Goal: Task Accomplishment & Management: Manage account settings

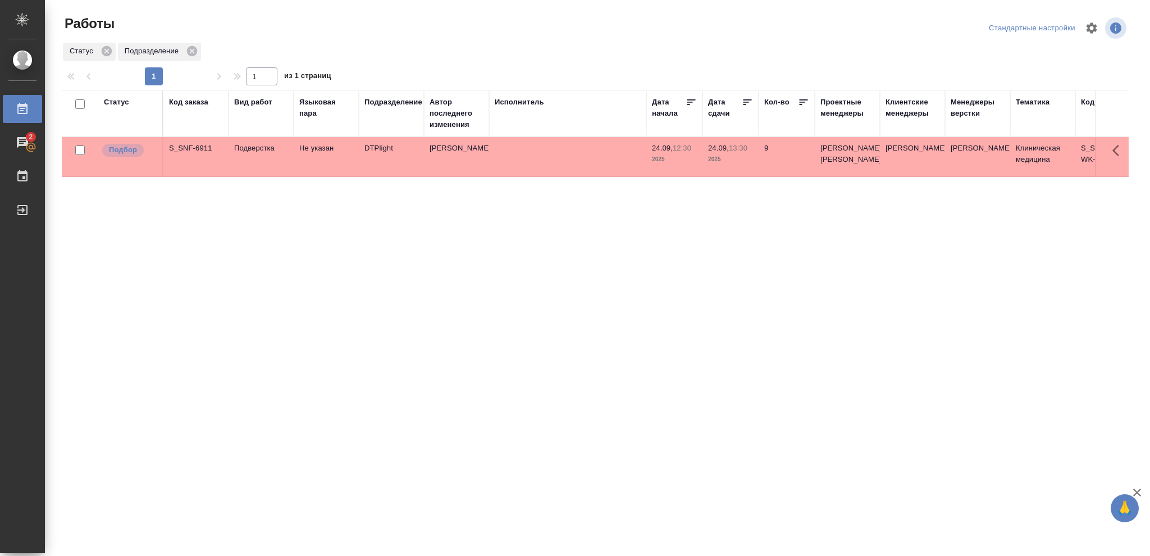
click at [122, 101] on div "Статус" at bounding box center [116, 102] width 25 height 11
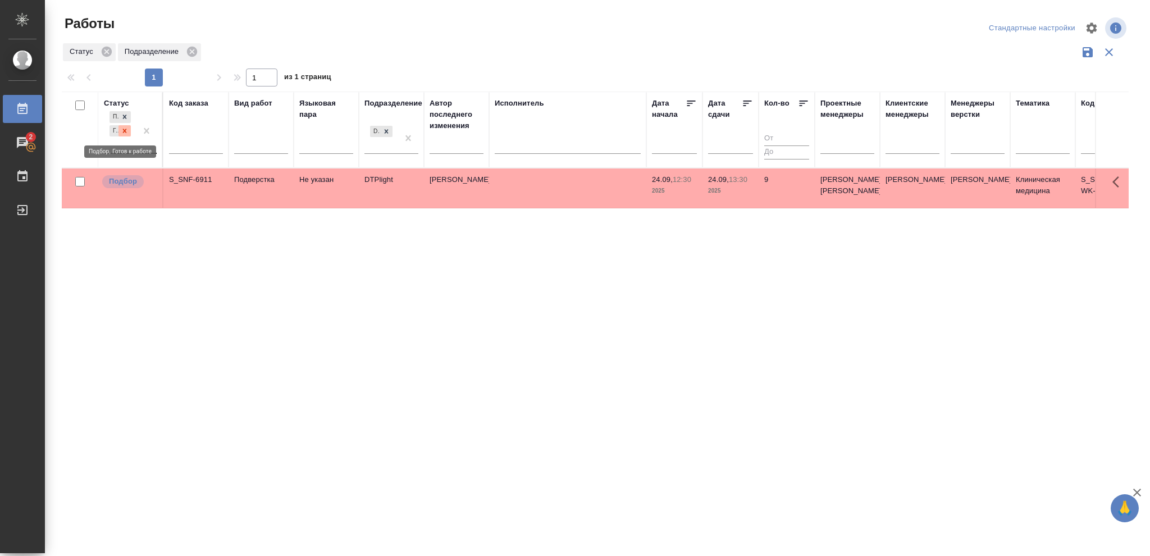
click at [124, 129] on icon at bounding box center [125, 131] width 8 height 8
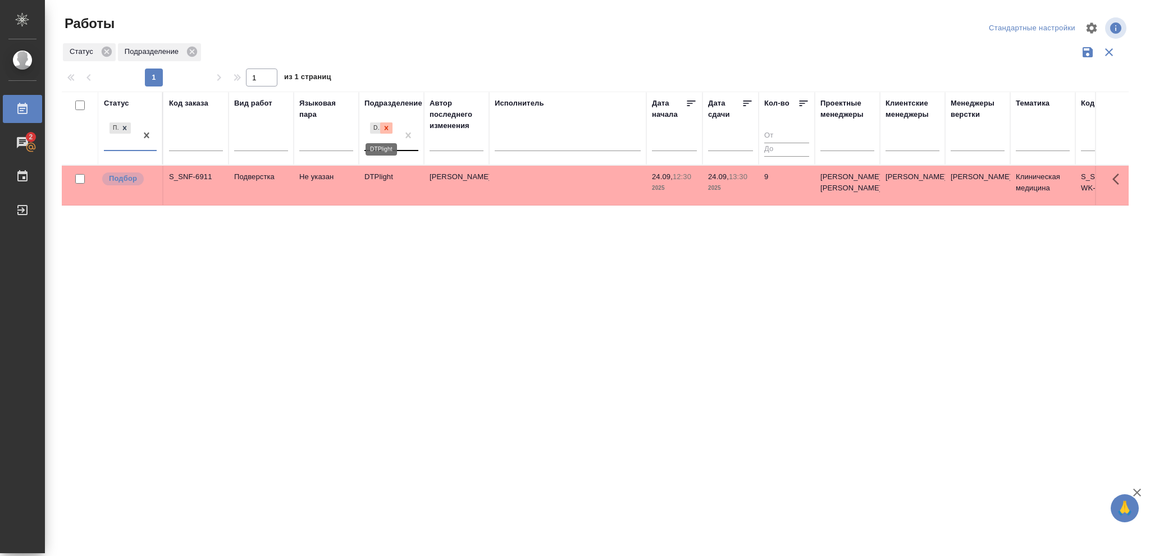
click at [384, 129] on icon at bounding box center [386, 128] width 8 height 8
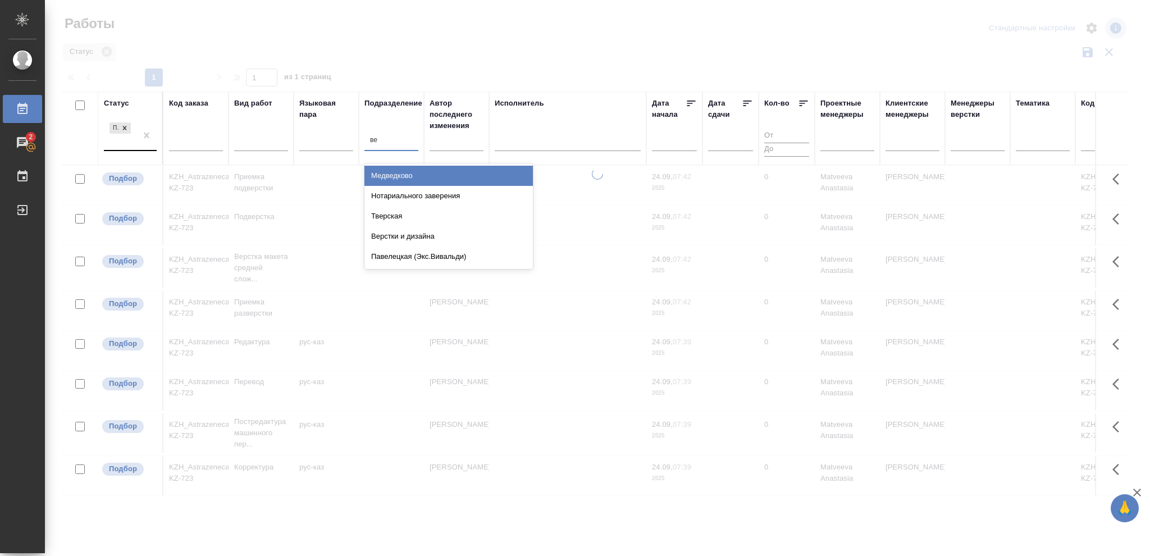
type input "вер"
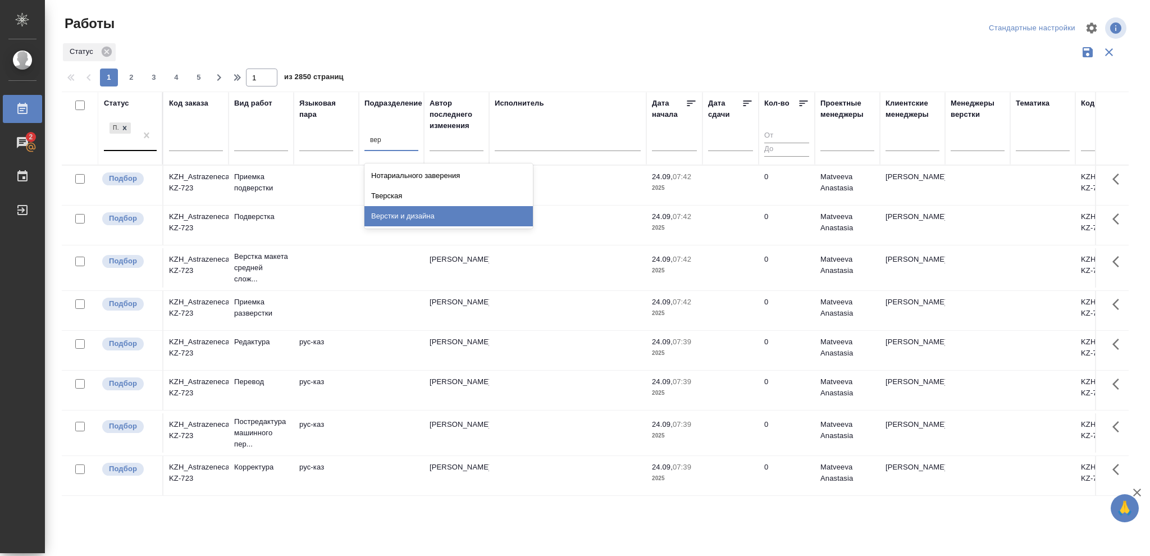
click at [400, 213] on div "Верстки и дизайна" at bounding box center [448, 216] width 168 height 20
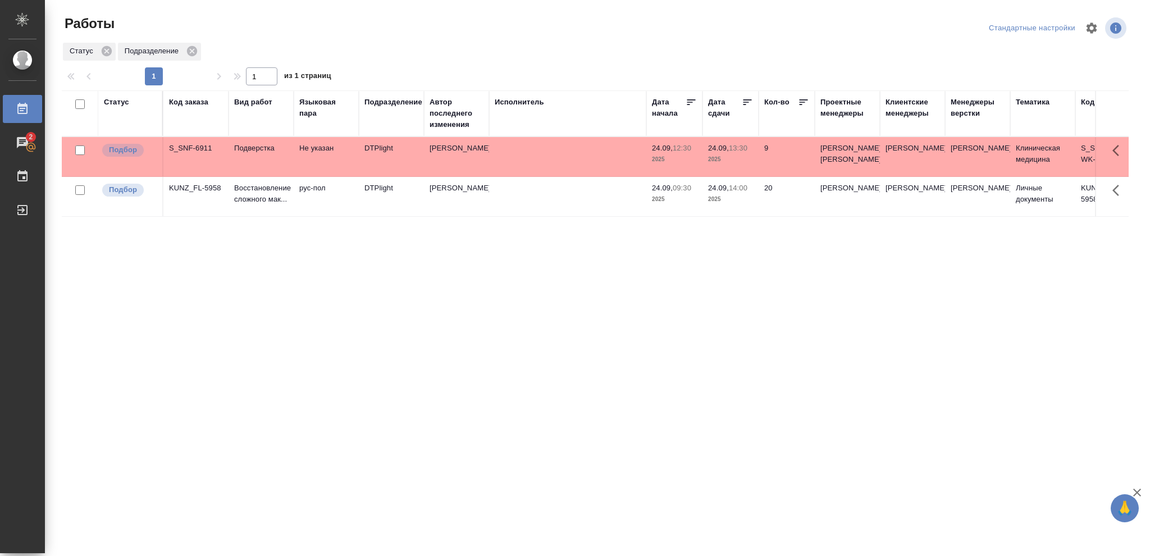
click at [742, 192] on p "14:00" at bounding box center [738, 188] width 19 height 8
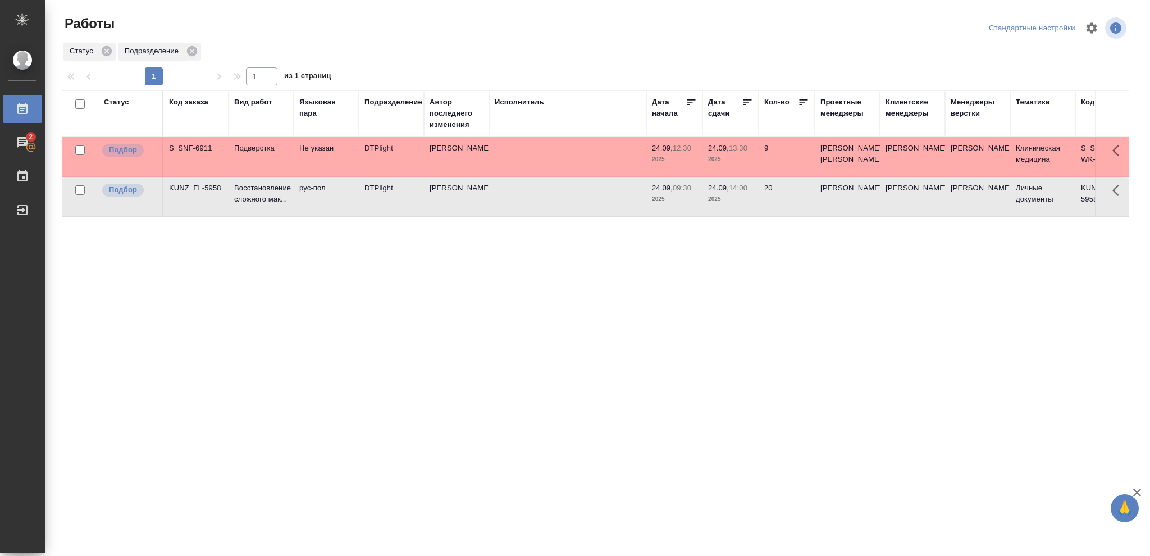
click at [742, 192] on p "14:00" at bounding box center [738, 188] width 19 height 8
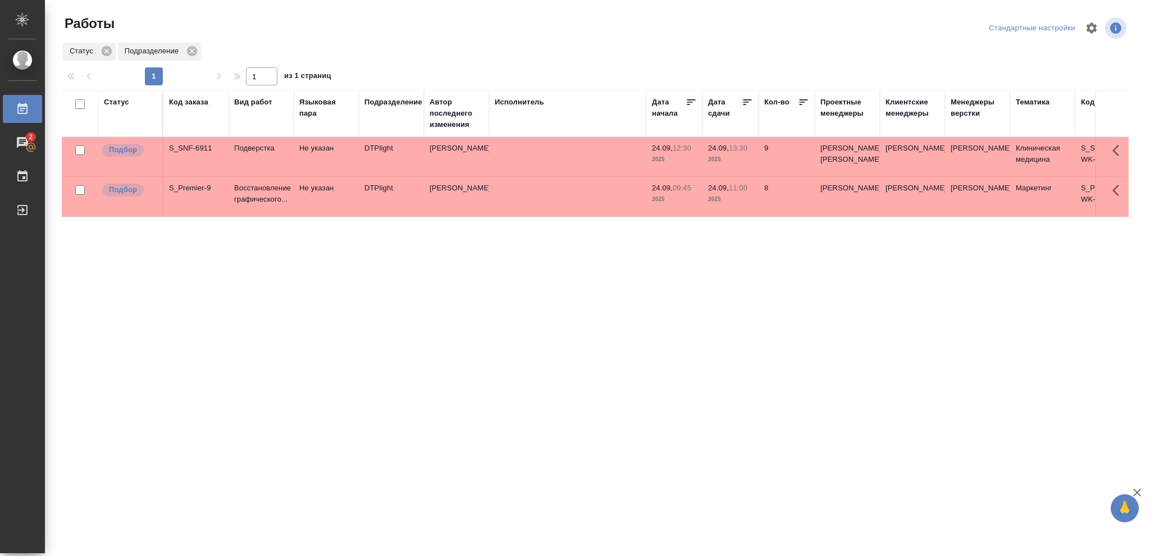
click at [742, 205] on p "2025" at bounding box center [730, 199] width 45 height 11
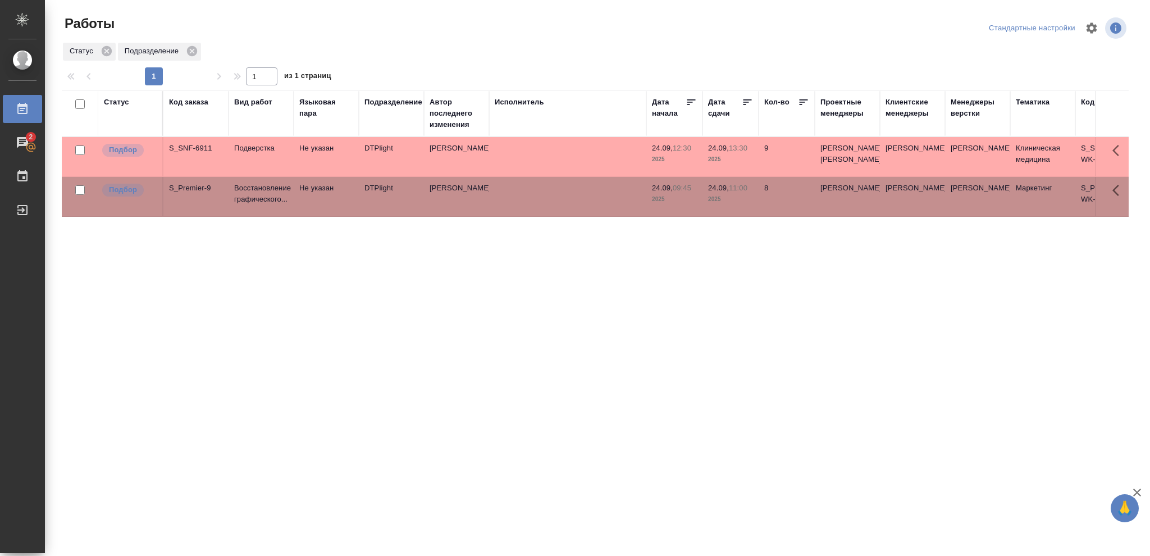
click at [742, 205] on p "2025" at bounding box center [730, 199] width 45 height 11
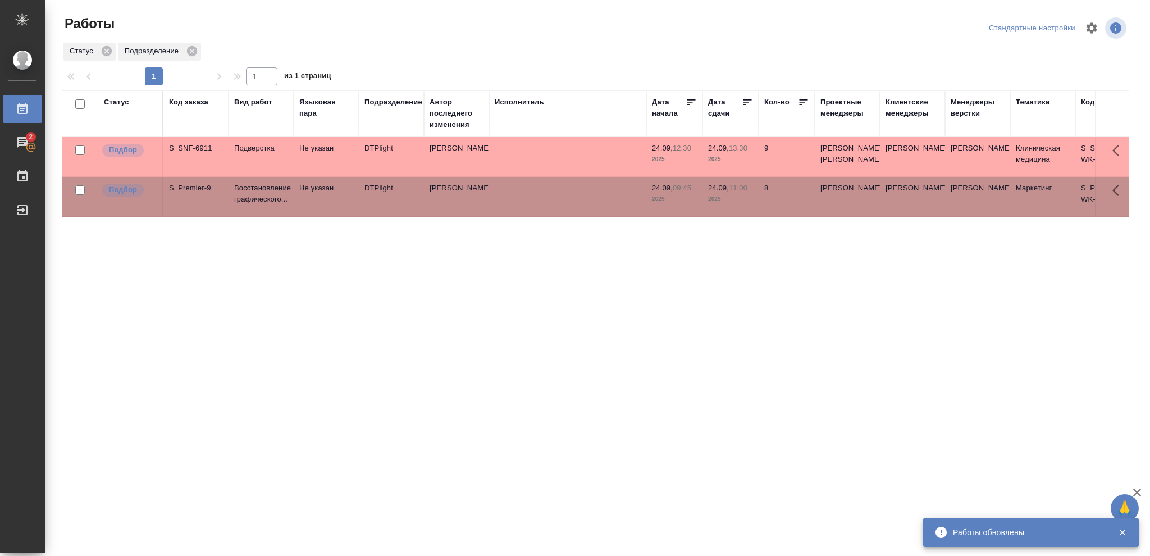
click at [122, 101] on div "Статус" at bounding box center [116, 102] width 25 height 11
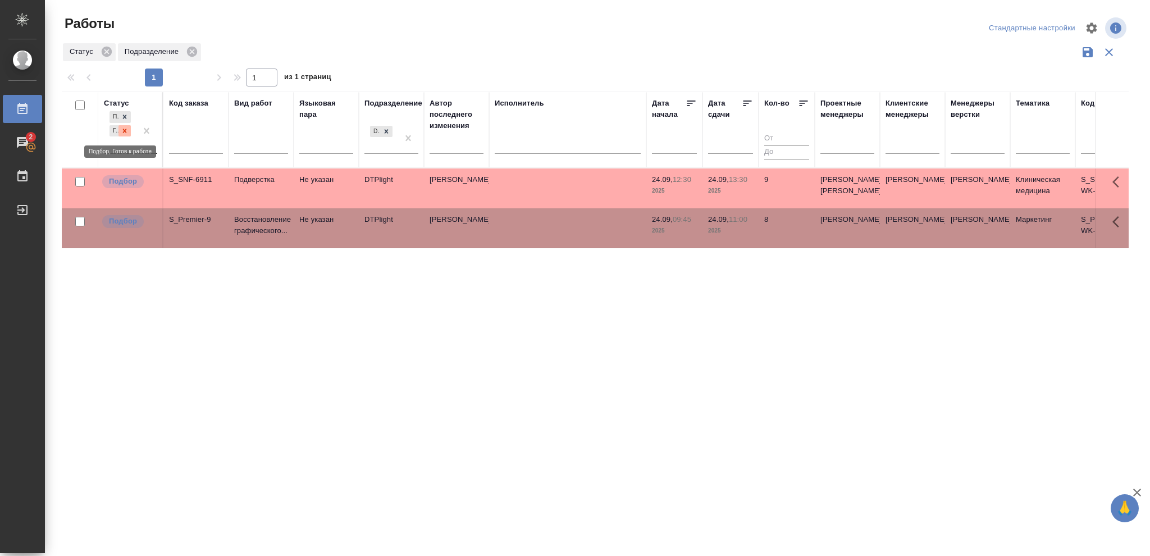
click at [126, 133] on icon at bounding box center [125, 131] width 8 height 8
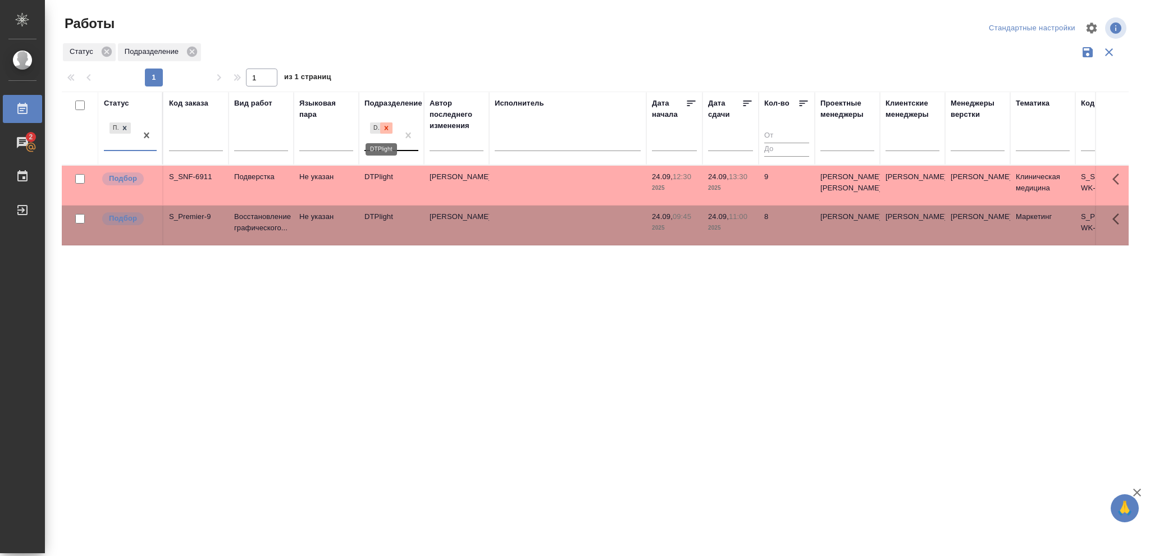
click at [387, 131] on icon at bounding box center [386, 128] width 8 height 8
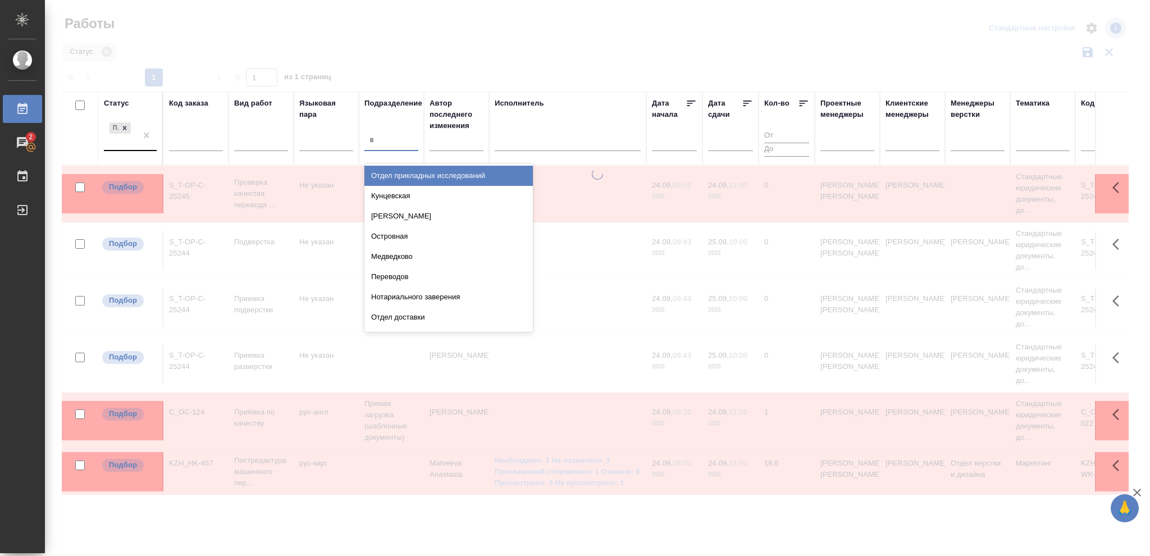
type input "ве"
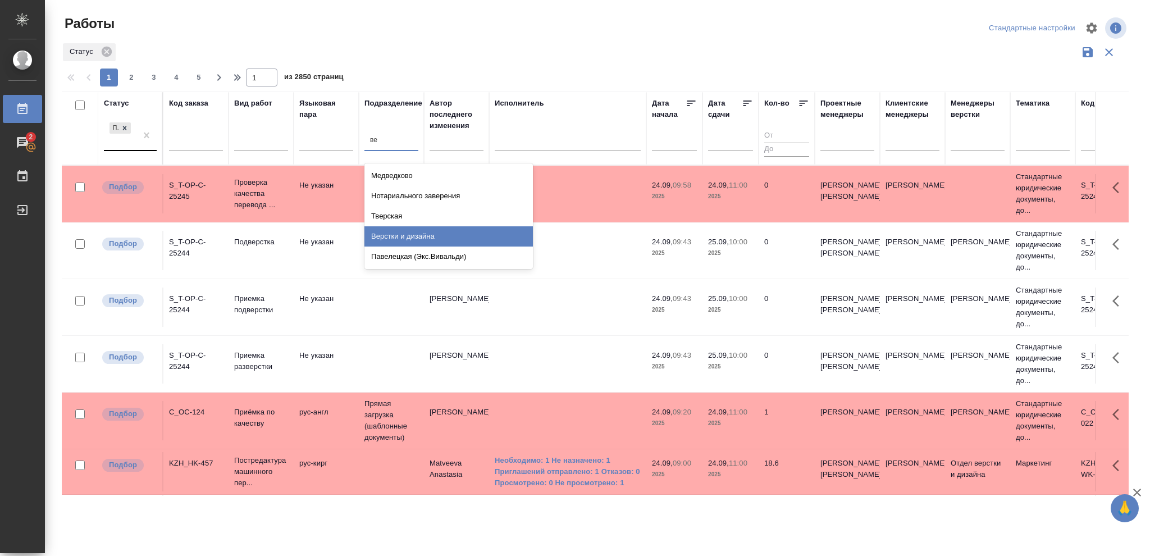
click at [385, 240] on div "Верстки и дизайна" at bounding box center [448, 236] width 168 height 20
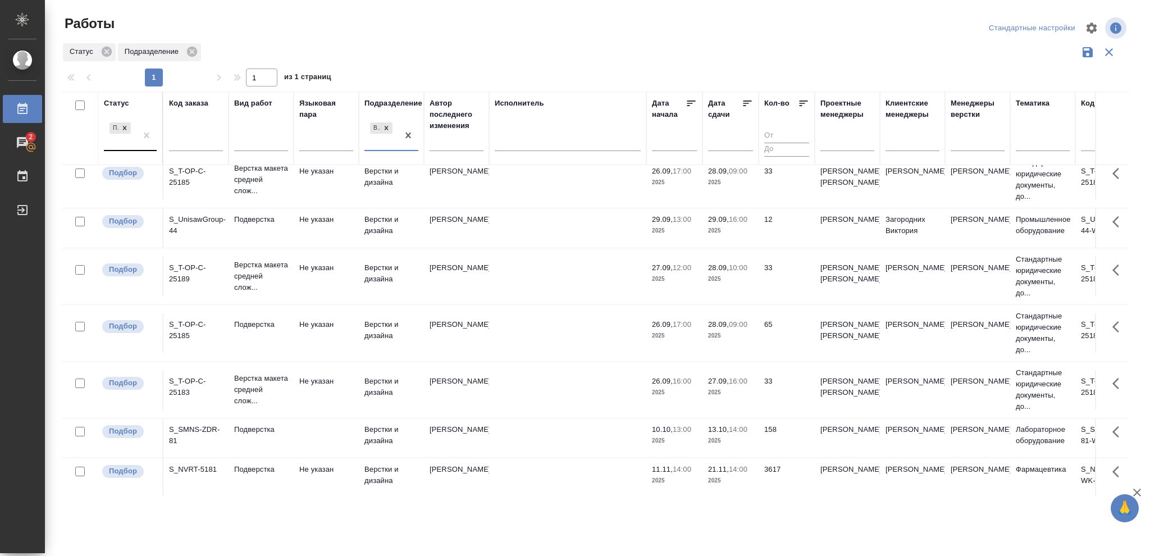
scroll to position [267, 0]
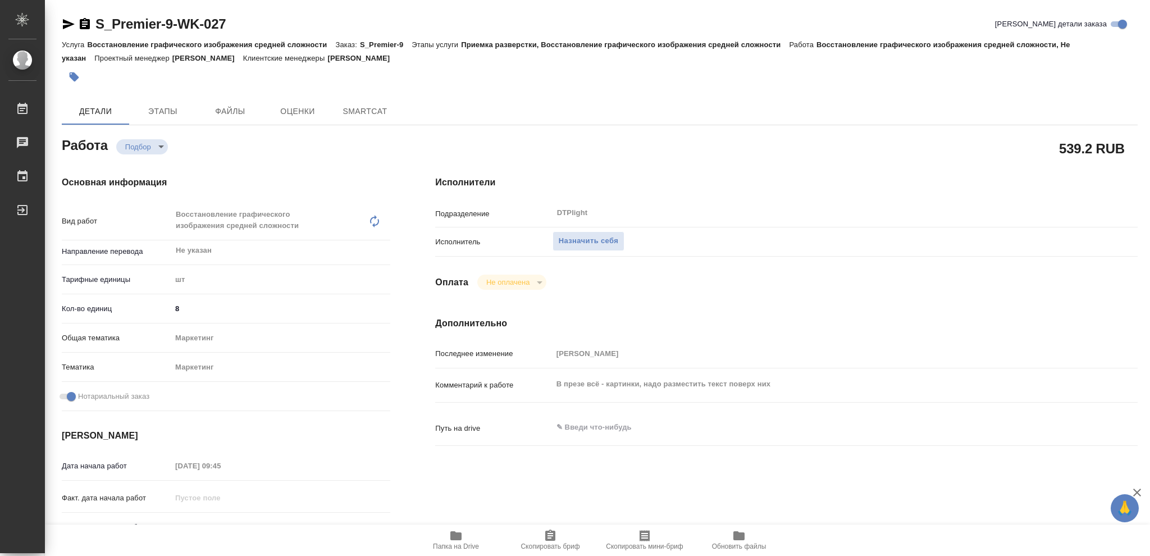
type textarea "x"
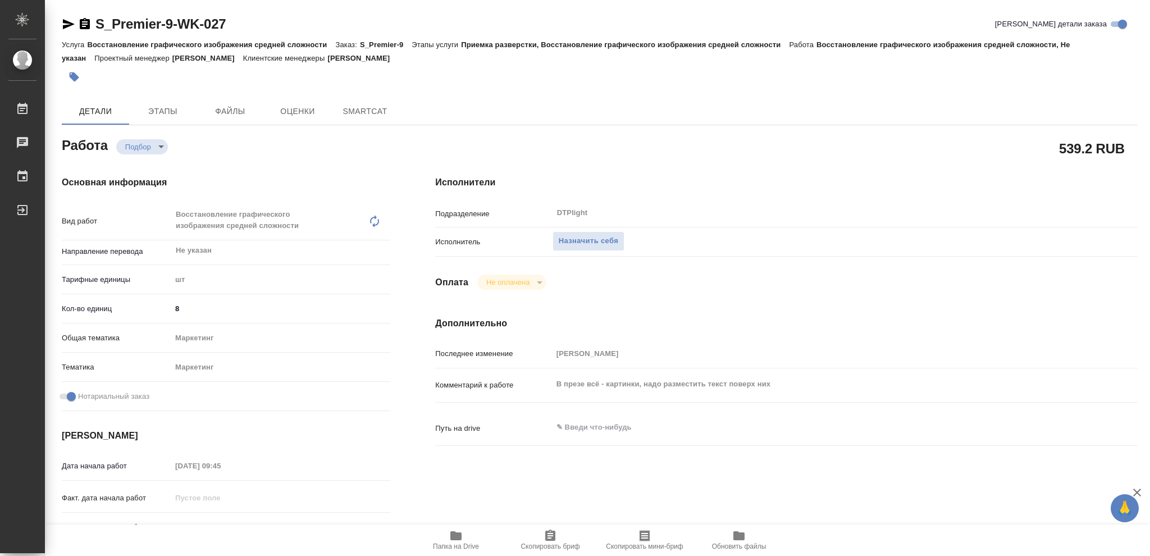
type textarea "x"
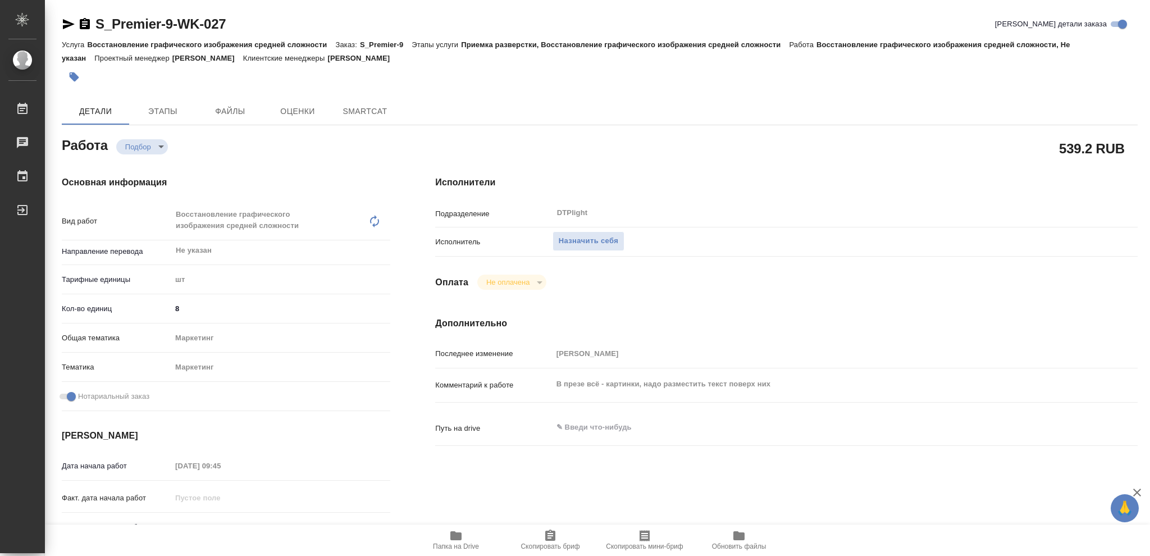
type textarea "x"
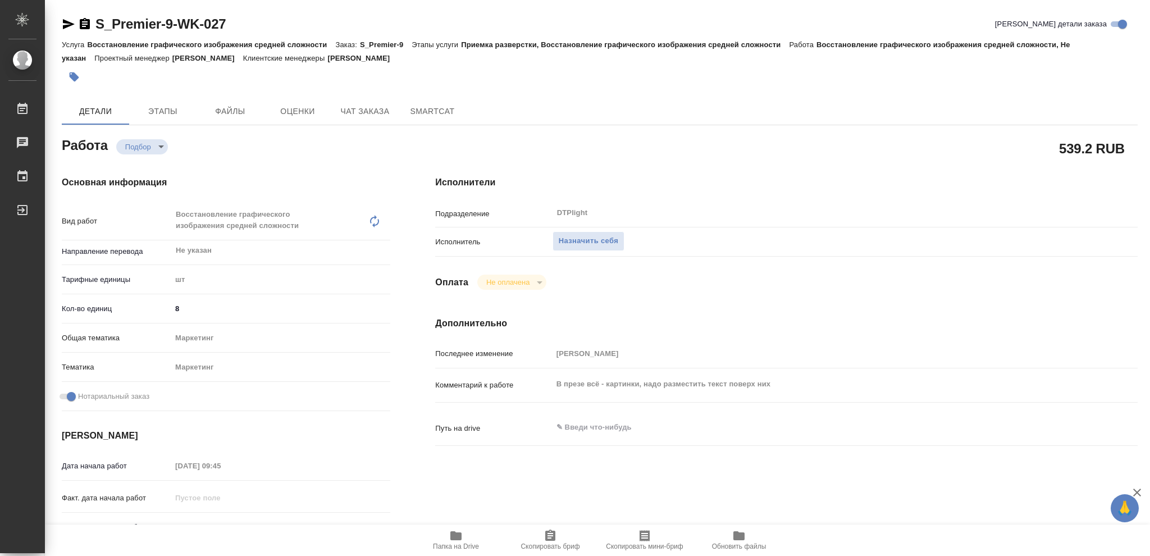
type textarea "x"
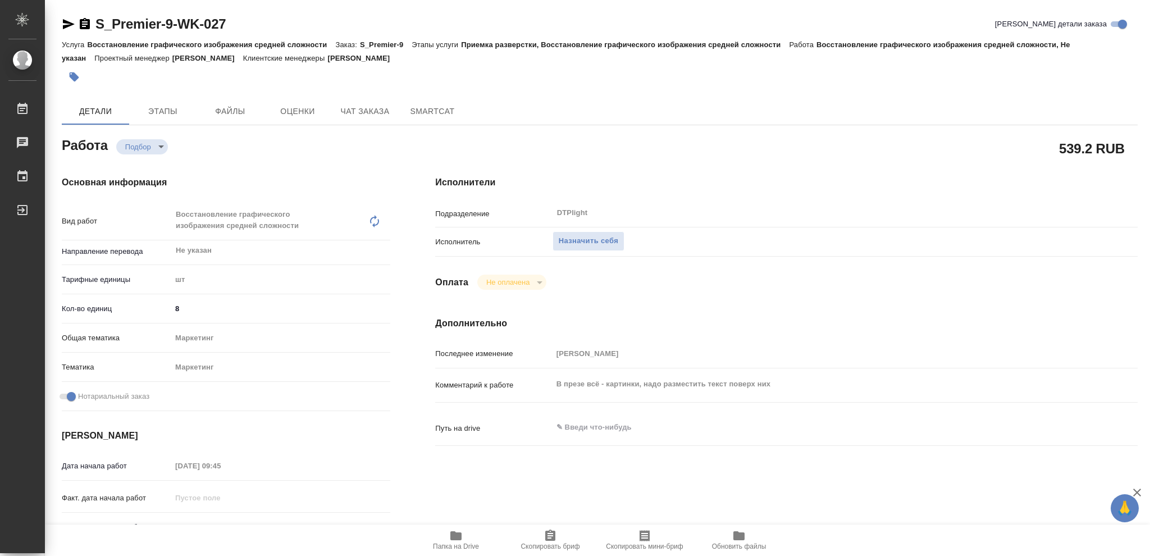
click at [455, 536] on icon "button" at bounding box center [455, 535] width 11 height 9
type textarea "x"
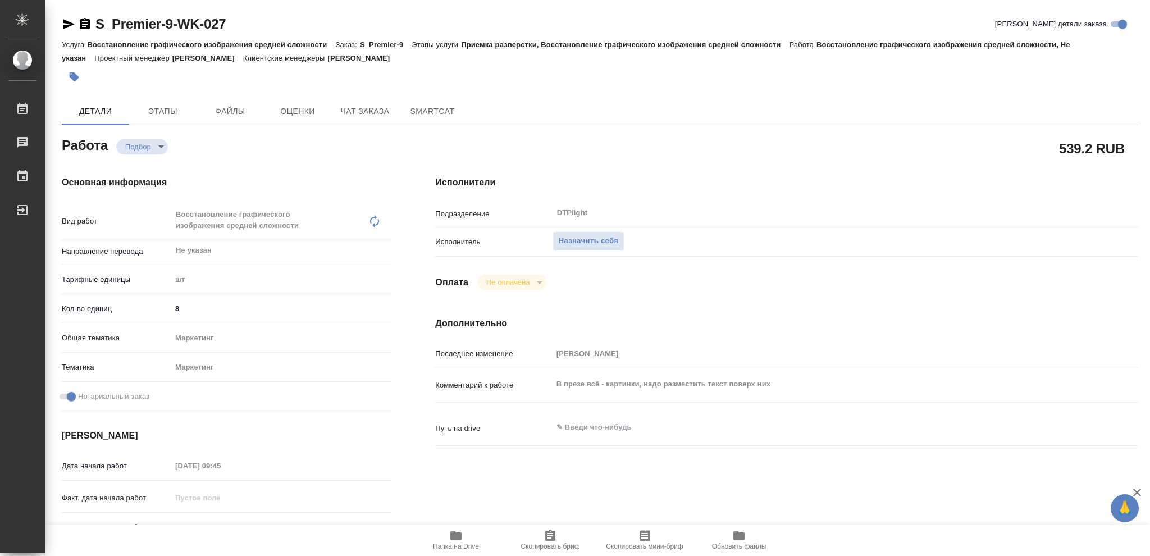
type textarea "x"
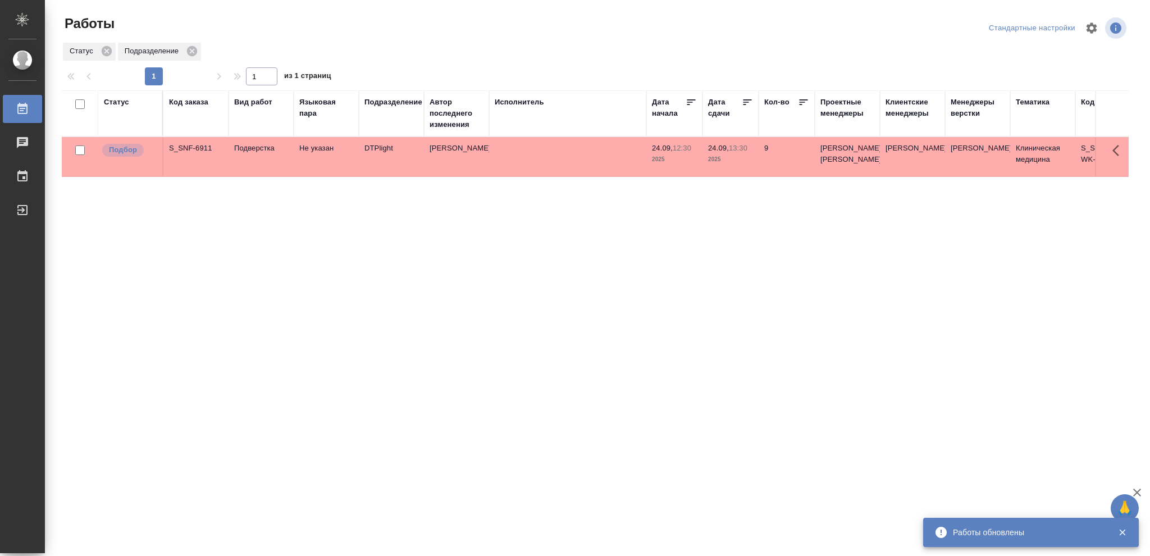
click at [125, 102] on div "Статус" at bounding box center [116, 102] width 25 height 11
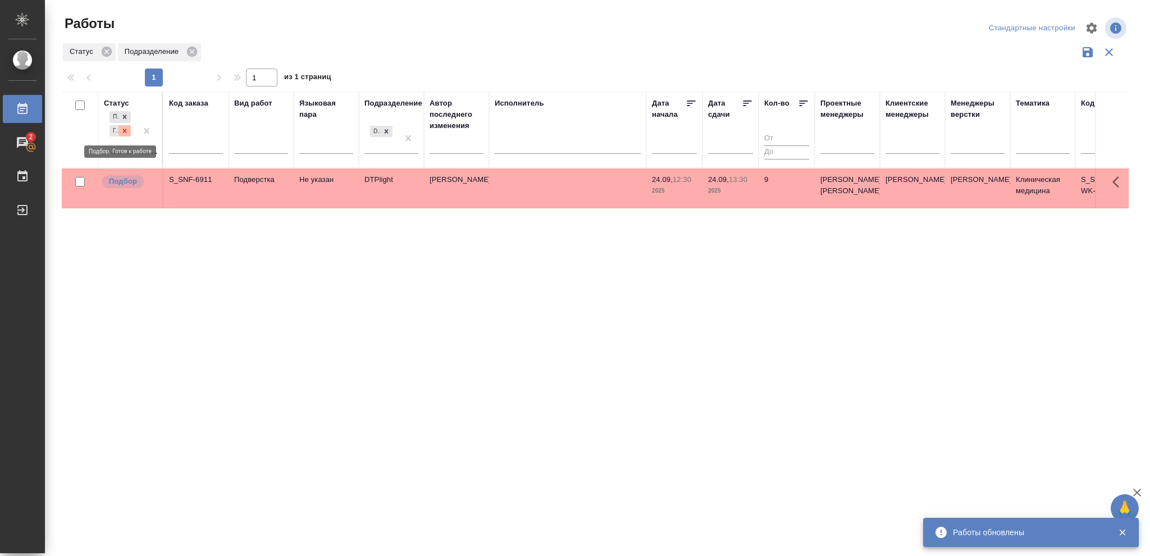
click at [125, 132] on icon at bounding box center [125, 131] width 8 height 8
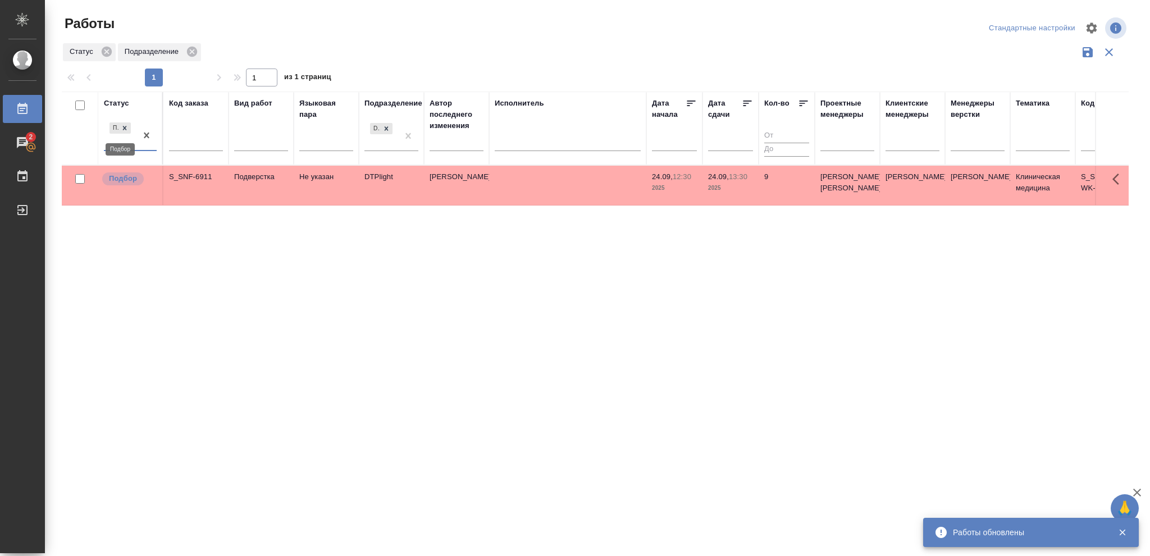
click at [124, 128] on icon at bounding box center [125, 128] width 8 height 8
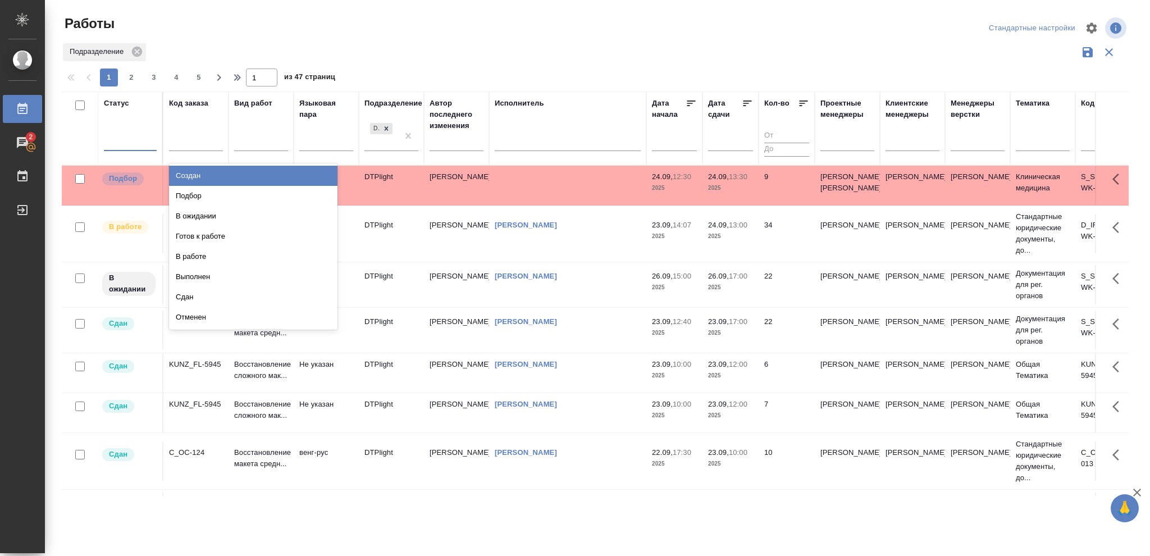
click at [124, 141] on div at bounding box center [130, 140] width 53 height 16
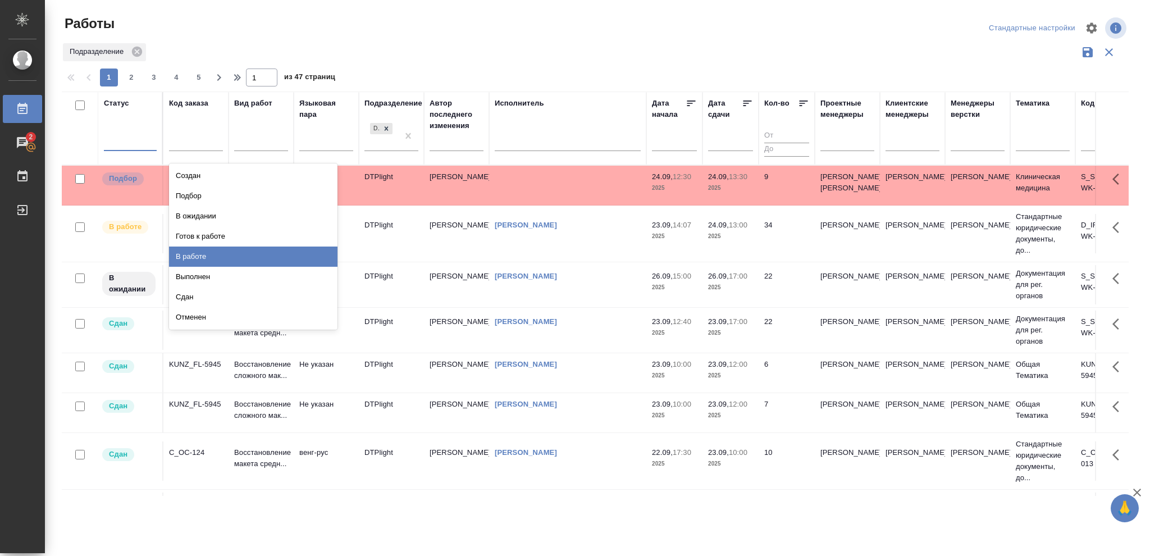
click at [190, 253] on div "В работе" at bounding box center [253, 256] width 168 height 20
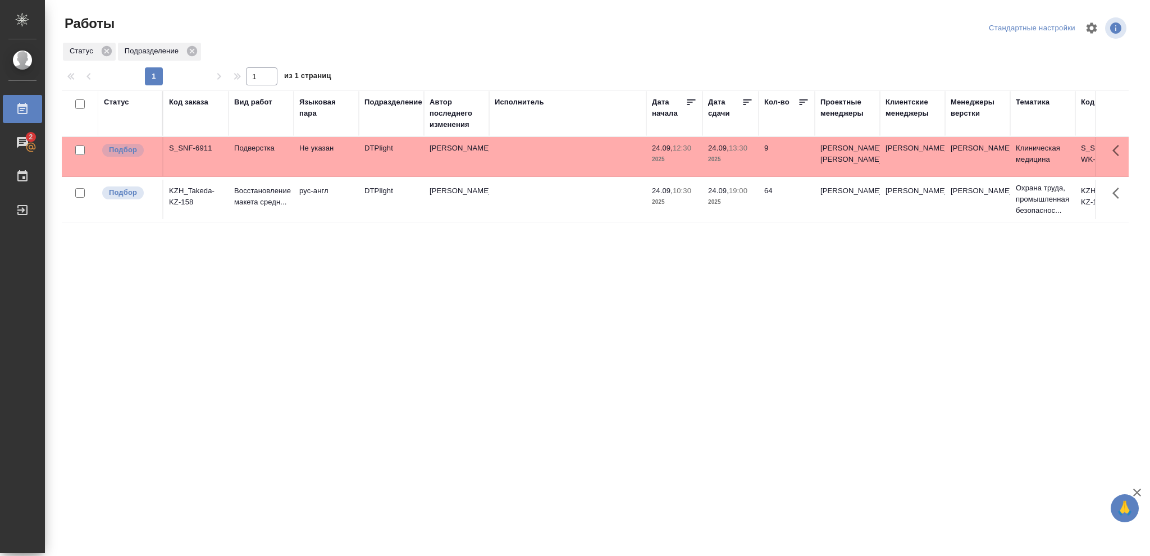
click at [752, 207] on p "2025" at bounding box center [730, 201] width 45 height 11
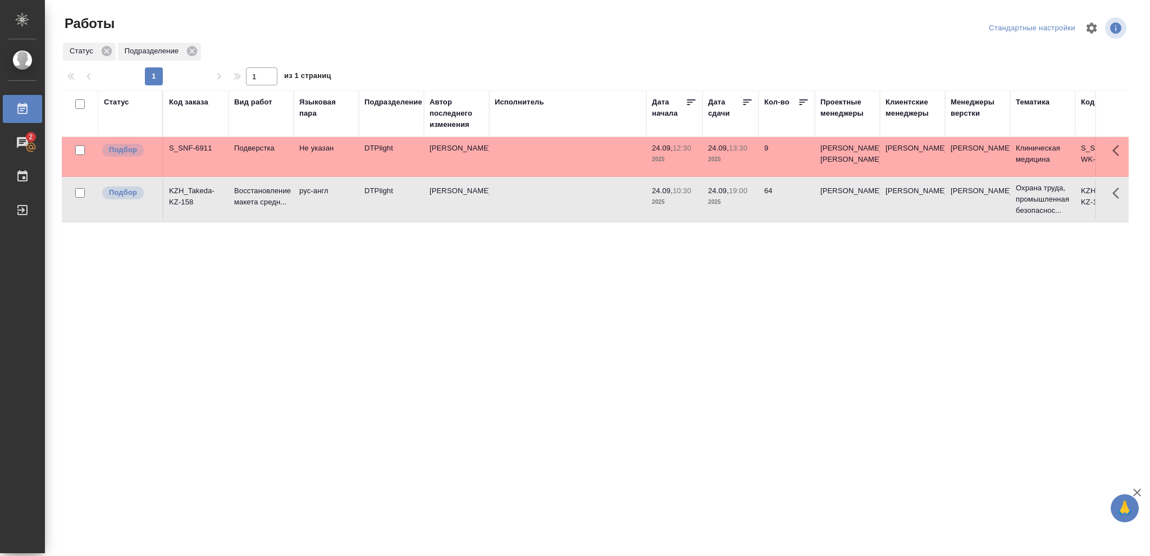
click at [752, 207] on p "2025" at bounding box center [730, 201] width 45 height 11
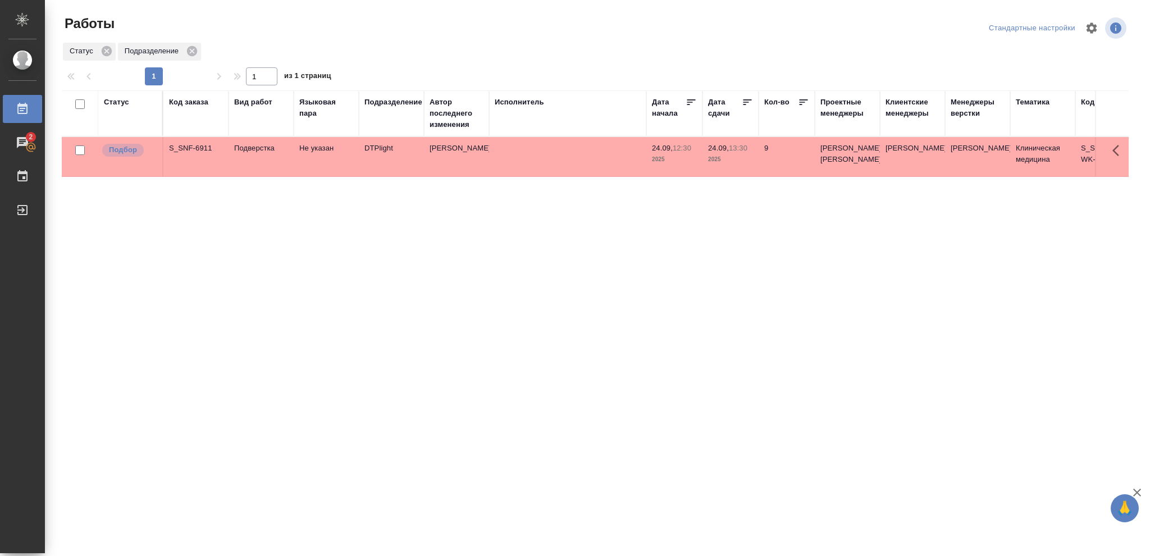
click at [119, 104] on div "Статус" at bounding box center [116, 102] width 25 height 11
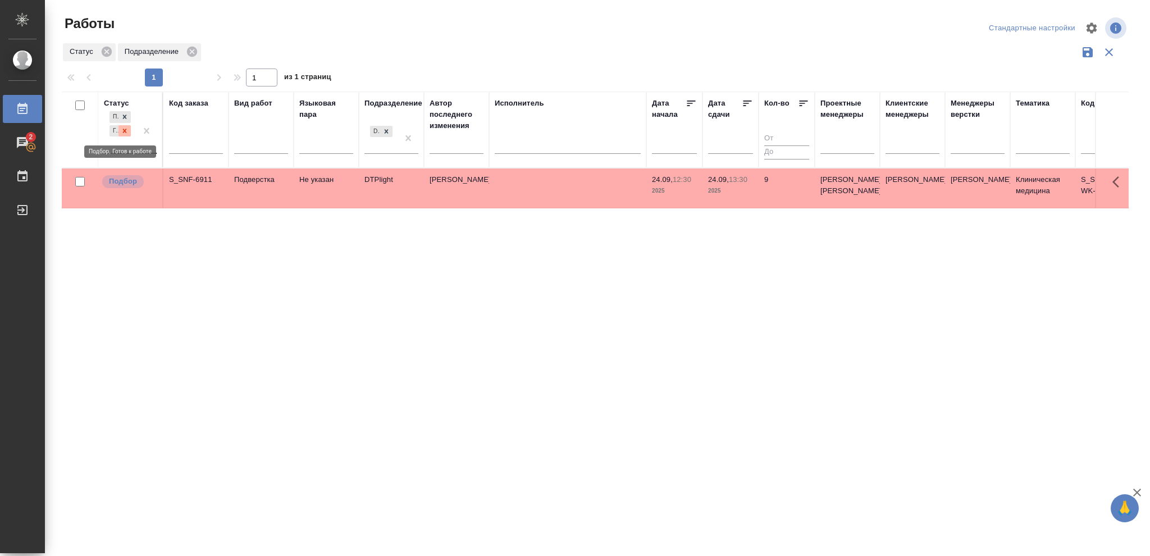
click at [122, 132] on icon at bounding box center [125, 131] width 8 height 8
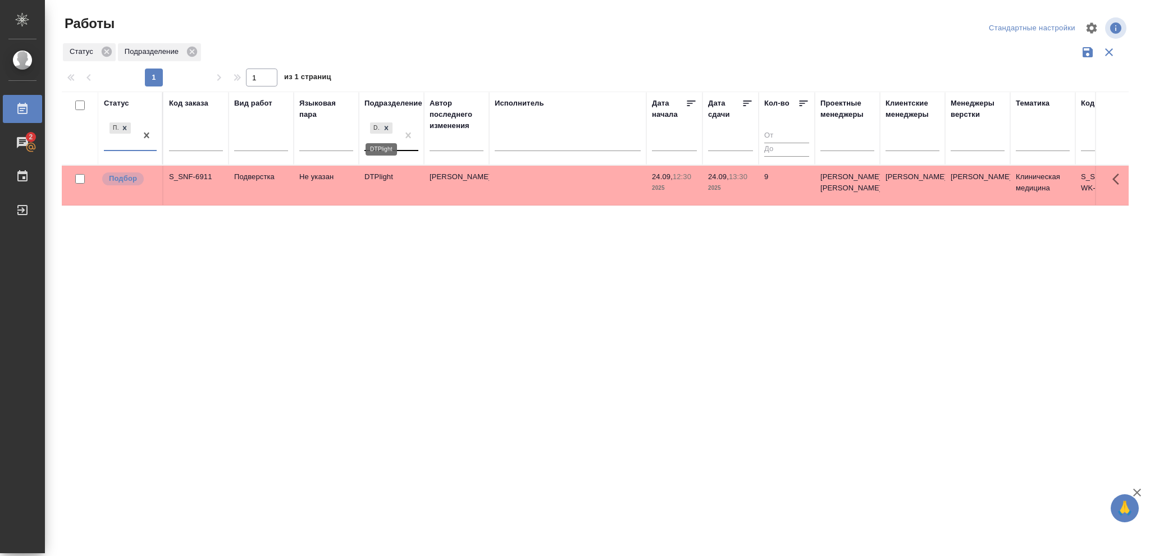
click at [388, 126] on icon at bounding box center [386, 128] width 8 height 8
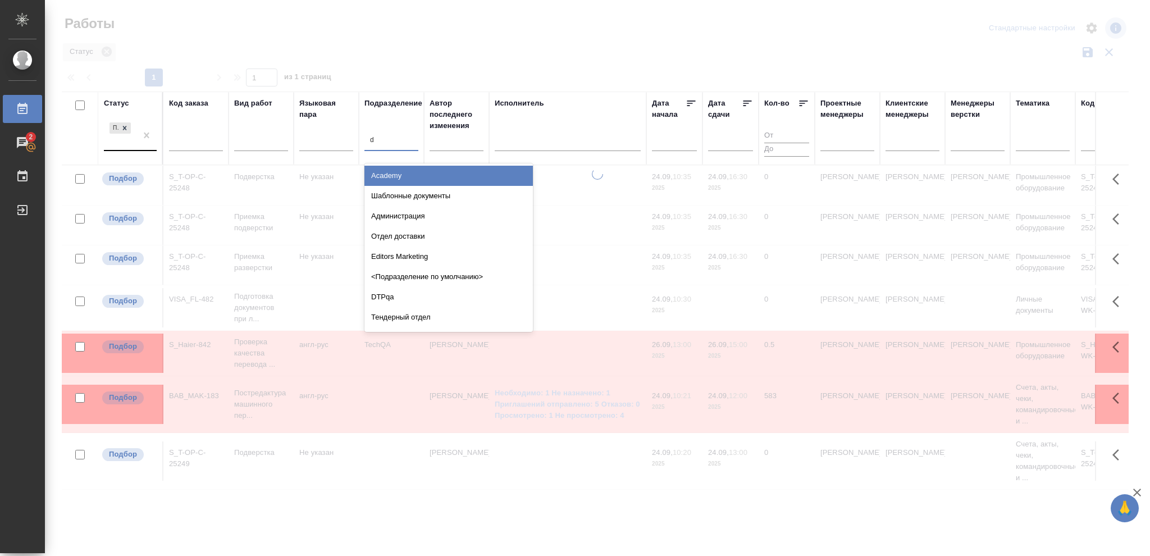
type input "dt"
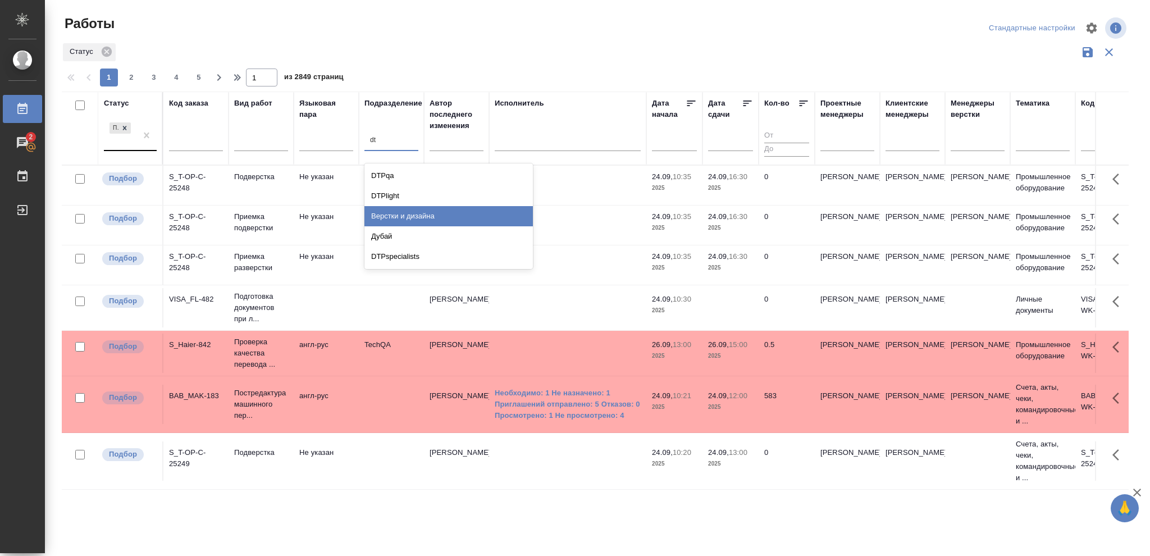
click at [405, 213] on div "Верстки и дизайна" at bounding box center [448, 216] width 168 height 20
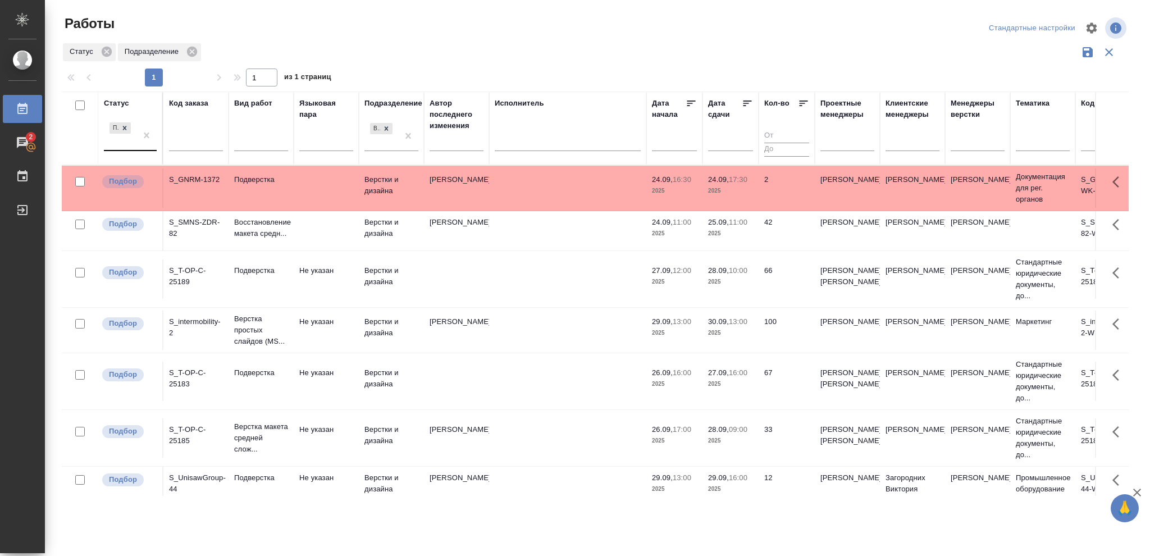
click at [723, 234] on p "2025" at bounding box center [730, 233] width 45 height 11
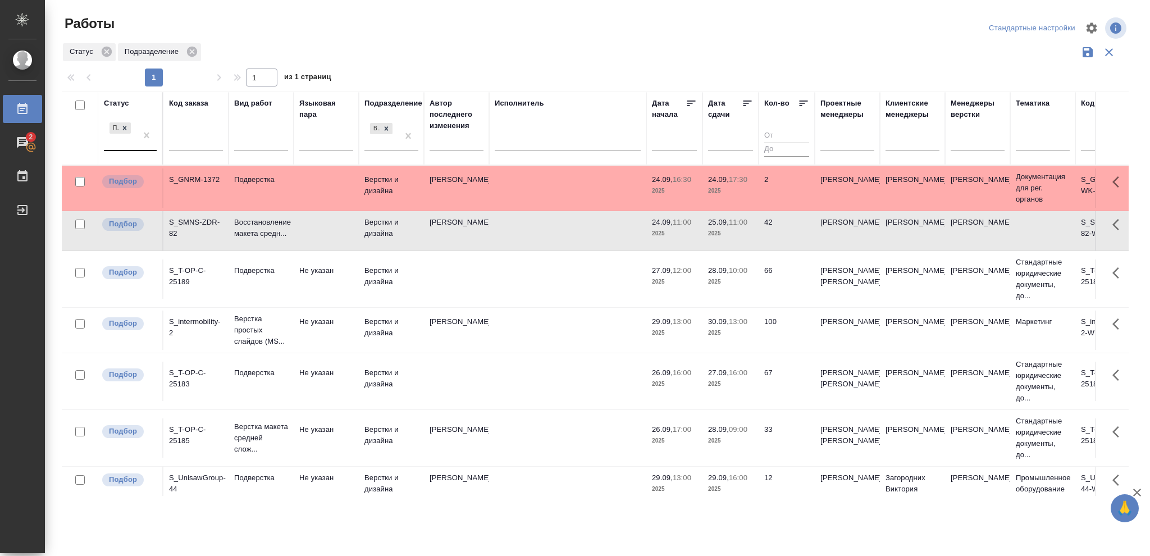
click at [723, 234] on p "2025" at bounding box center [730, 233] width 45 height 11
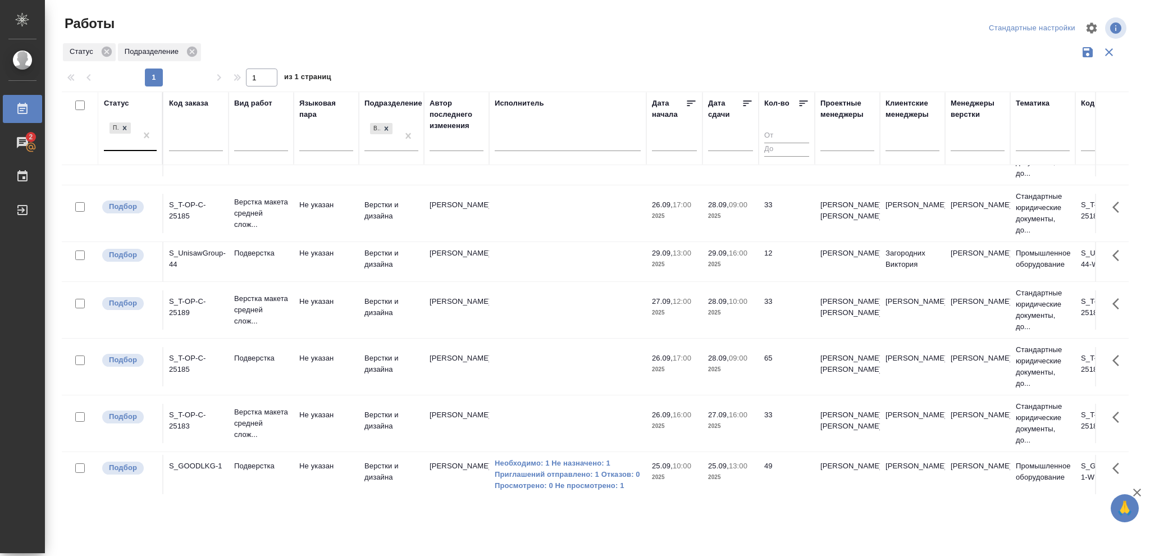
scroll to position [318, 0]
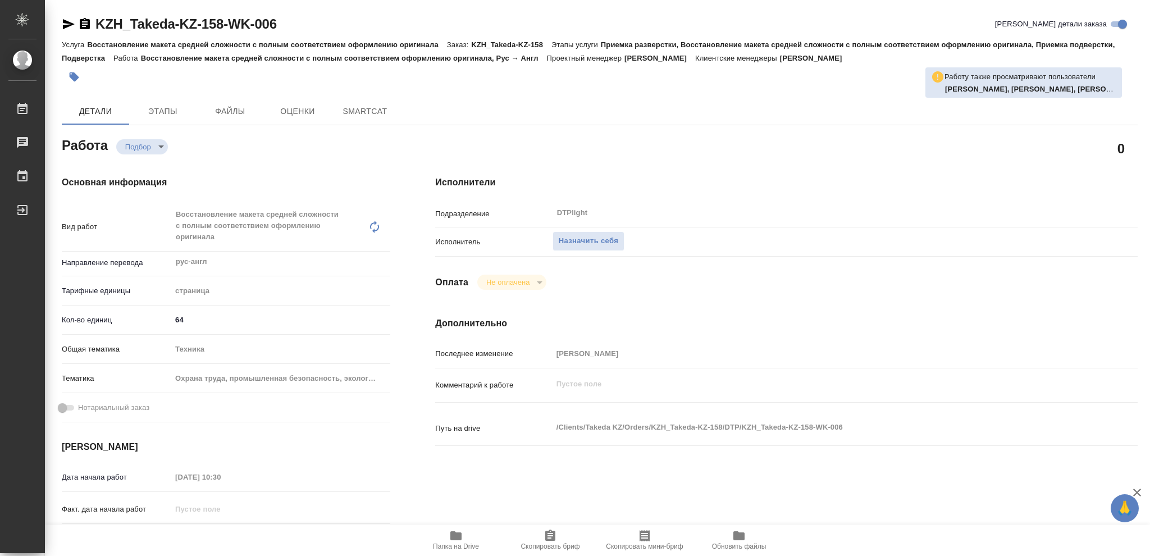
type textarea "x"
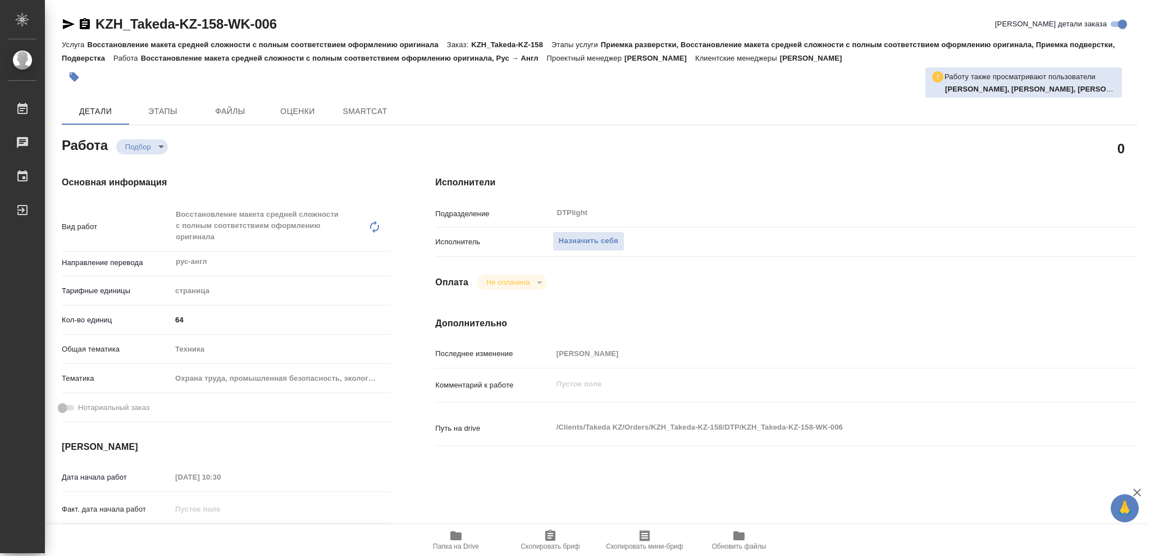
type textarea "x"
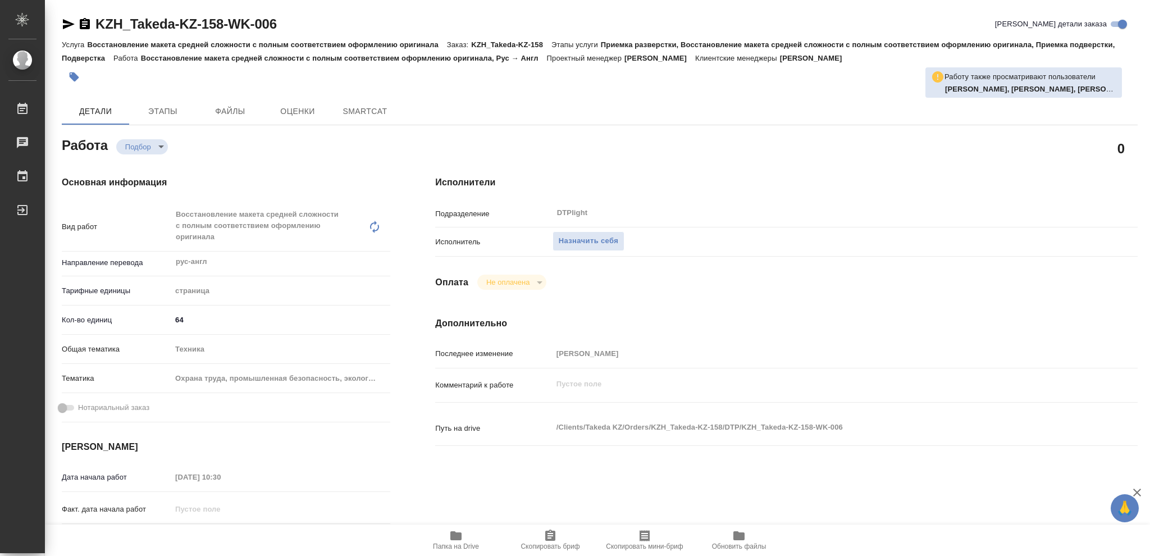
type textarea "x"
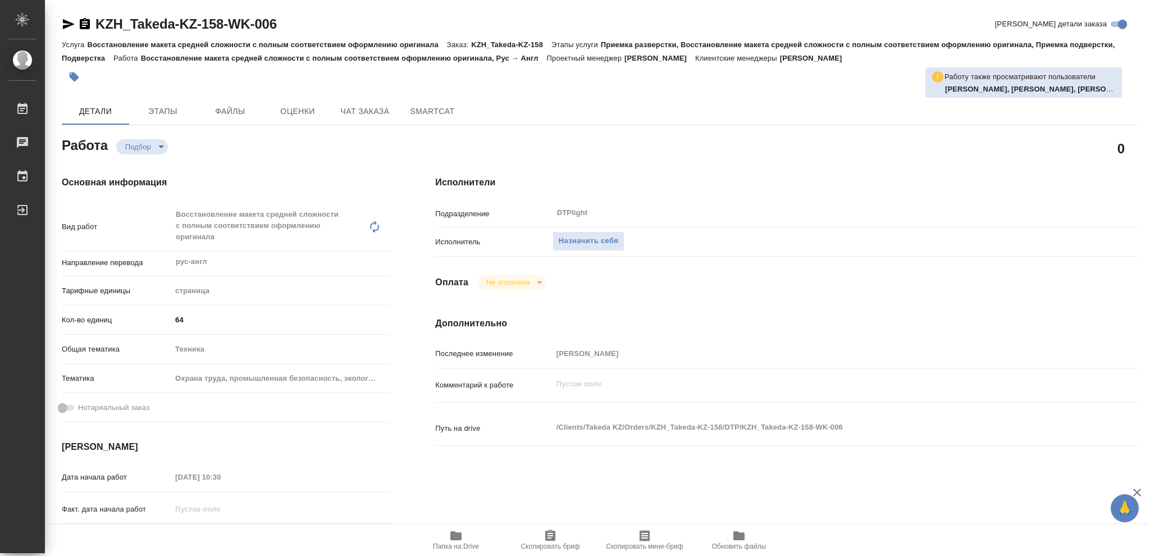
click at [461, 536] on icon "button" at bounding box center [455, 535] width 11 height 9
type textarea "x"
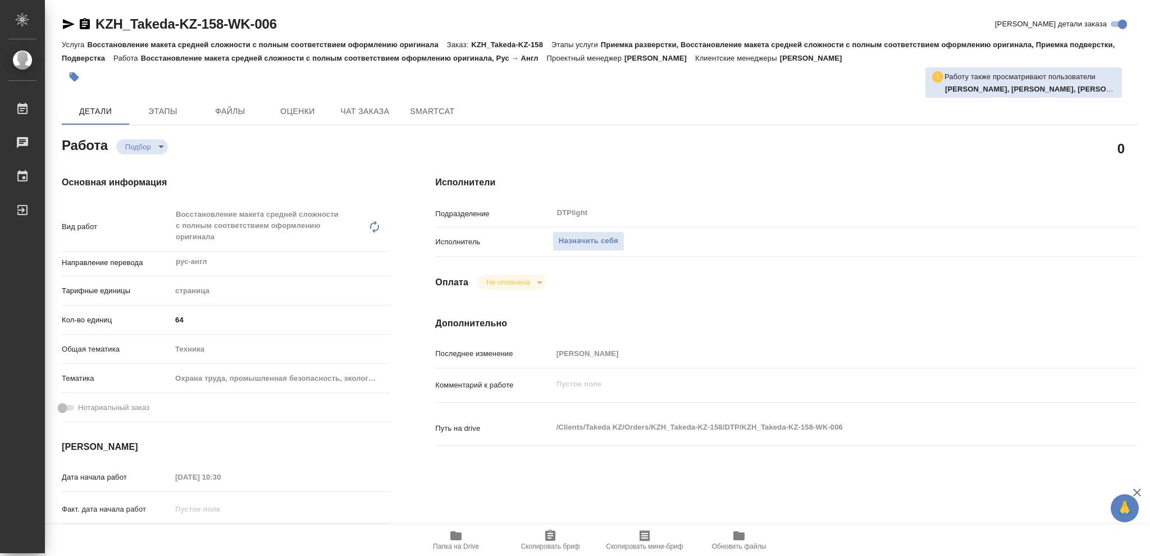
type textarea "x"
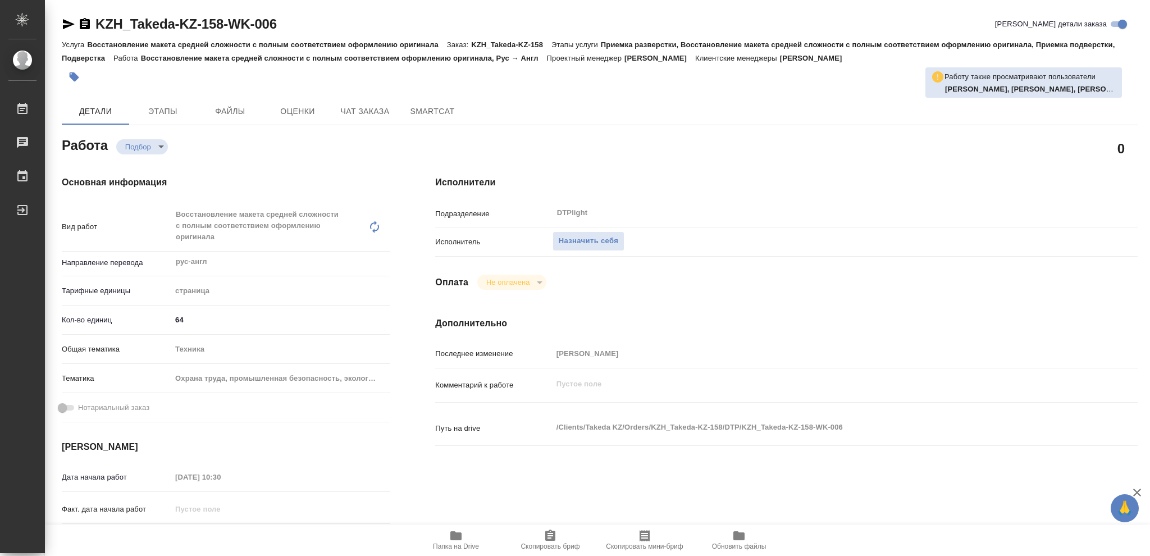
type textarea "x"
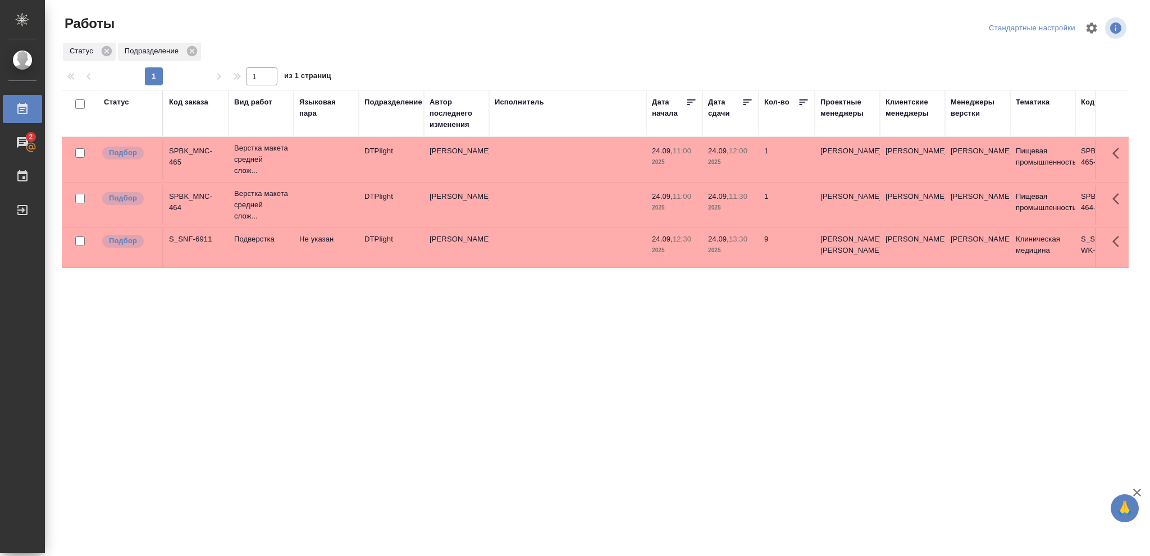
click at [721, 208] on p "2025" at bounding box center [730, 207] width 45 height 11
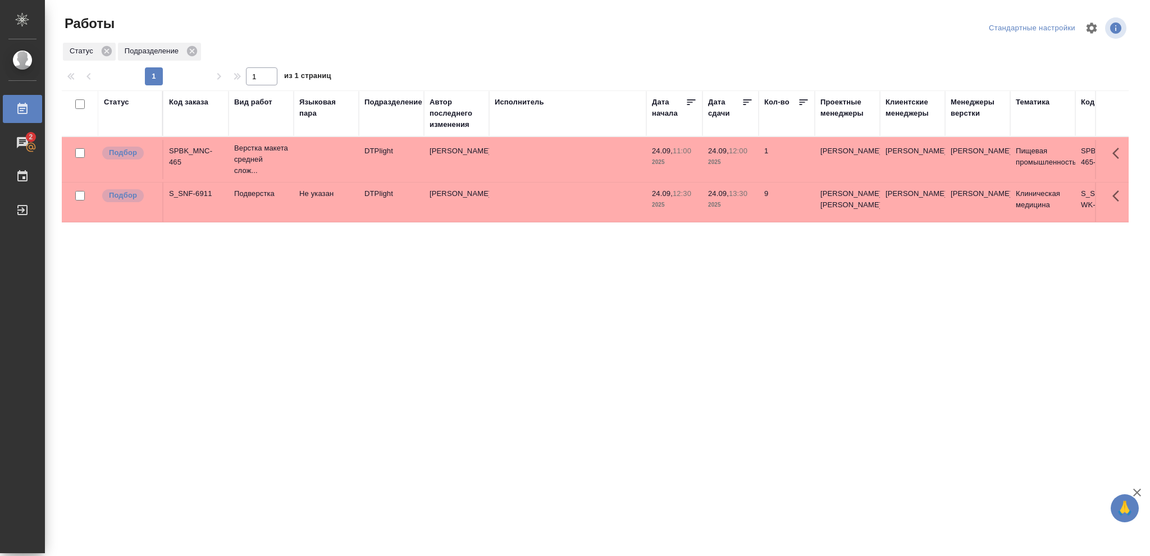
click at [735, 162] on p "2025" at bounding box center [730, 162] width 45 height 11
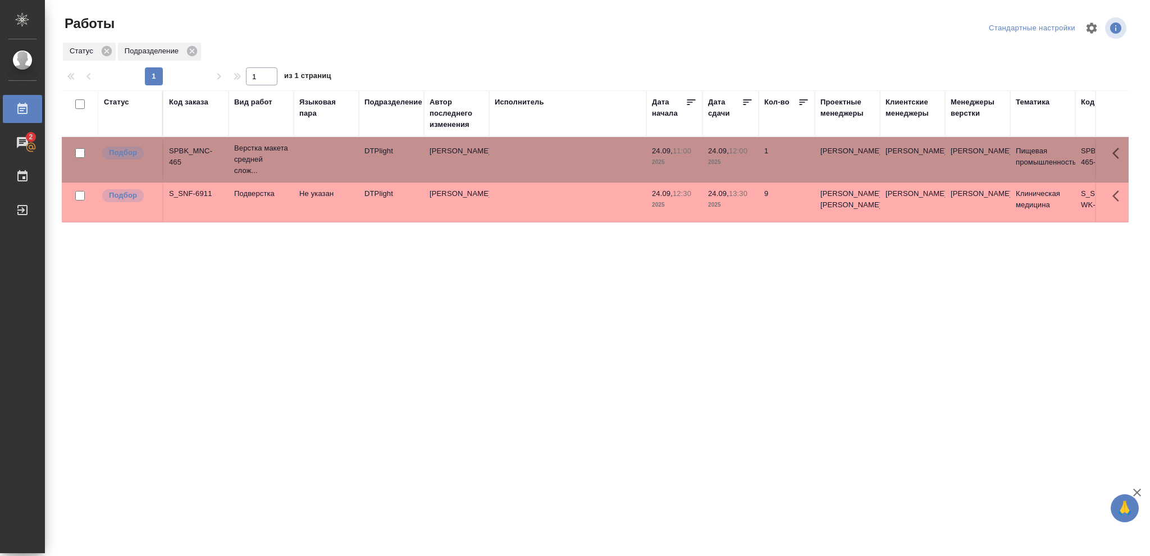
click at [735, 162] on p "2025" at bounding box center [730, 162] width 45 height 11
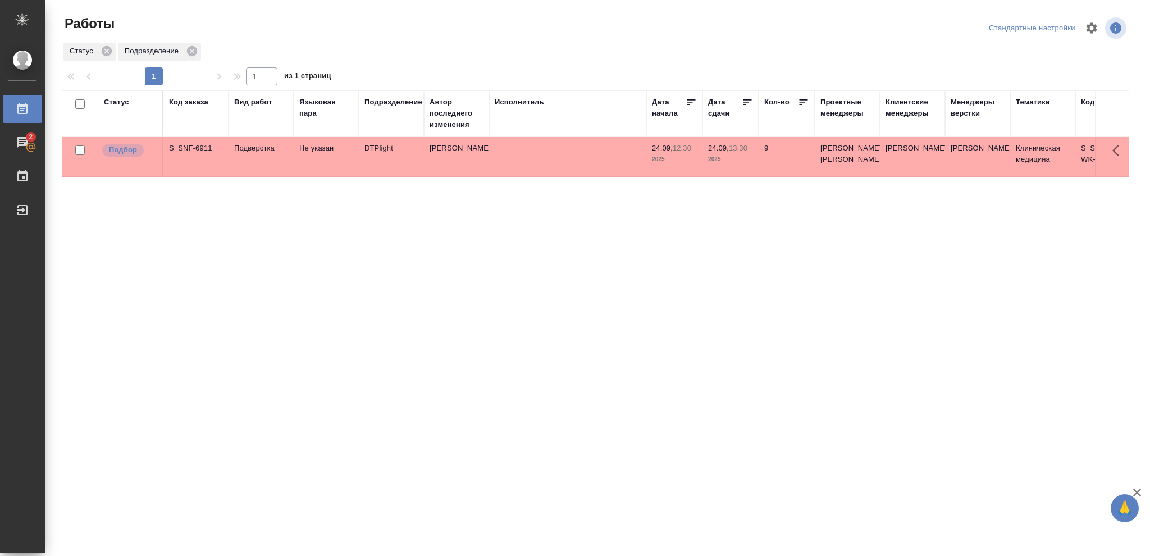
click at [114, 103] on div "Статус" at bounding box center [116, 102] width 25 height 11
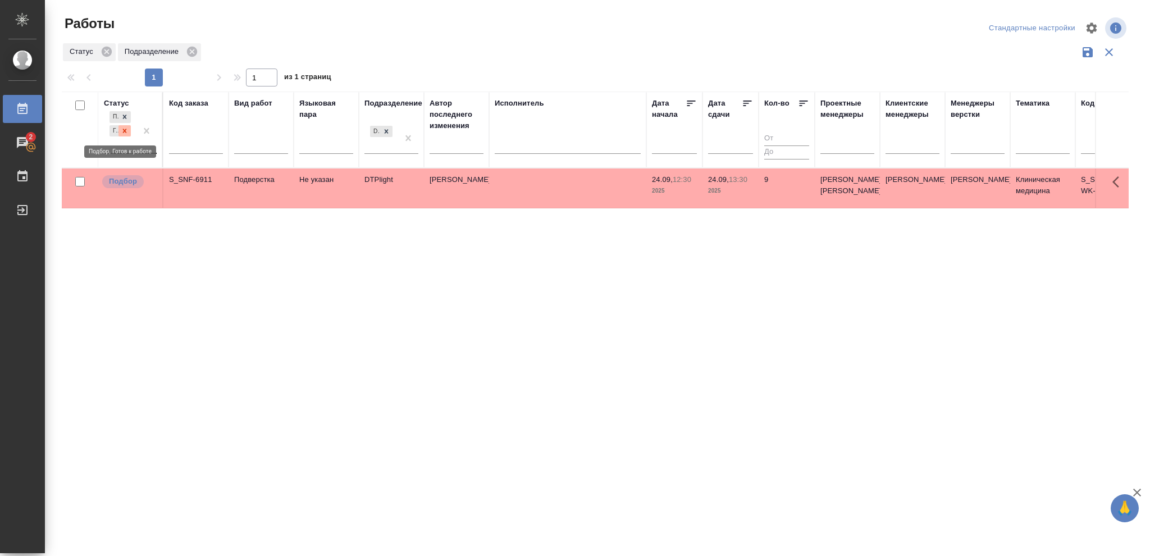
click at [122, 132] on icon at bounding box center [125, 131] width 8 height 8
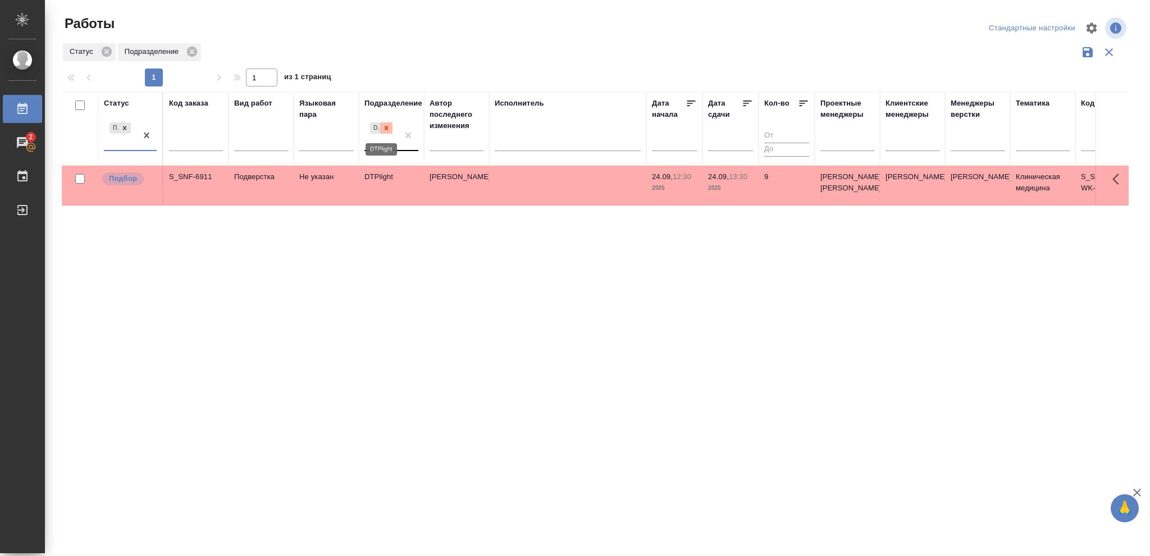
click at [387, 129] on icon at bounding box center [386, 128] width 8 height 8
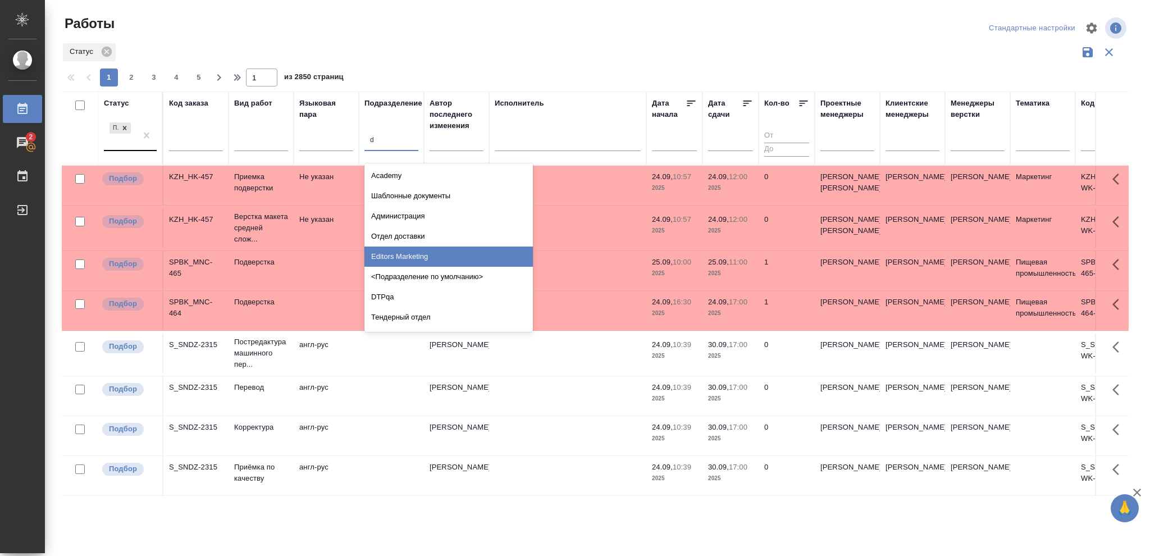
type input "dt"
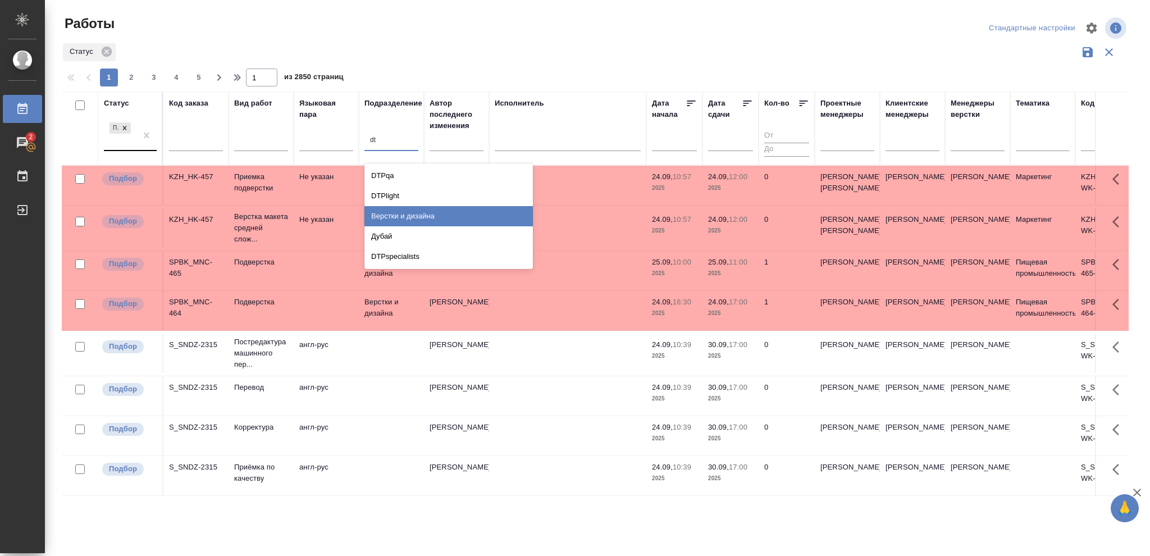
click at [416, 214] on div "Верстки и дизайна" at bounding box center [448, 216] width 168 height 20
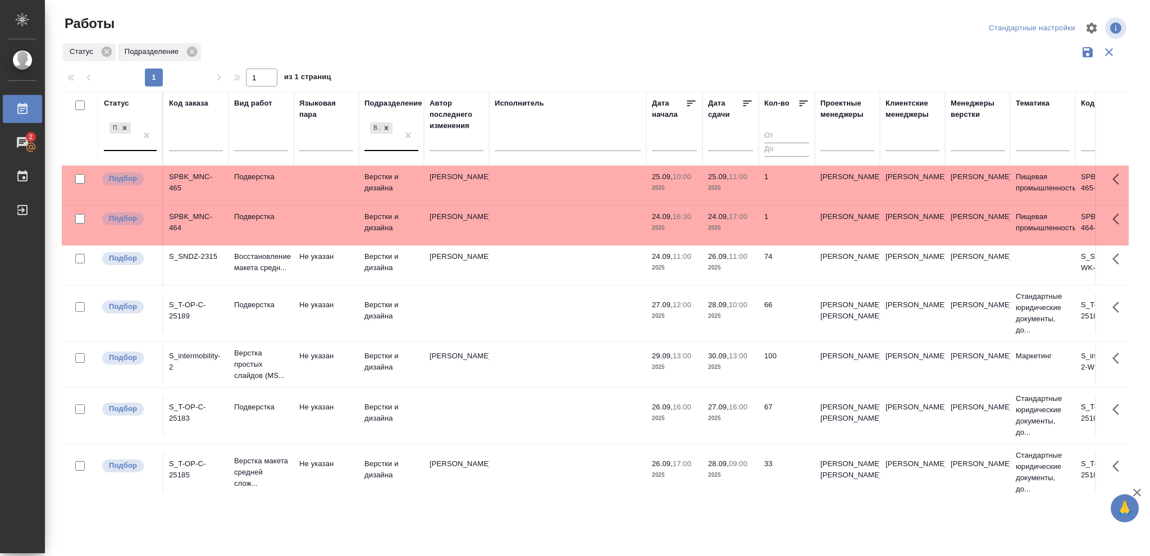
click at [724, 267] on p "2025" at bounding box center [730, 267] width 45 height 11
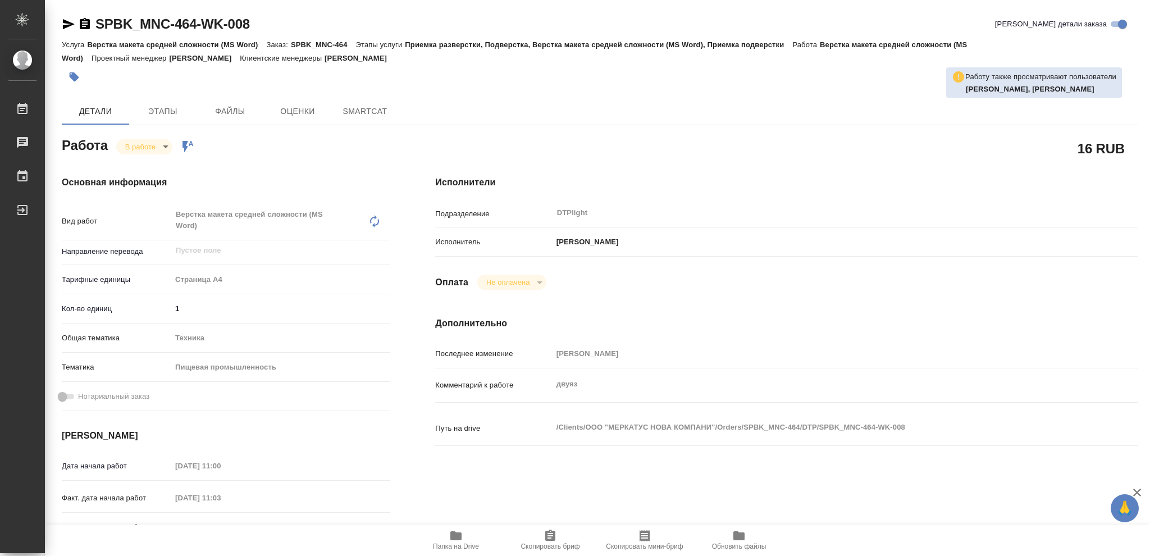
type textarea "x"
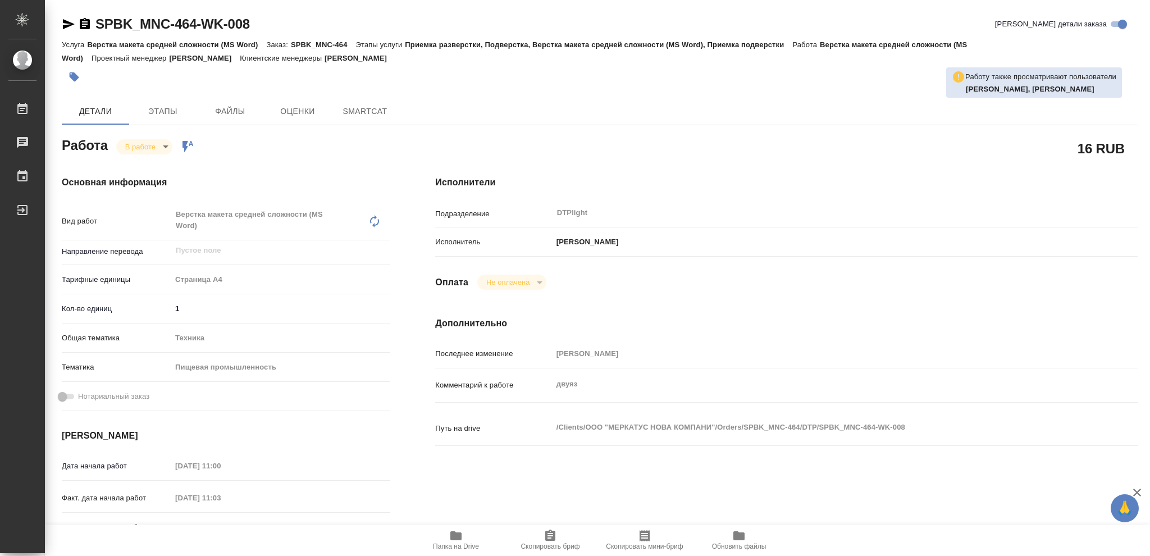
type textarea "x"
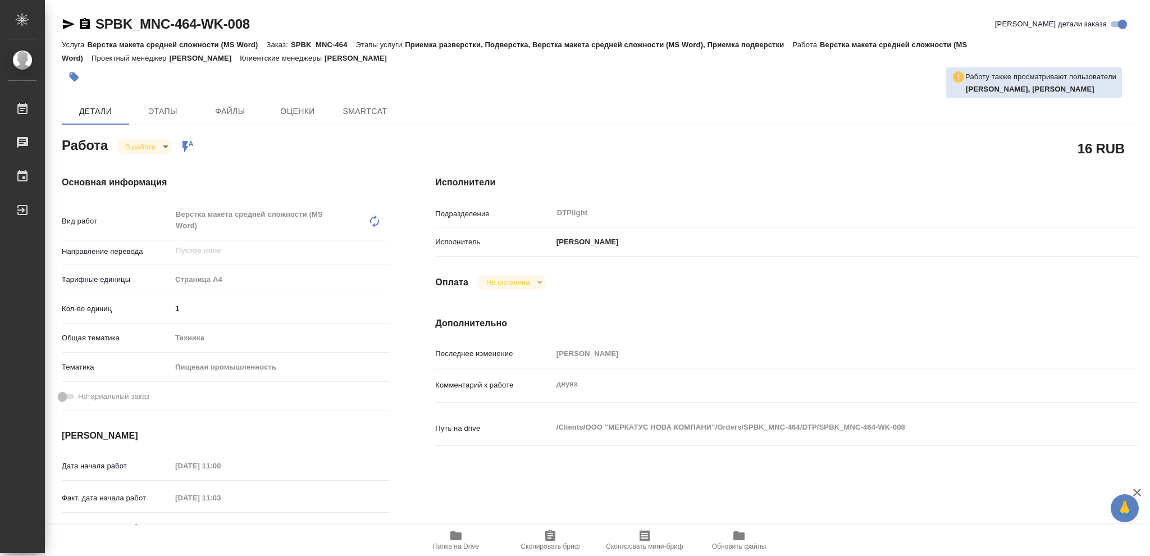
type textarea "x"
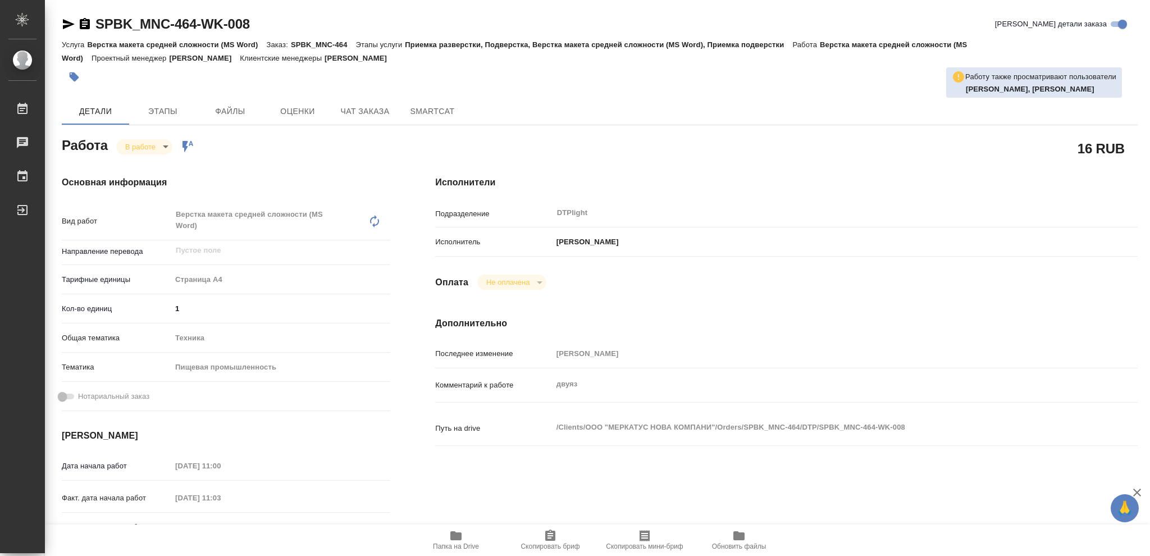
type textarea "x"
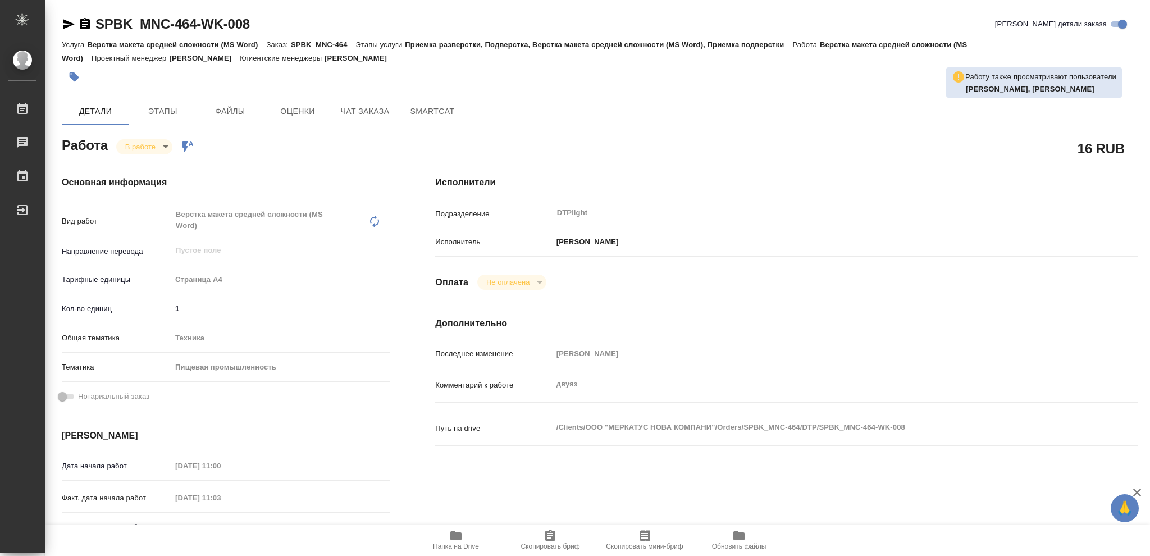
type textarea "x"
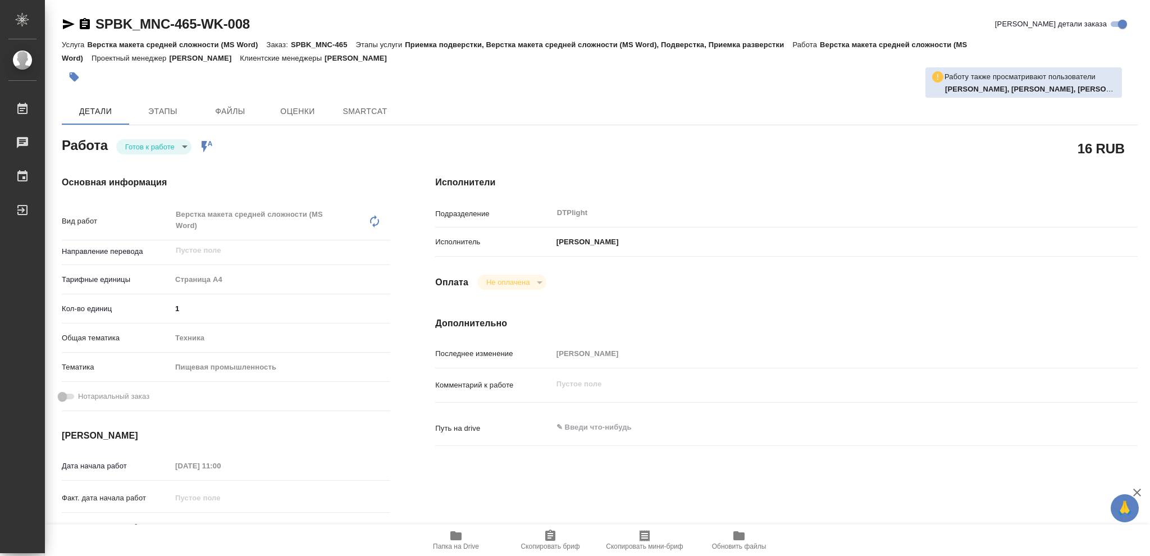
type textarea "x"
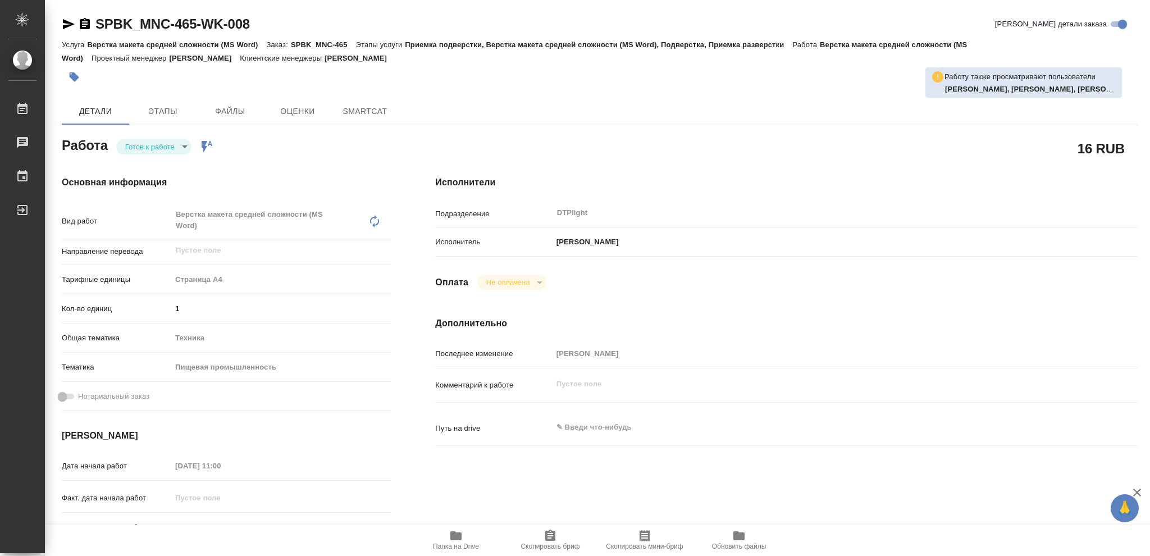
type textarea "x"
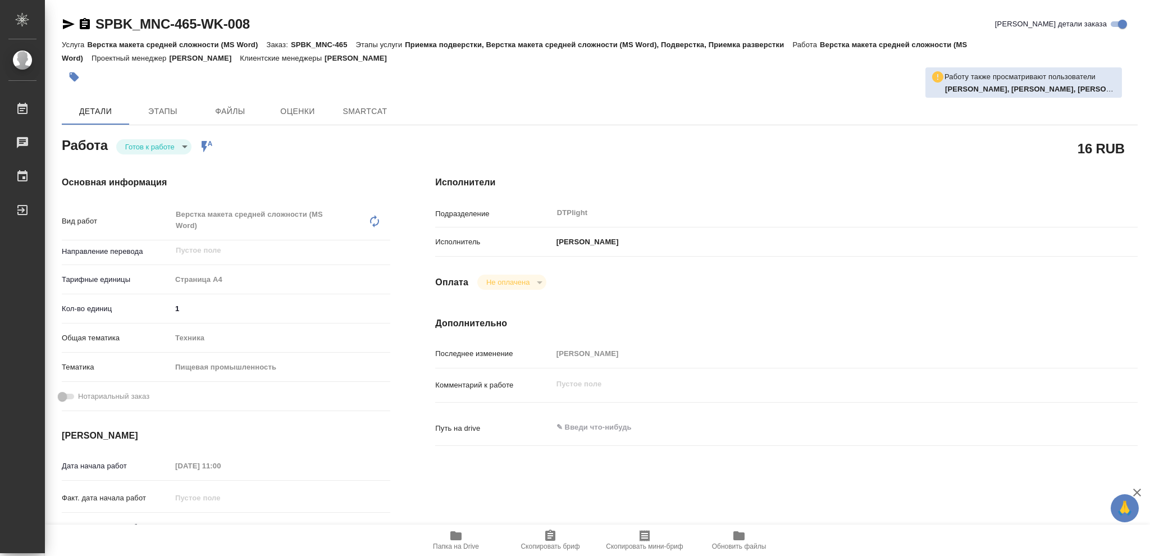
type textarea "x"
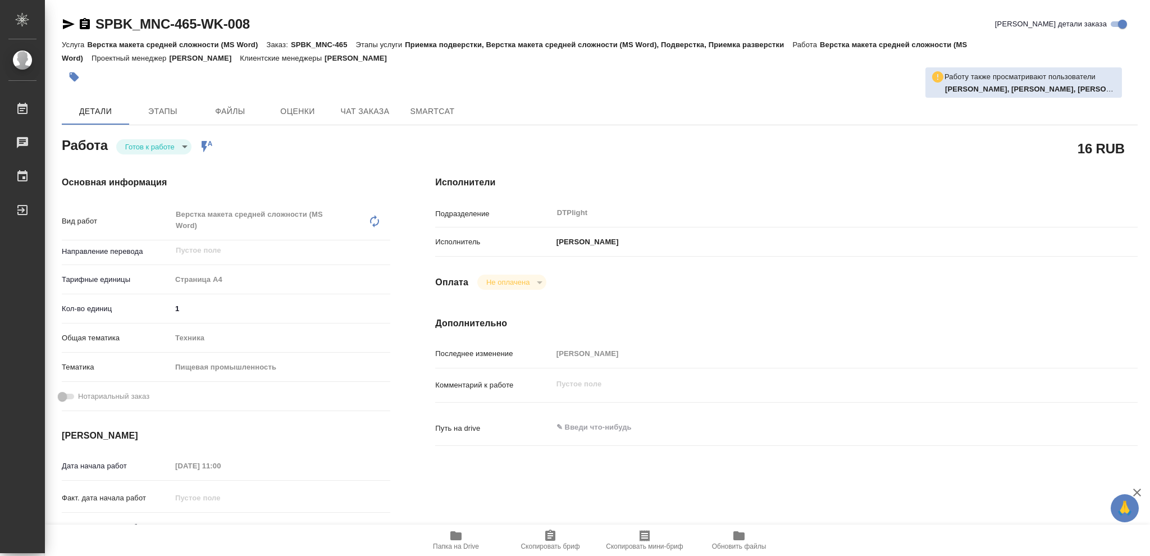
type textarea "x"
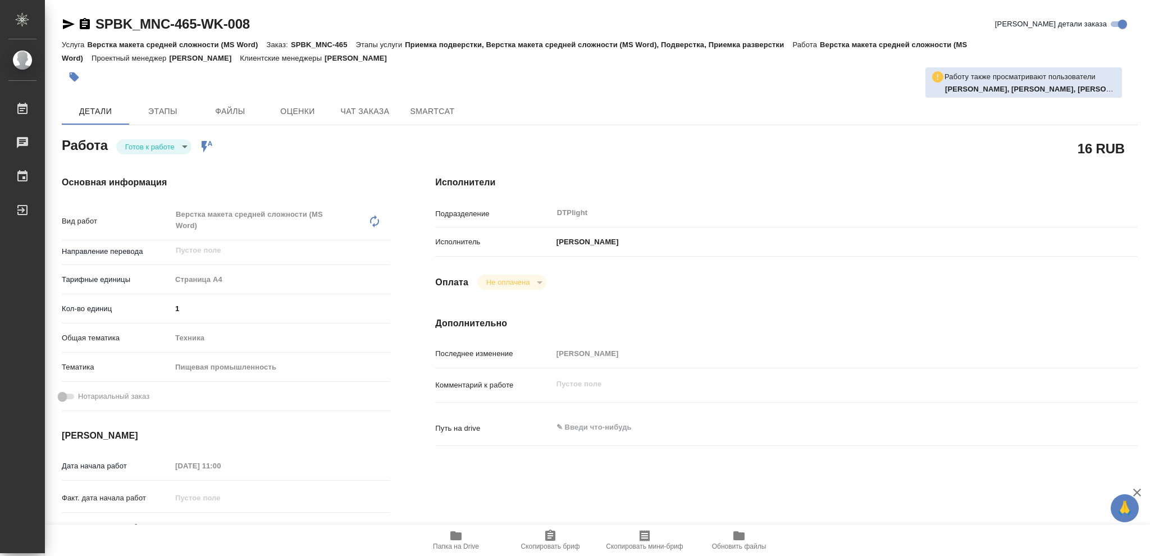
type textarea "x"
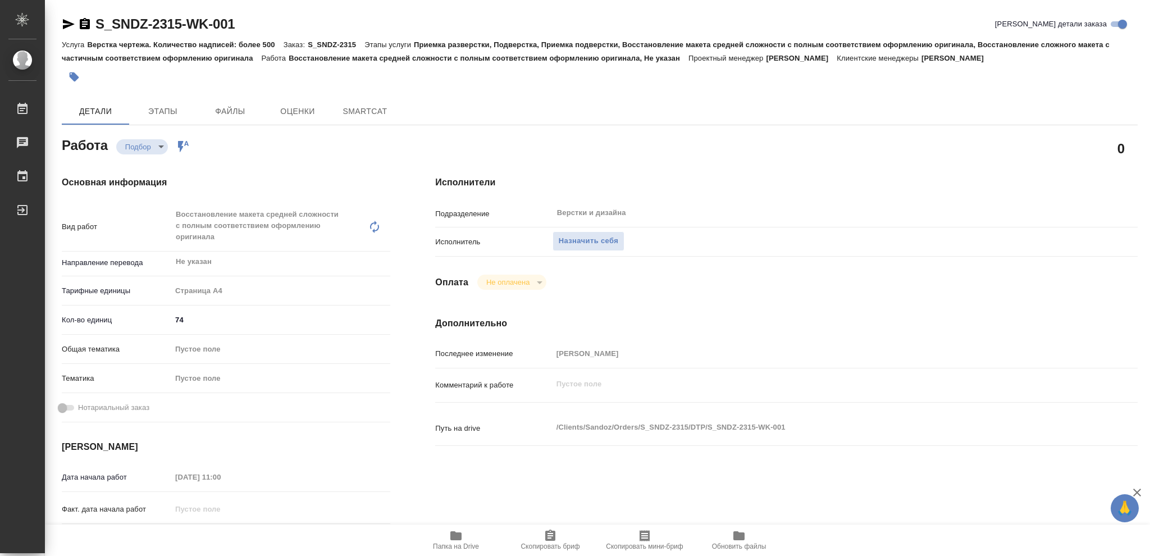
type textarea "x"
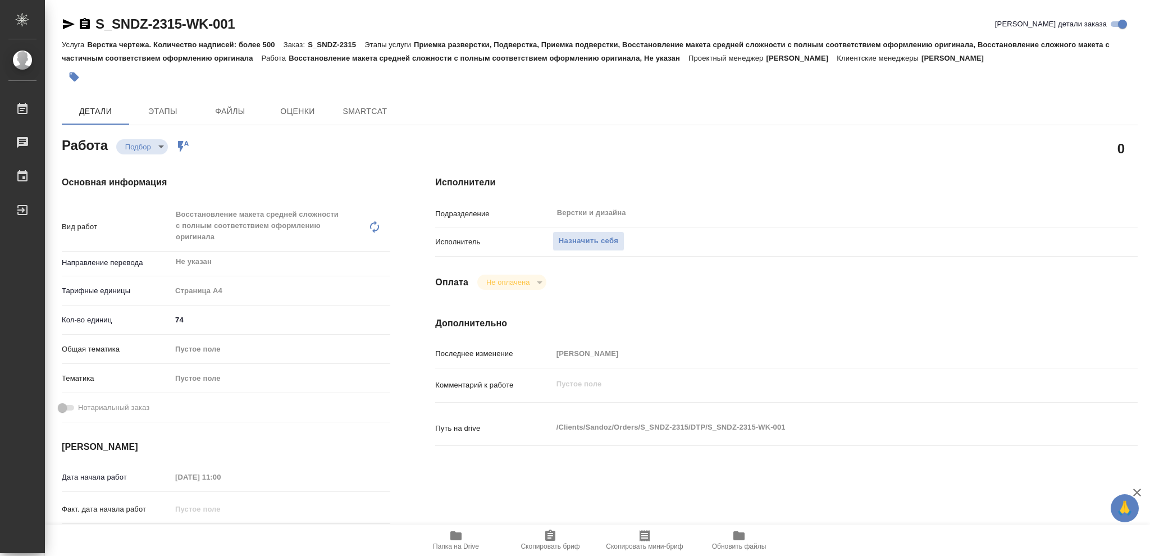
type textarea "x"
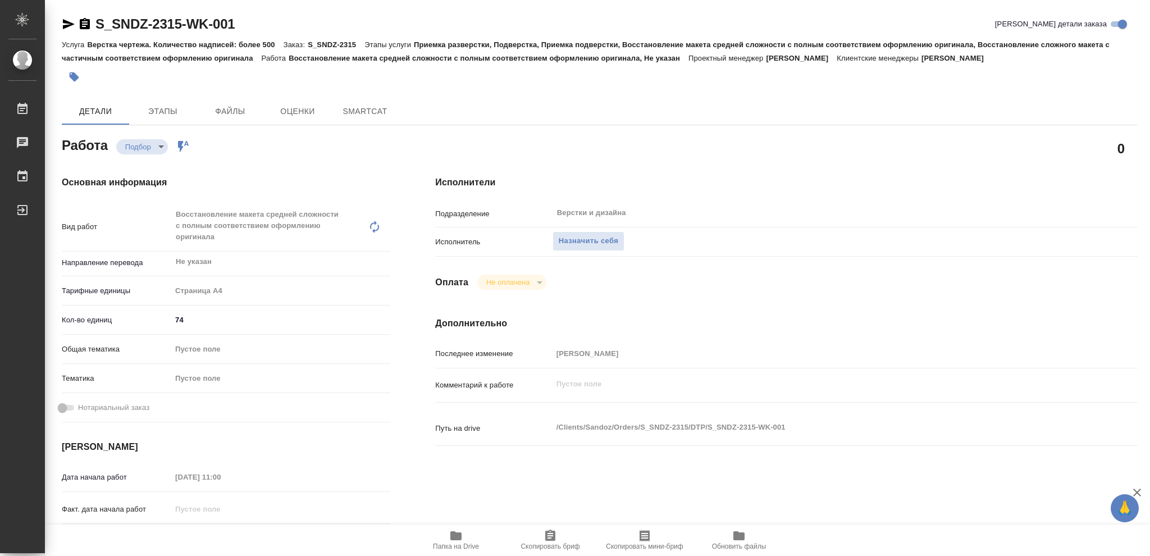
type textarea "x"
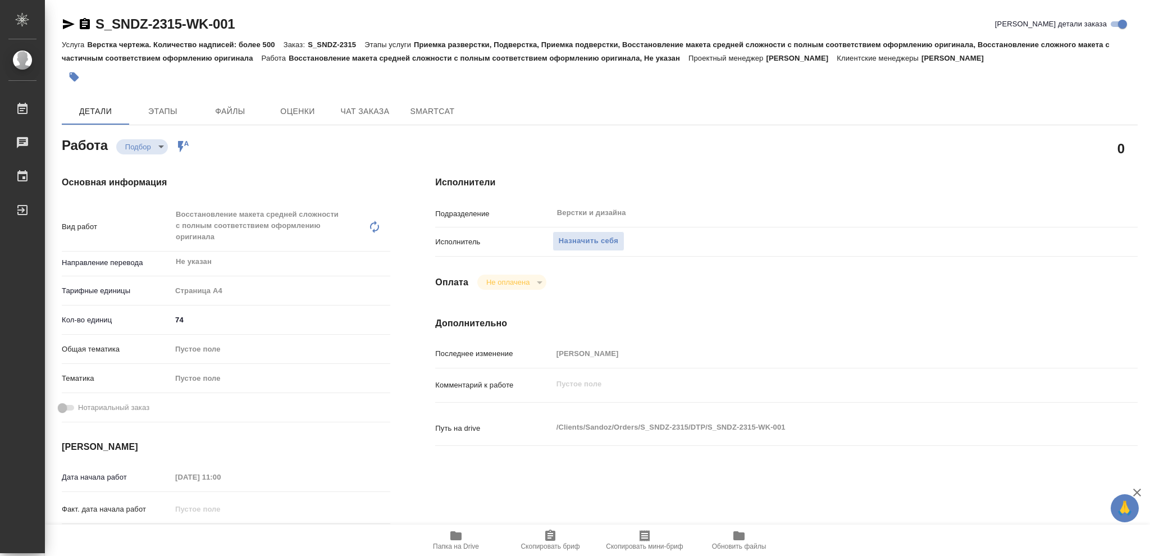
click at [457, 538] on icon "button" at bounding box center [455, 535] width 11 height 9
type textarea "x"
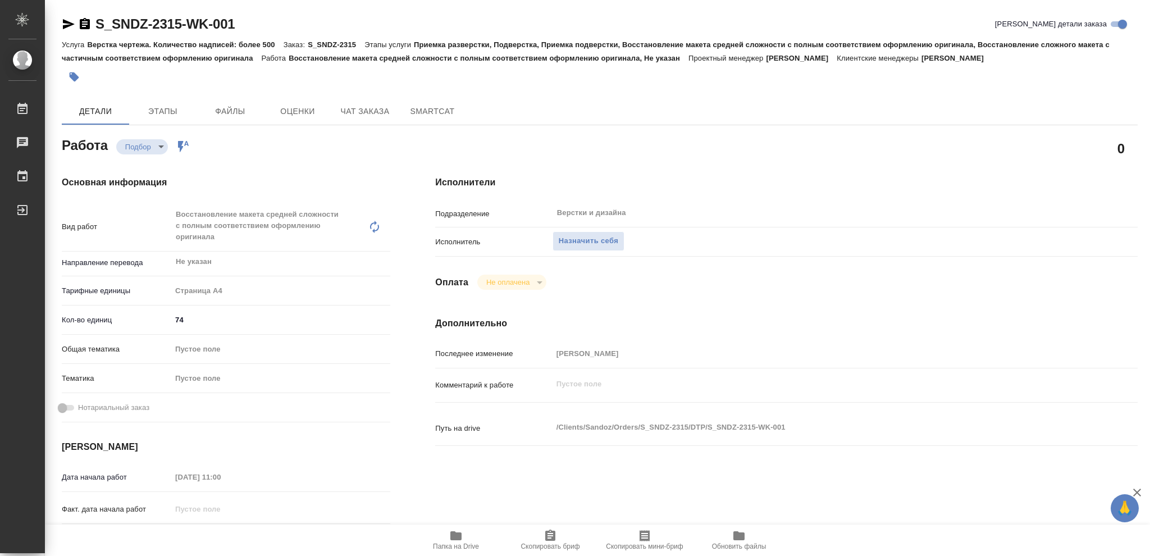
type textarea "x"
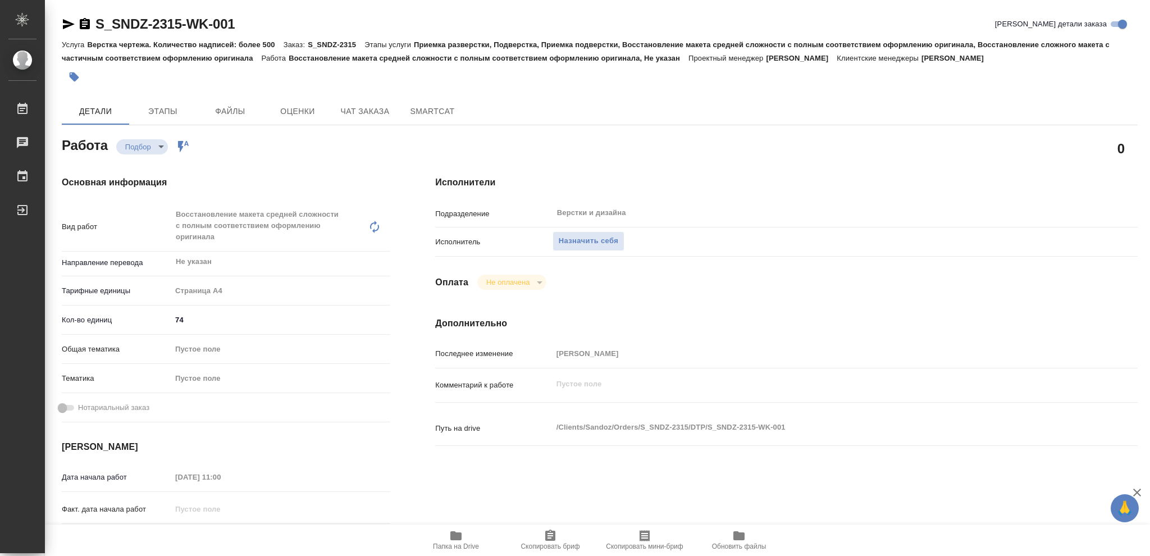
type textarea "x"
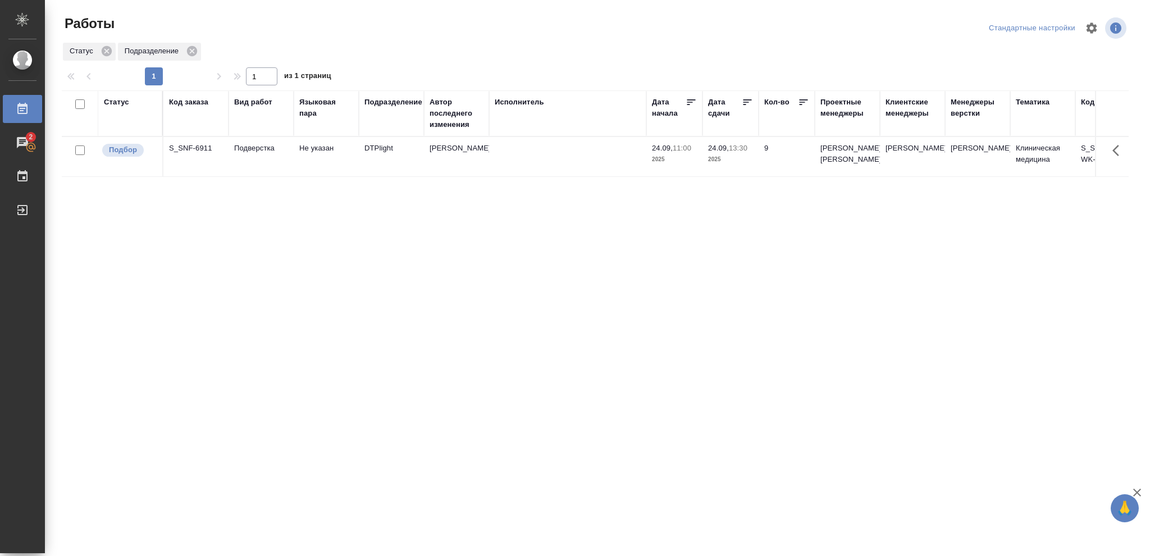
click at [115, 103] on div "Статус" at bounding box center [116, 102] width 25 height 11
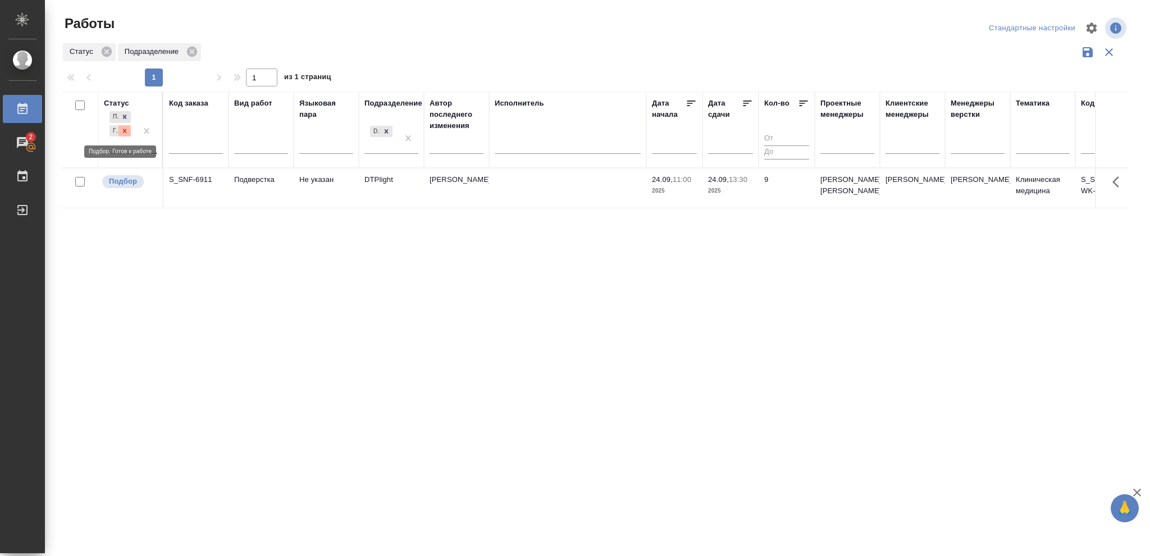
click at [127, 133] on icon at bounding box center [125, 131] width 8 height 8
click at [388, 129] on icon at bounding box center [386, 128] width 8 height 8
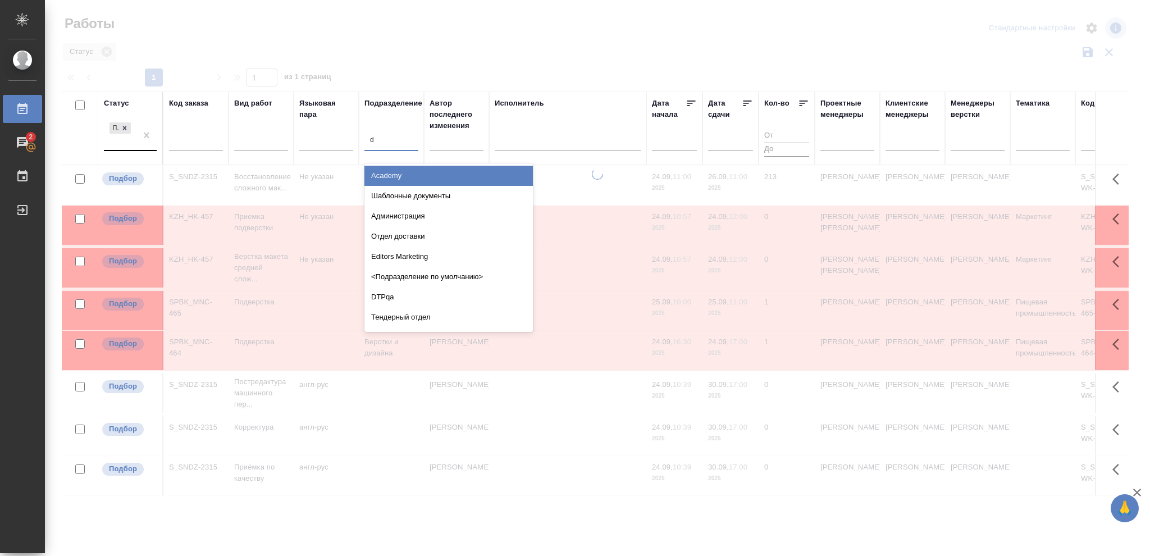
type input "dt"
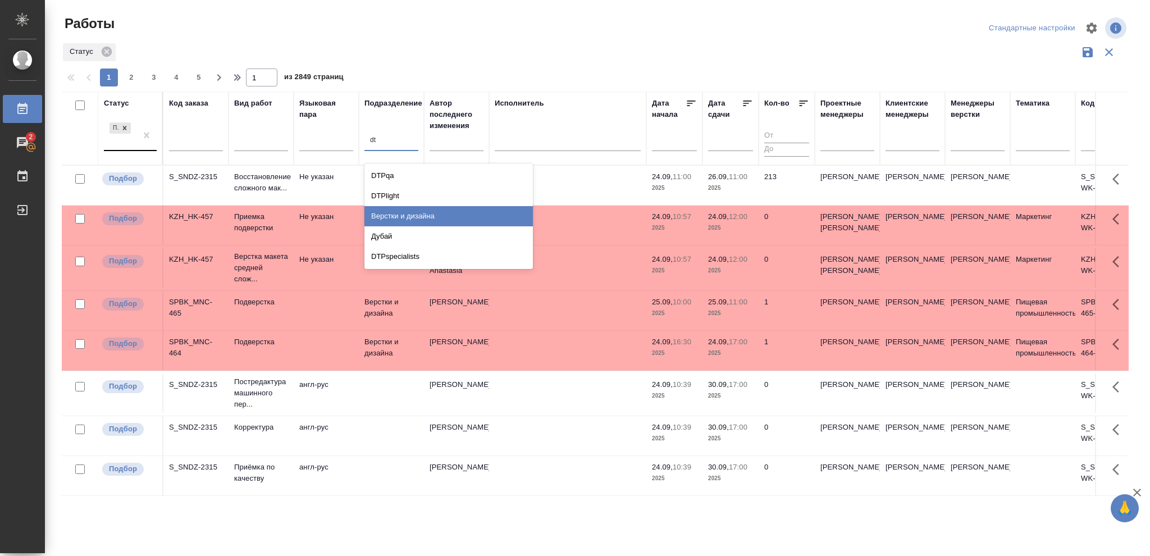
click at [421, 213] on div "Верстки и дизайна" at bounding box center [448, 216] width 168 height 20
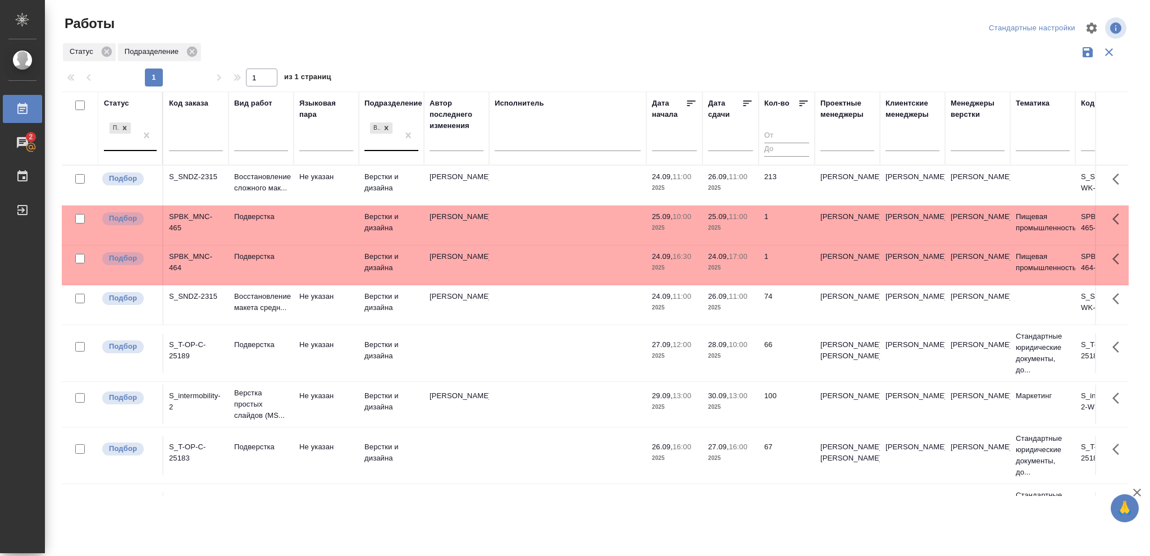
click at [721, 310] on p "2025" at bounding box center [730, 307] width 45 height 11
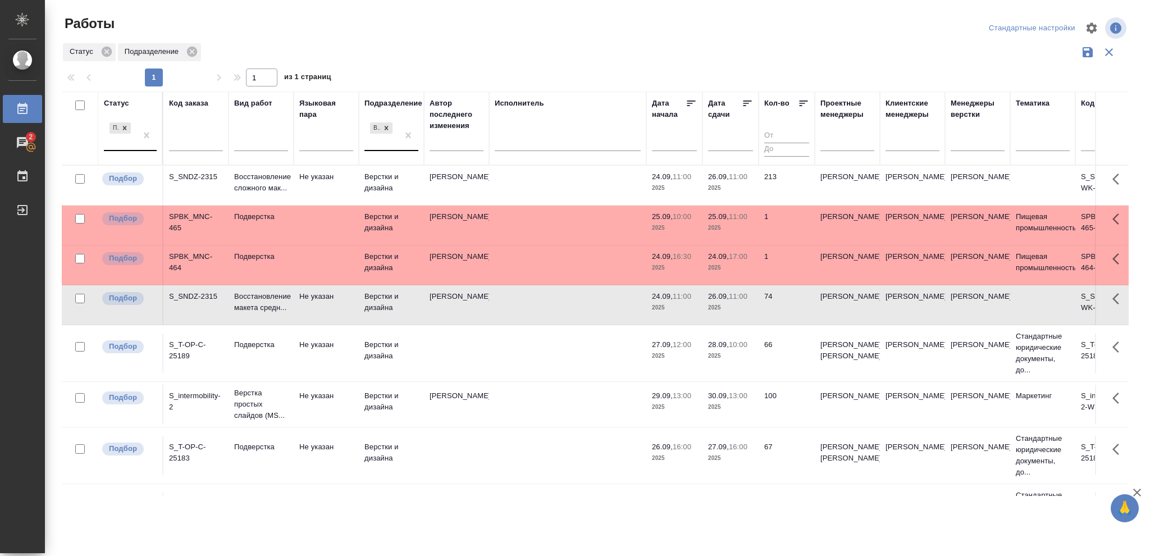
click at [721, 310] on p "2025" at bounding box center [730, 307] width 45 height 11
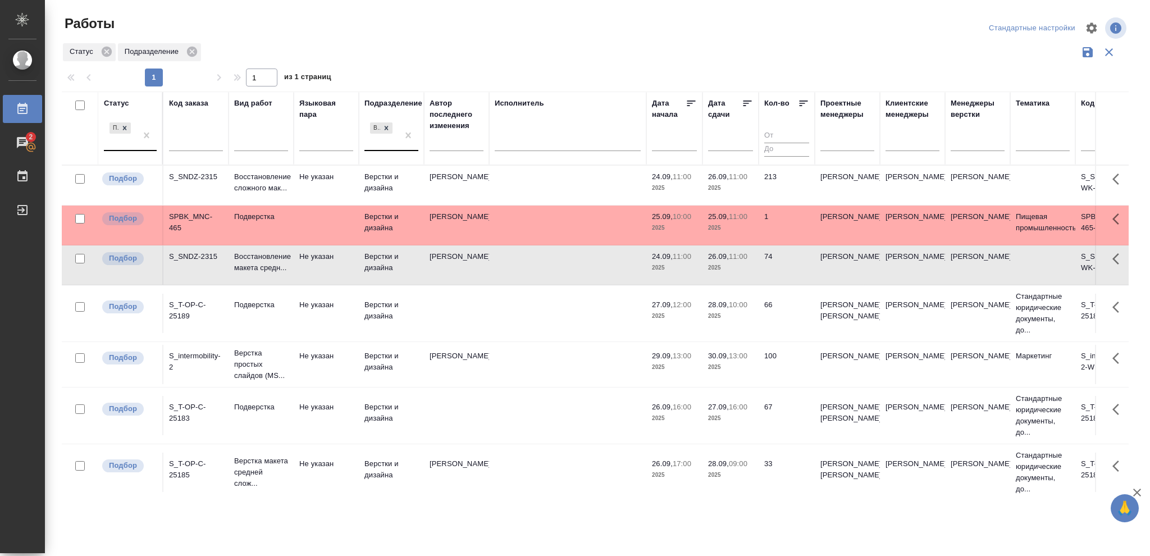
click at [685, 181] on p "11:00" at bounding box center [682, 176] width 19 height 8
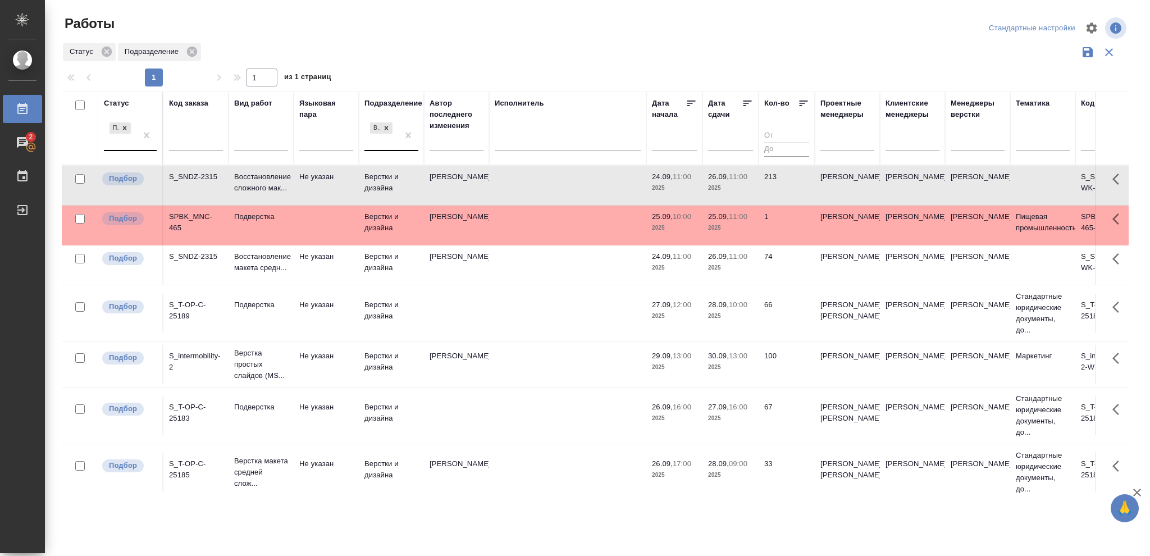
click at [685, 181] on p "11:00" at bounding box center [682, 176] width 19 height 8
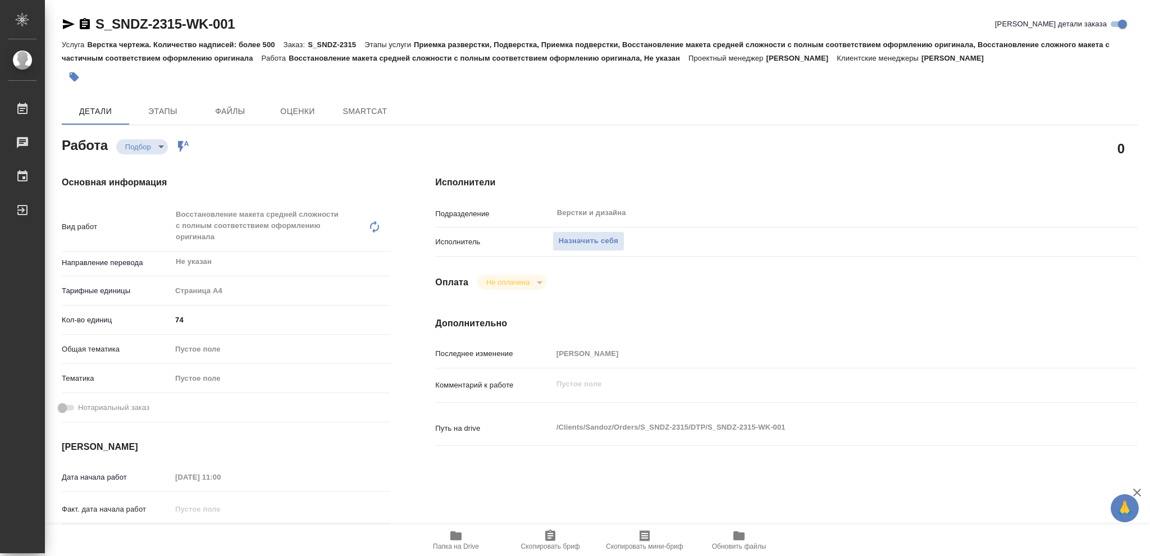
type textarea "x"
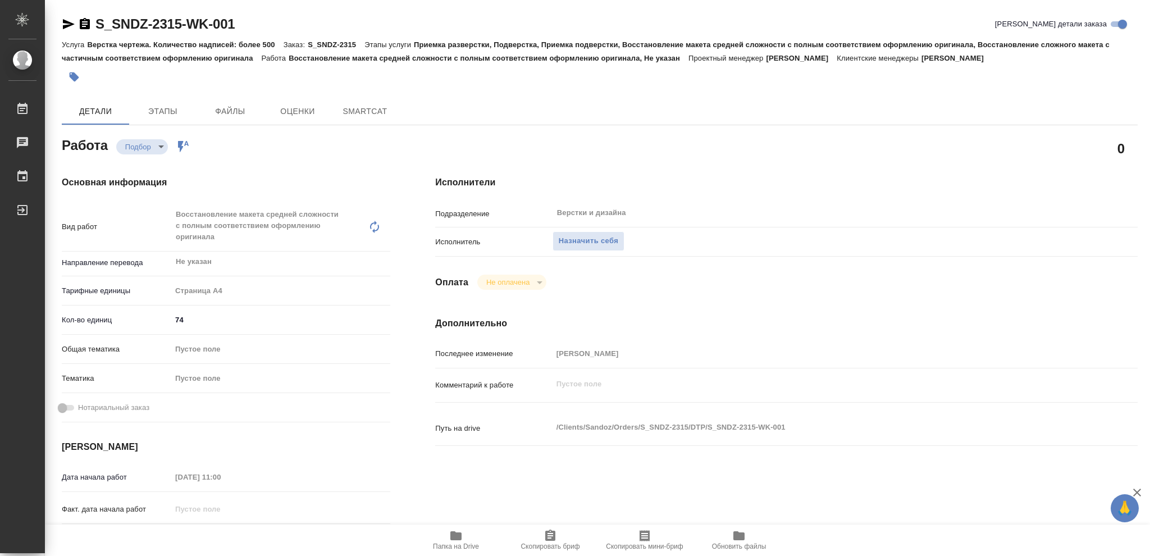
type textarea "x"
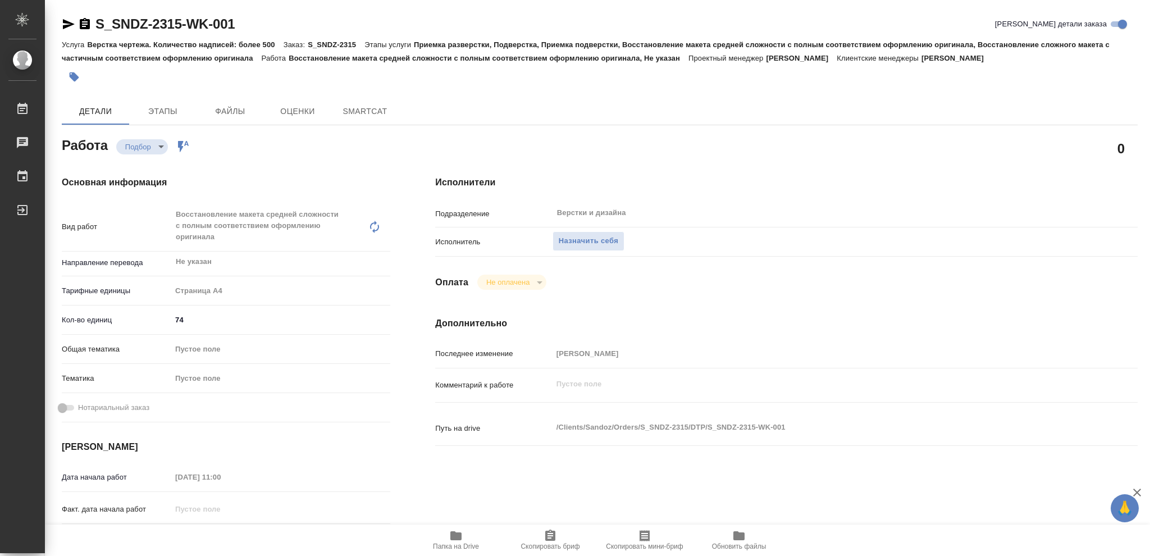
type textarea "x"
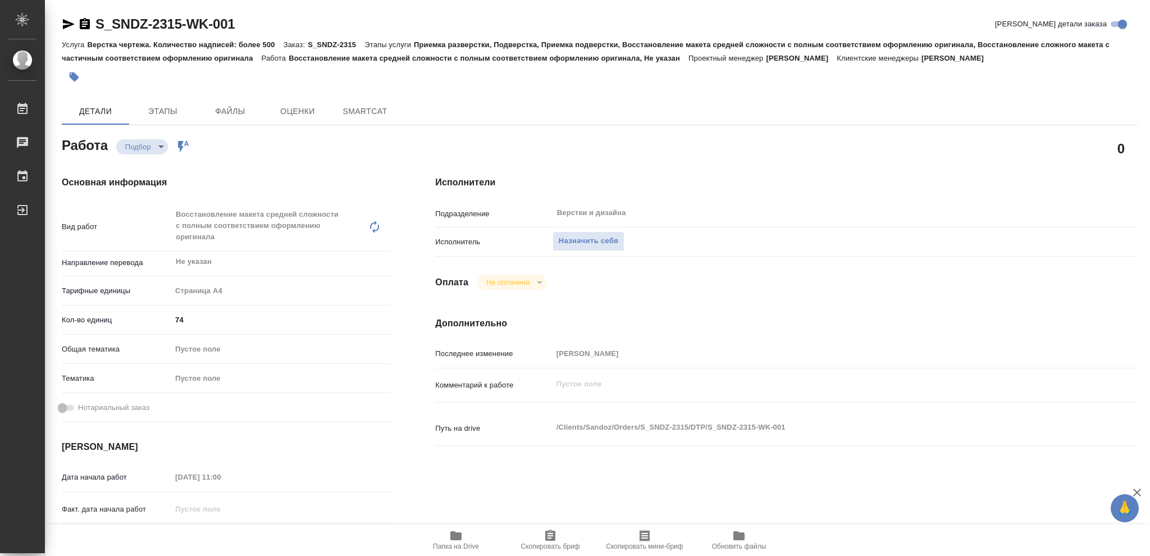
type textarea "x"
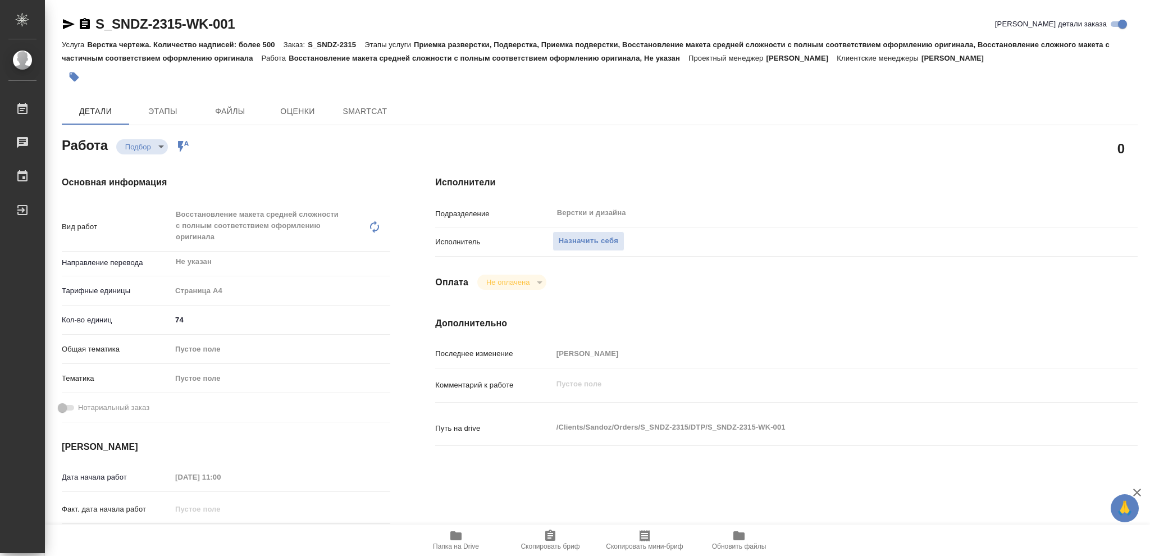
type textarea "x"
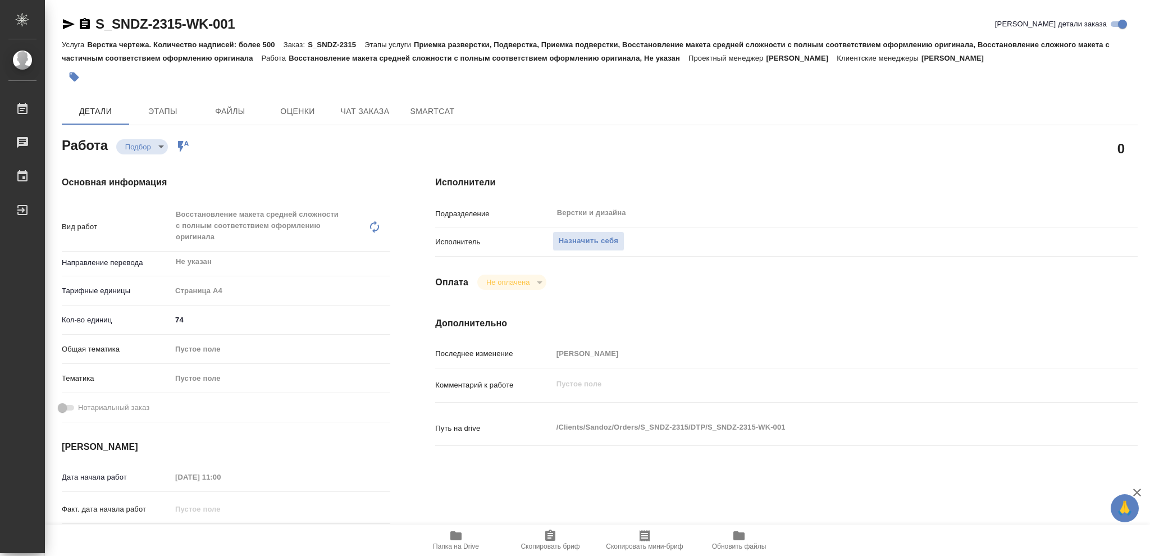
type textarea "x"
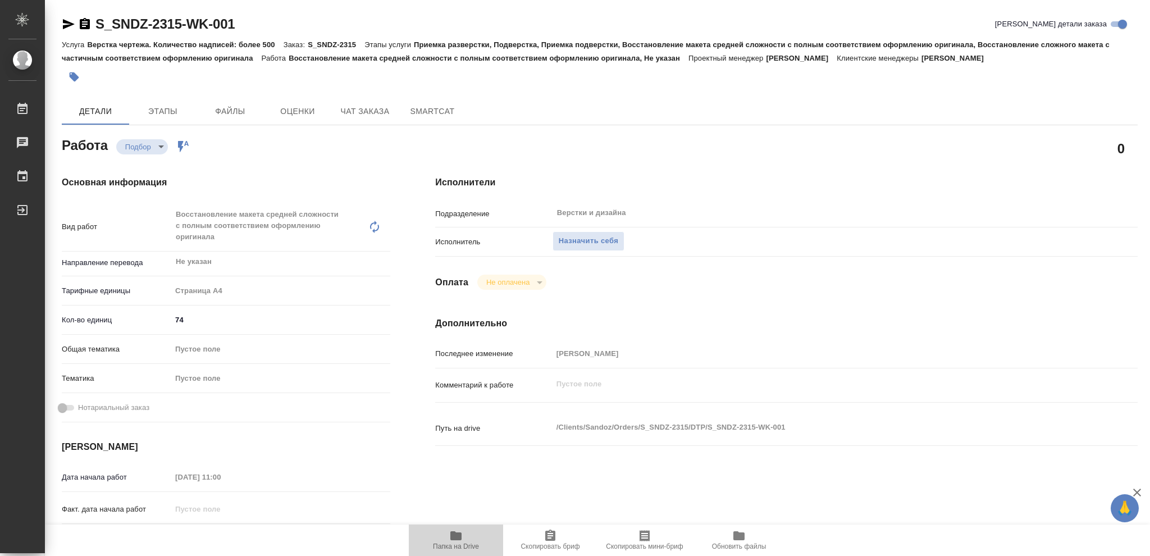
click at [451, 537] on icon "button" at bounding box center [455, 535] width 11 height 9
type textarea "x"
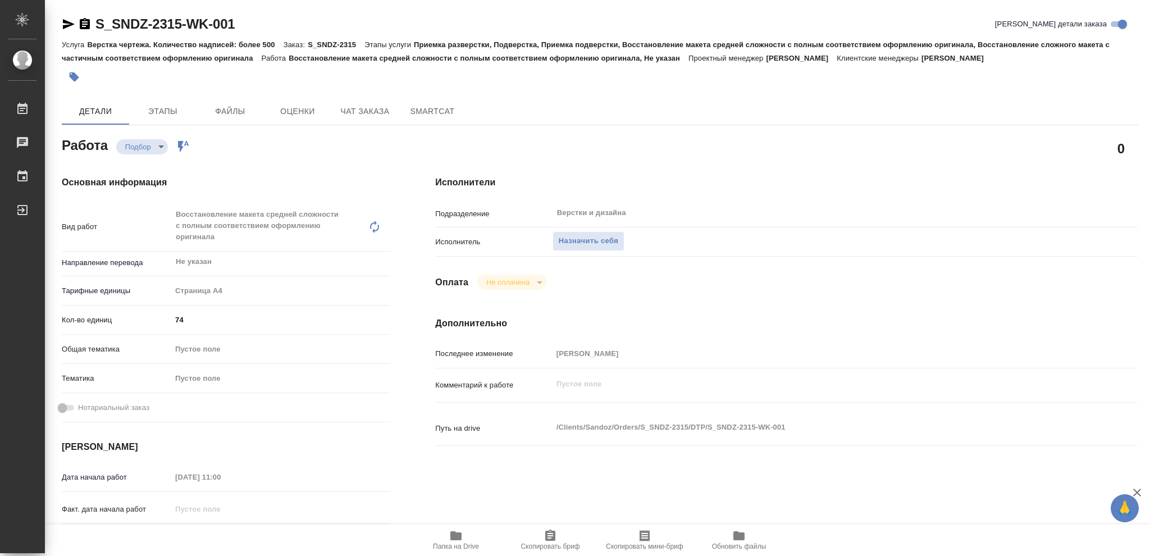
type textarea "x"
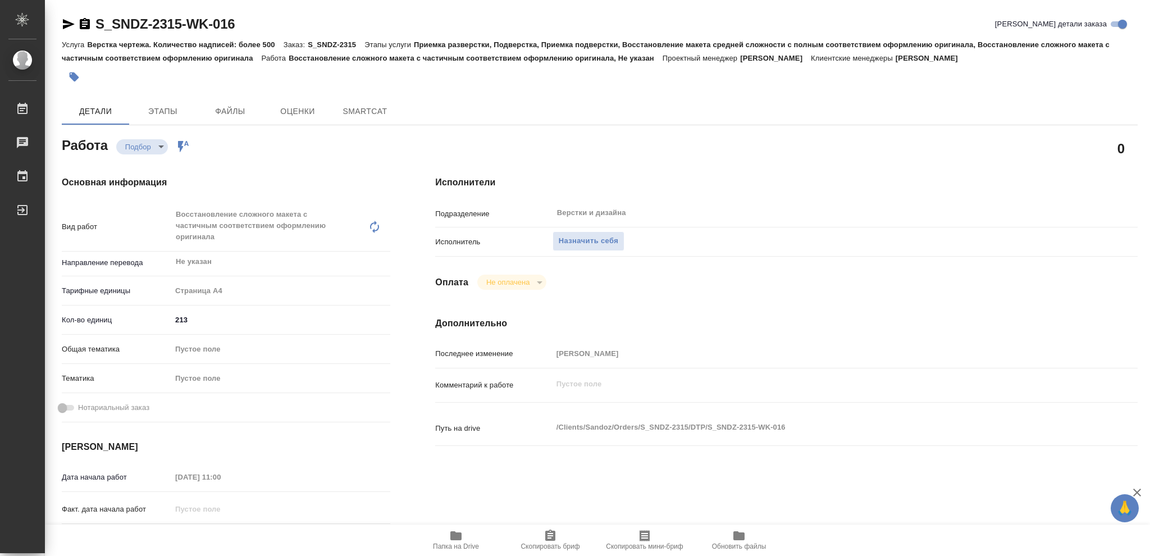
type textarea "x"
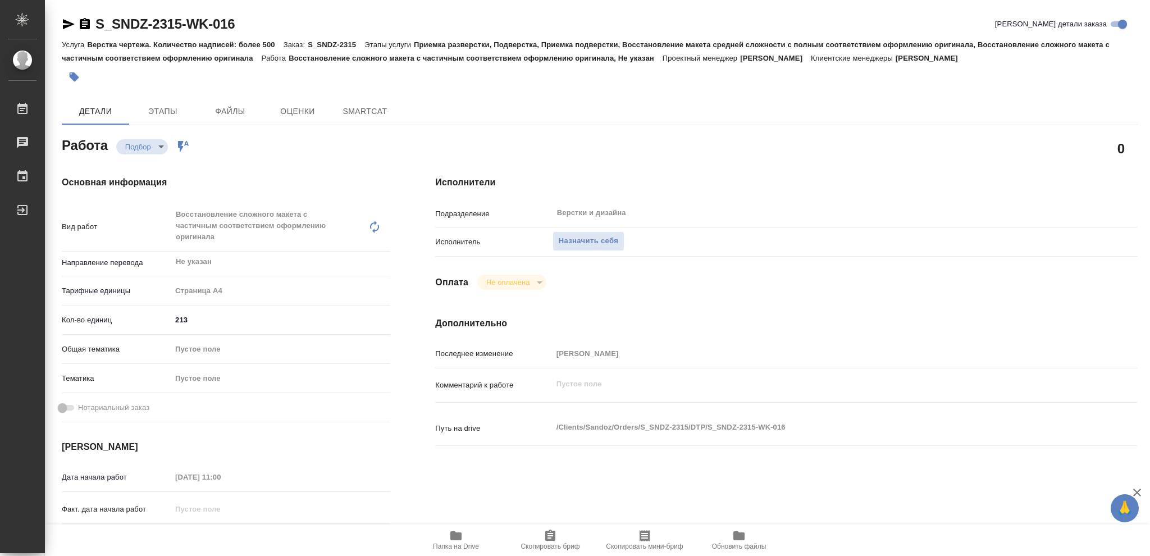
type textarea "x"
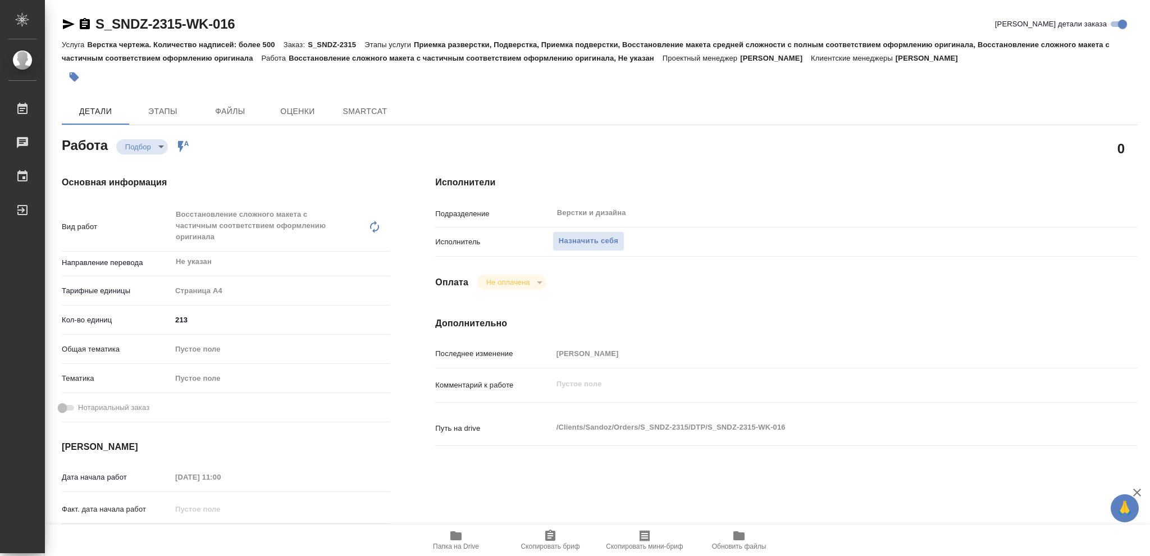
type textarea "x"
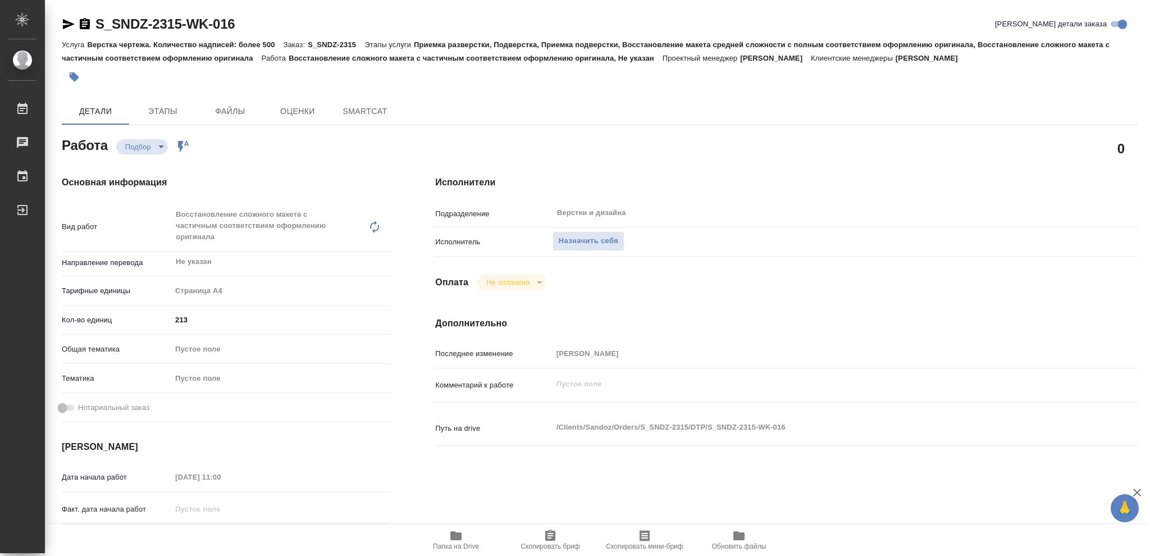
type textarea "x"
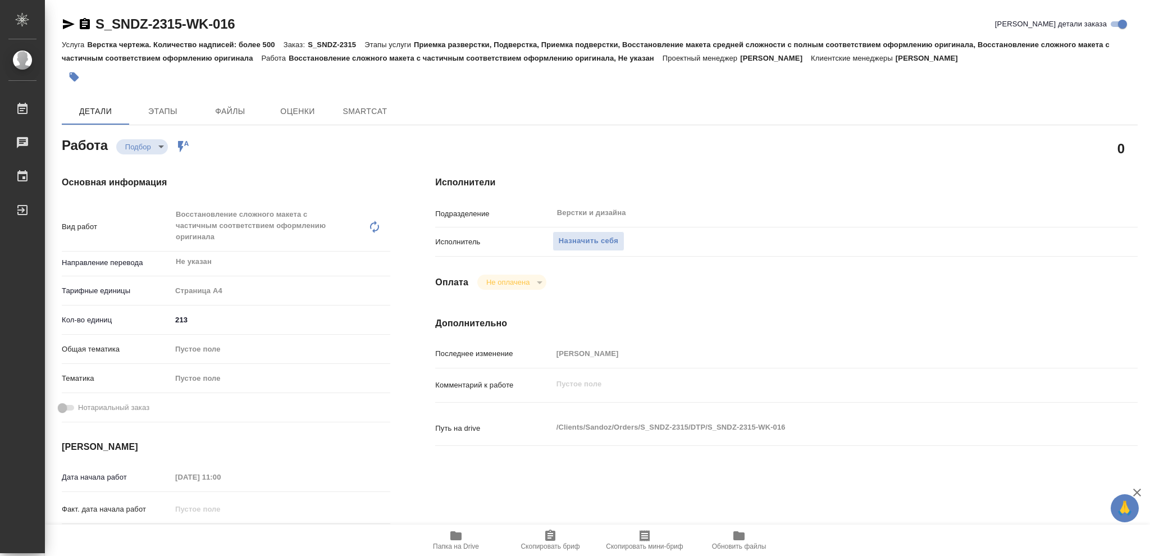
type textarea "x"
click at [454, 542] on icon "button" at bounding box center [455, 535] width 13 height 13
type textarea "x"
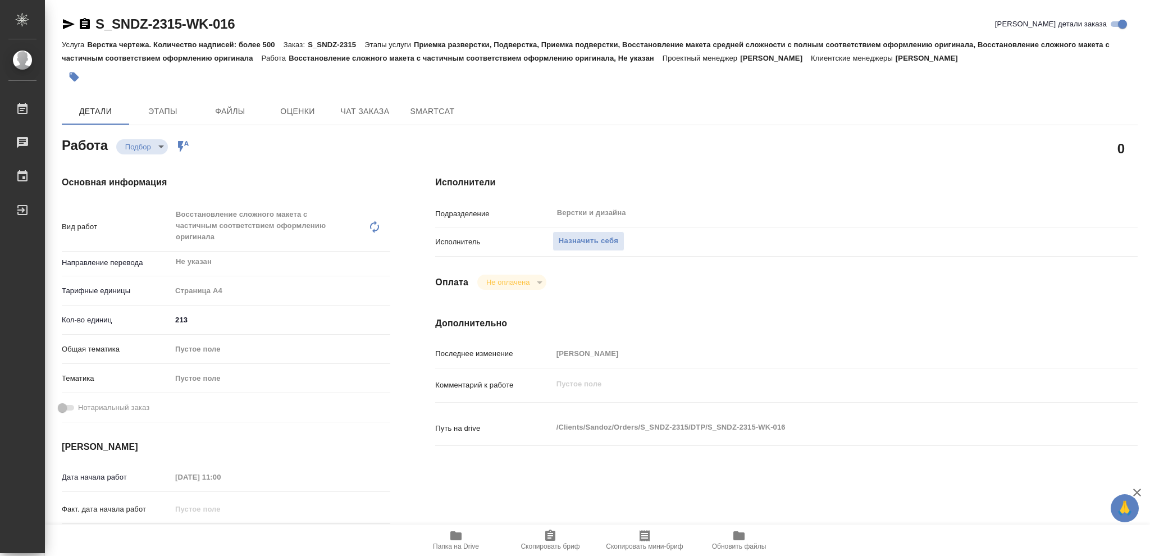
type textarea "x"
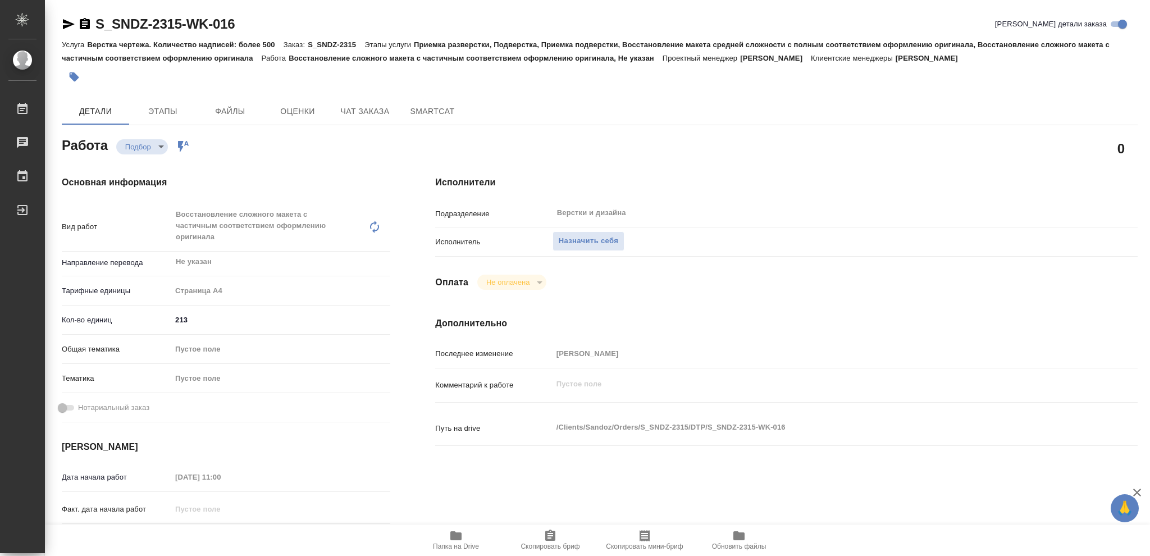
type textarea "x"
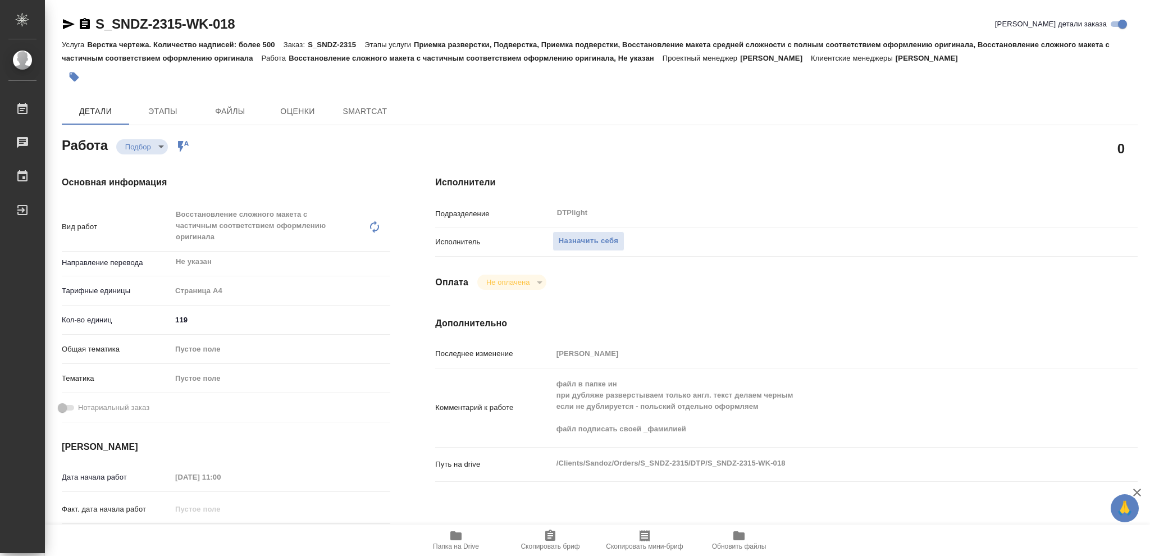
type textarea "x"
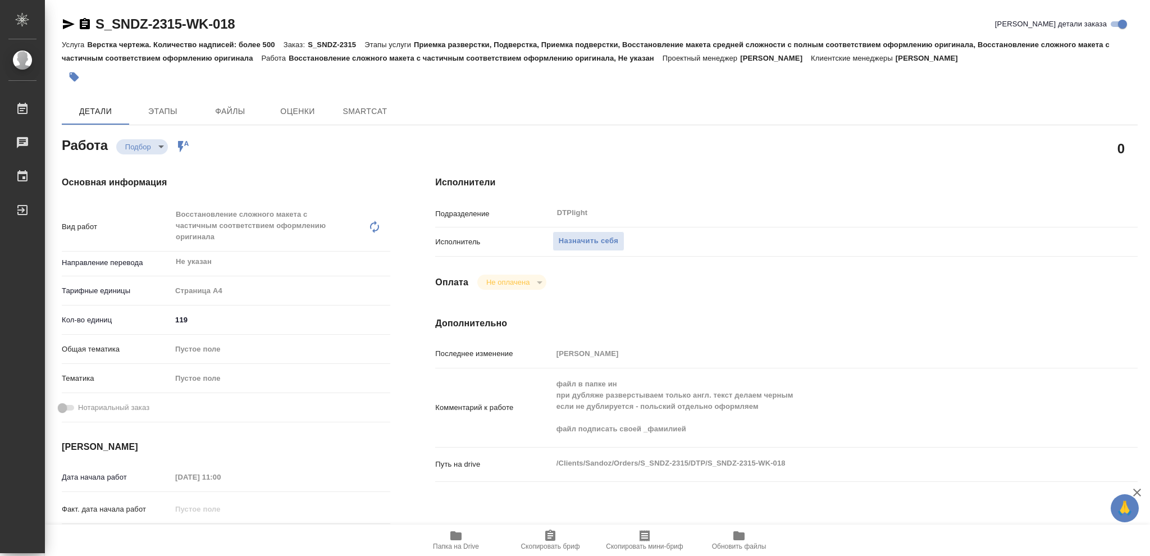
type textarea "x"
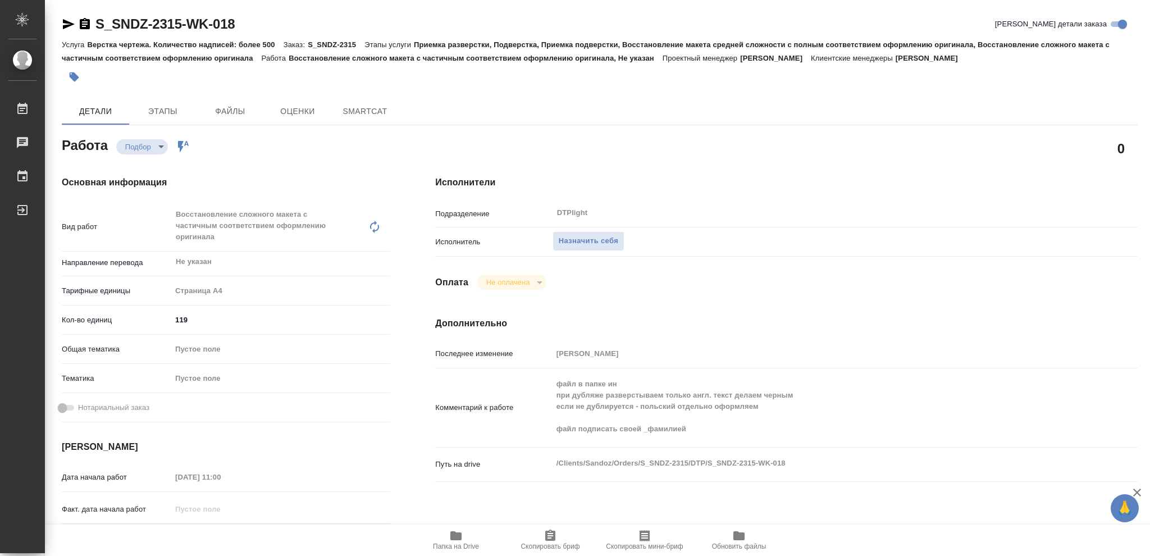
type textarea "x"
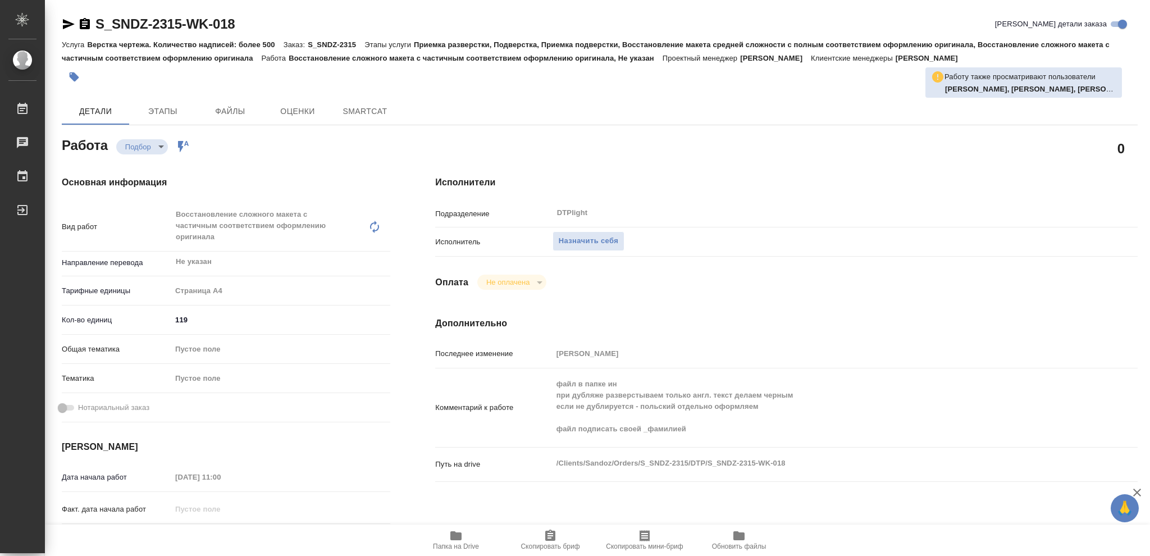
type textarea "x"
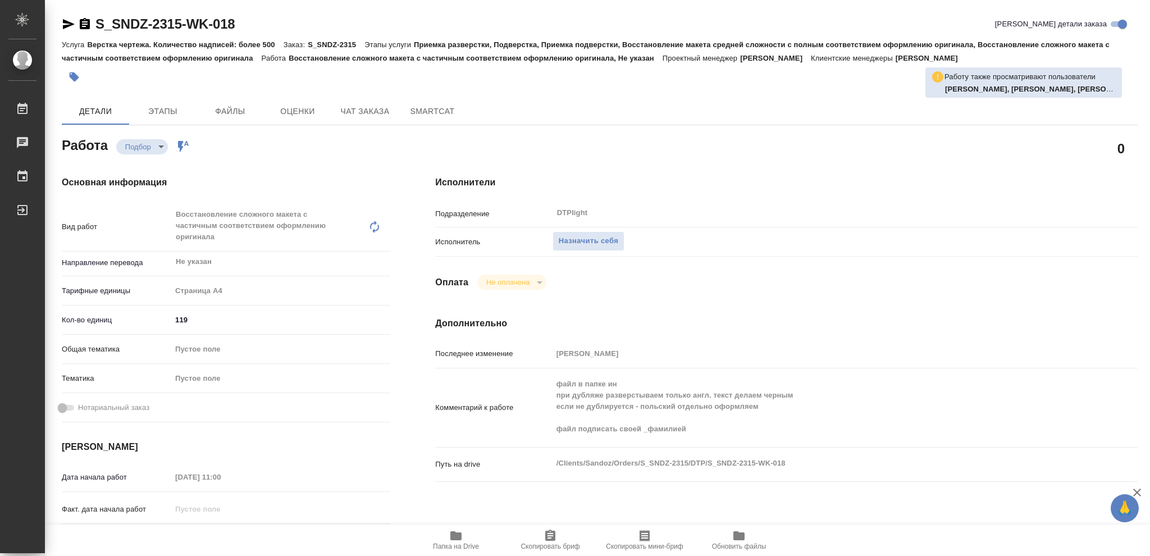
type textarea "x"
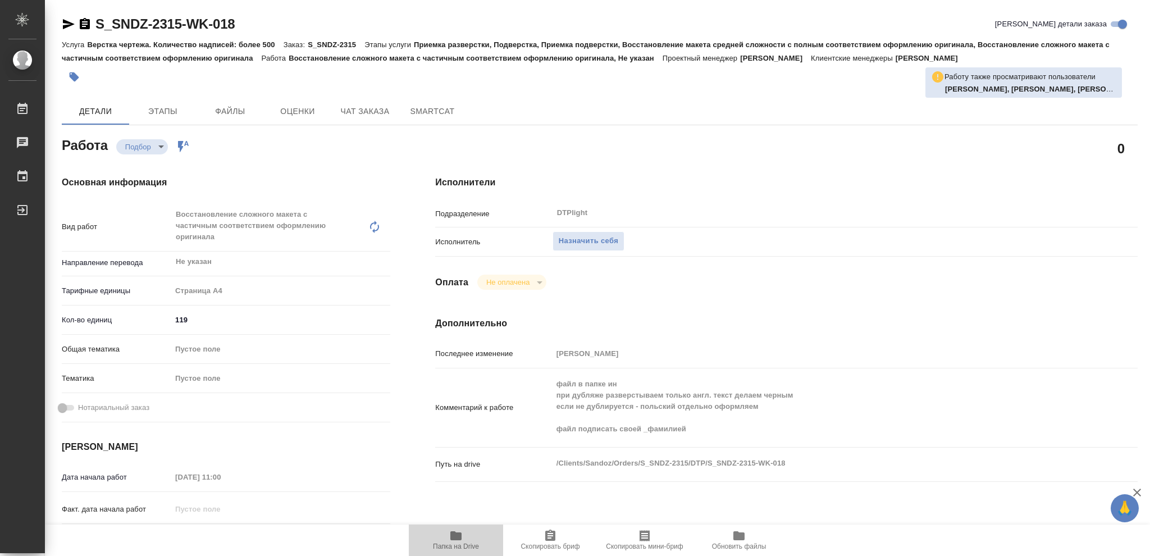
click at [457, 540] on icon "button" at bounding box center [455, 535] width 11 height 9
type textarea "x"
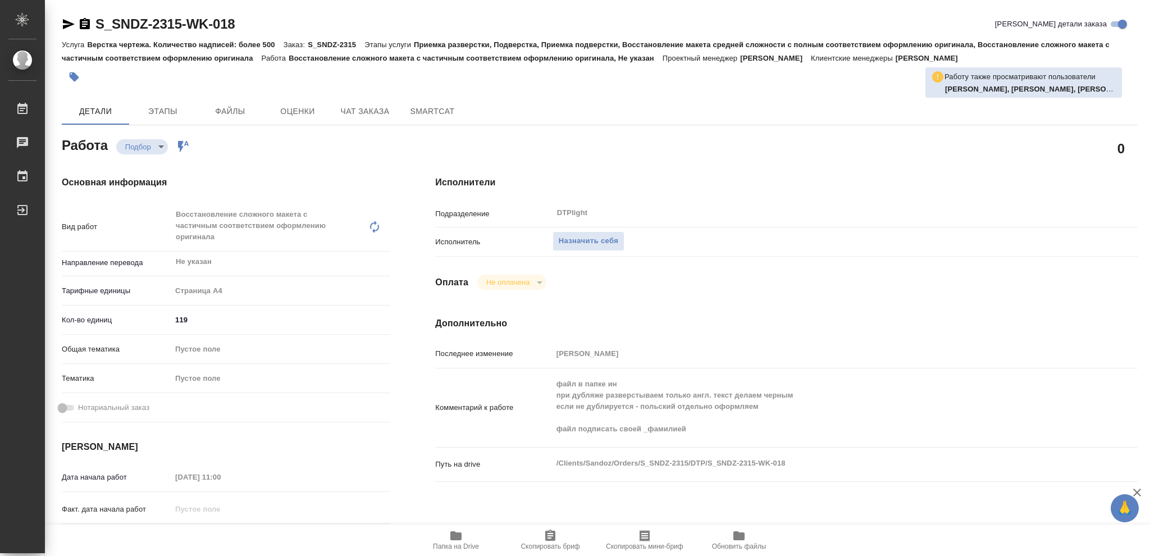
type textarea "x"
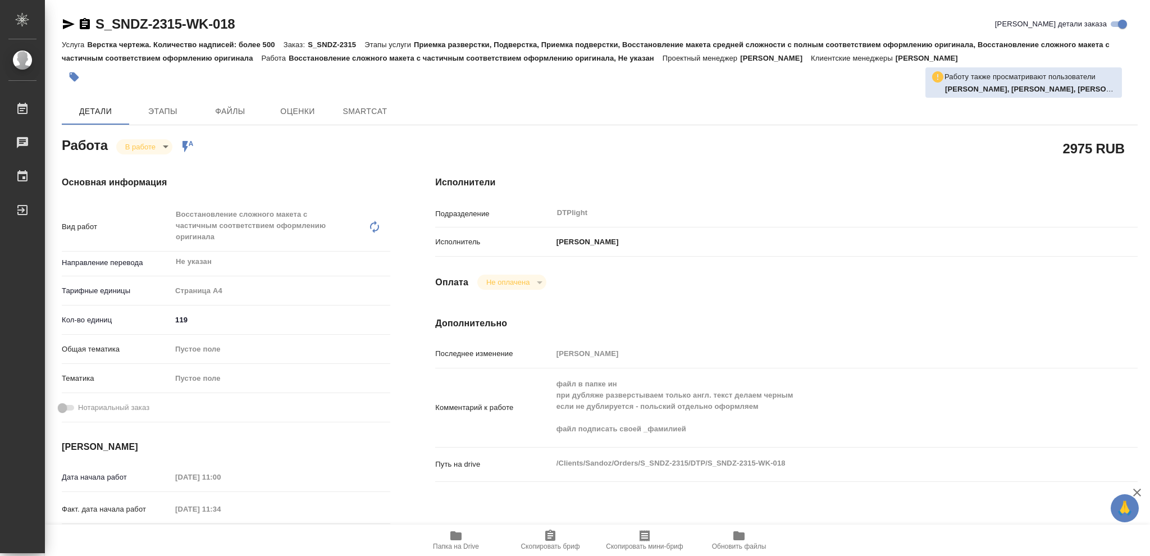
type textarea "x"
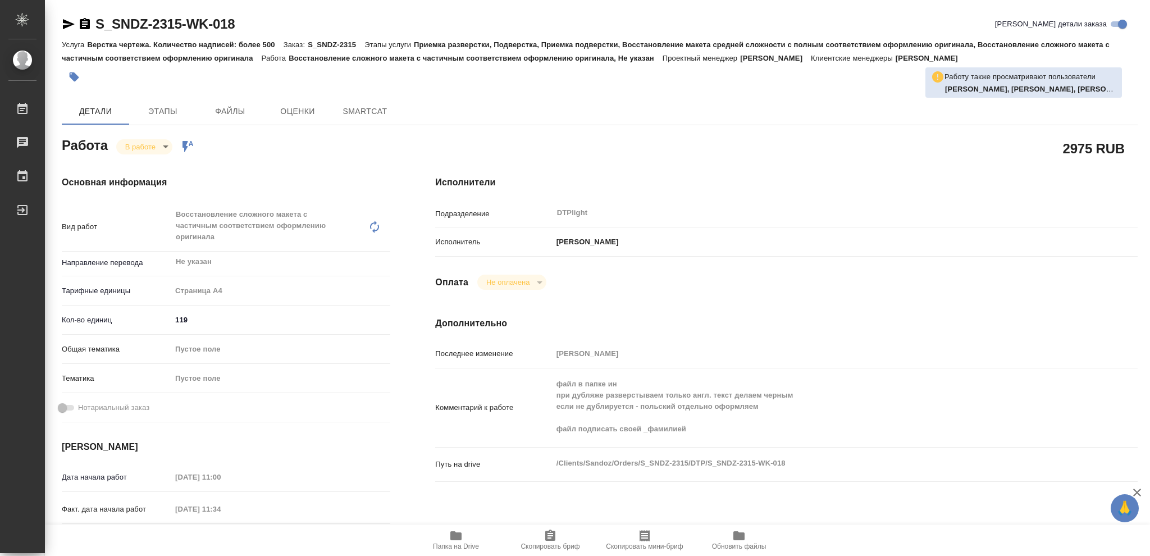
type textarea "x"
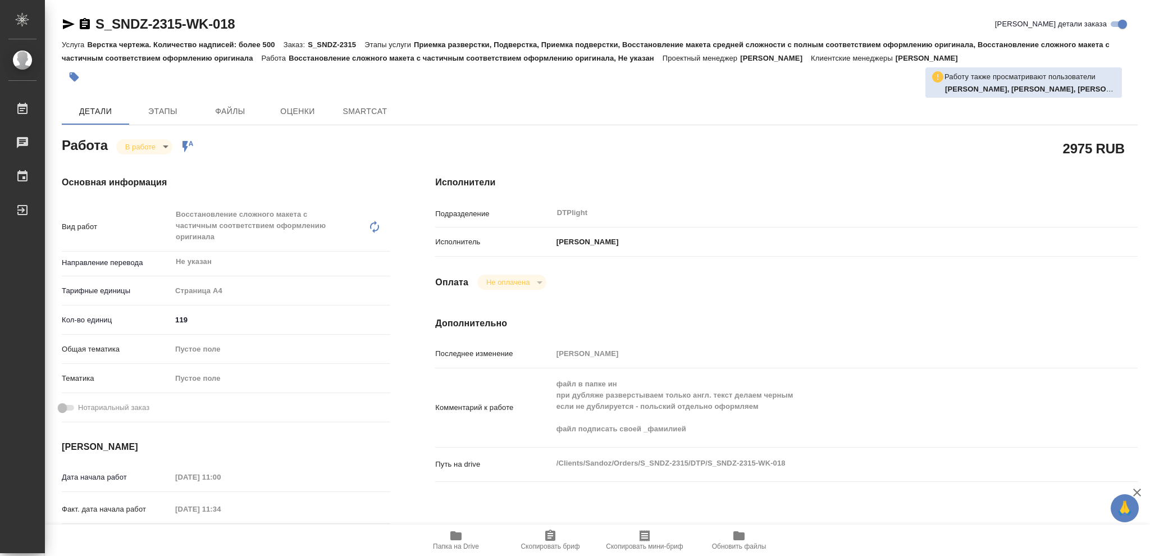
type textarea "x"
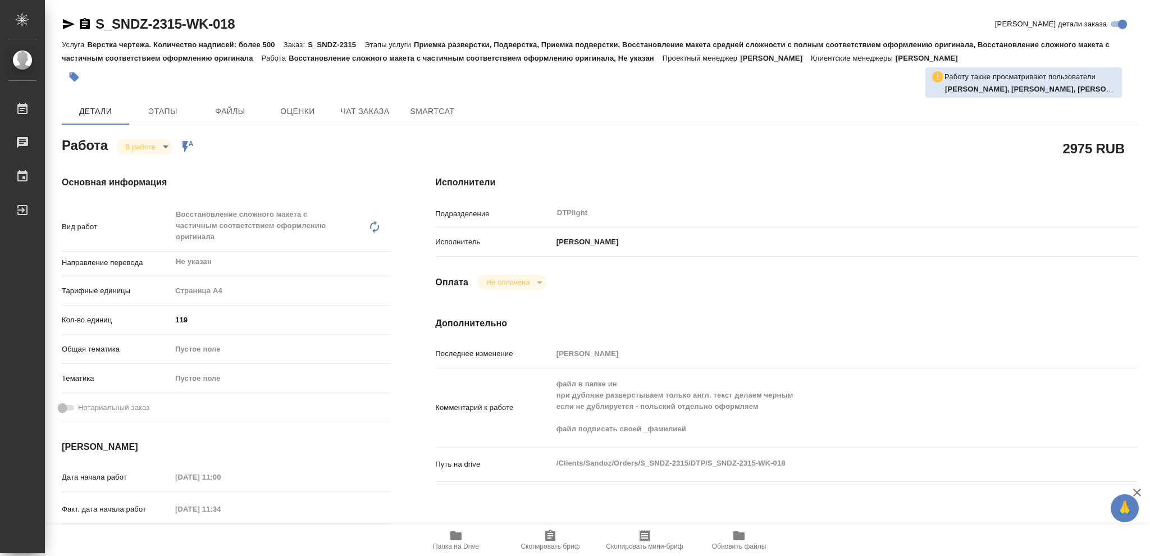
type textarea "x"
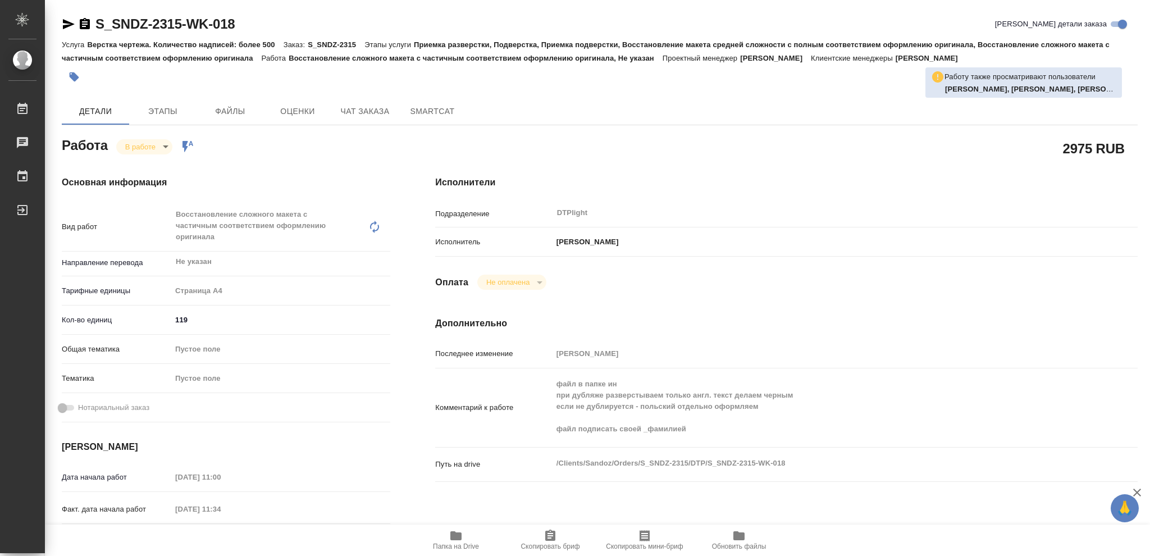
type textarea "x"
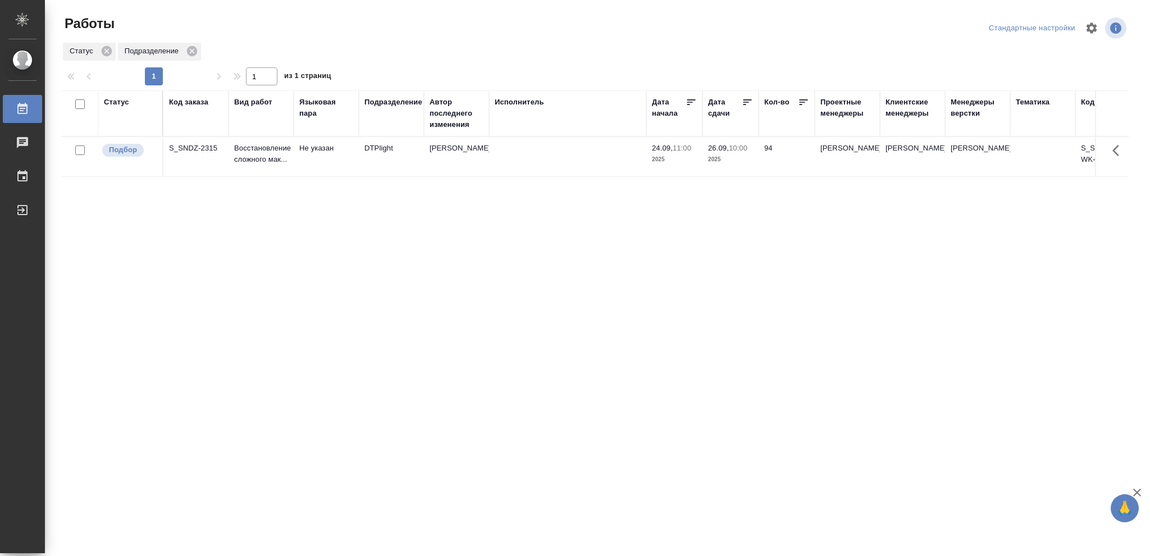
click at [737, 151] on p "10:00" at bounding box center [738, 148] width 19 height 8
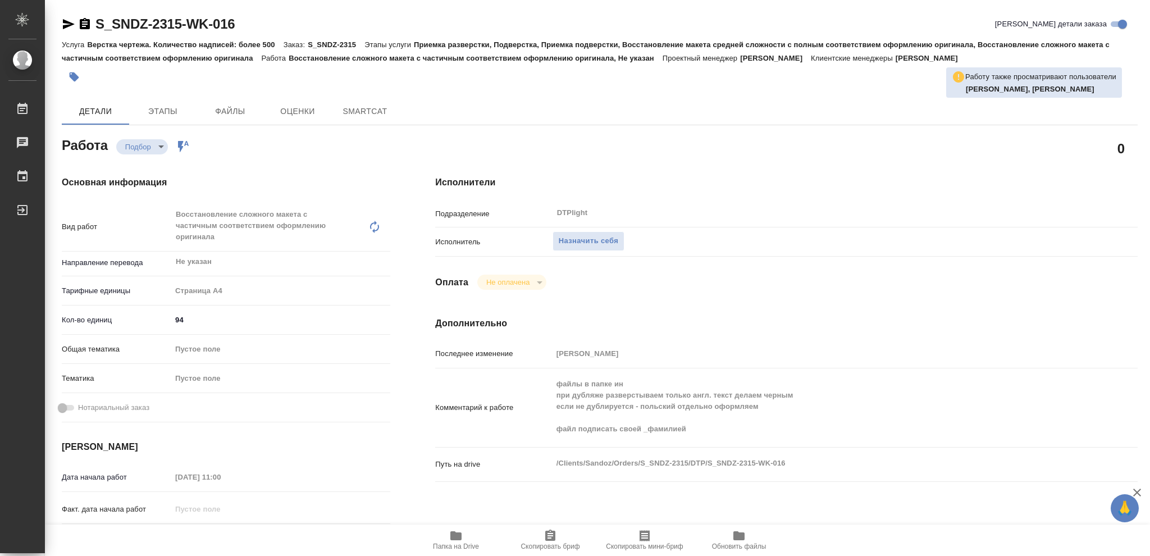
type textarea "x"
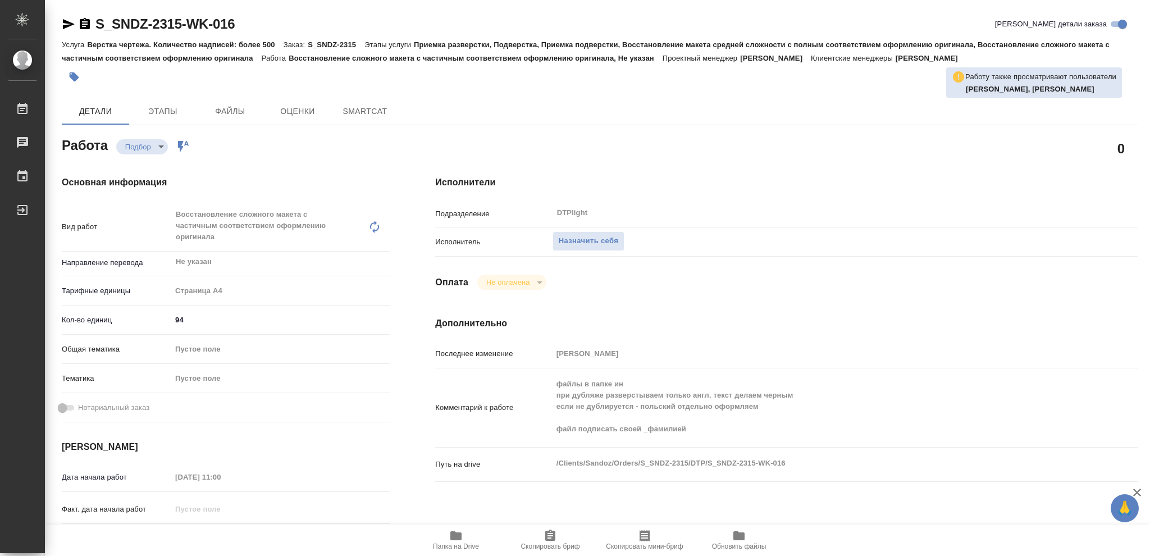
type textarea "x"
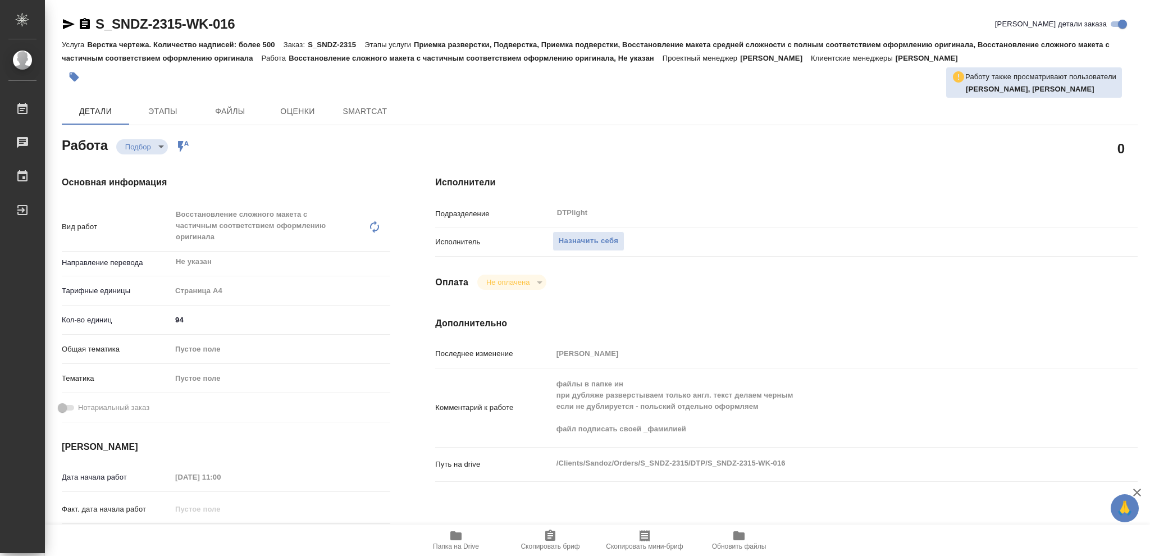
type textarea "x"
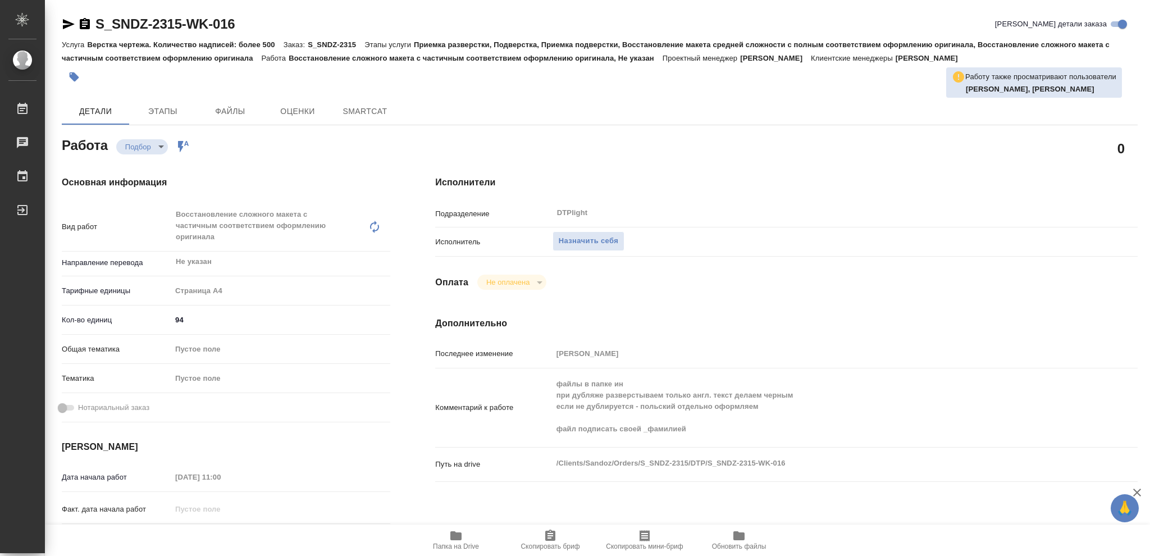
type textarea "x"
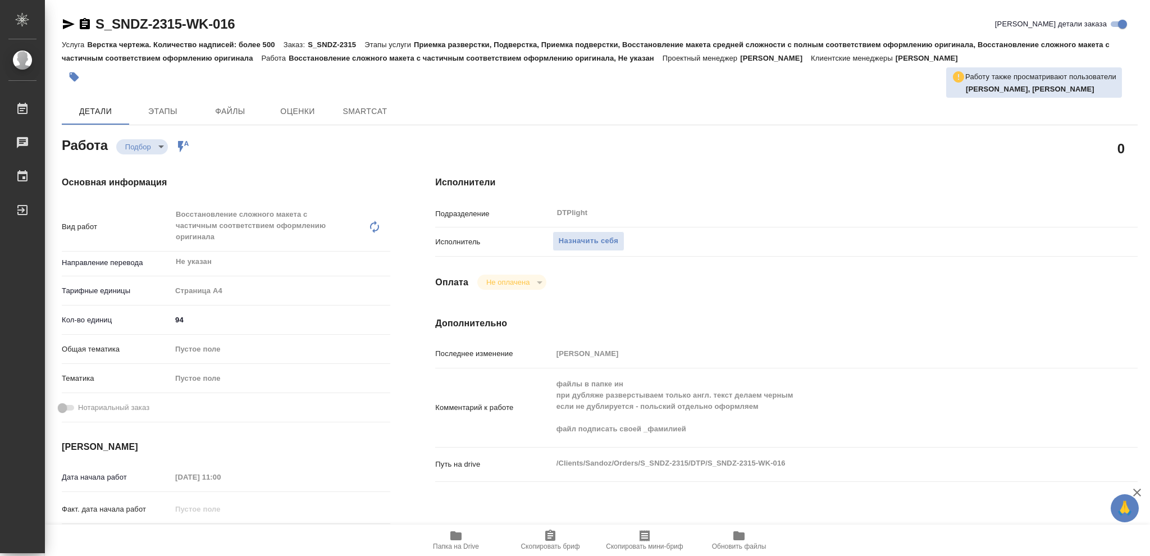
type textarea "x"
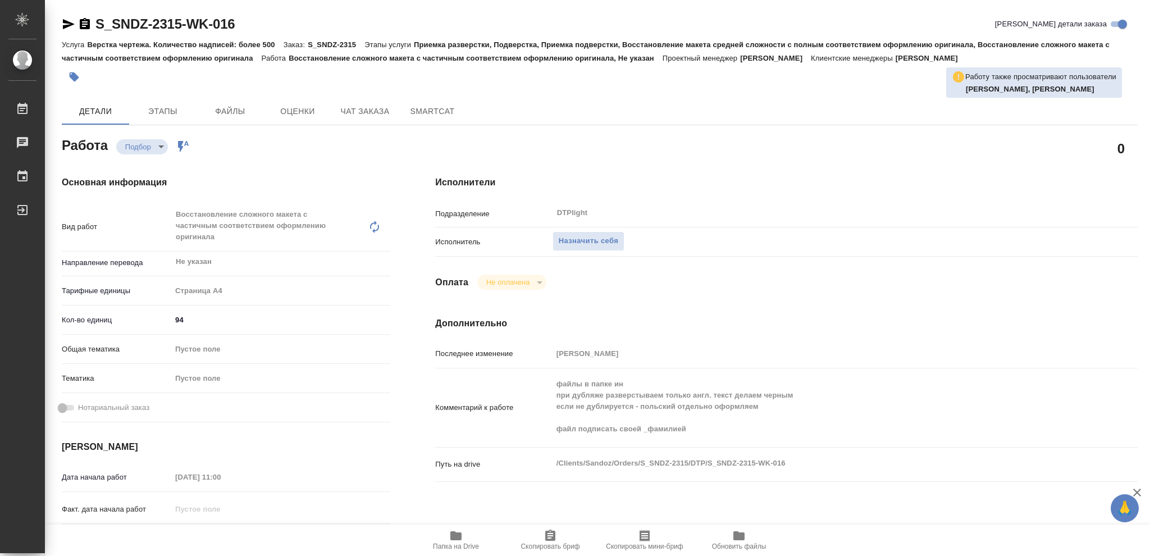
type textarea "x"
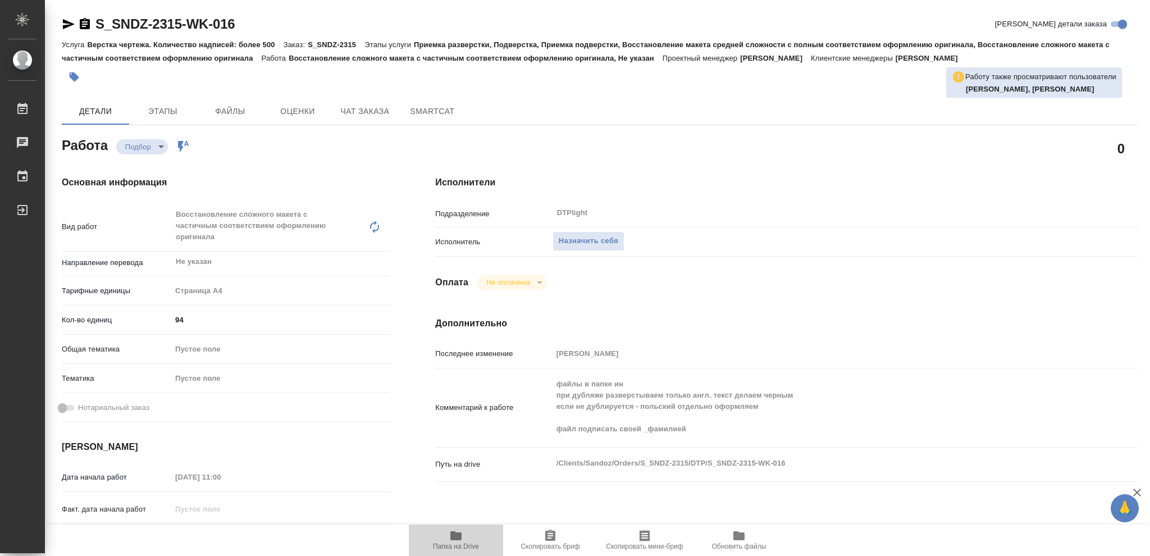
click at [459, 534] on icon "button" at bounding box center [455, 535] width 11 height 9
type textarea "x"
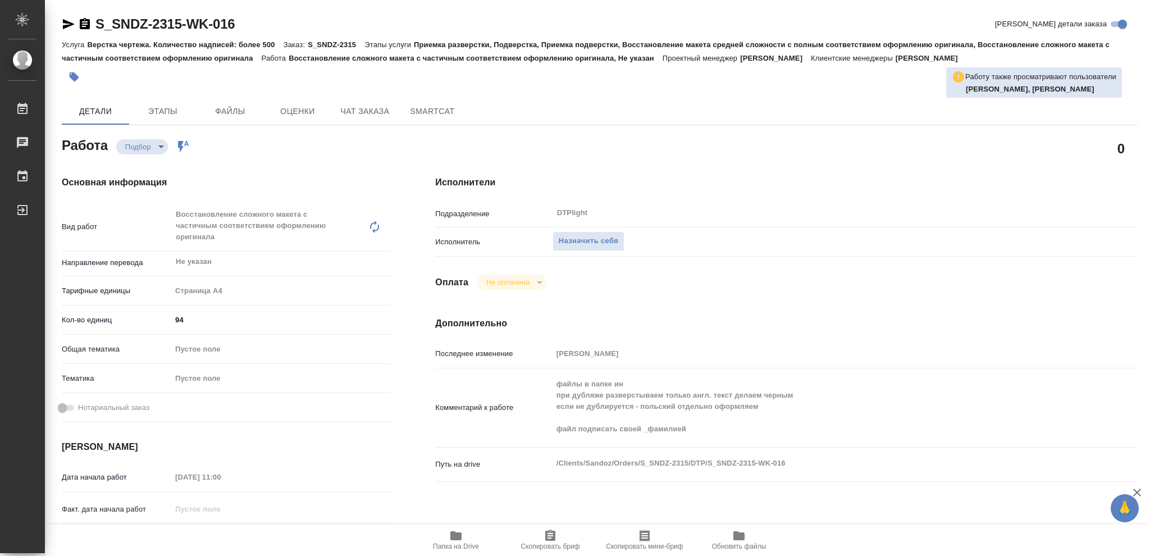
type textarea "x"
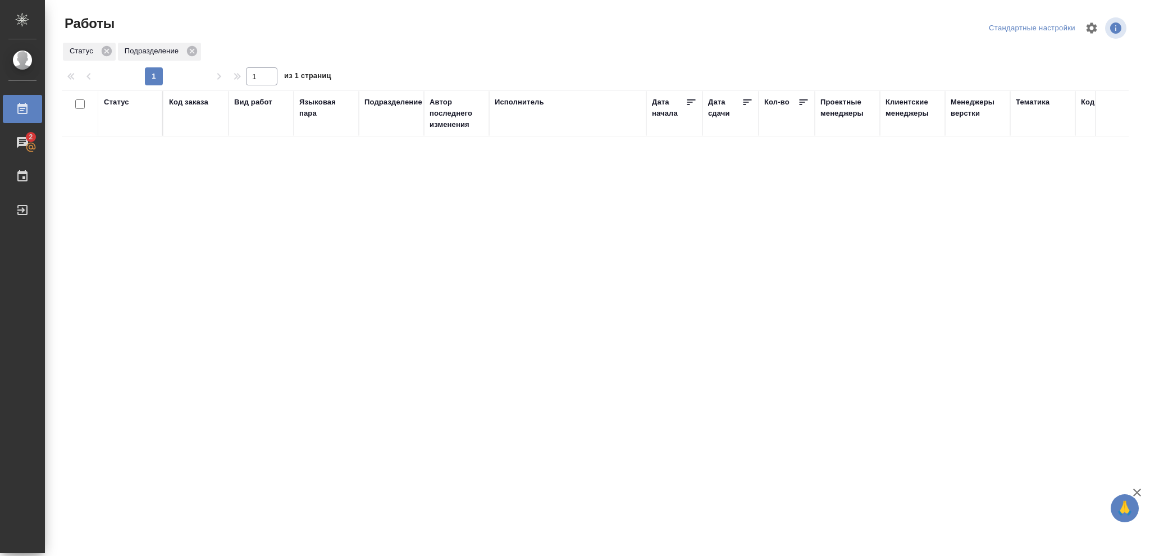
click at [116, 102] on div "Статус" at bounding box center [116, 102] width 25 height 11
click at [122, 132] on icon at bounding box center [125, 131] width 8 height 8
click at [386, 129] on icon at bounding box center [387, 128] width 4 height 4
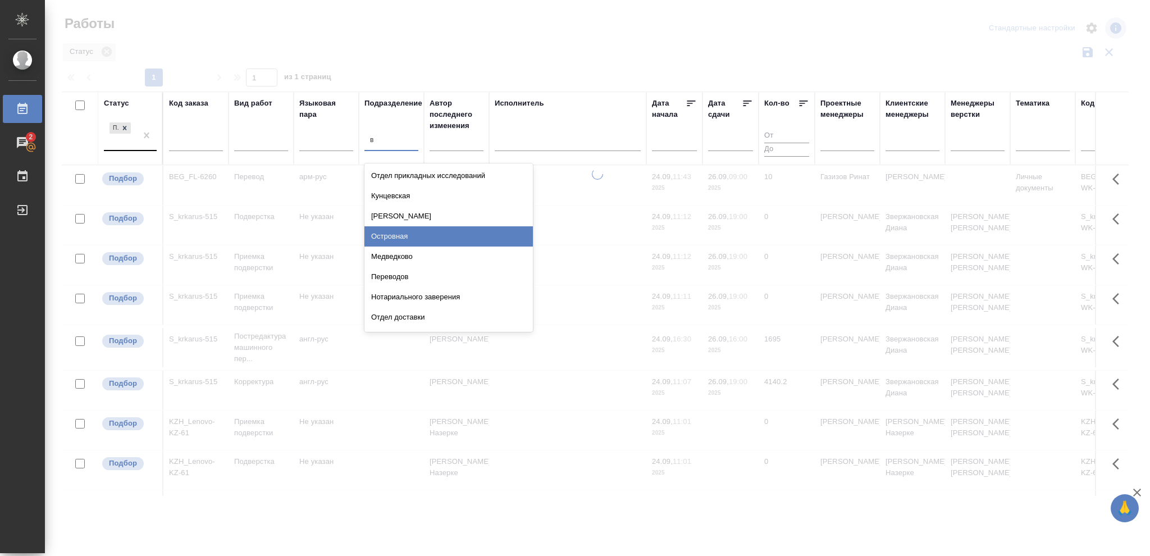
type input "ве"
click at [406, 234] on div "Верстки и дизайна" at bounding box center [448, 236] width 168 height 20
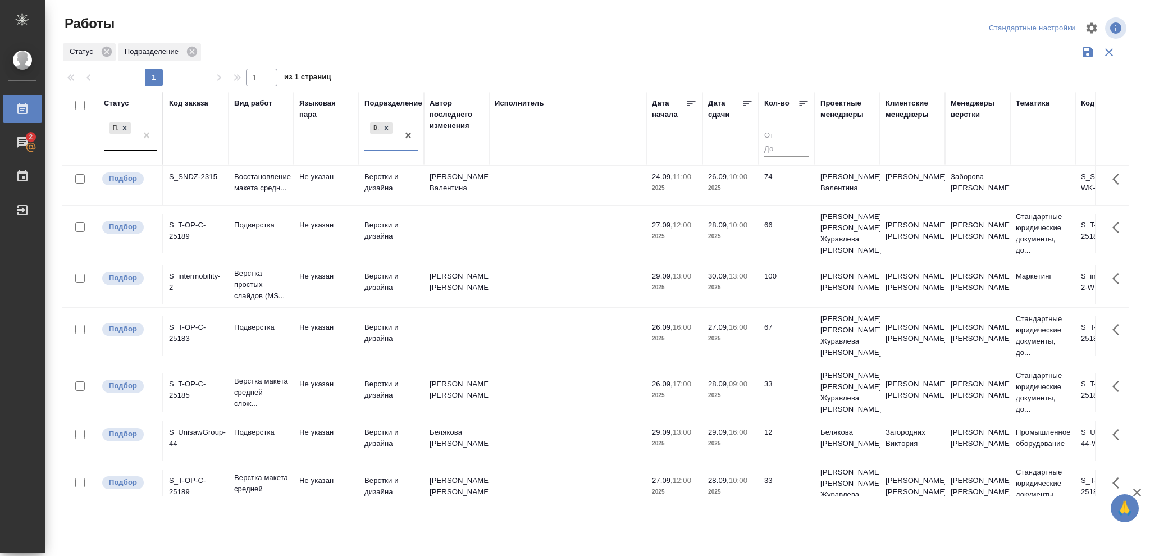
click at [729, 185] on p "2025" at bounding box center [730, 187] width 45 height 11
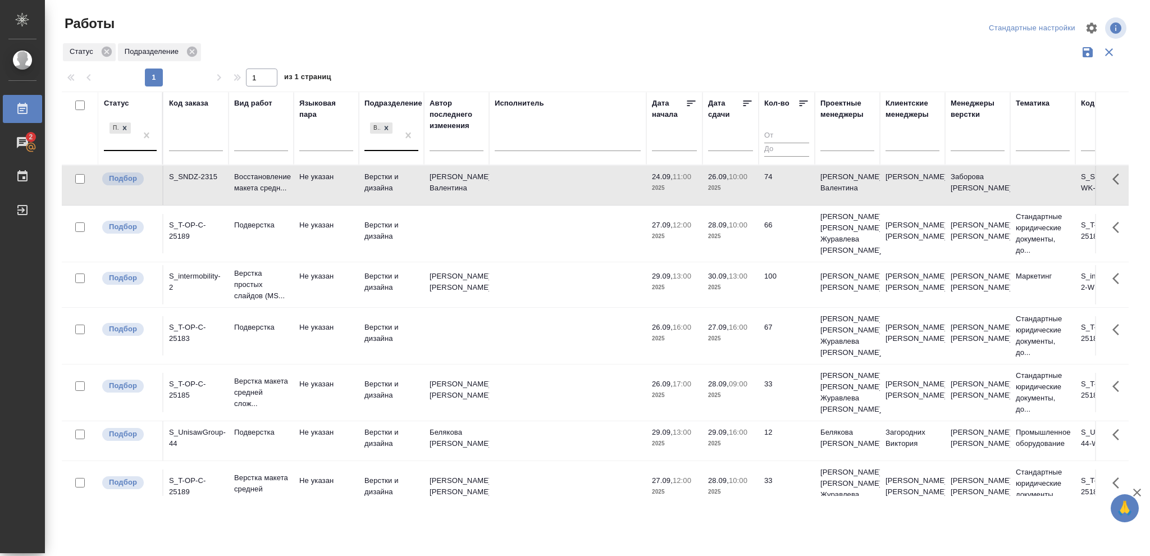
click at [729, 185] on p "2025" at bounding box center [730, 187] width 45 height 11
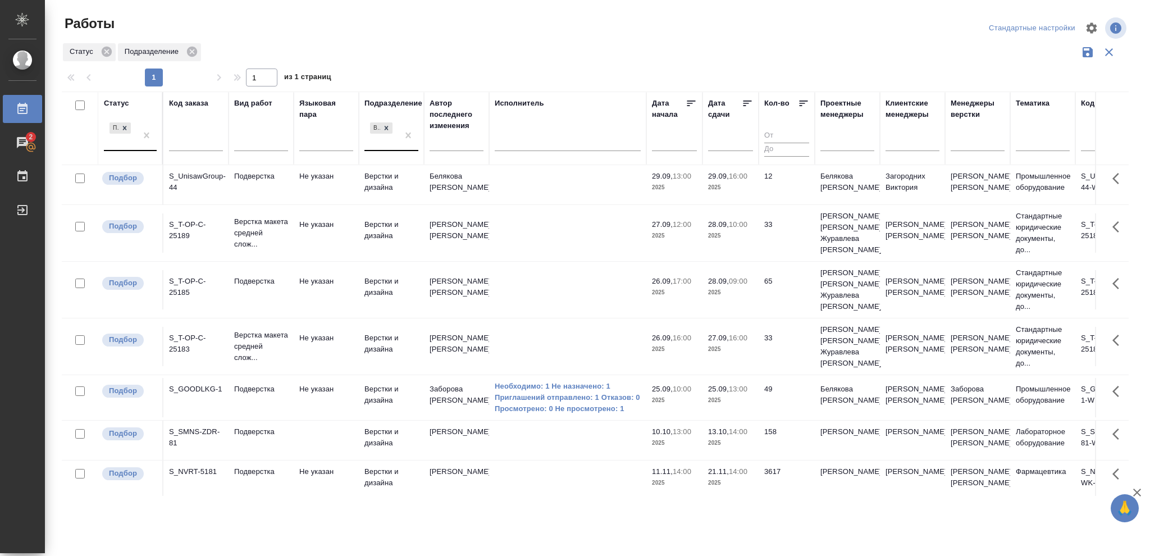
scroll to position [272, 0]
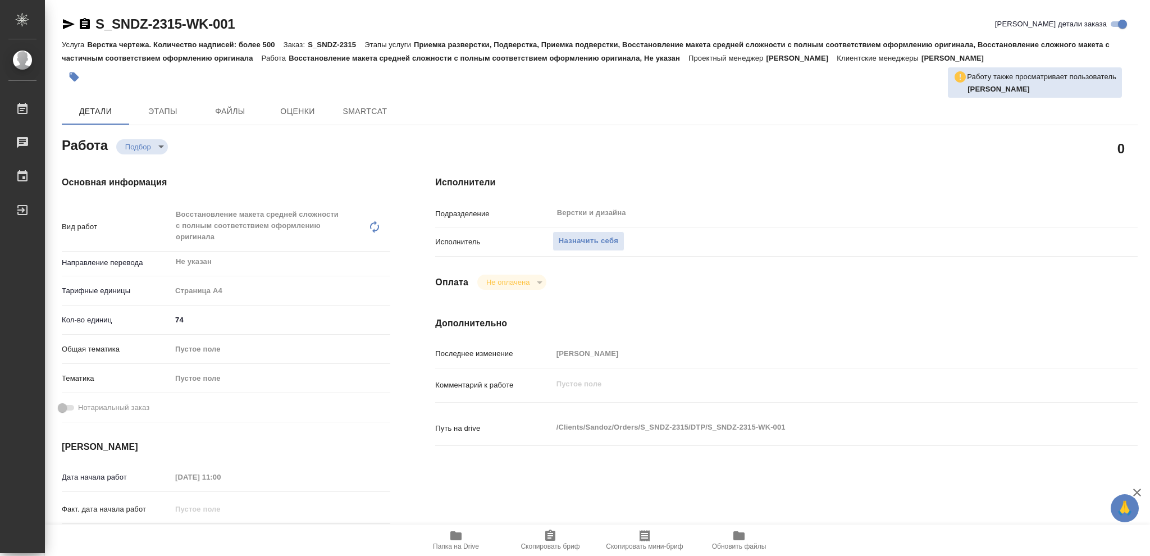
type textarea "x"
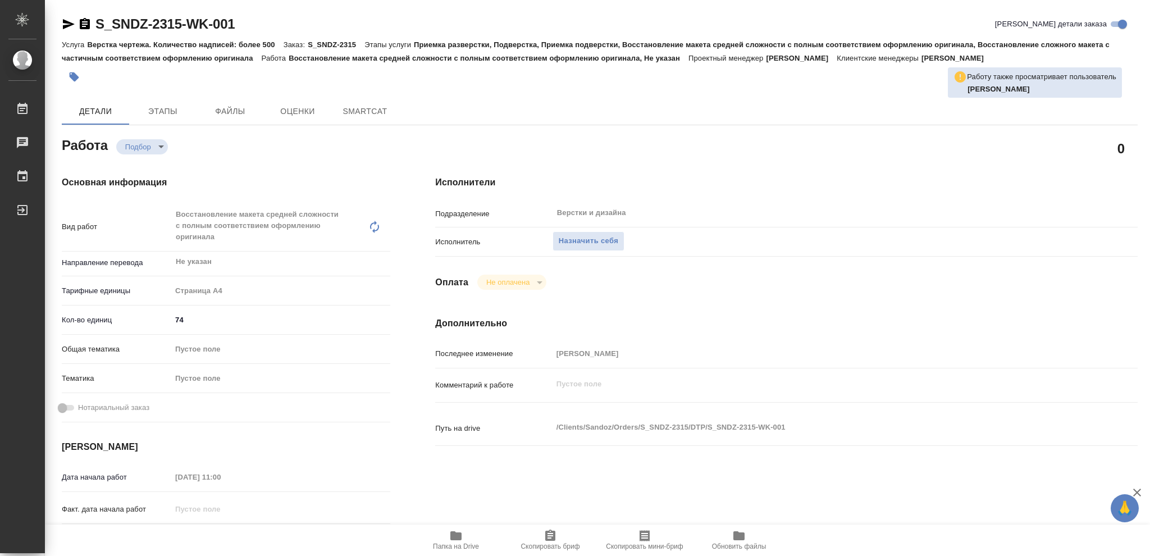
type textarea "x"
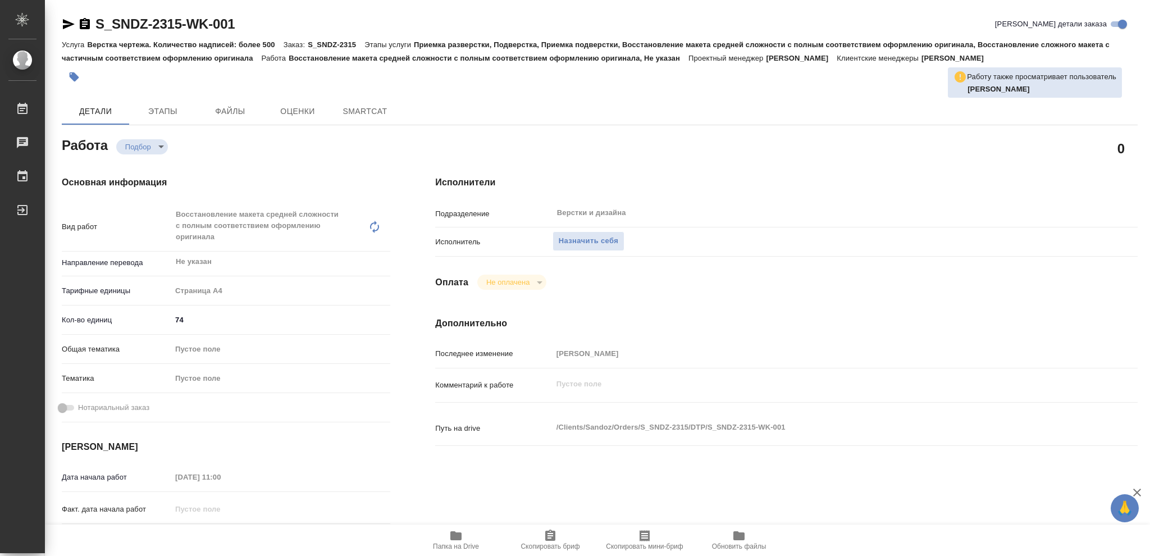
type textarea "x"
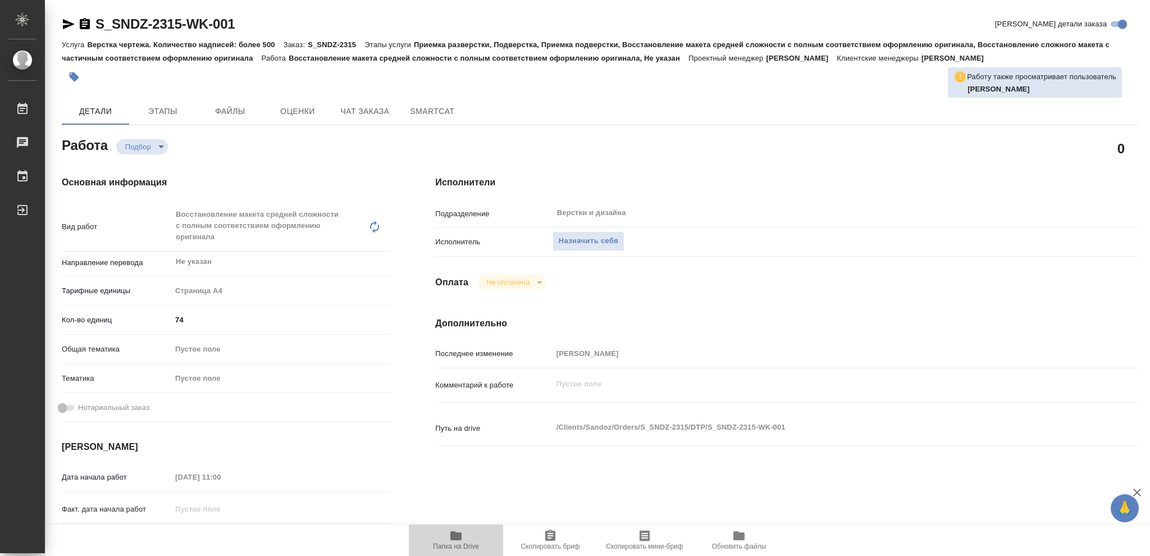
click at [458, 536] on icon "button" at bounding box center [455, 535] width 11 height 9
type textarea "x"
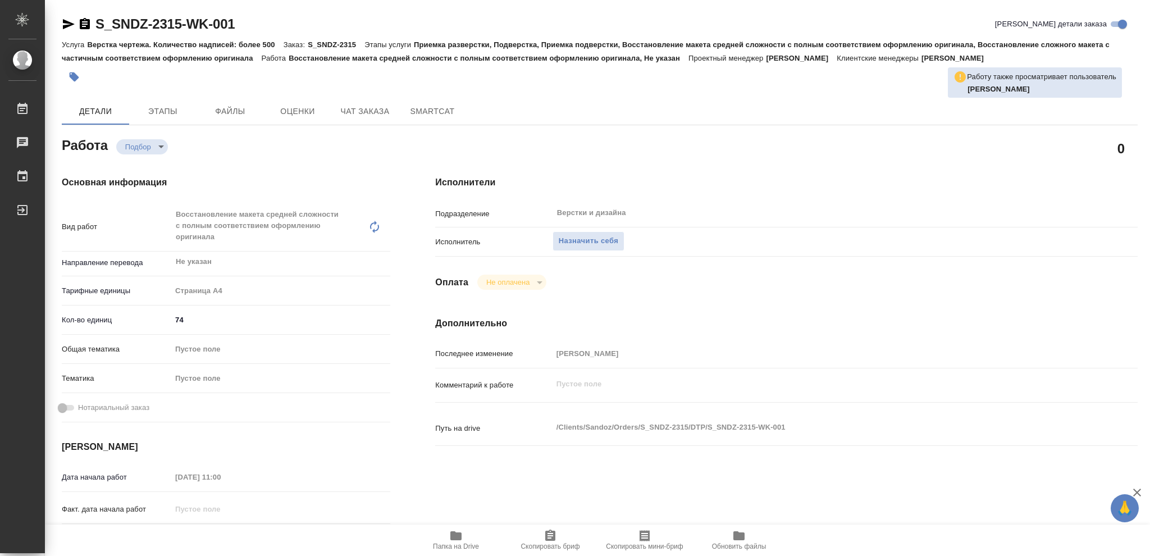
type textarea "x"
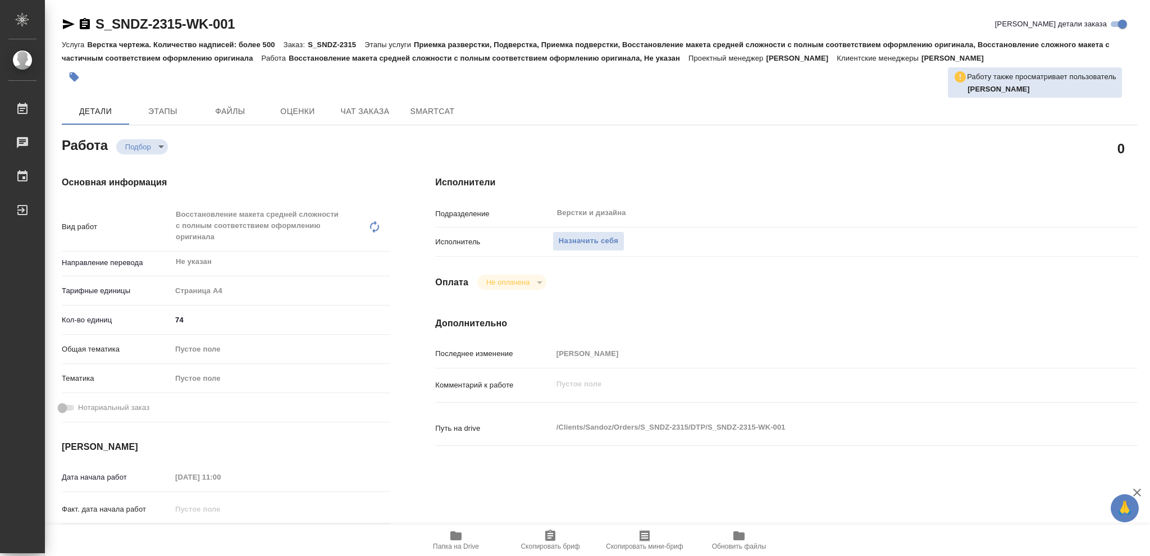
type textarea "x"
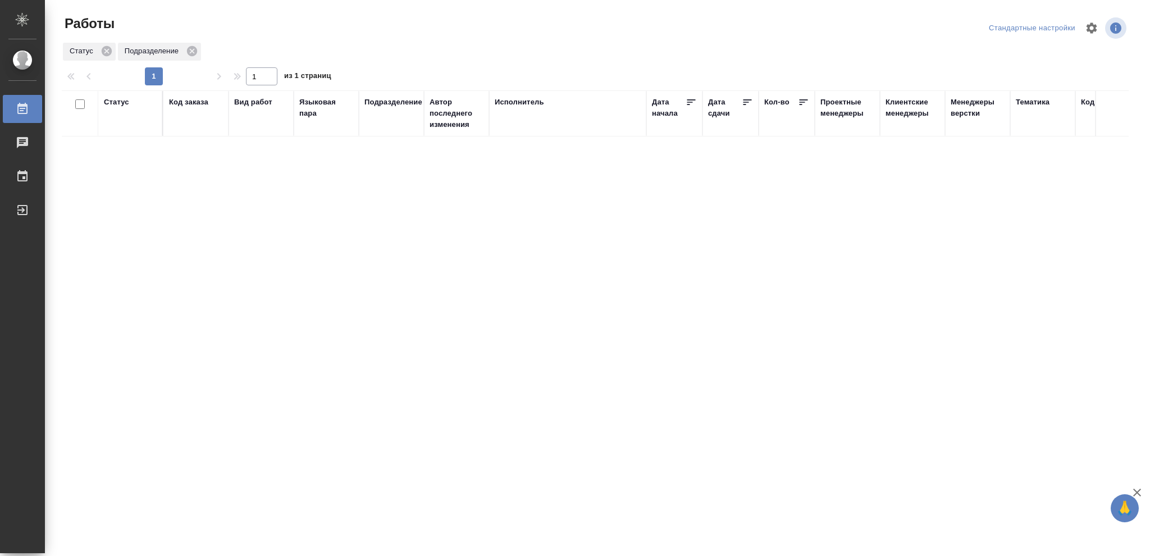
click at [122, 104] on div "Статус" at bounding box center [116, 102] width 25 height 11
click at [126, 131] on icon at bounding box center [125, 131] width 4 height 4
click at [126, 128] on icon at bounding box center [125, 128] width 4 height 4
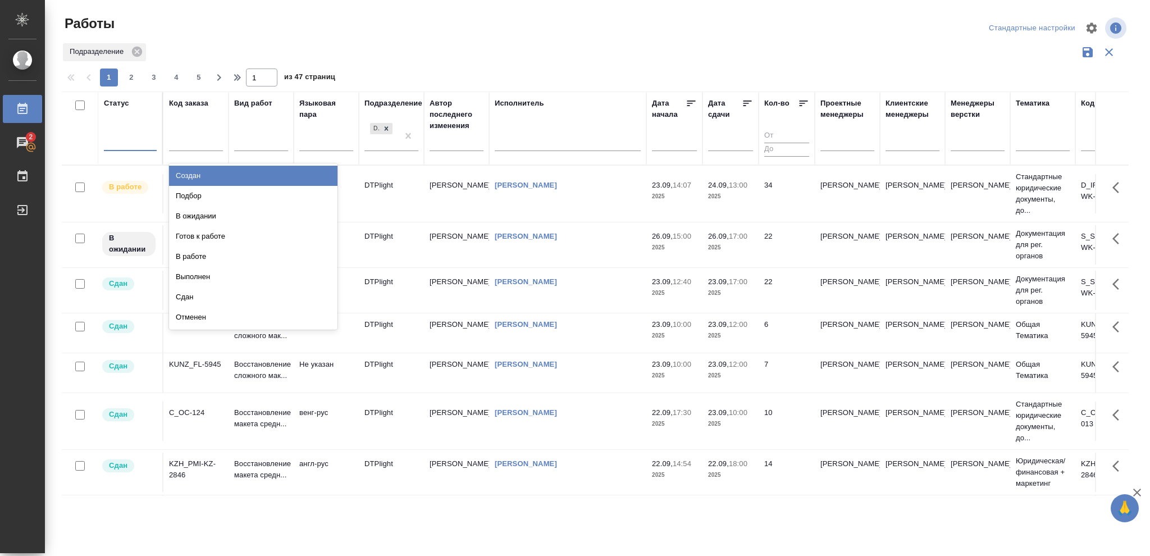
click at [122, 138] on div at bounding box center [130, 140] width 53 height 16
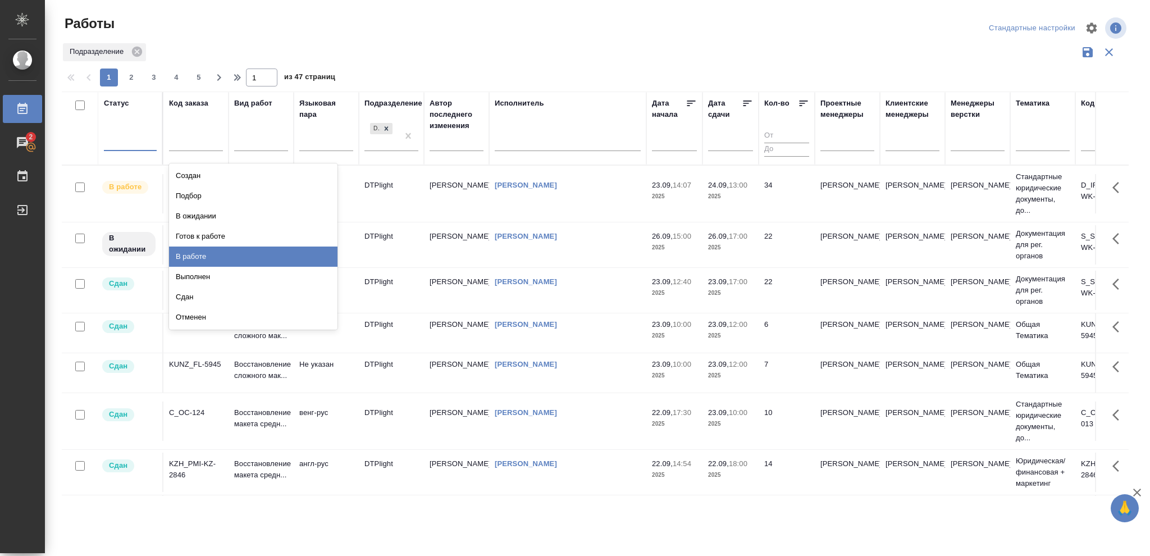
click at [187, 254] on div "В работе" at bounding box center [253, 256] width 168 height 20
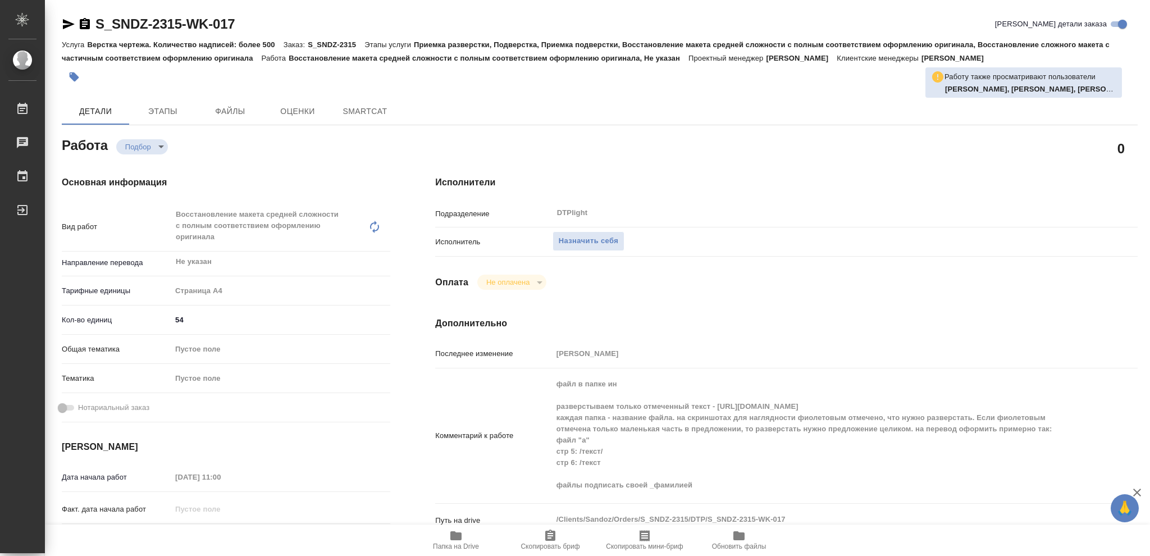
type textarea "x"
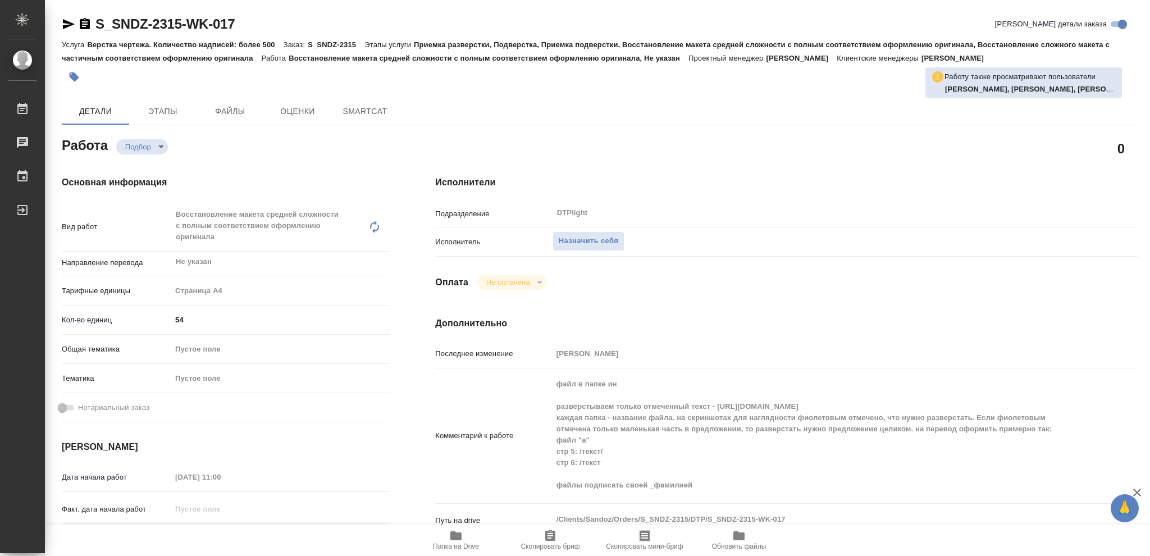
type textarea "x"
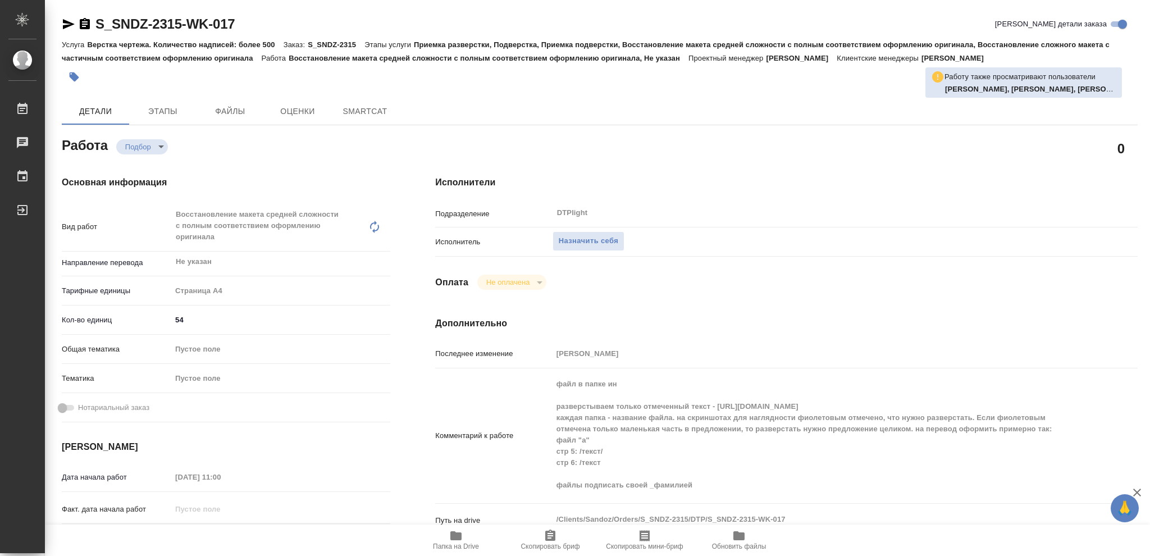
type textarea "x"
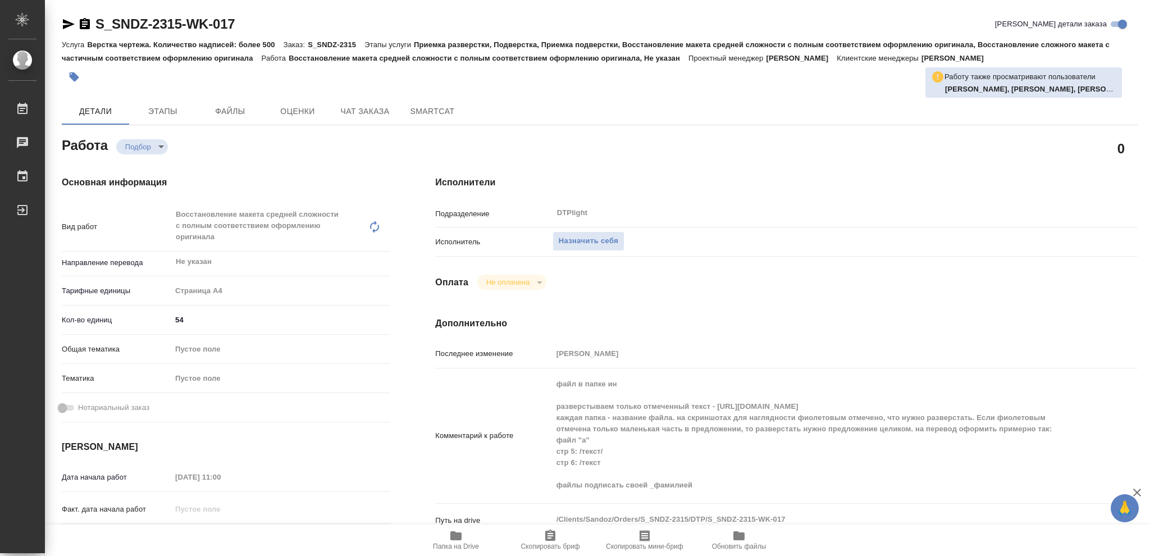
type textarea "x"
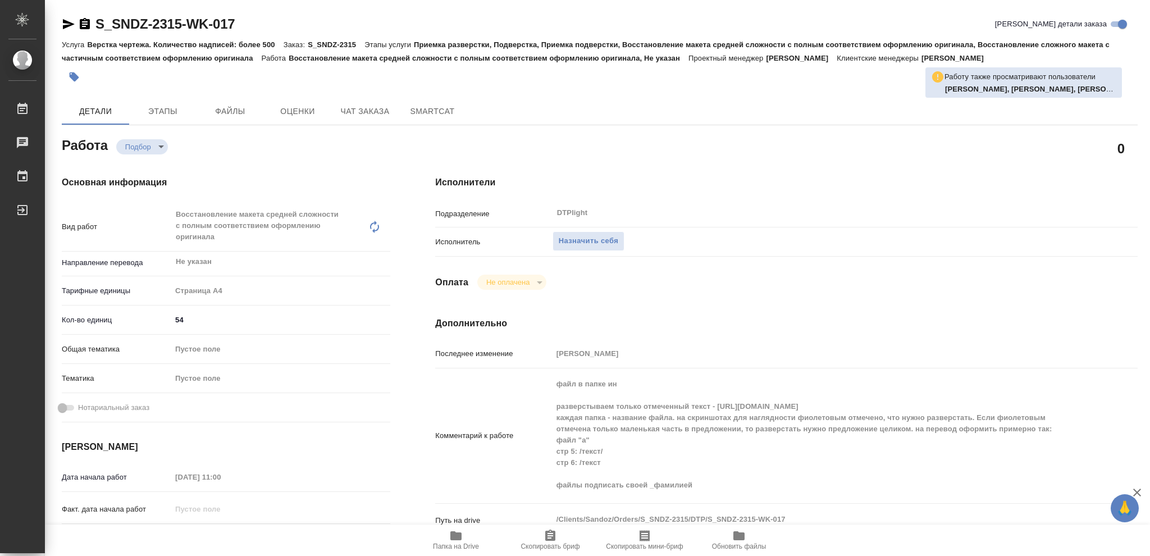
type textarea "x"
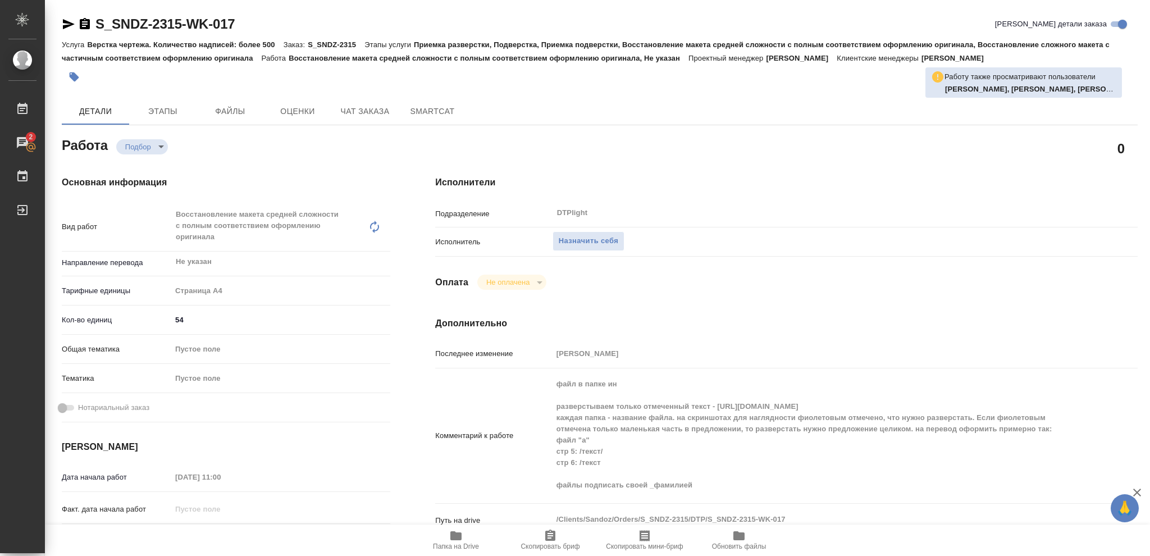
click at [451, 538] on icon "button" at bounding box center [455, 535] width 11 height 9
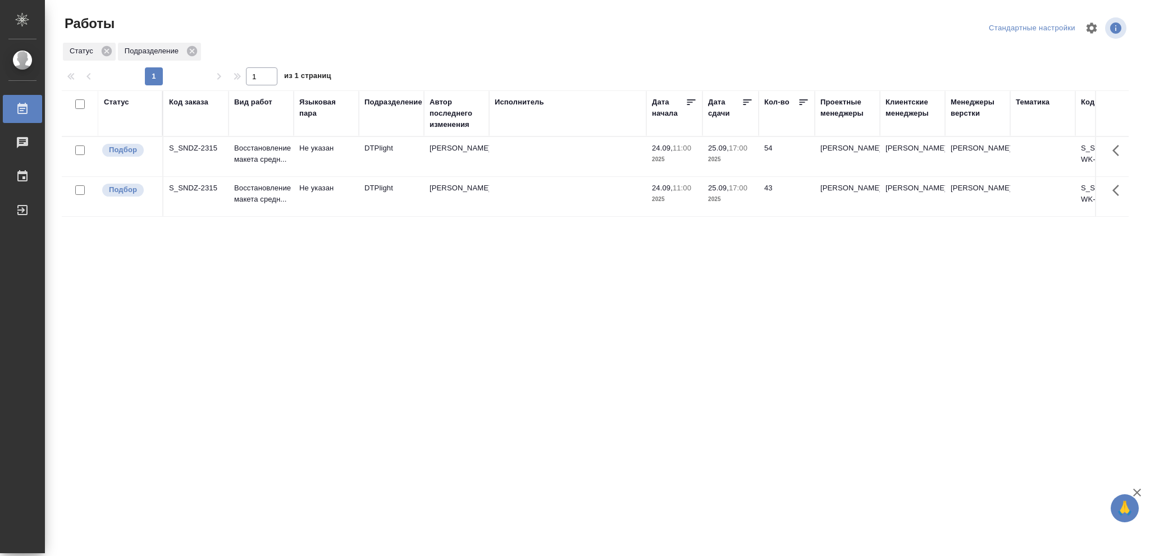
click at [738, 199] on p "2025" at bounding box center [730, 199] width 45 height 11
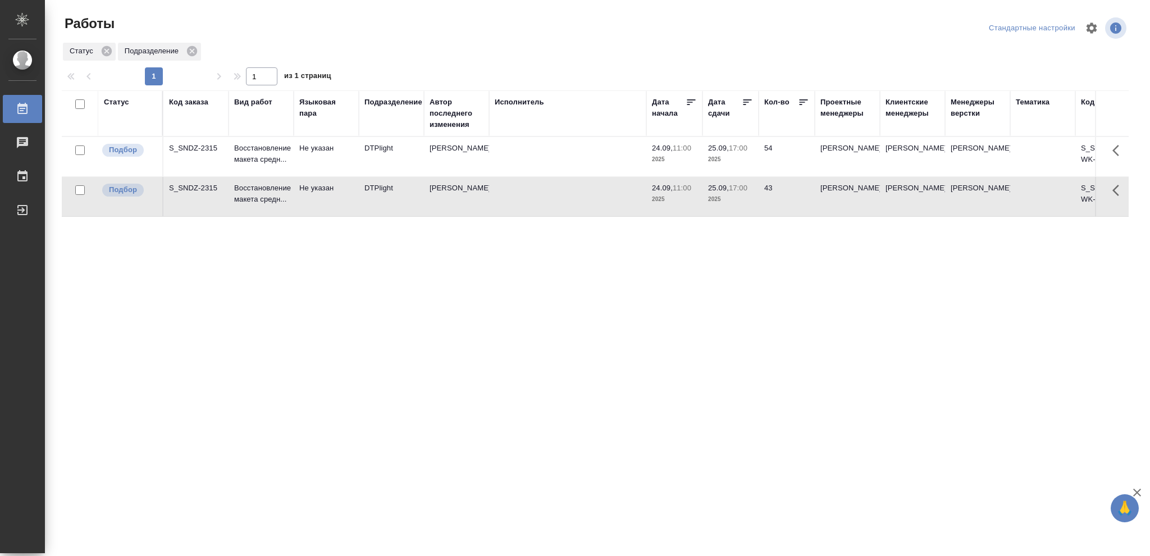
click at [738, 199] on p "2025" at bounding box center [730, 199] width 45 height 11
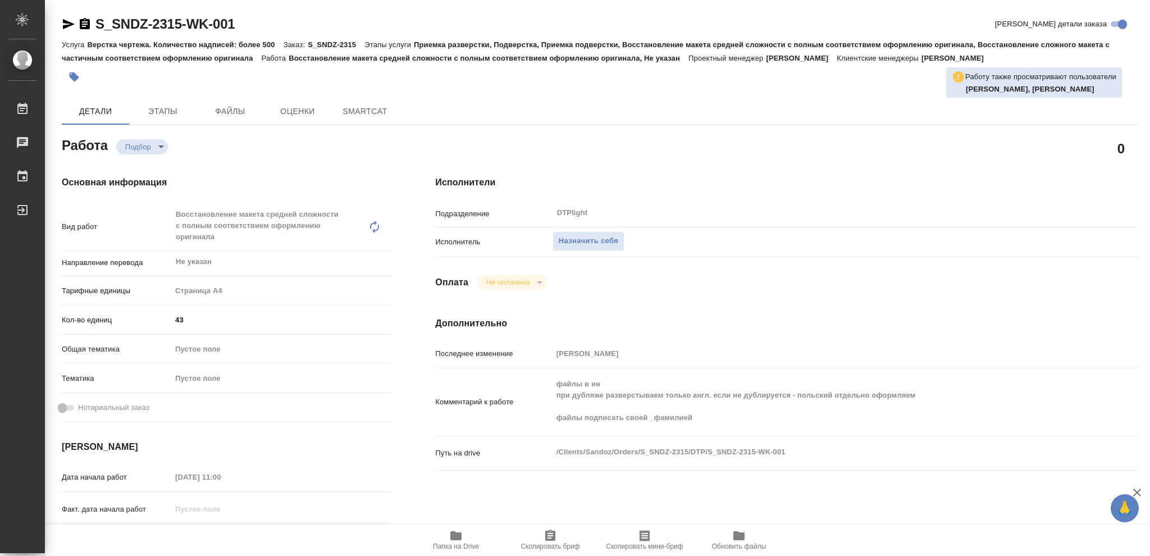
type textarea "x"
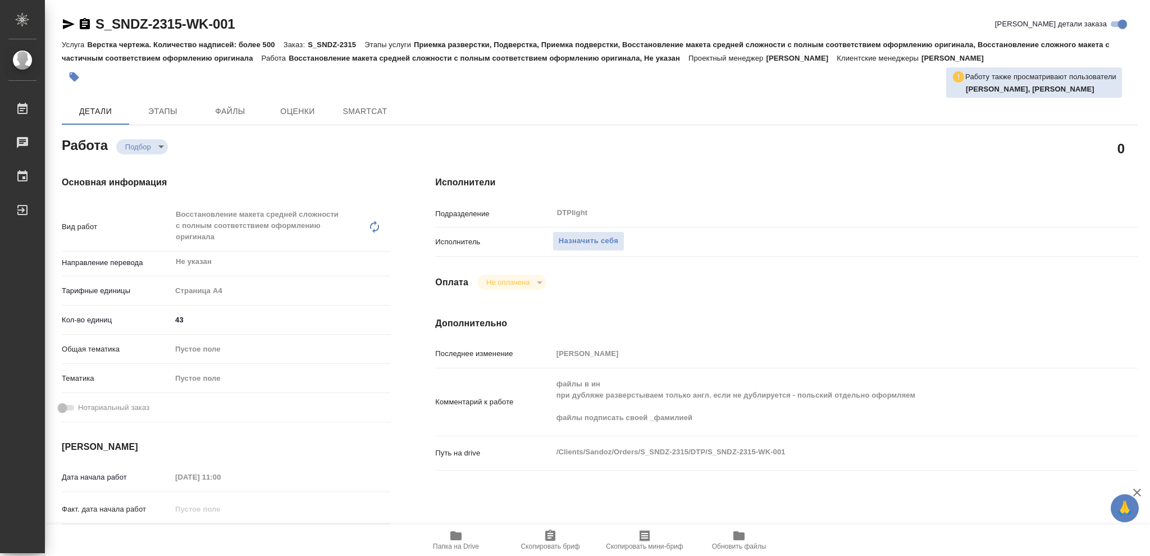
type textarea "x"
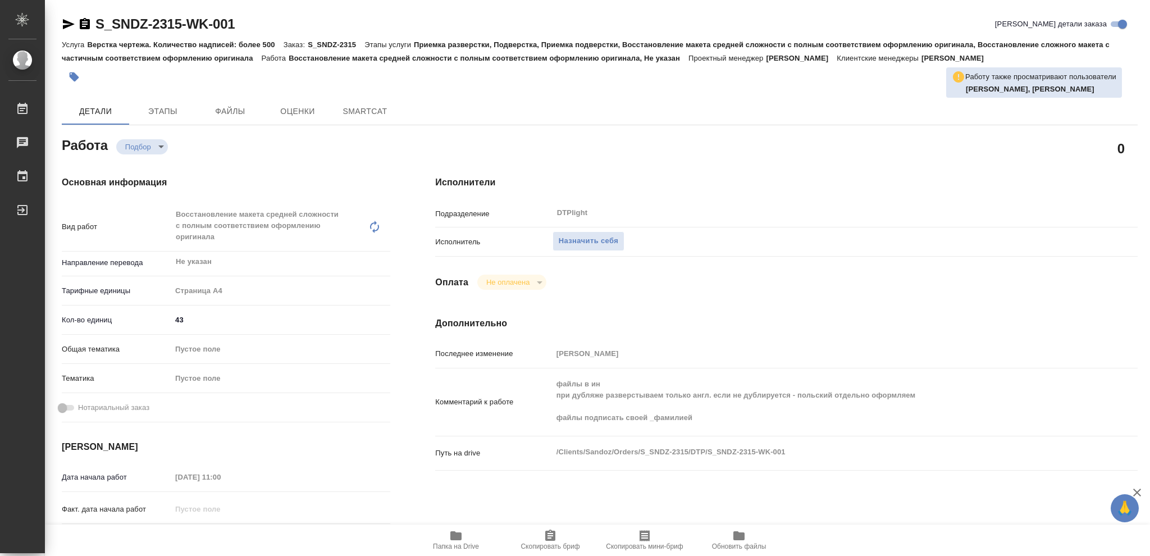
type textarea "x"
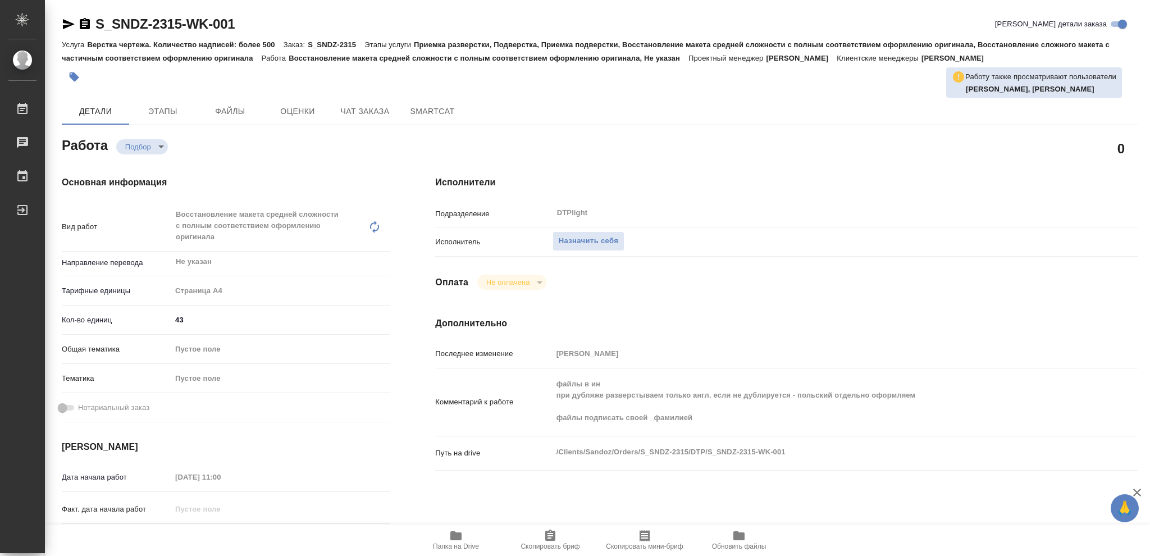
type textarea "x"
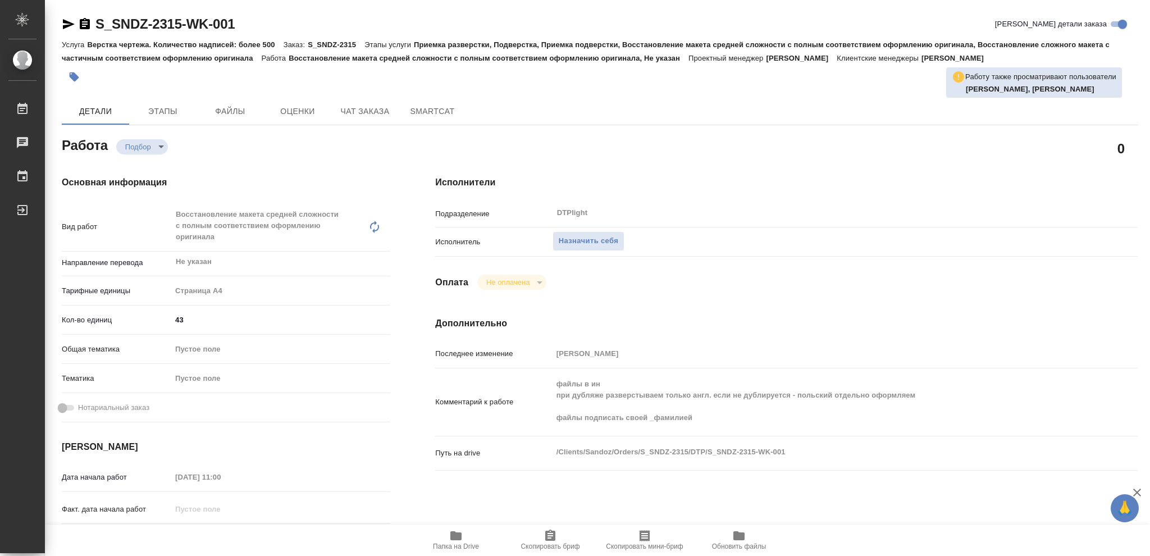
type textarea "x"
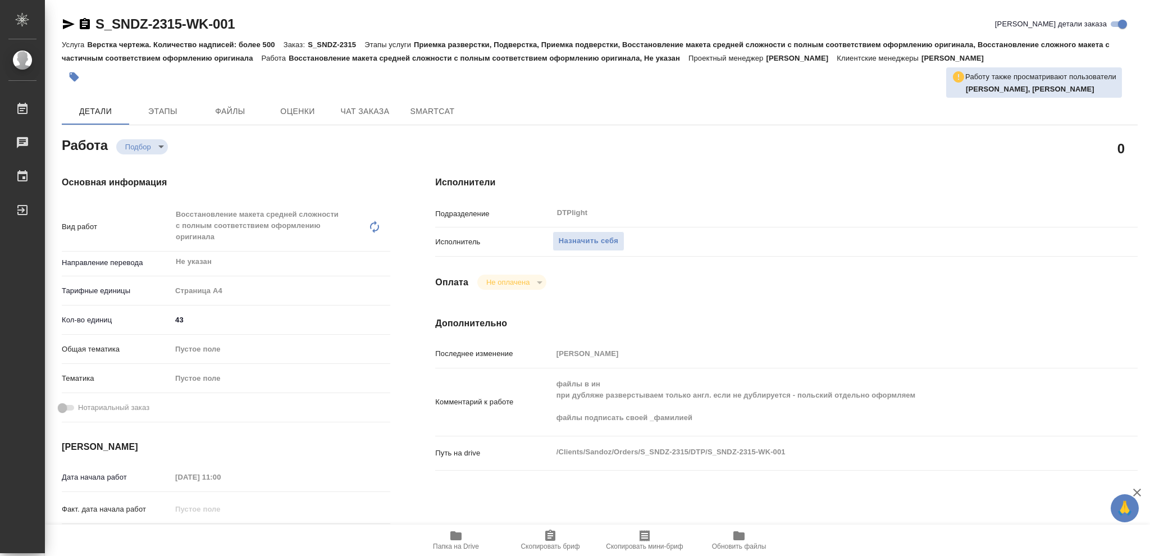
click at [455, 540] on icon "button" at bounding box center [455, 535] width 11 height 9
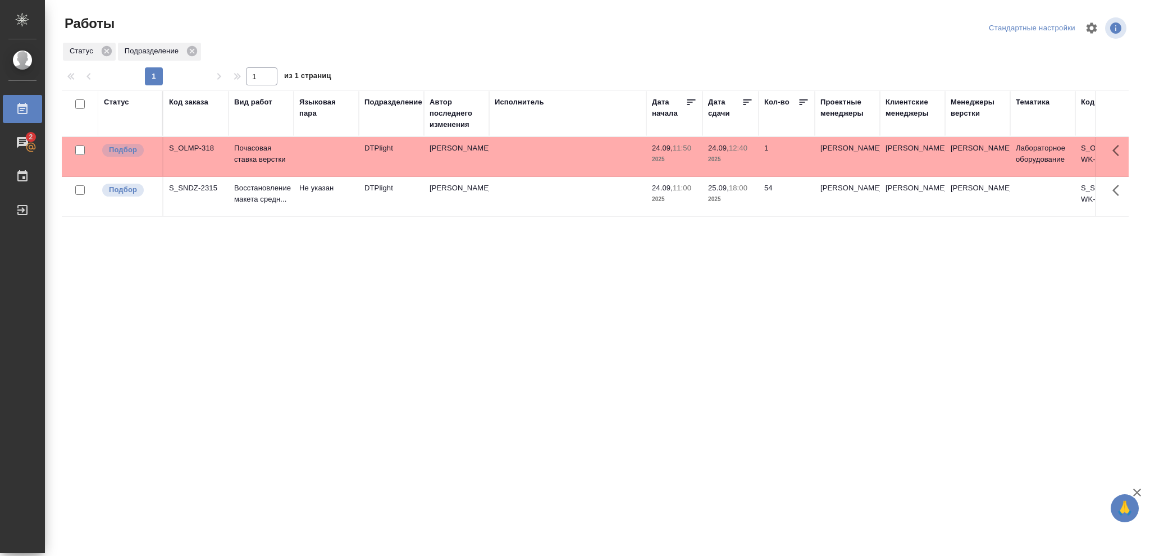
click at [742, 161] on p "2025" at bounding box center [730, 159] width 45 height 11
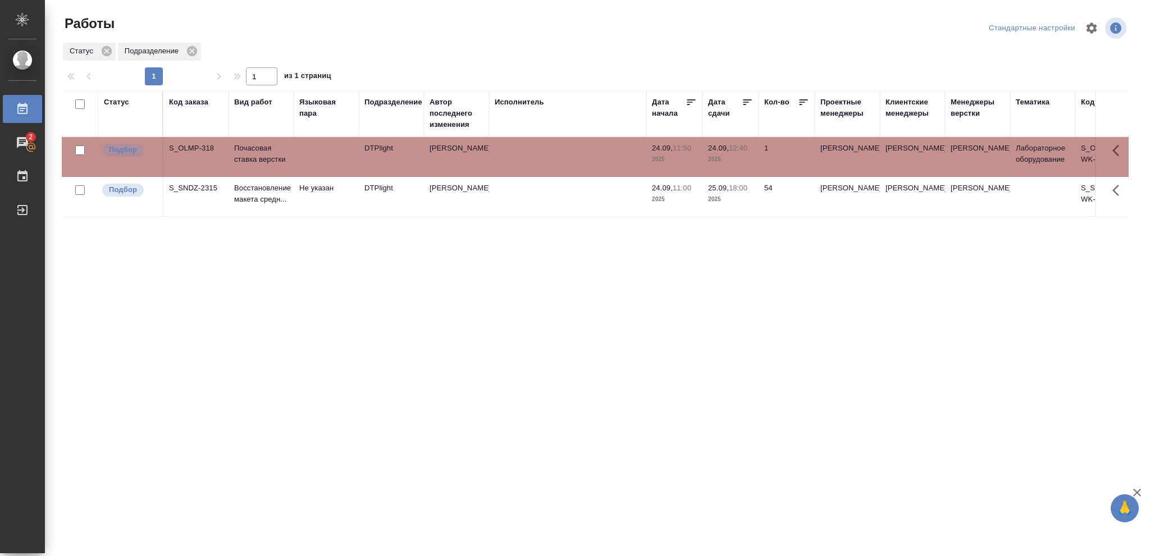
click at [742, 161] on p "2025" at bounding box center [730, 159] width 45 height 11
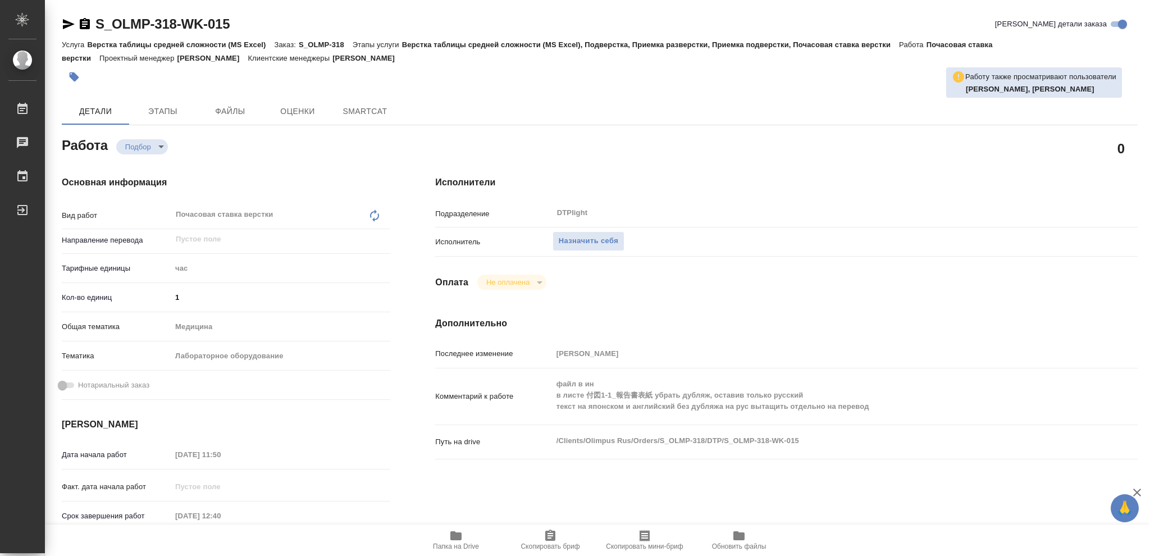
type textarea "x"
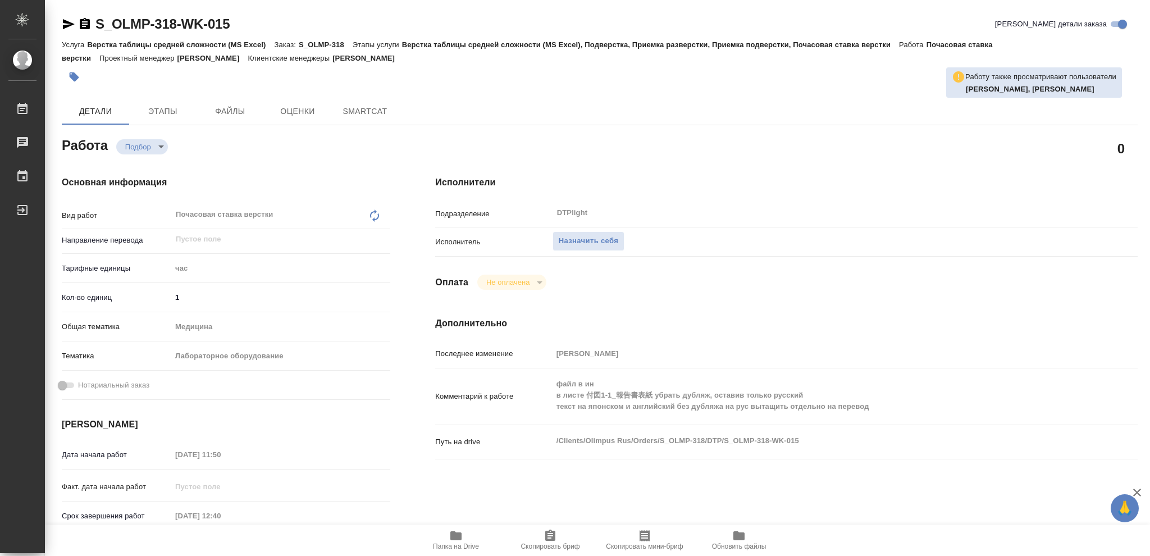
type textarea "x"
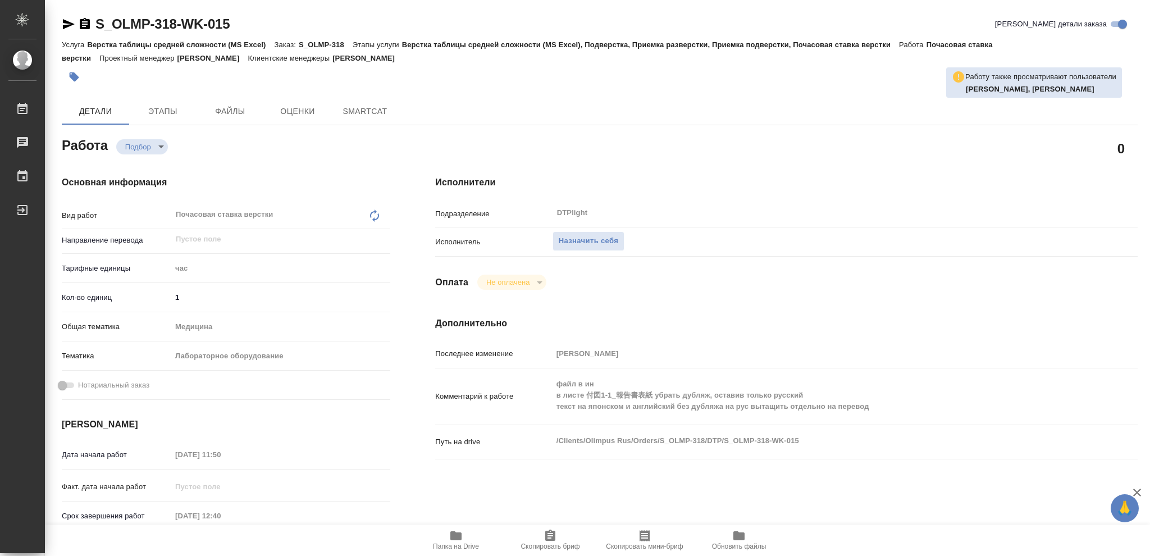
type textarea "x"
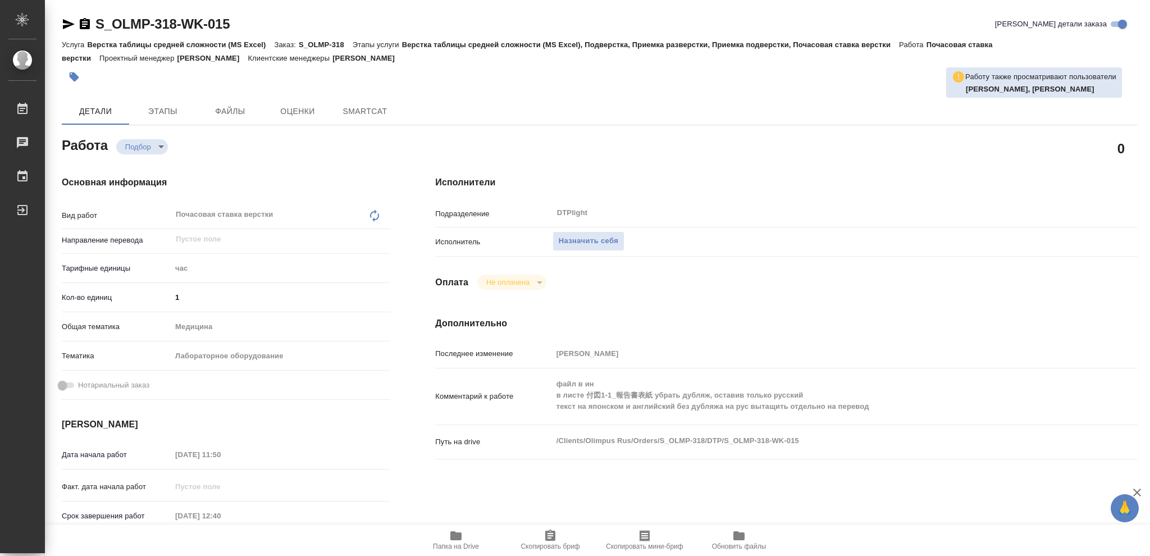
type textarea "x"
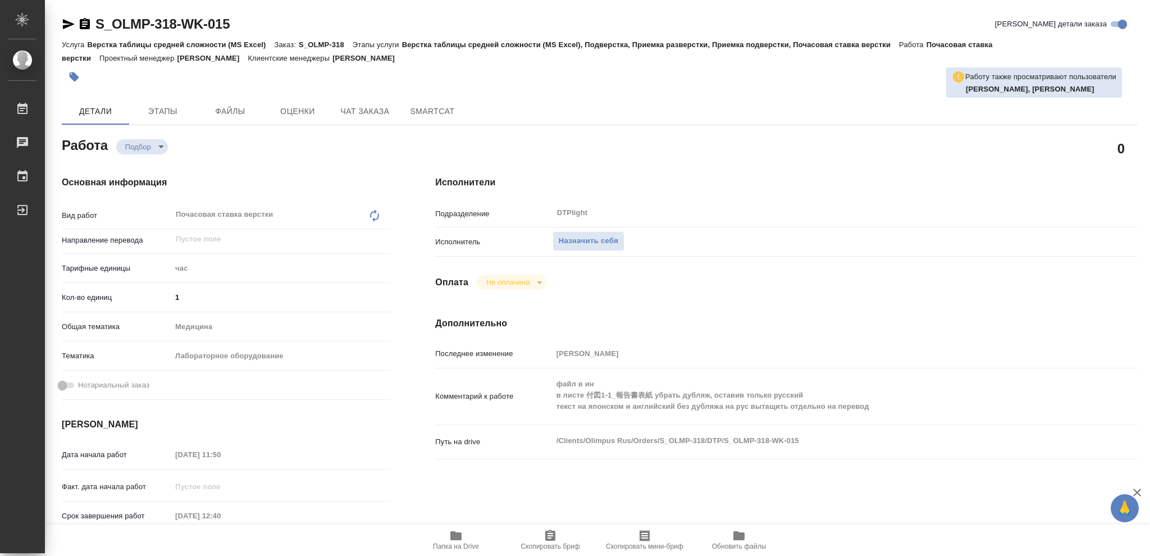
type textarea "x"
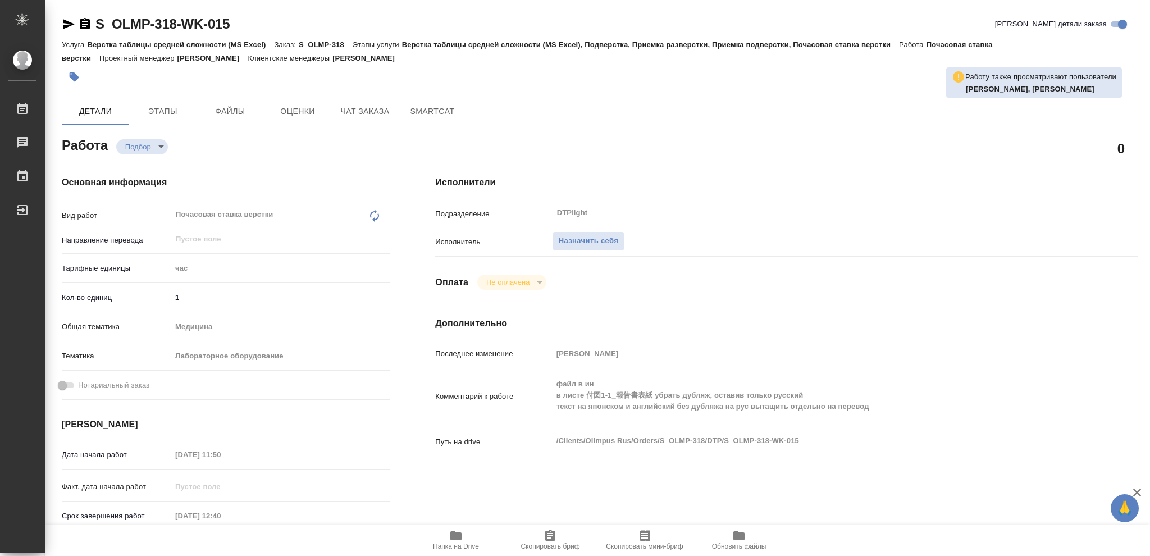
type textarea "x"
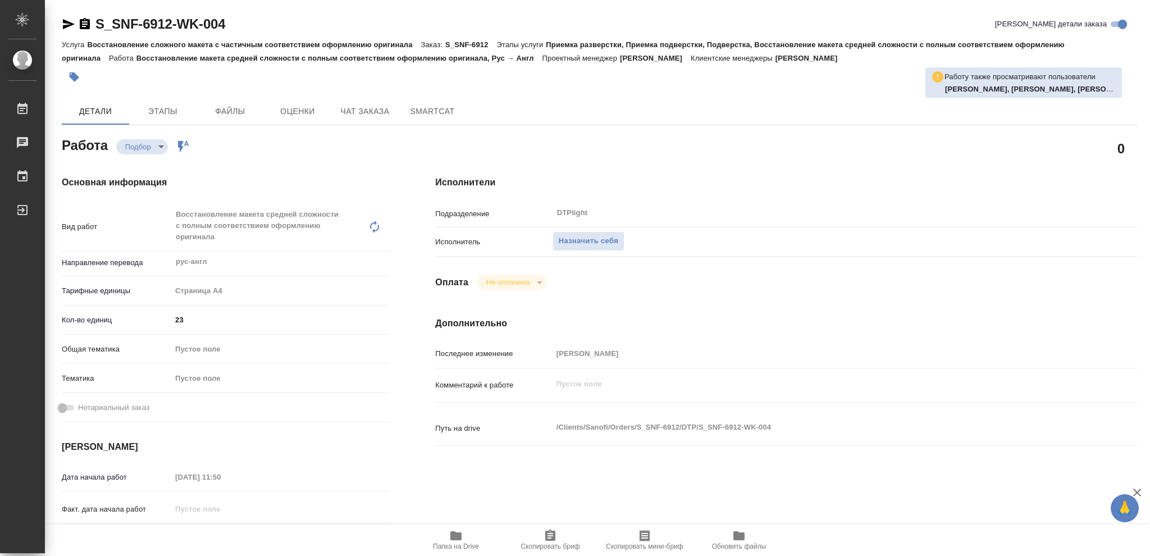
click at [458, 535] on icon "button" at bounding box center [455, 535] width 11 height 9
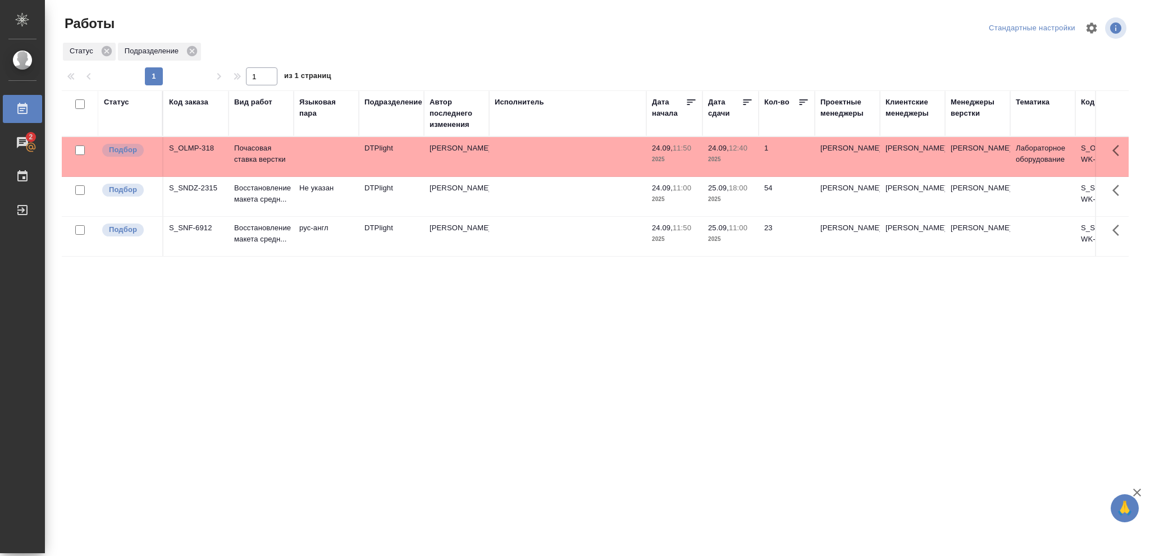
click at [124, 104] on div "Статус" at bounding box center [116, 102] width 25 height 11
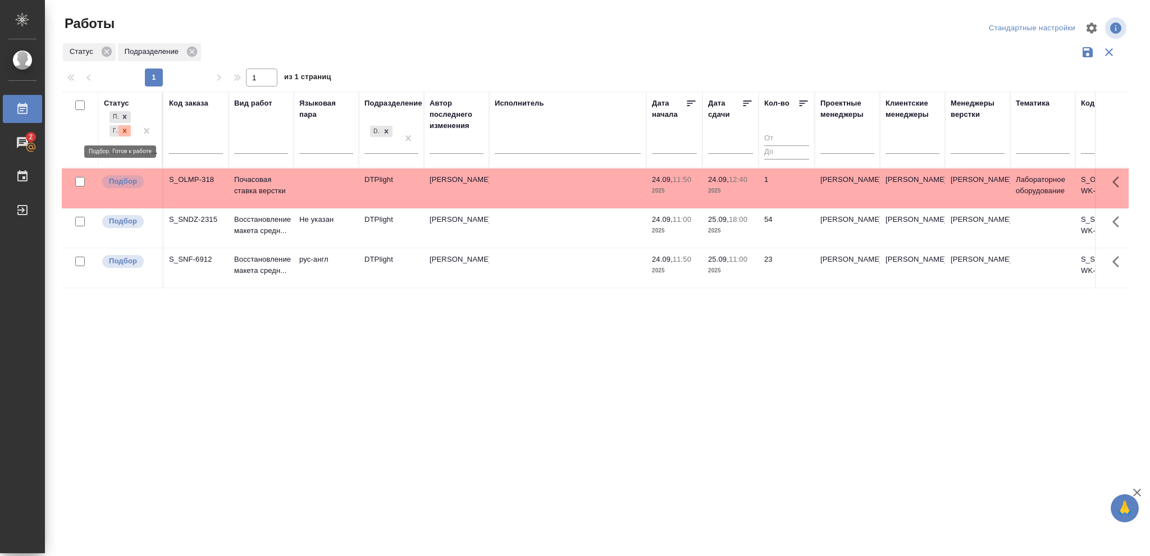
click at [124, 132] on icon at bounding box center [125, 131] width 8 height 8
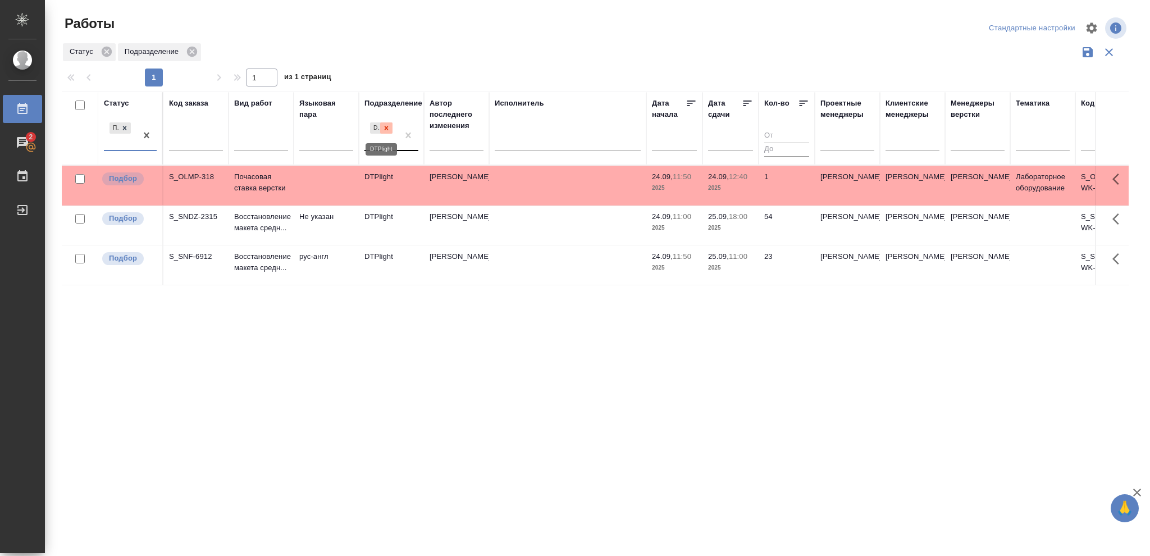
click at [387, 131] on icon at bounding box center [386, 128] width 8 height 8
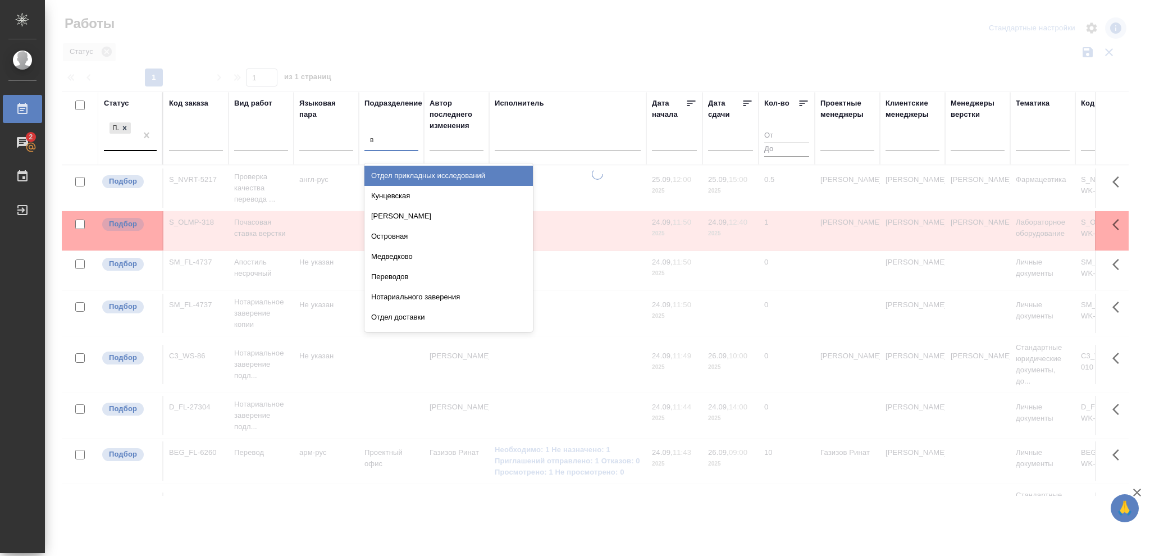
type input "ве"
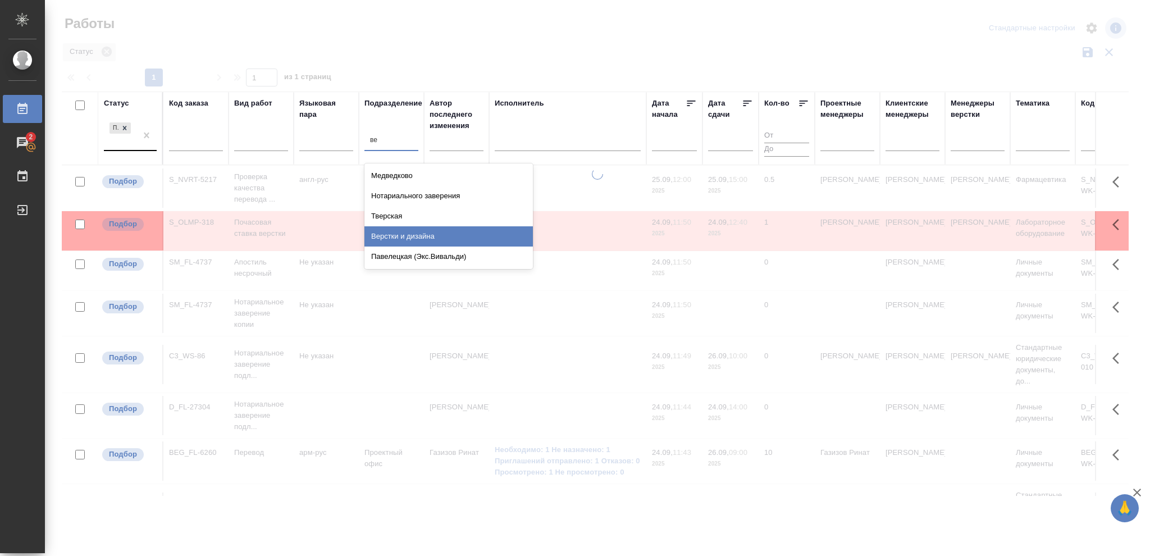
click at [429, 232] on div "Верстки и дизайна" at bounding box center [448, 236] width 168 height 20
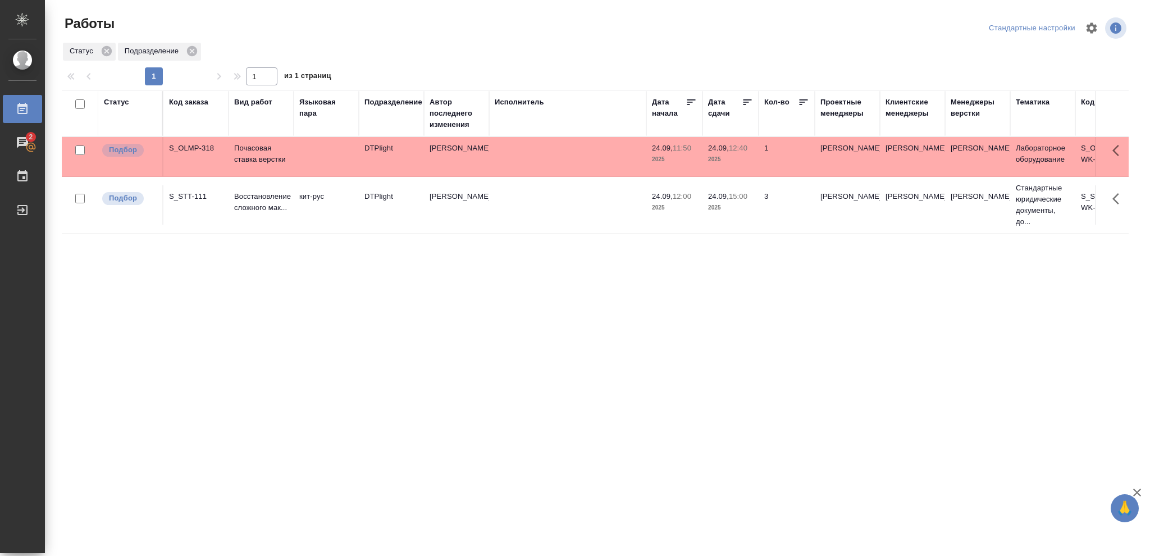
click at [825, 160] on td "[PERSON_NAME]" at bounding box center [847, 156] width 65 height 39
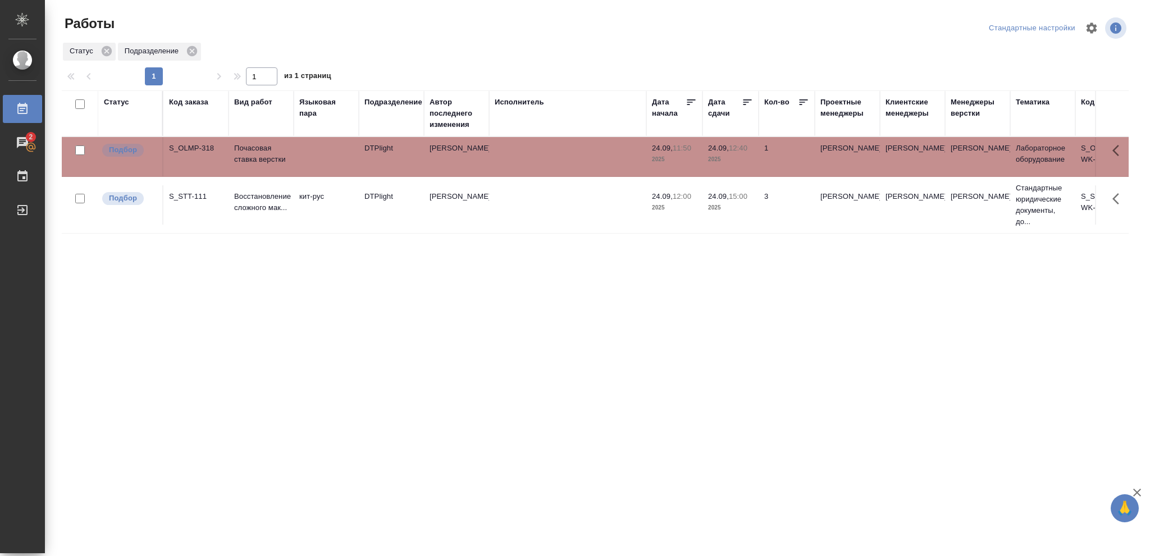
click at [825, 160] on td "[PERSON_NAME]" at bounding box center [847, 156] width 65 height 39
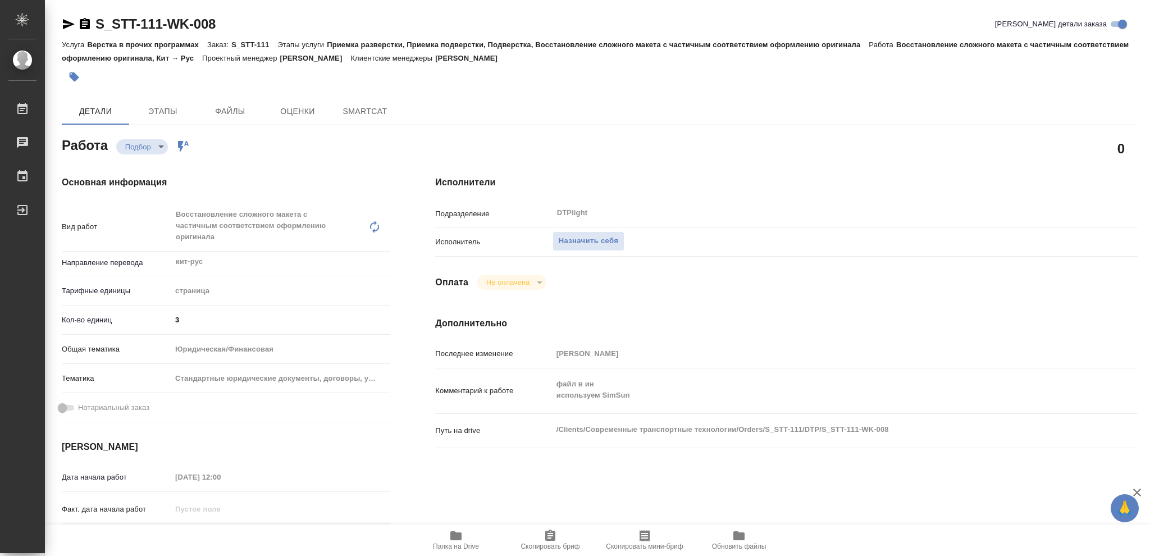
type textarea "x"
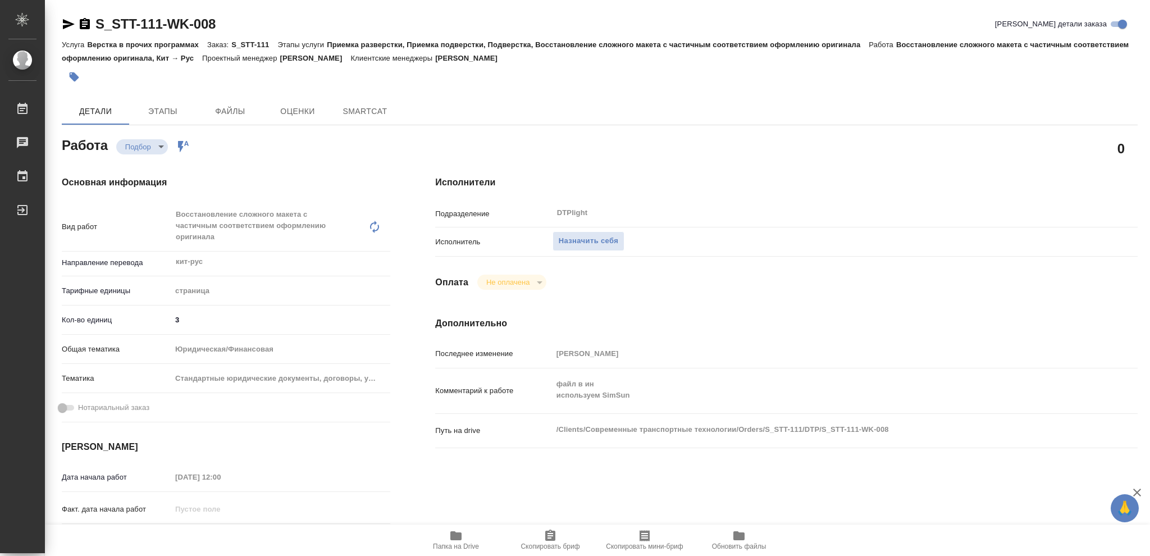
type textarea "x"
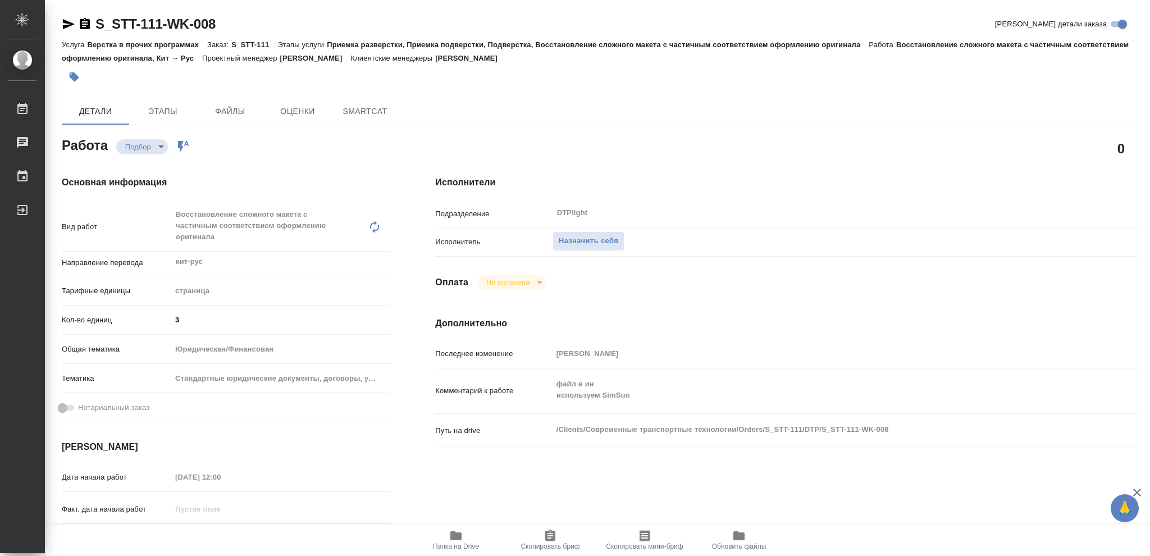
type textarea "x"
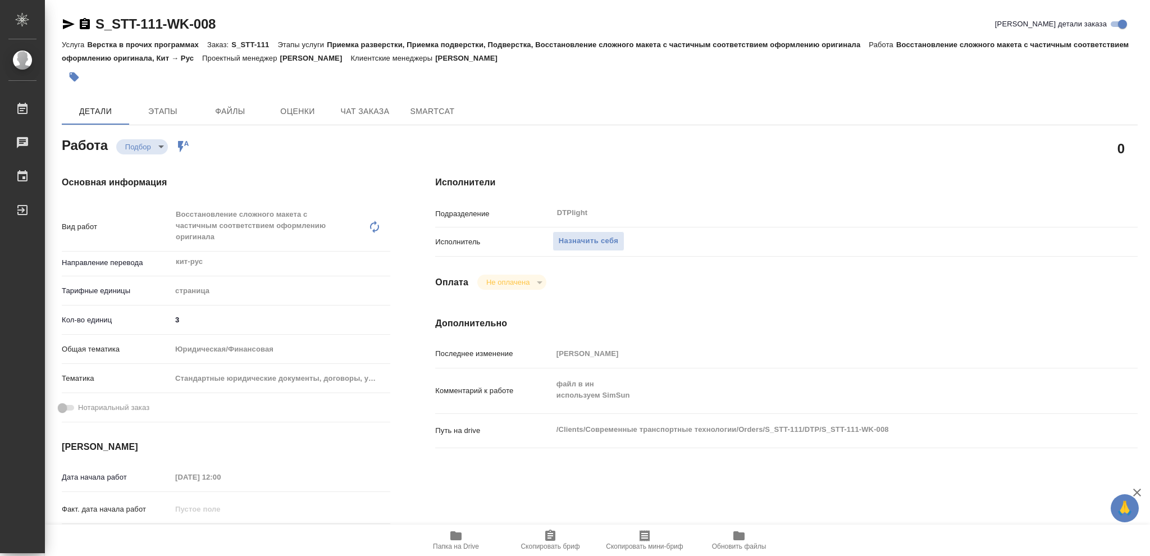
click at [455, 537] on icon "button" at bounding box center [455, 535] width 11 height 9
type textarea "x"
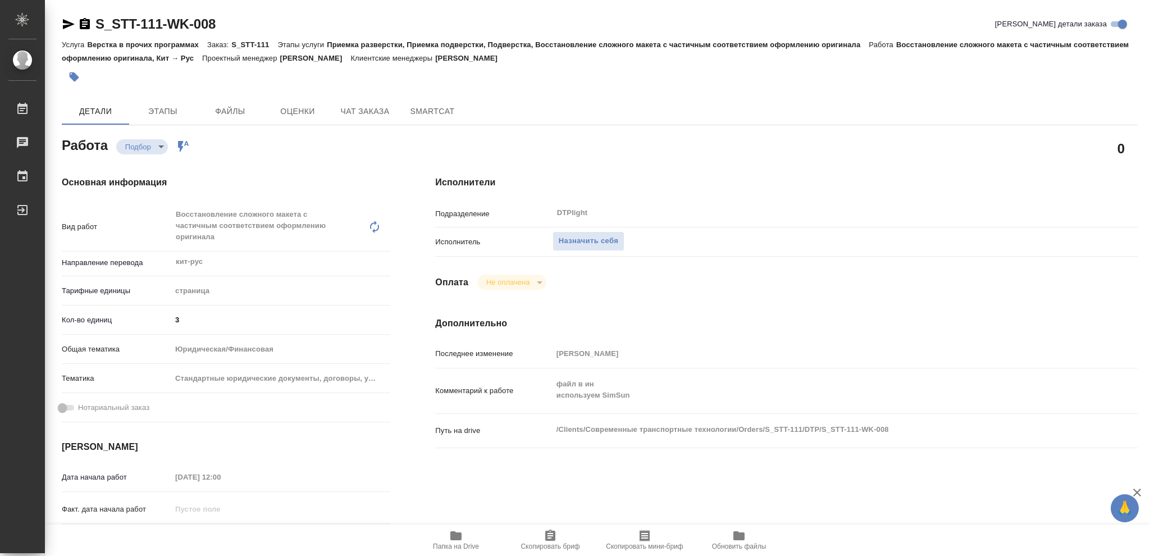
type textarea "x"
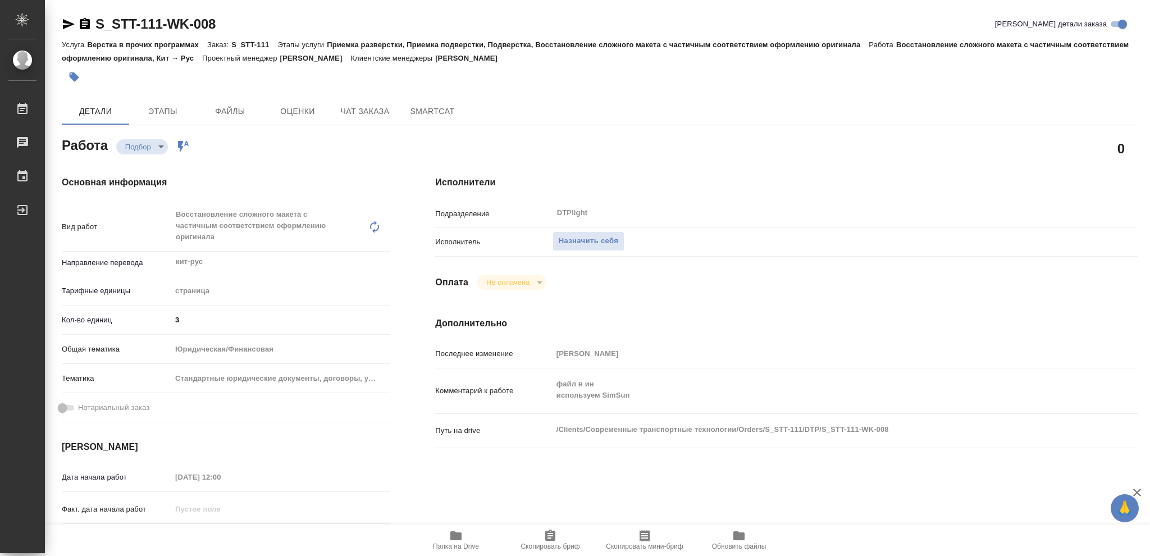
type textarea "x"
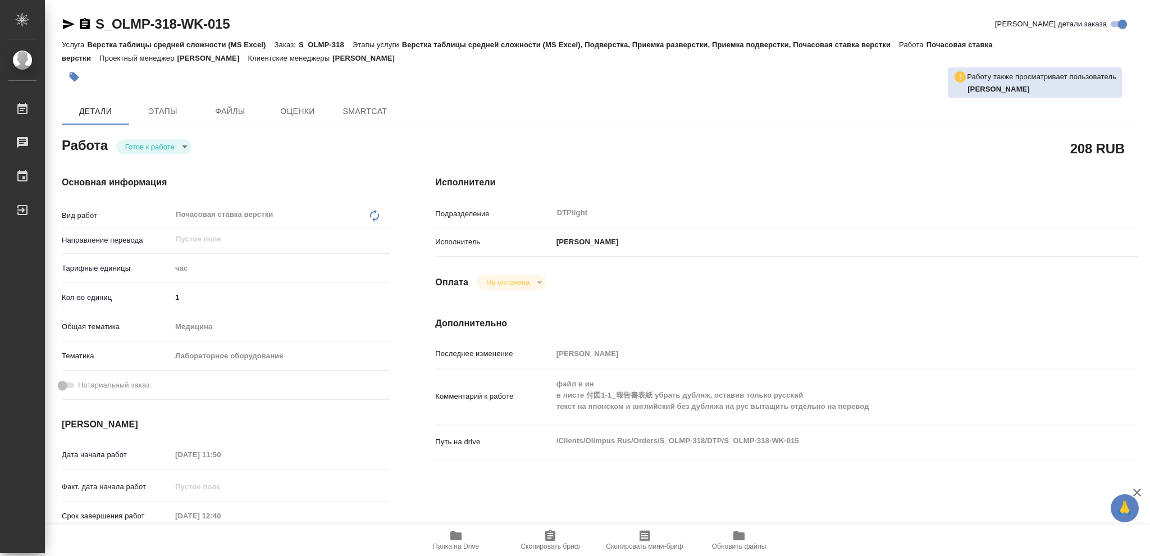
type textarea "x"
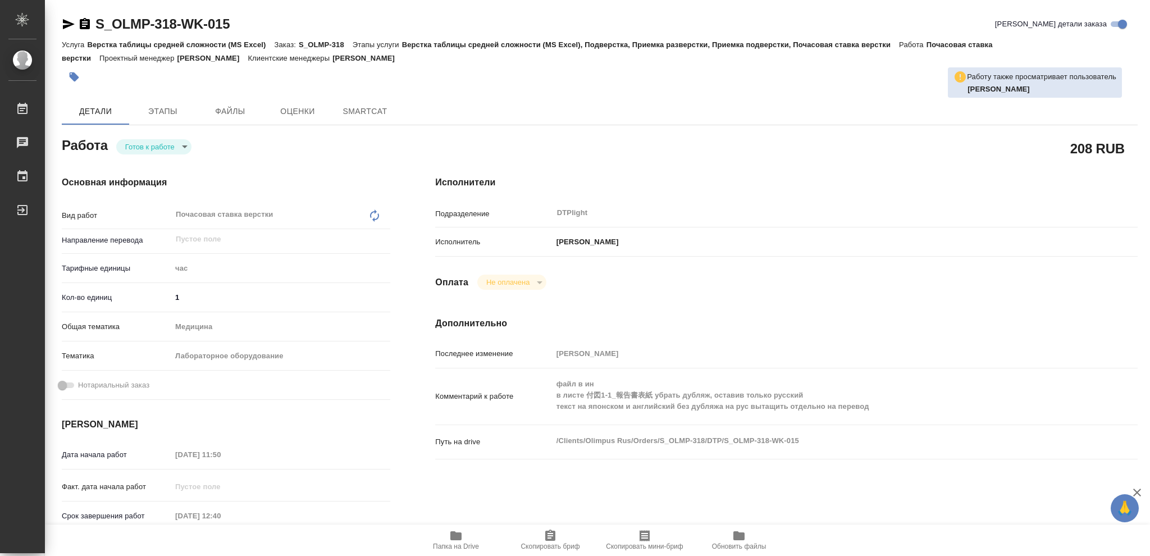
type textarea "x"
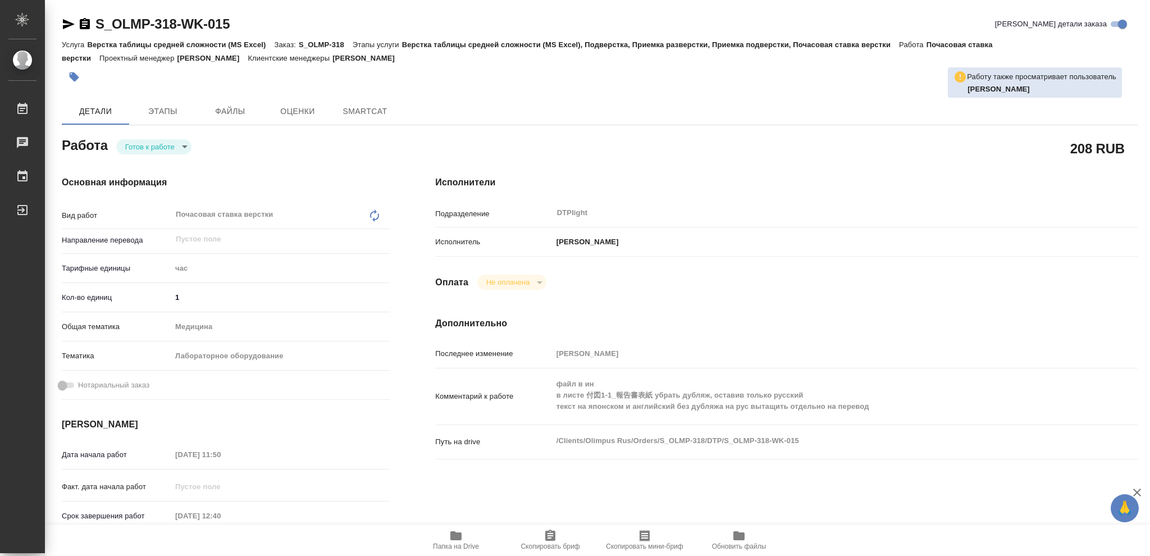
type textarea "x"
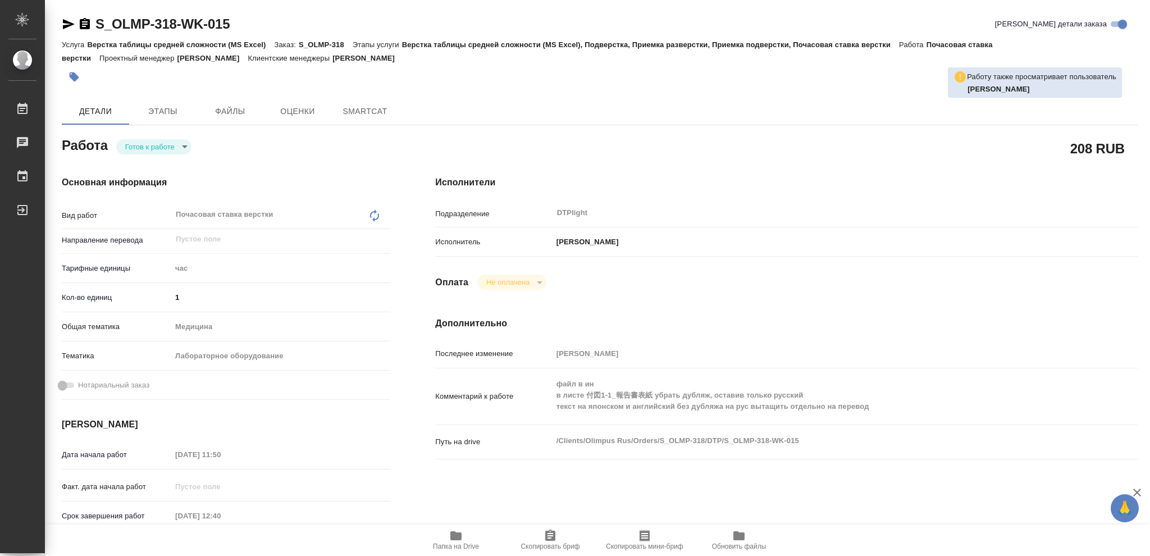
type textarea "x"
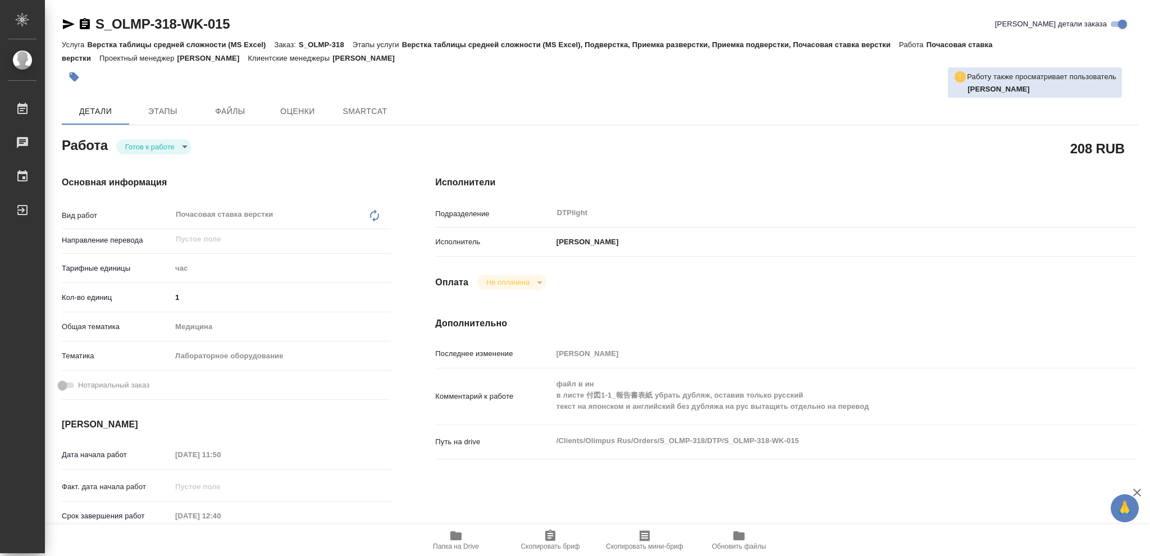
type textarea "x"
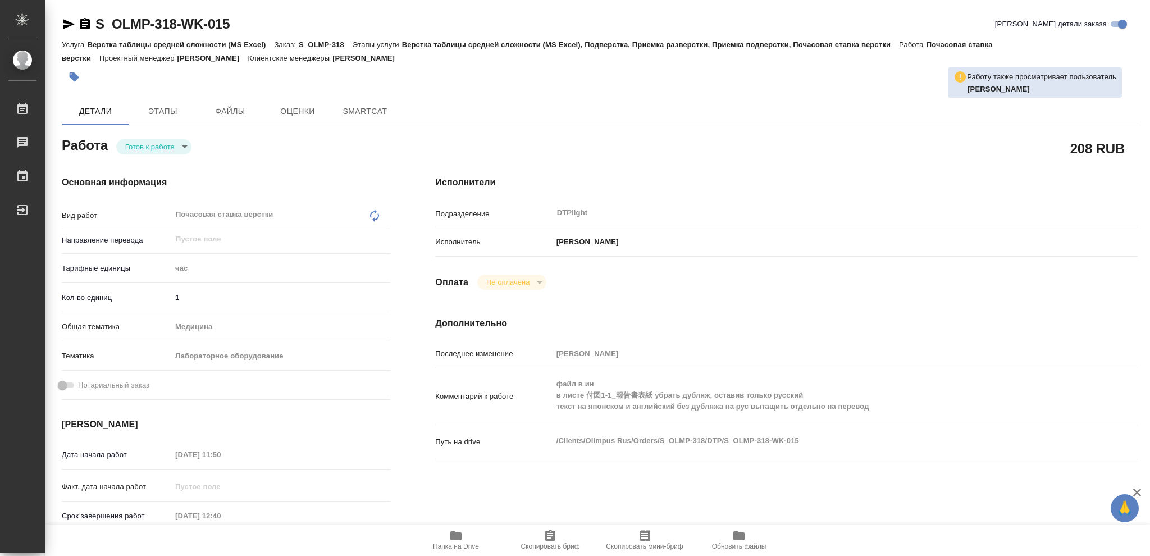
click at [452, 531] on icon "button" at bounding box center [455, 535] width 13 height 13
type textarea "x"
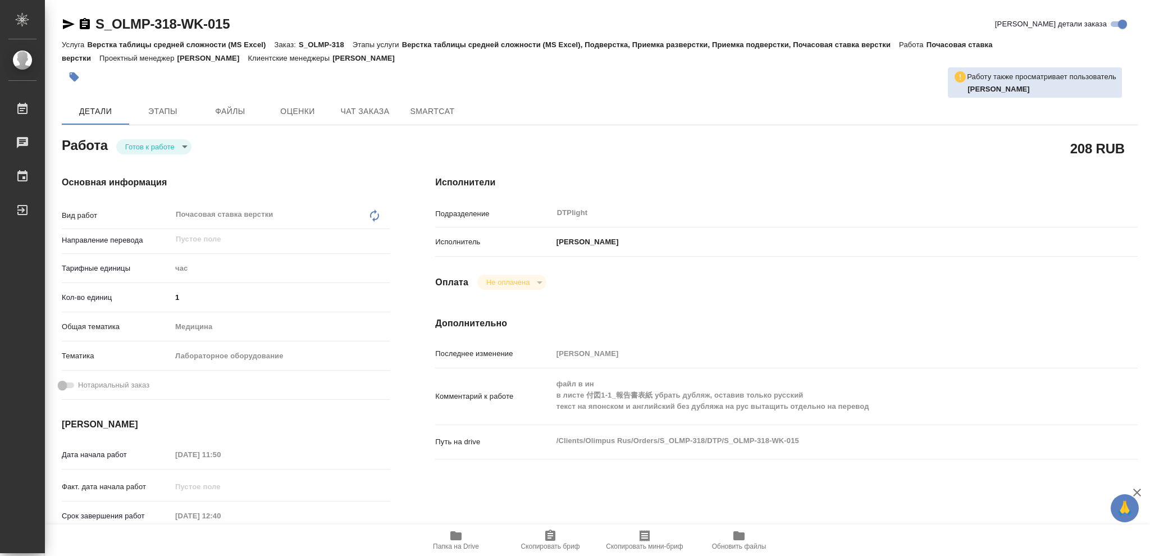
type textarea "x"
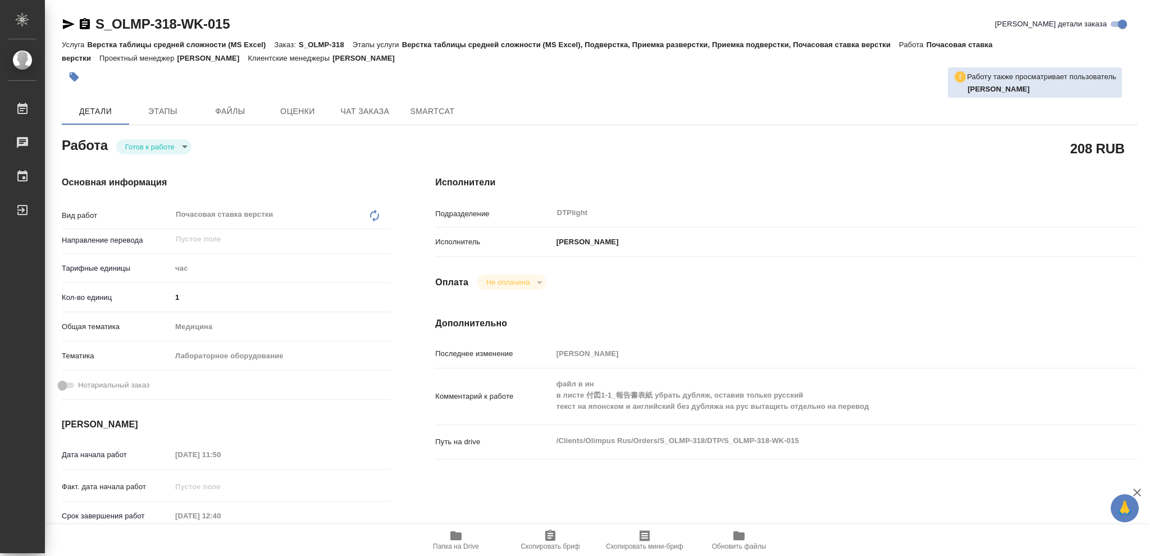
type textarea "x"
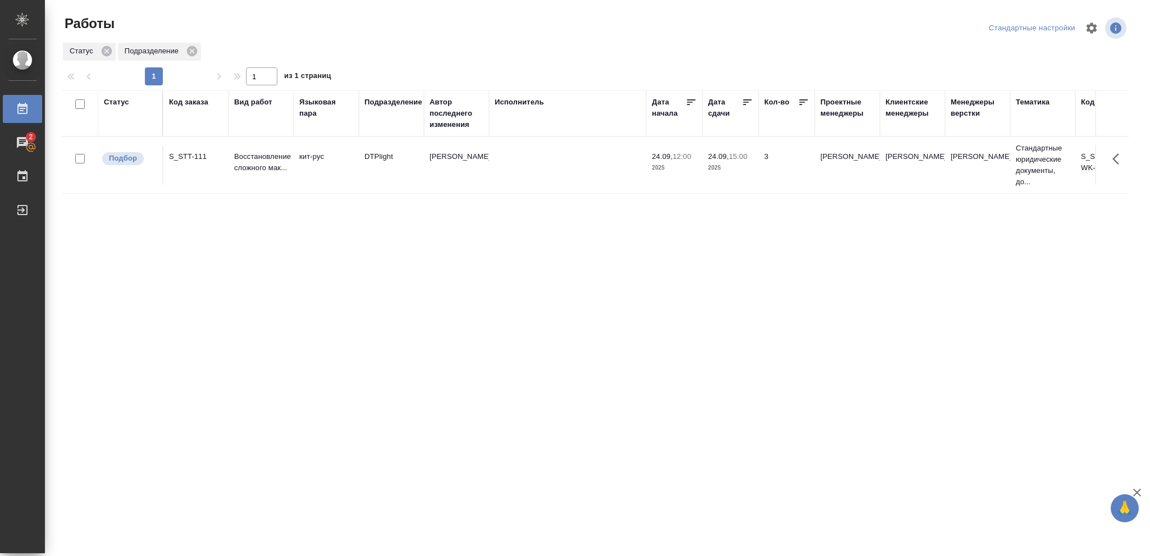
click at [112, 97] on div "Статус" at bounding box center [116, 102] width 25 height 11
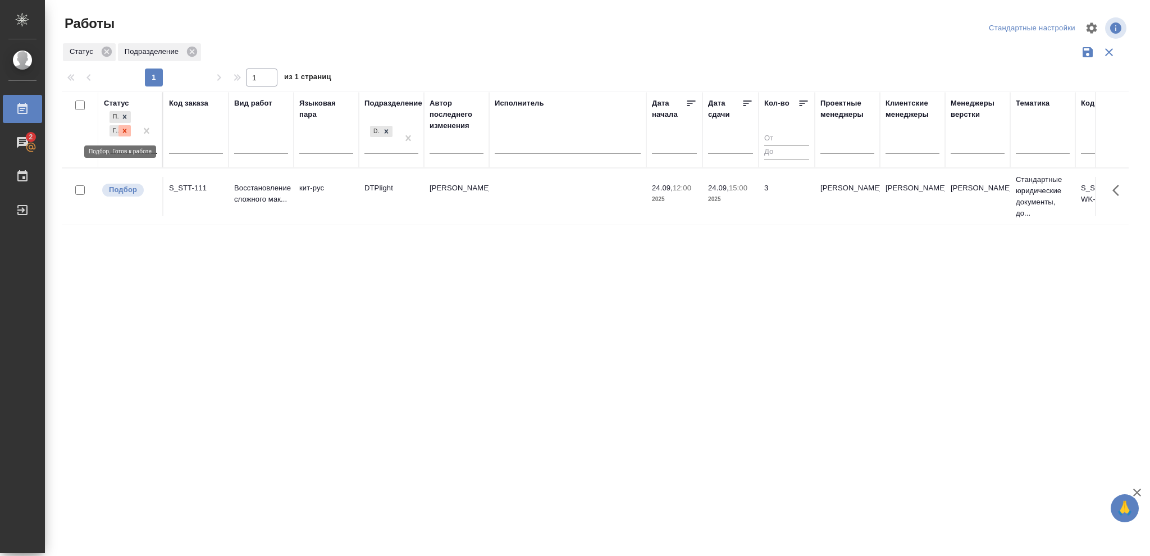
click at [126, 131] on icon at bounding box center [125, 131] width 4 height 4
click at [126, 131] on icon at bounding box center [125, 128] width 8 height 8
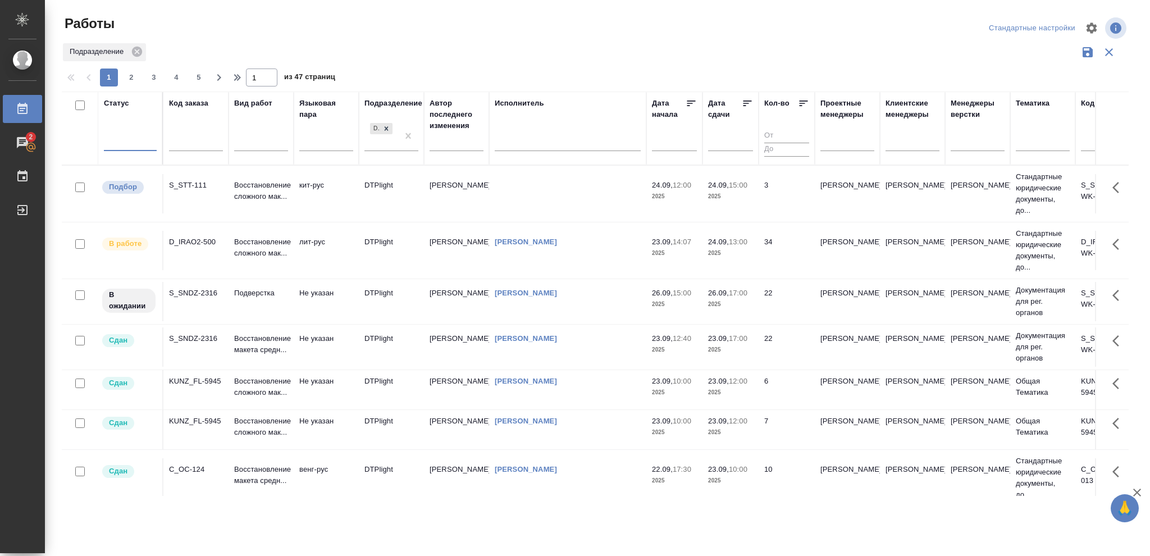
click at [126, 141] on div at bounding box center [130, 140] width 53 height 16
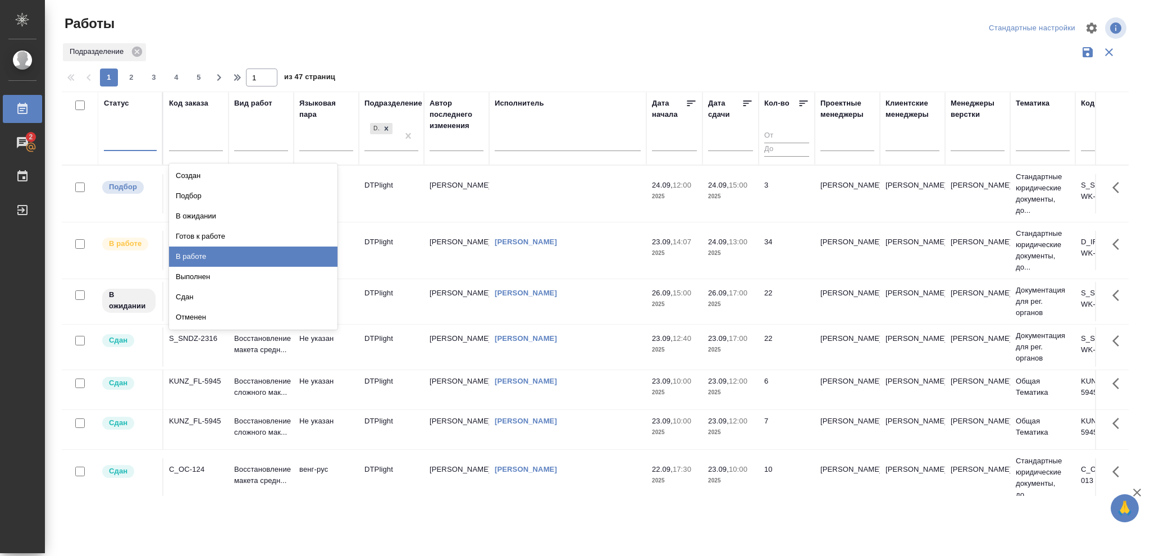
click at [199, 258] on div "В работе" at bounding box center [253, 256] width 168 height 20
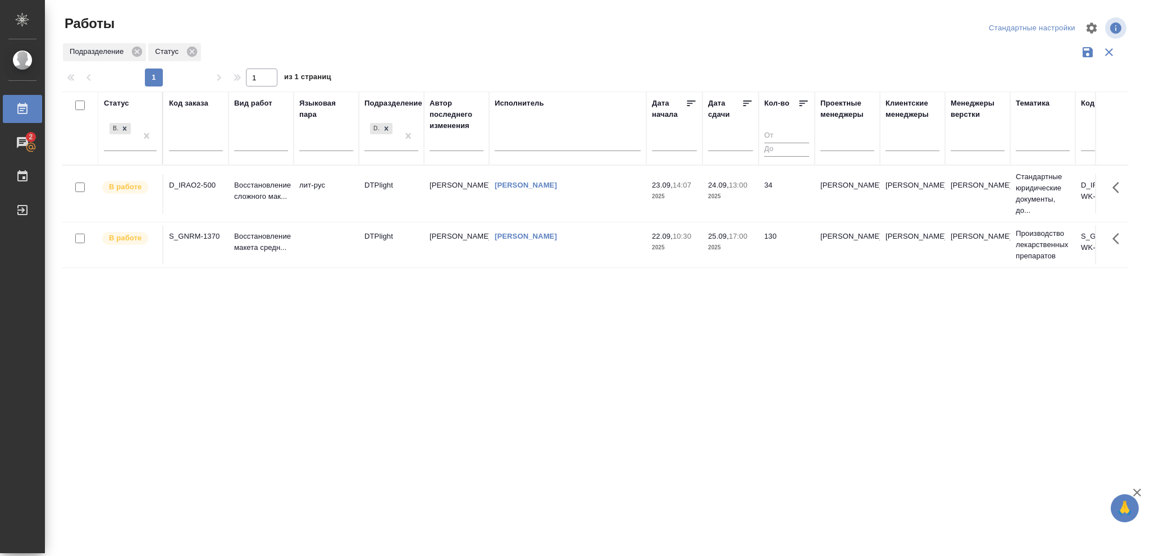
click at [742, 198] on p "2025" at bounding box center [730, 196] width 45 height 11
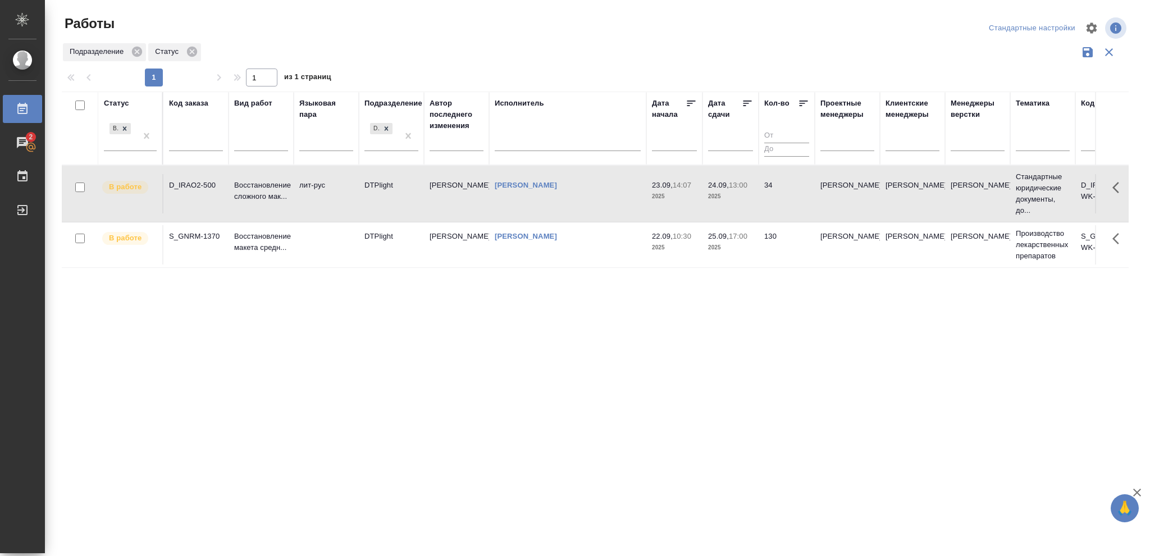
click at [742, 198] on p "2025" at bounding box center [730, 196] width 45 height 11
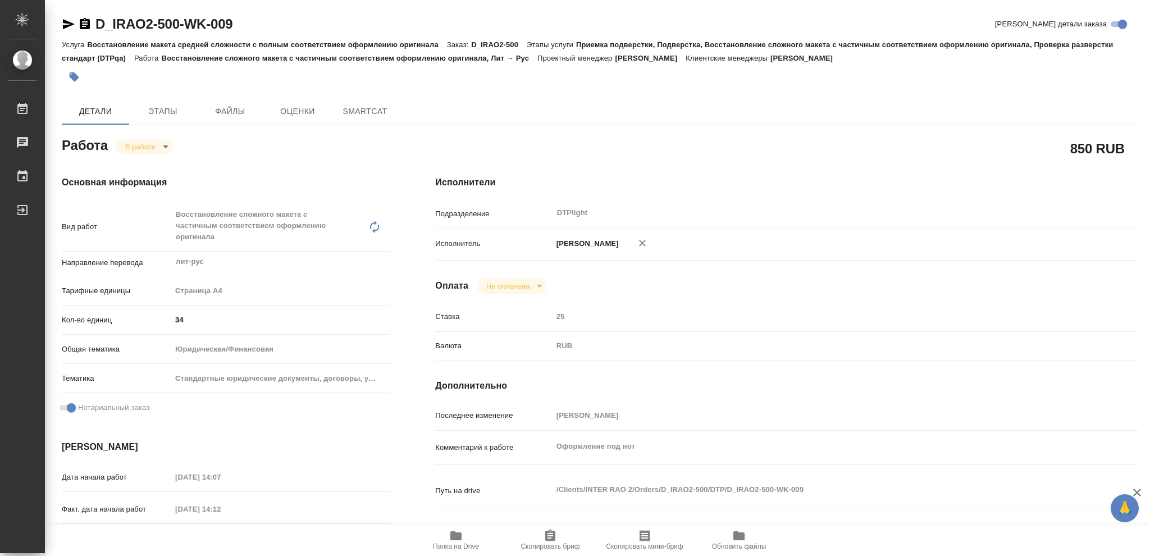
type textarea "x"
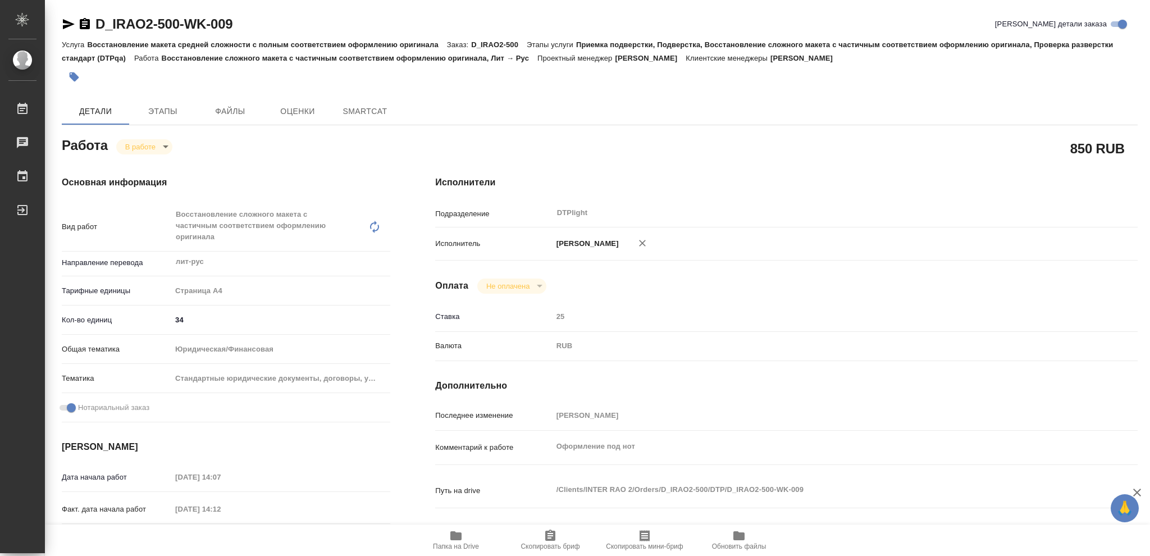
type textarea "x"
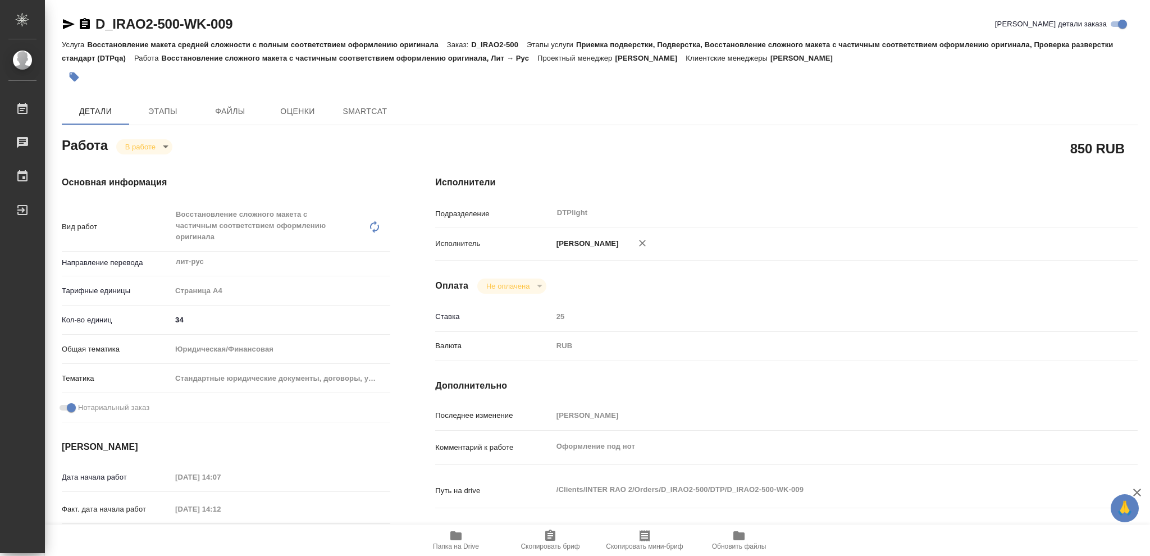
type textarea "x"
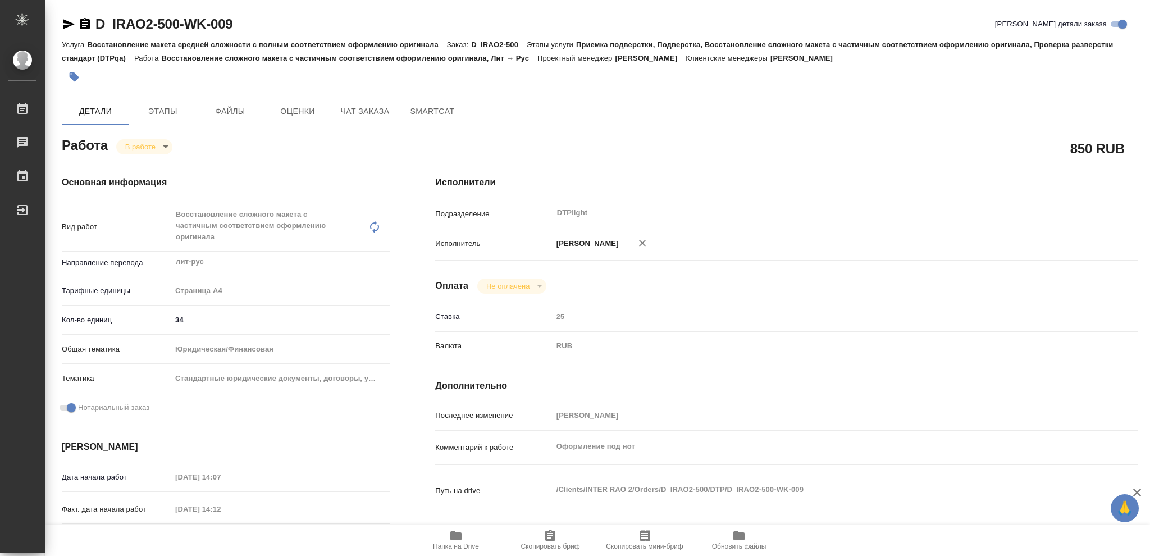
type textarea "x"
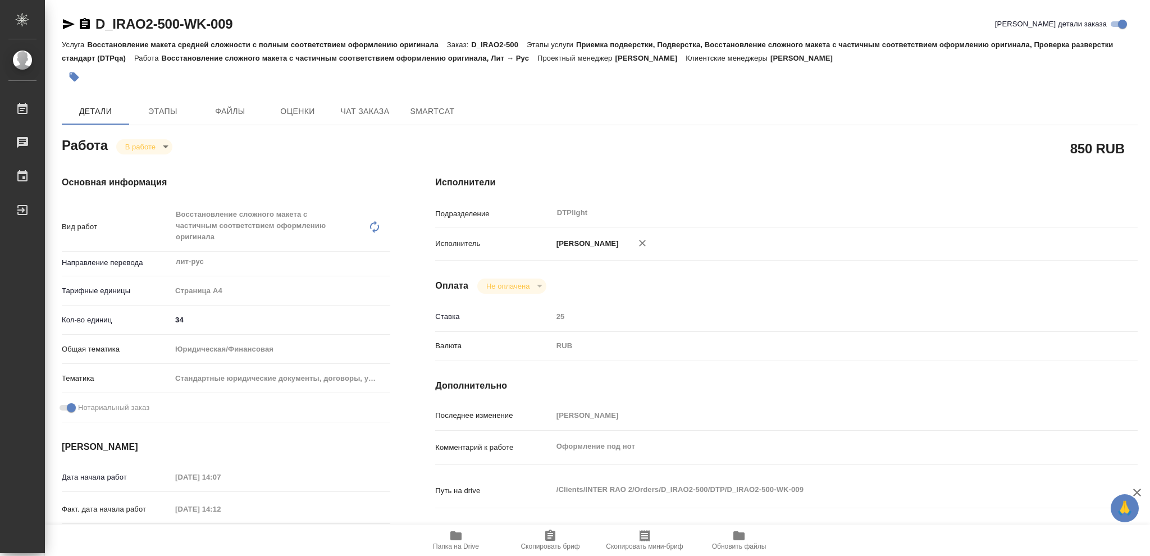
type textarea "x"
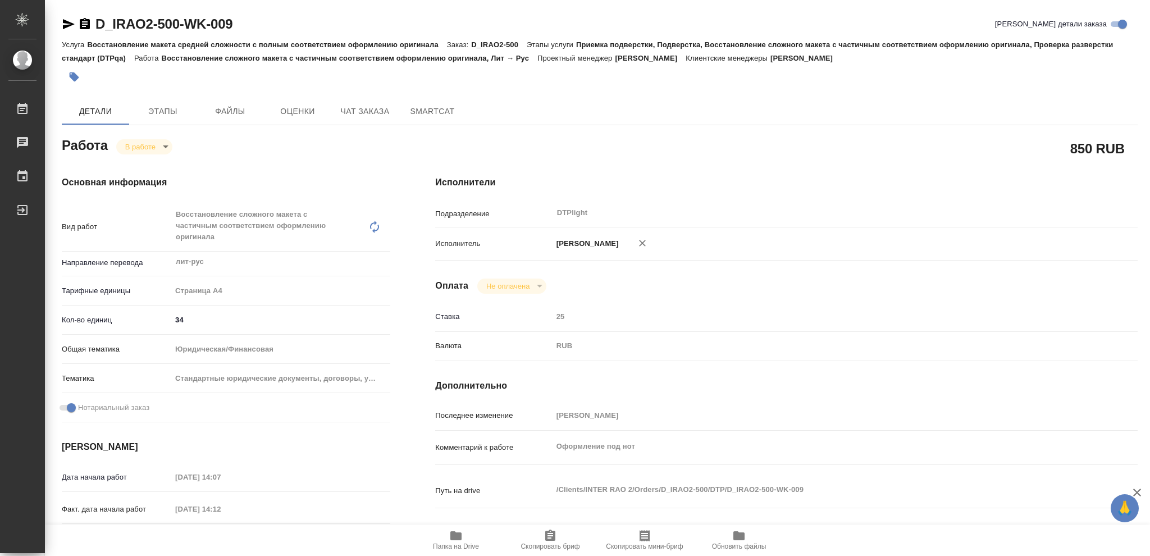
type textarea "x"
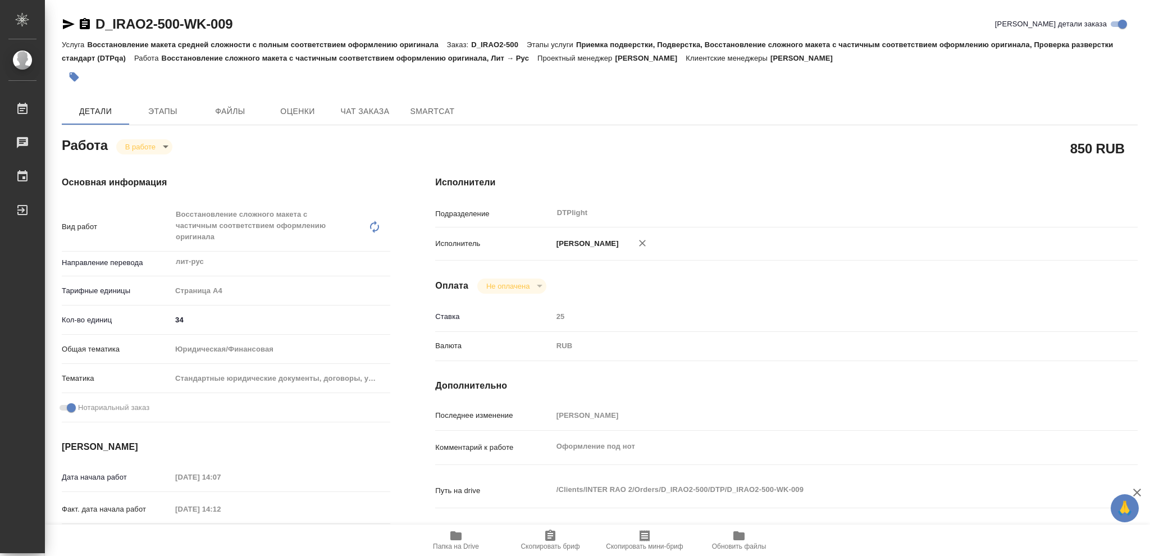
type textarea "x"
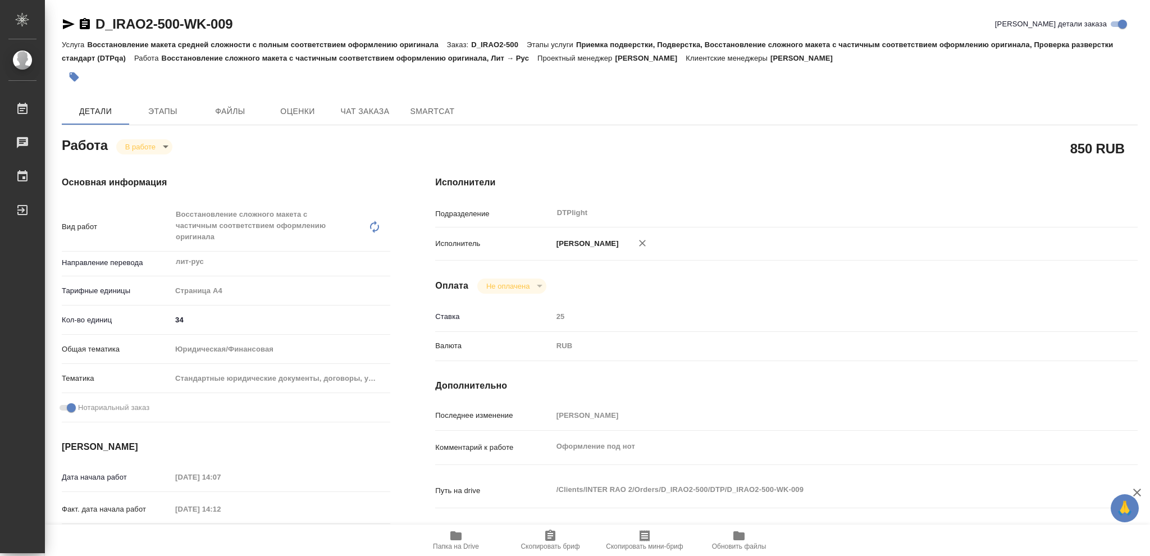
click at [82, 25] on icon "button" at bounding box center [85, 23] width 10 height 11
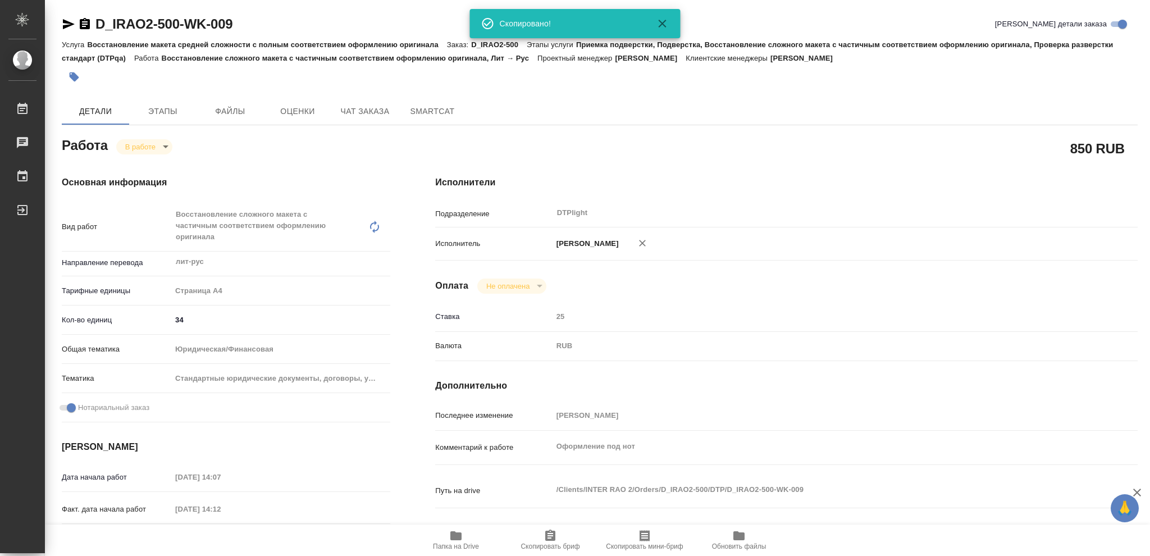
type textarea "x"
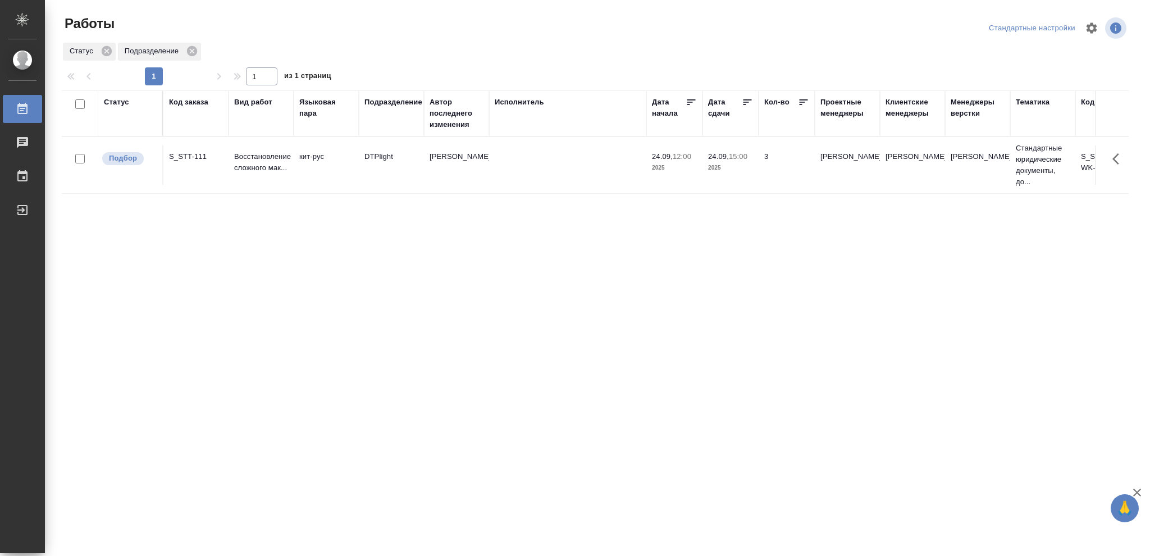
click at [125, 104] on div "Статус" at bounding box center [116, 102] width 25 height 11
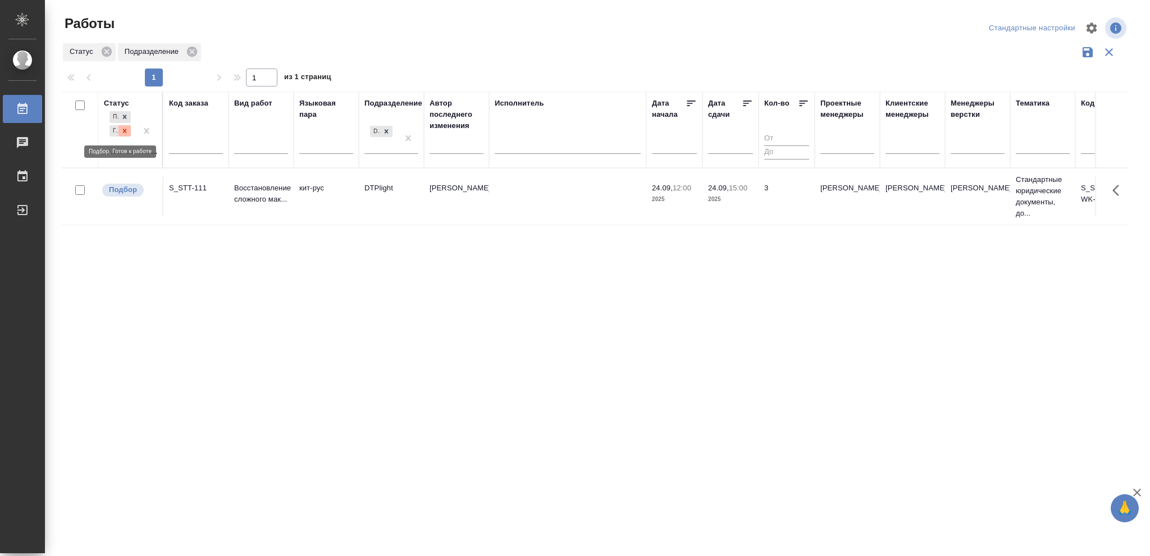
click at [128, 132] on icon at bounding box center [125, 131] width 8 height 8
click at [387, 129] on icon at bounding box center [386, 128] width 8 height 8
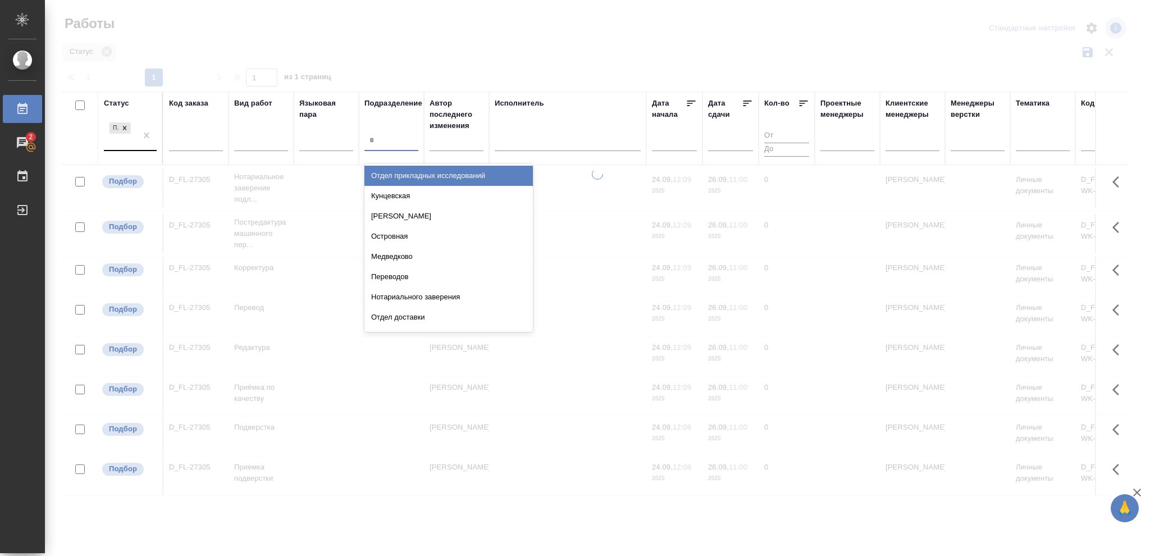
type input "ве"
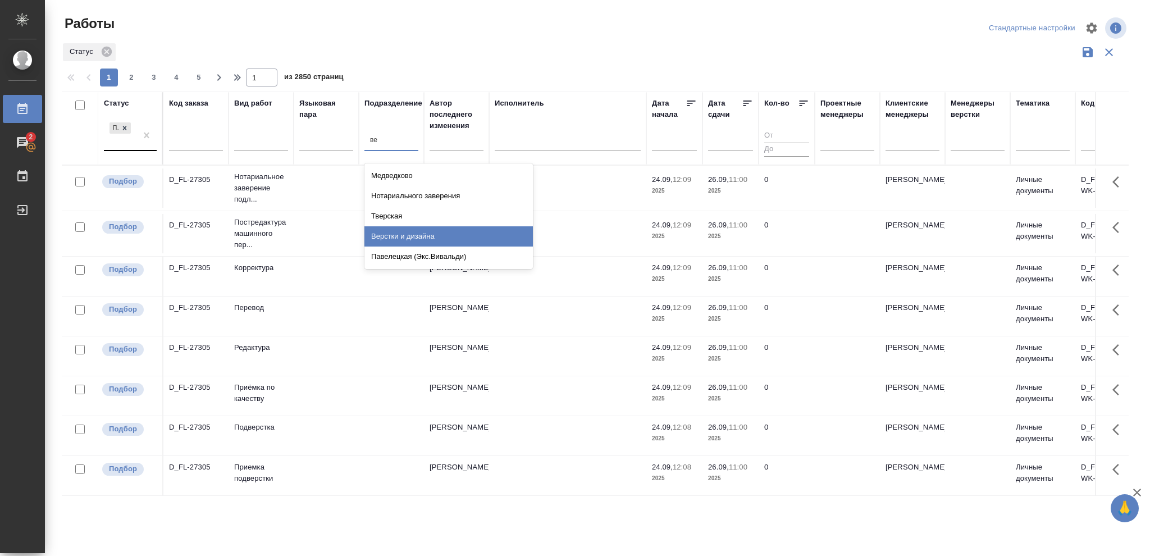
click at [426, 232] on div "Верстки и дизайна" at bounding box center [448, 236] width 168 height 20
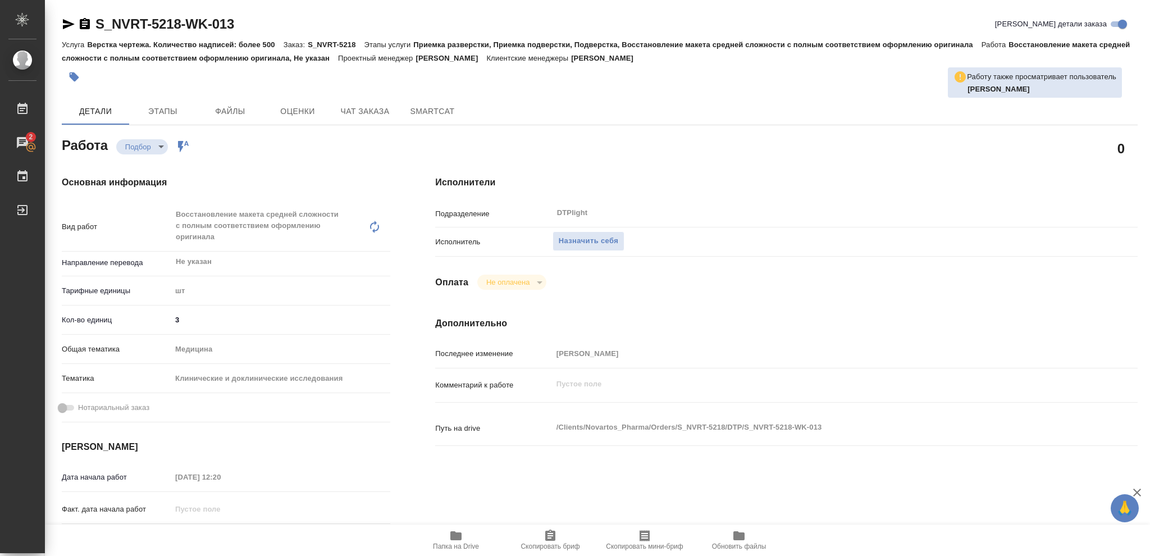
click at [455, 417] on icon "button" at bounding box center [455, 535] width 11 height 9
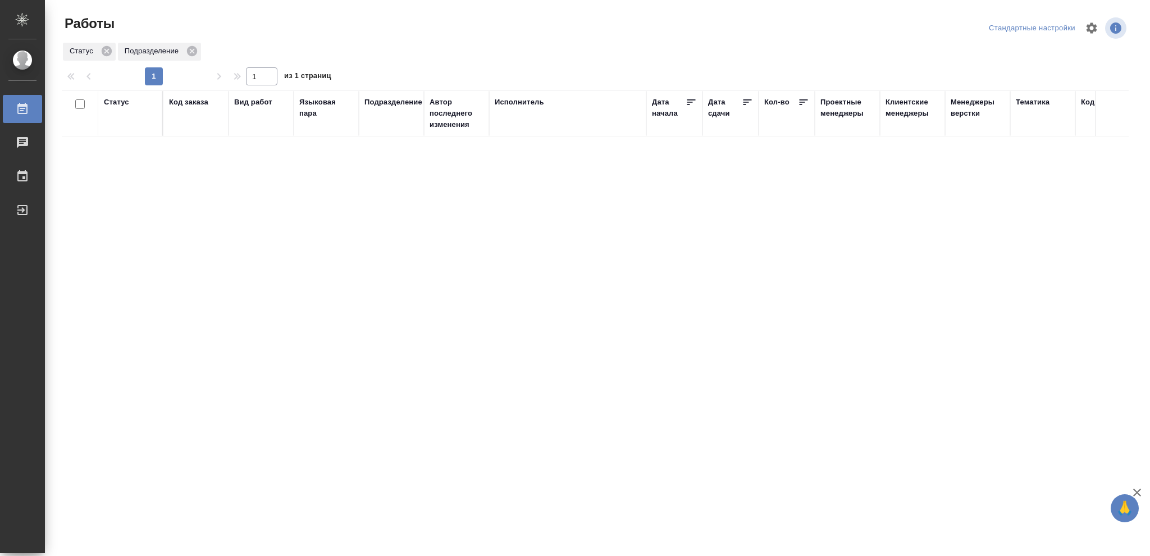
click at [125, 99] on div "Статус" at bounding box center [116, 102] width 25 height 11
click at [121, 130] on icon at bounding box center [125, 131] width 8 height 8
drag, startPoint x: 387, startPoint y: 129, endPoint x: 435, endPoint y: 149, distance: 52.0
click at [386, 129] on icon at bounding box center [387, 128] width 4 height 4
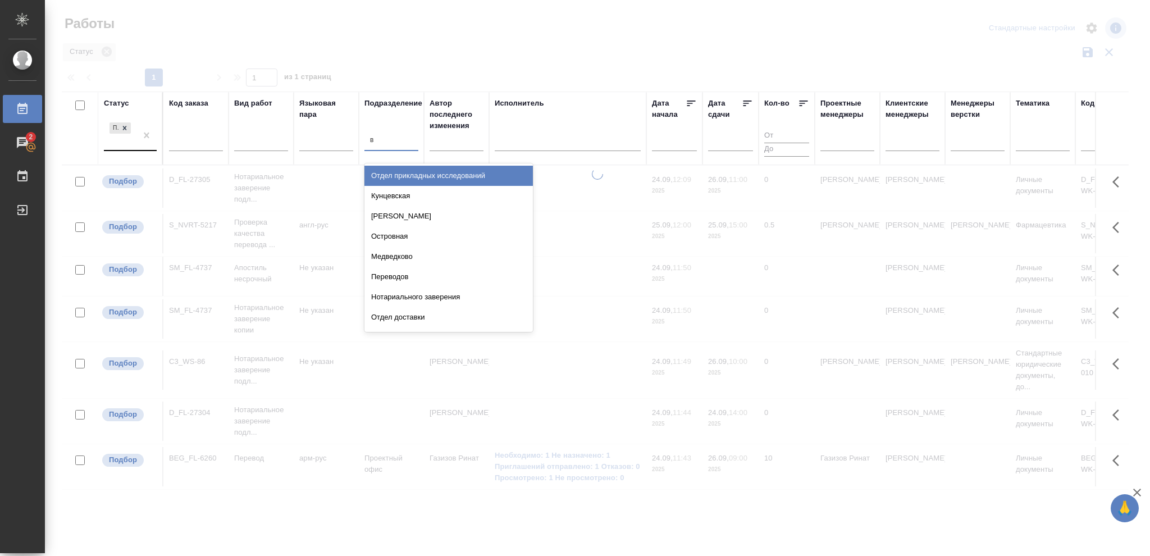
type input "ве"
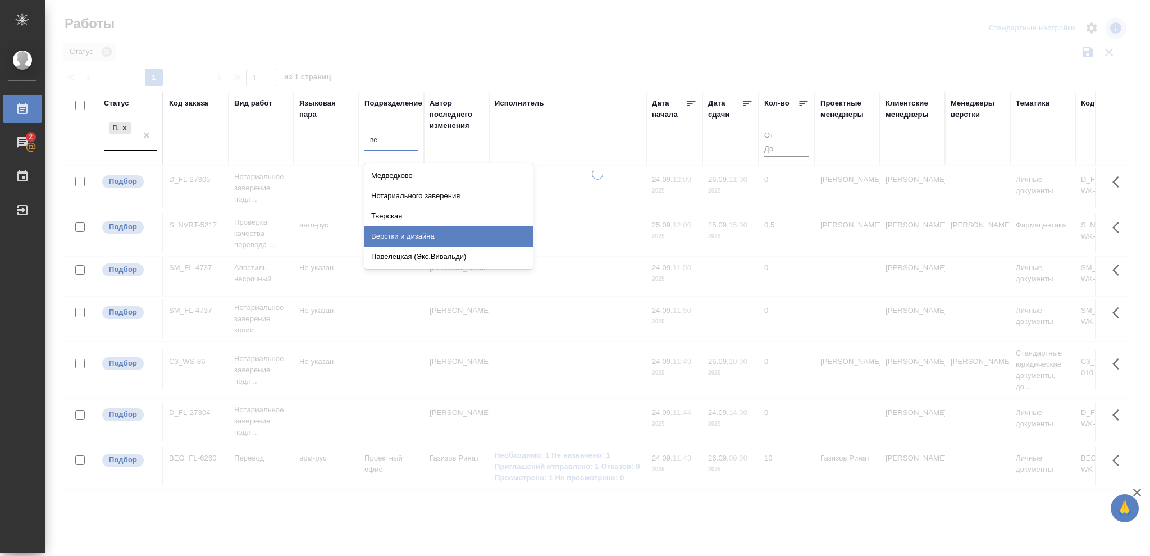
click at [420, 235] on div "Верстки и дизайна" at bounding box center [448, 236] width 168 height 20
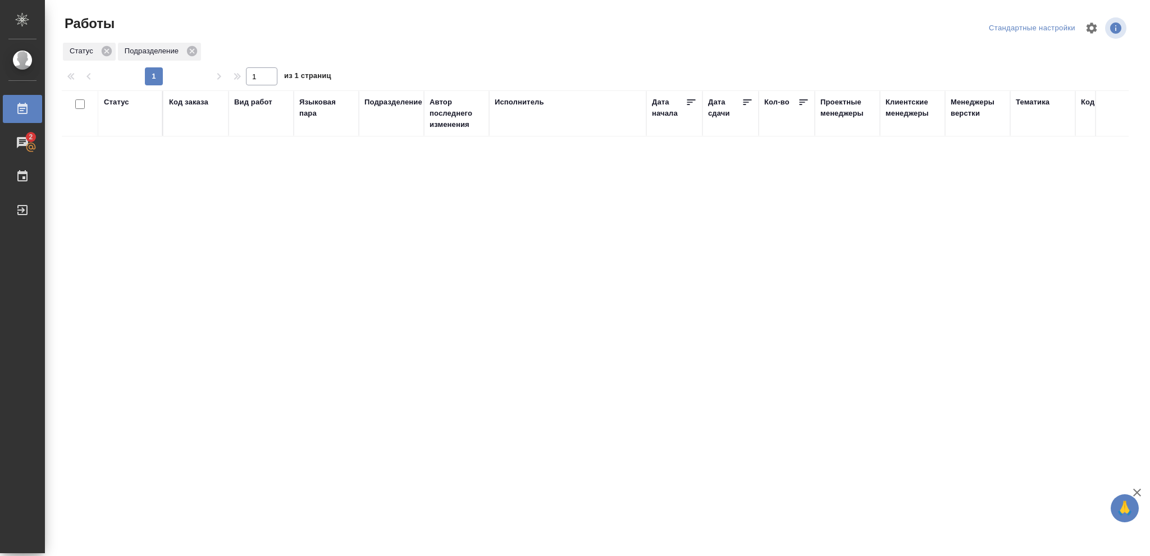
click at [125, 104] on div "Статус" at bounding box center [116, 102] width 25 height 11
click at [129, 132] on icon at bounding box center [125, 131] width 8 height 8
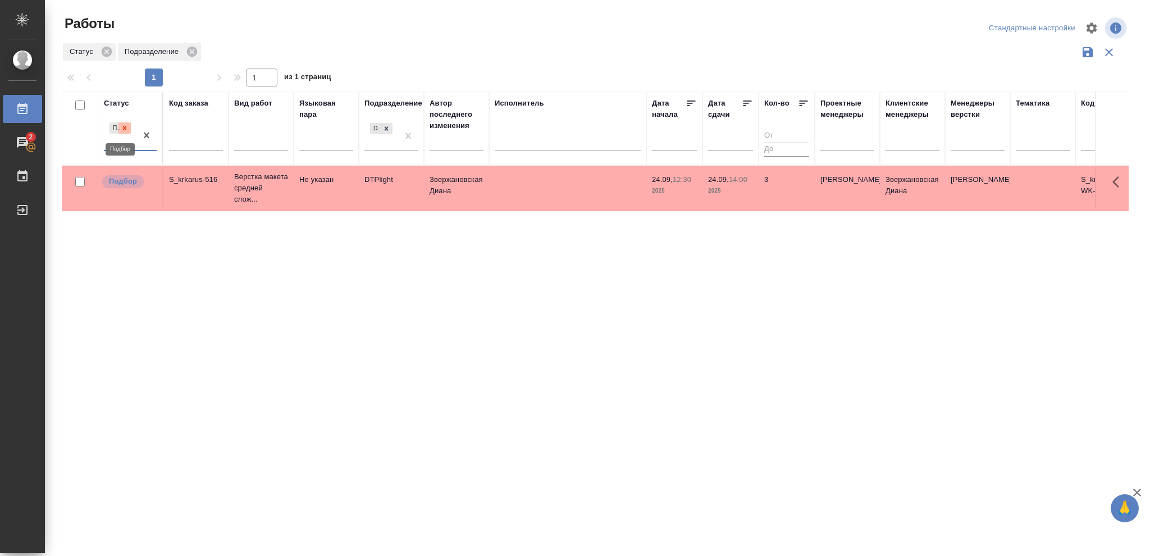
click at [127, 129] on icon at bounding box center [125, 128] width 8 height 8
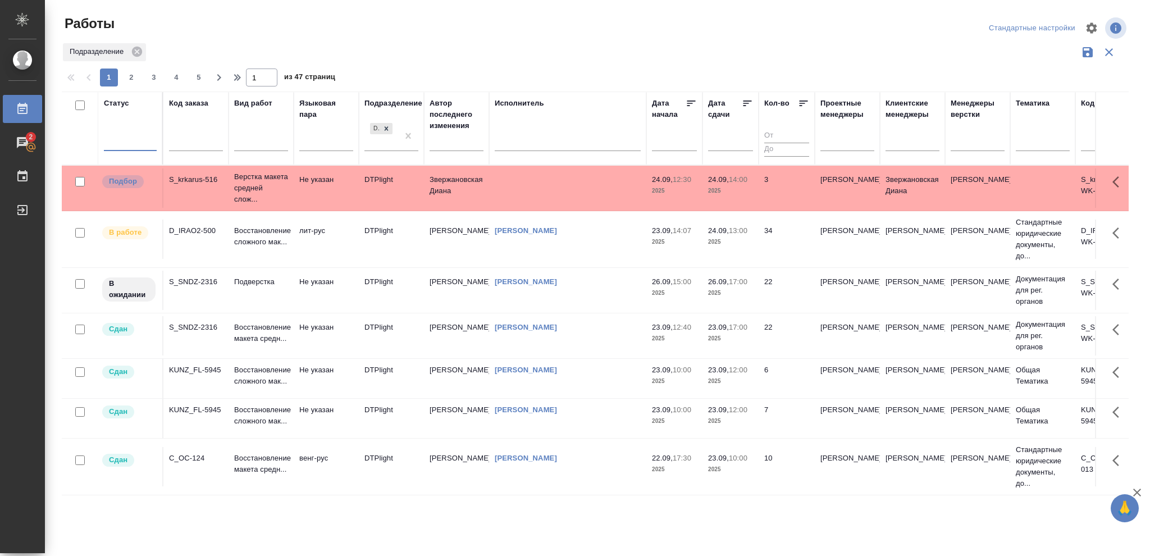
click at [129, 138] on div at bounding box center [130, 140] width 53 height 16
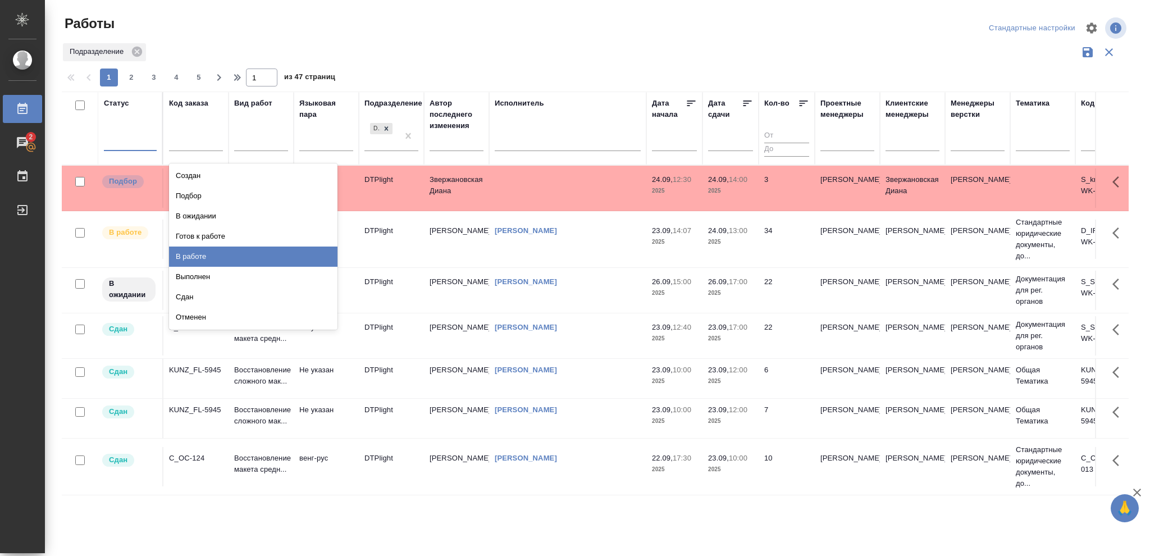
click at [191, 257] on div "В работе" at bounding box center [253, 256] width 168 height 20
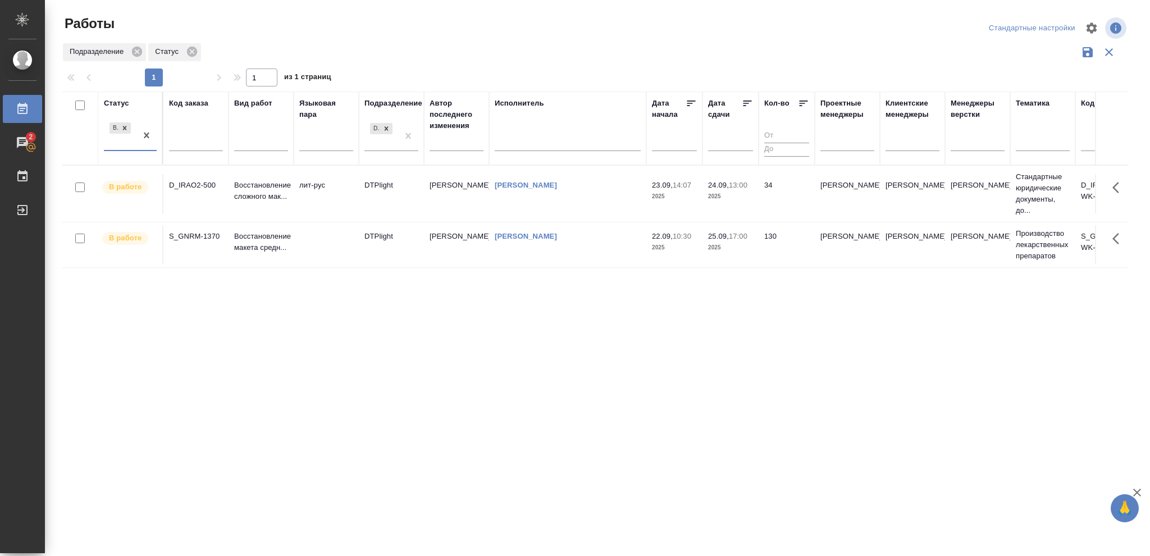
click at [746, 196] on p "2025" at bounding box center [730, 196] width 45 height 11
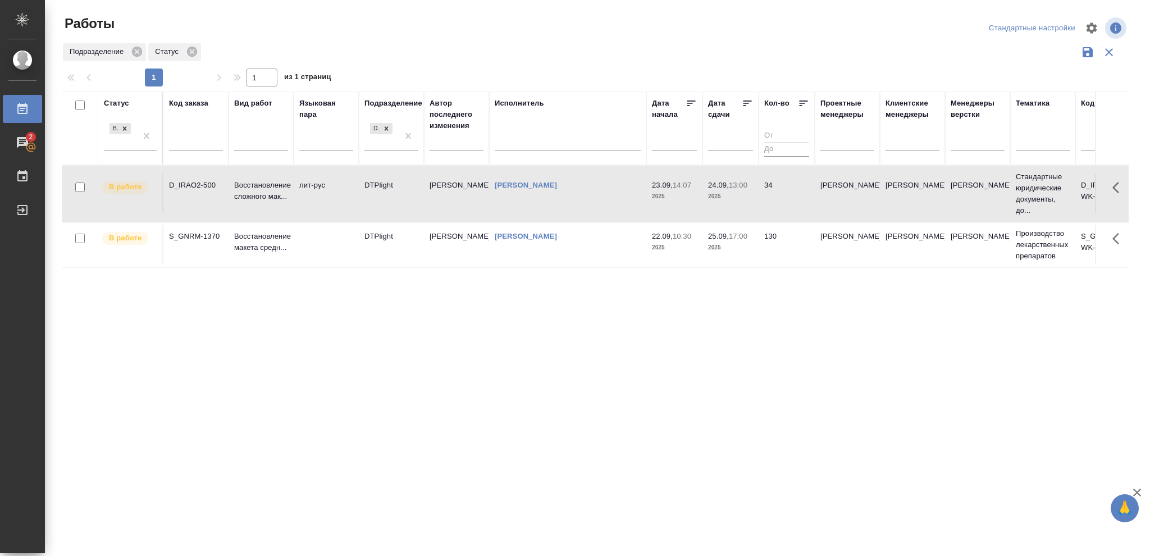
click at [746, 196] on p "2025" at bounding box center [730, 196] width 45 height 11
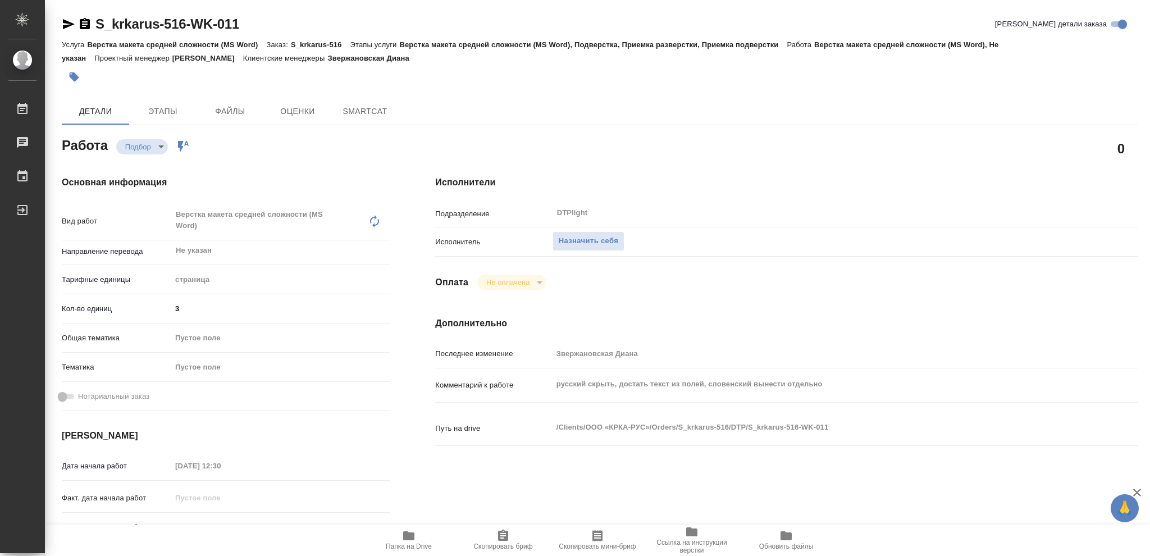
type textarea "x"
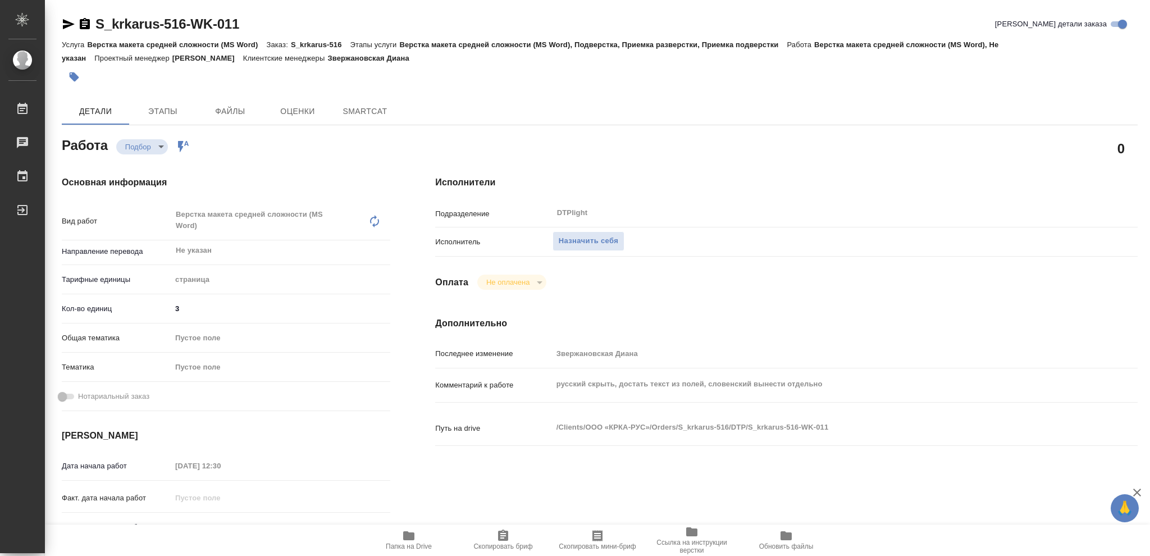
type textarea "x"
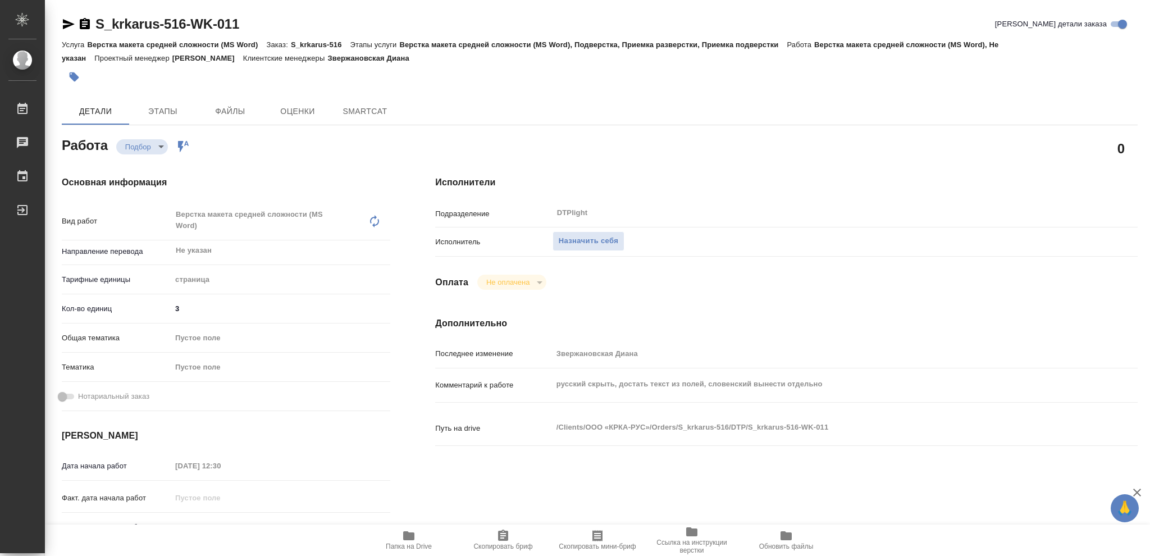
type textarea "x"
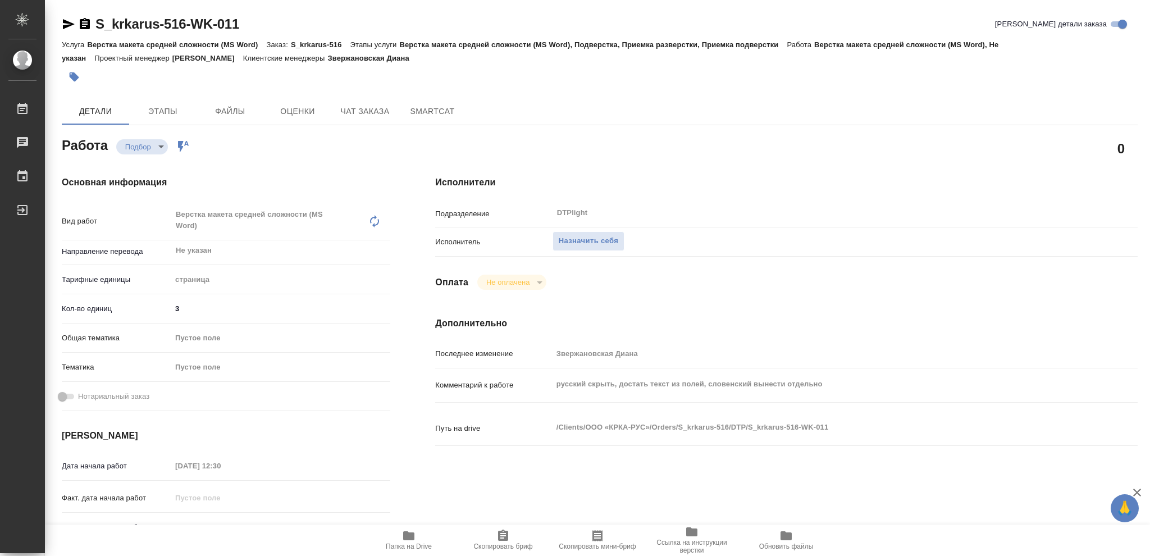
type textarea "x"
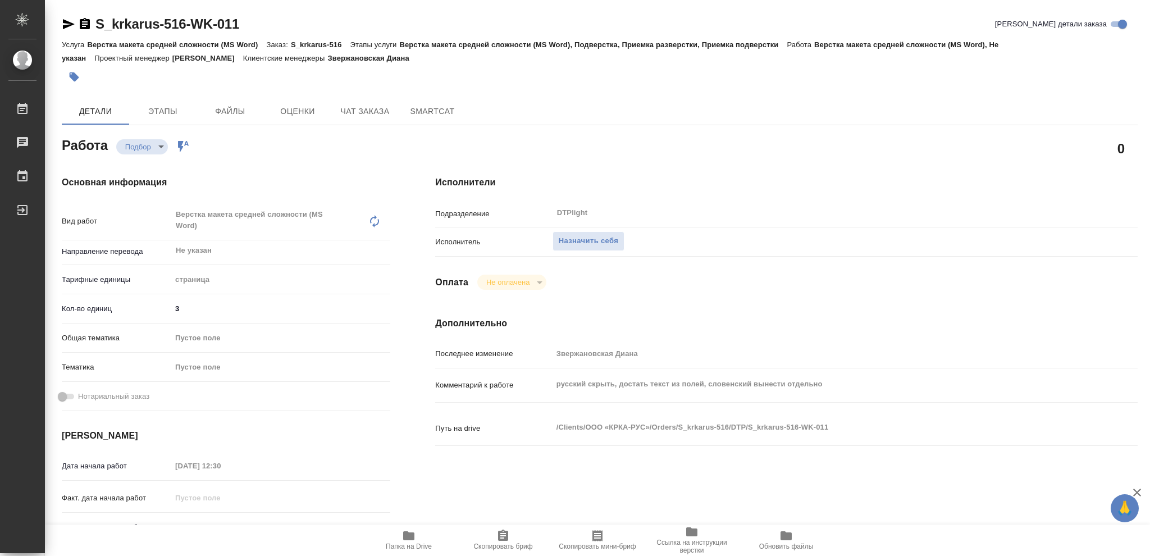
type textarea "x"
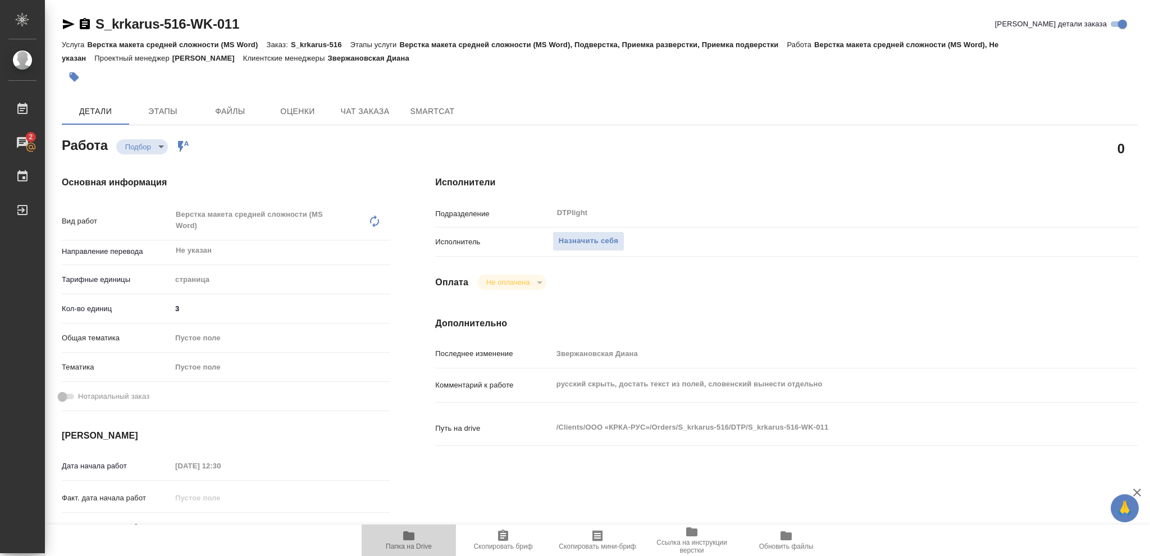
click at [410, 531] on icon "button" at bounding box center [408, 535] width 13 height 13
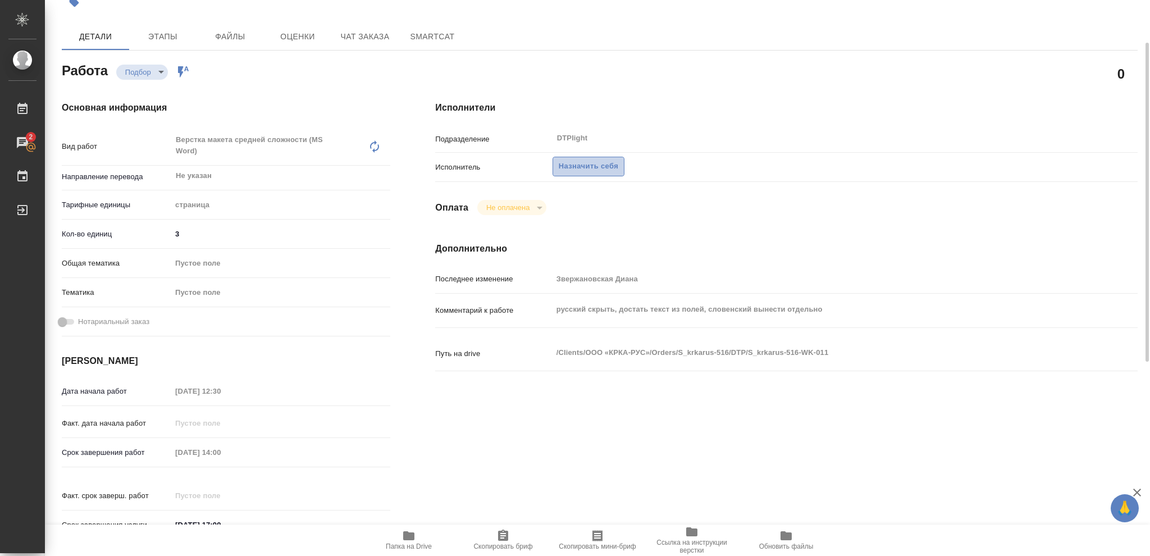
click at [598, 168] on span "Назначить себя" at bounding box center [589, 166] width 60 height 13
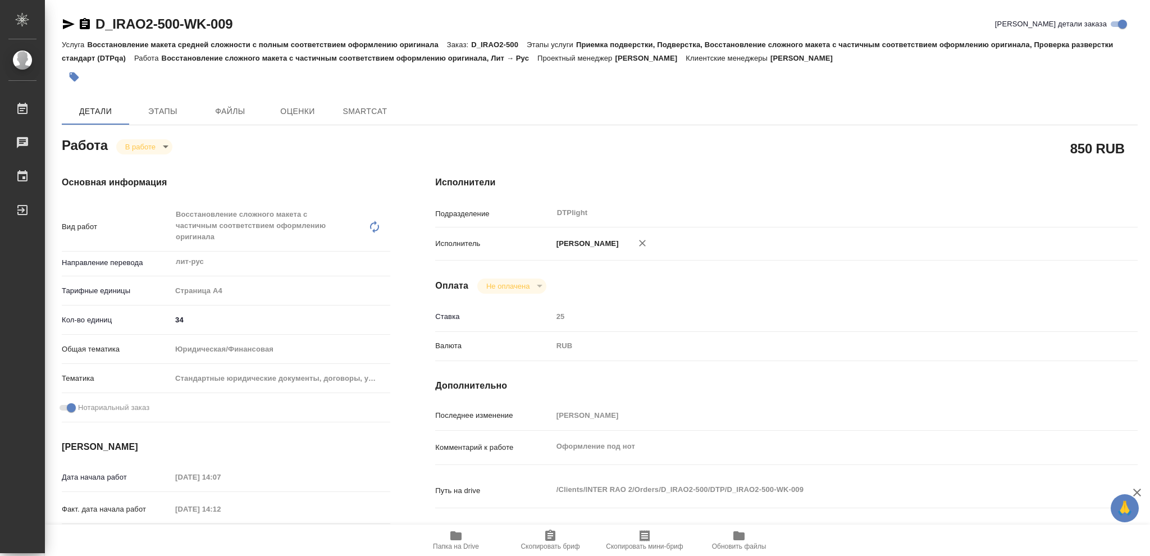
type textarea "x"
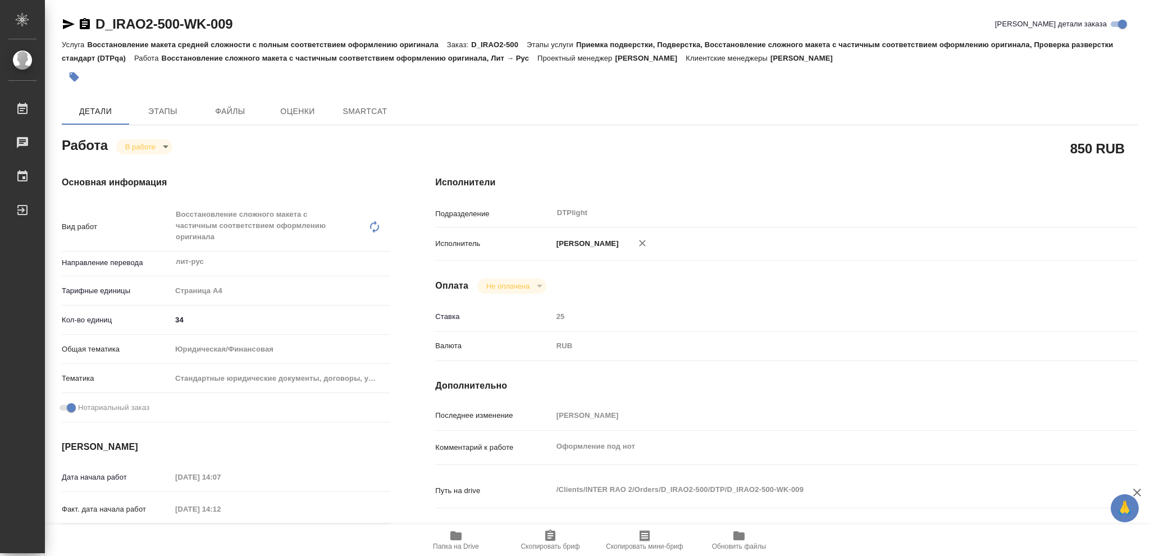
type textarea "x"
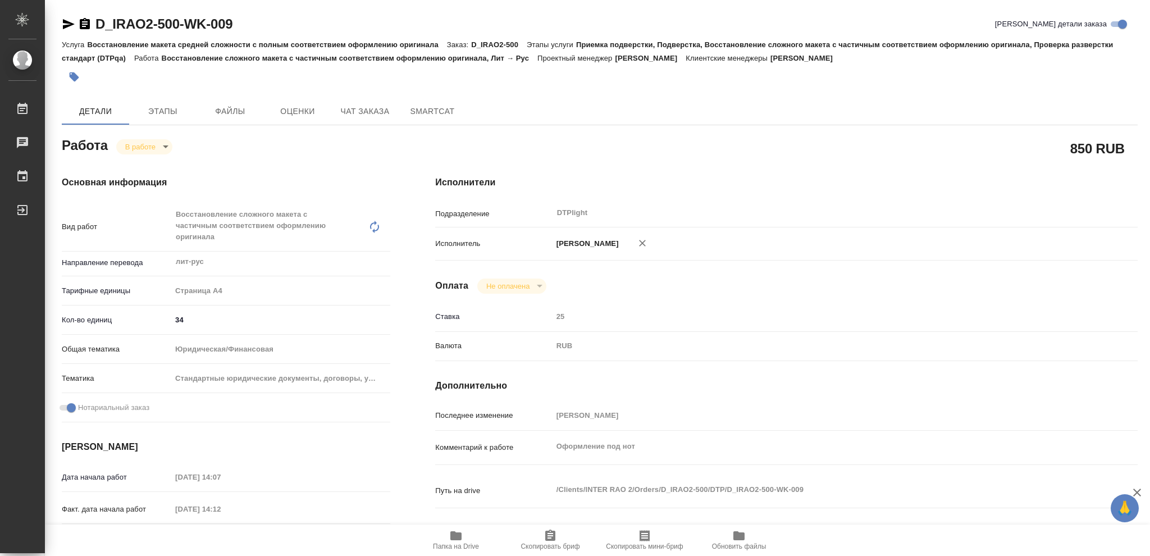
click at [460, 540] on icon "button" at bounding box center [455, 535] width 11 height 9
type textarea "x"
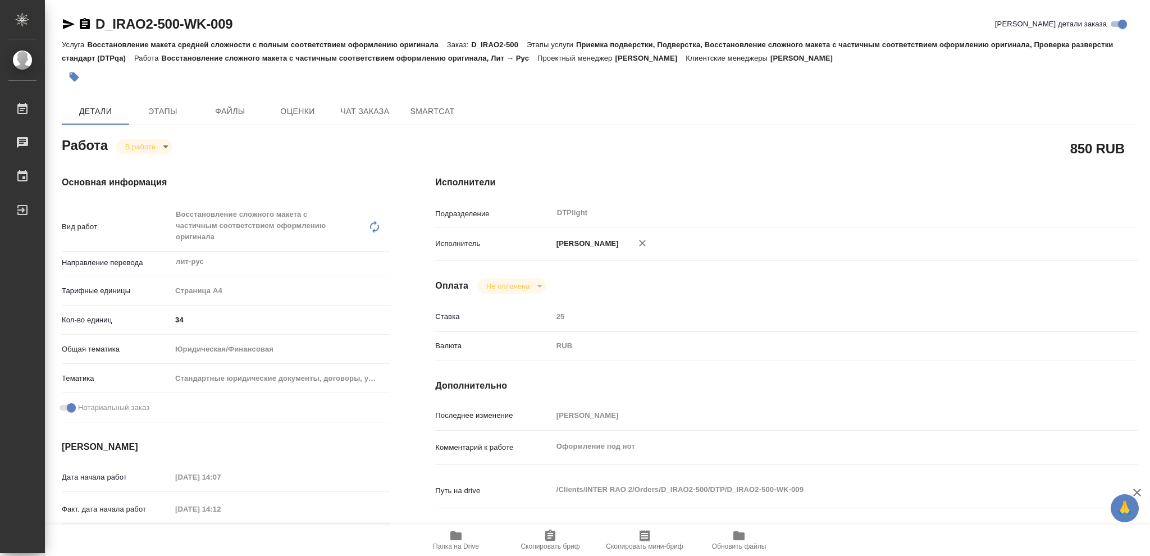
type textarea "x"
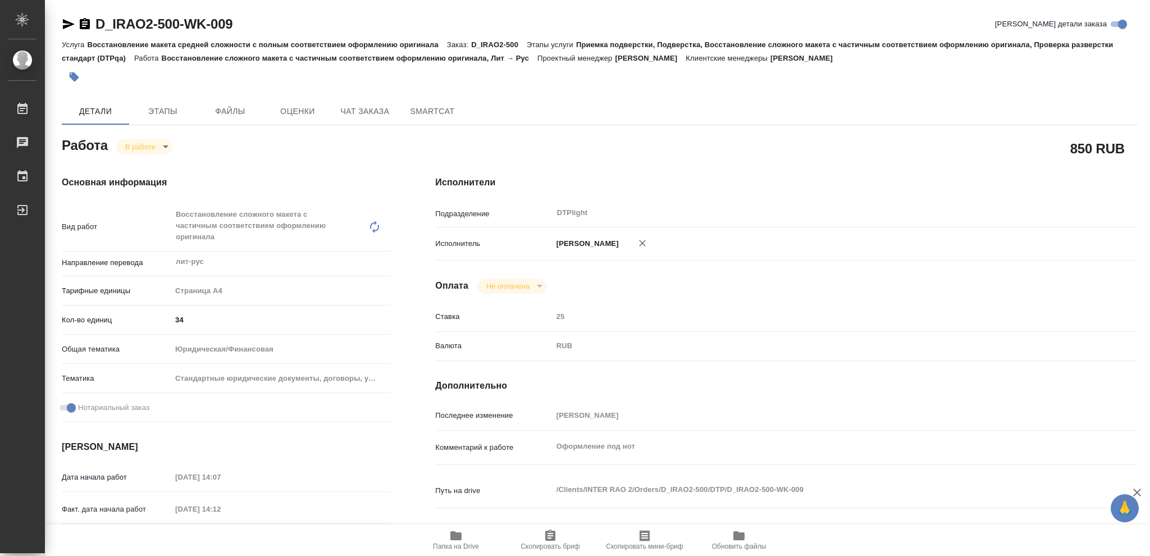
type textarea "x"
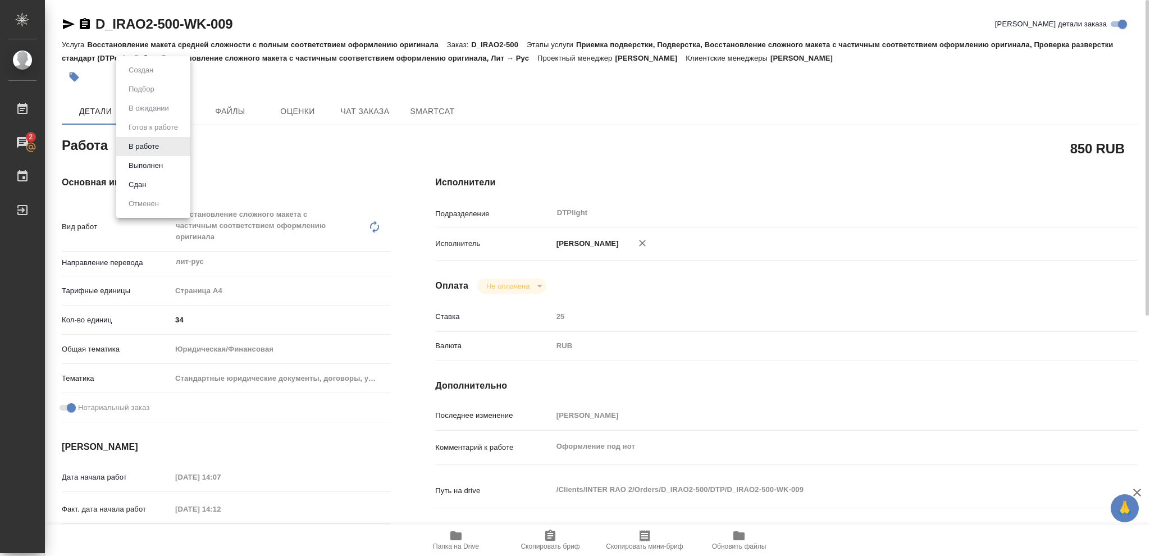
click at [163, 146] on body "🙏 .cls-1 fill:#fff; AWATERA Vasileva Olga Работы 2 Чаты График Выйти D_IRAO2-50…" at bounding box center [575, 278] width 1150 height 556
click at [148, 164] on button "Выполнен" at bounding box center [145, 165] width 41 height 12
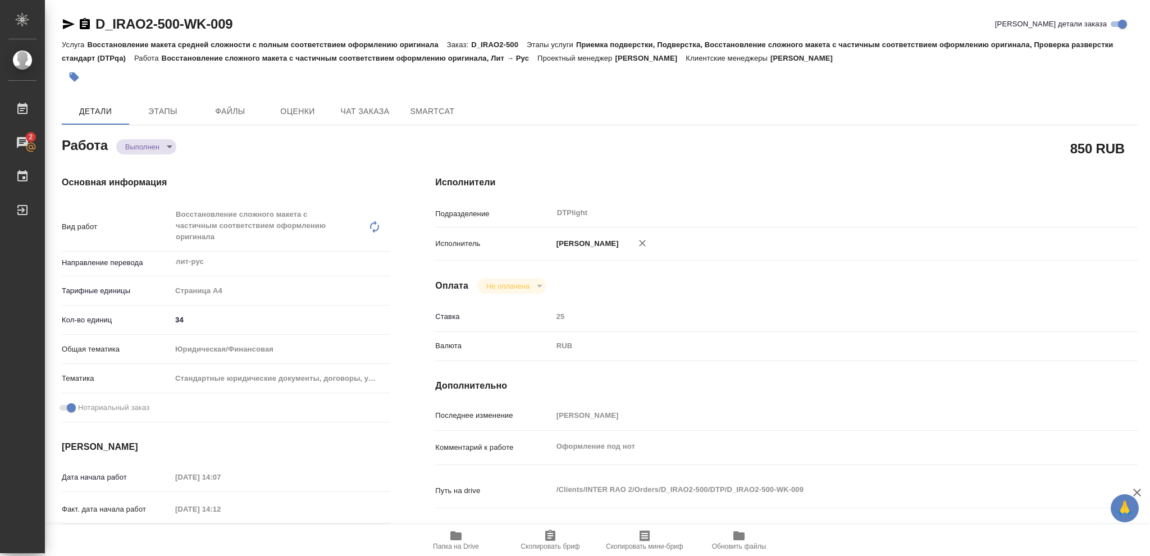
type textarea "x"
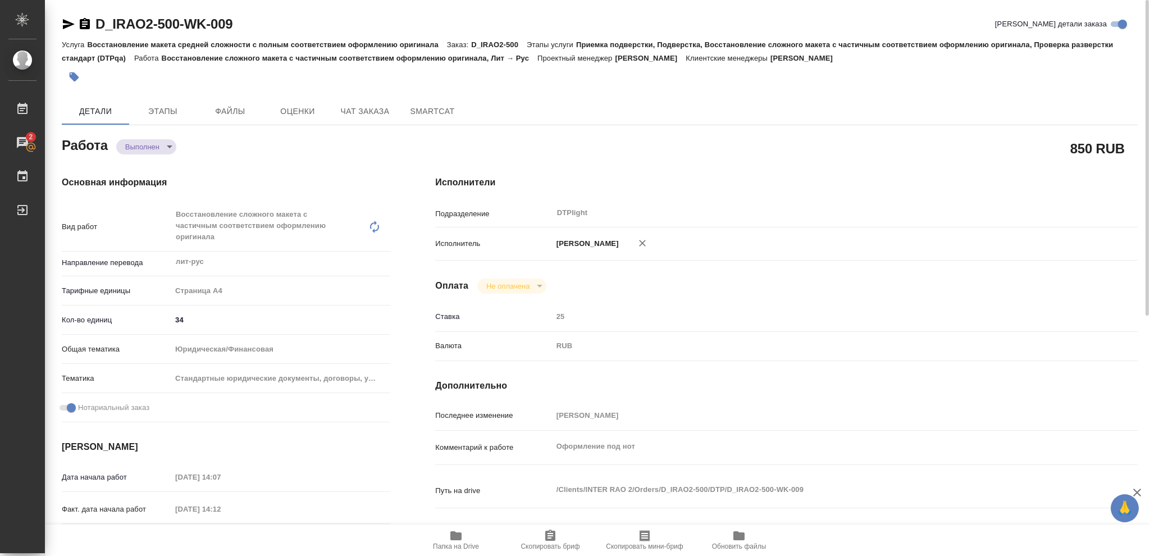
type textarea "x"
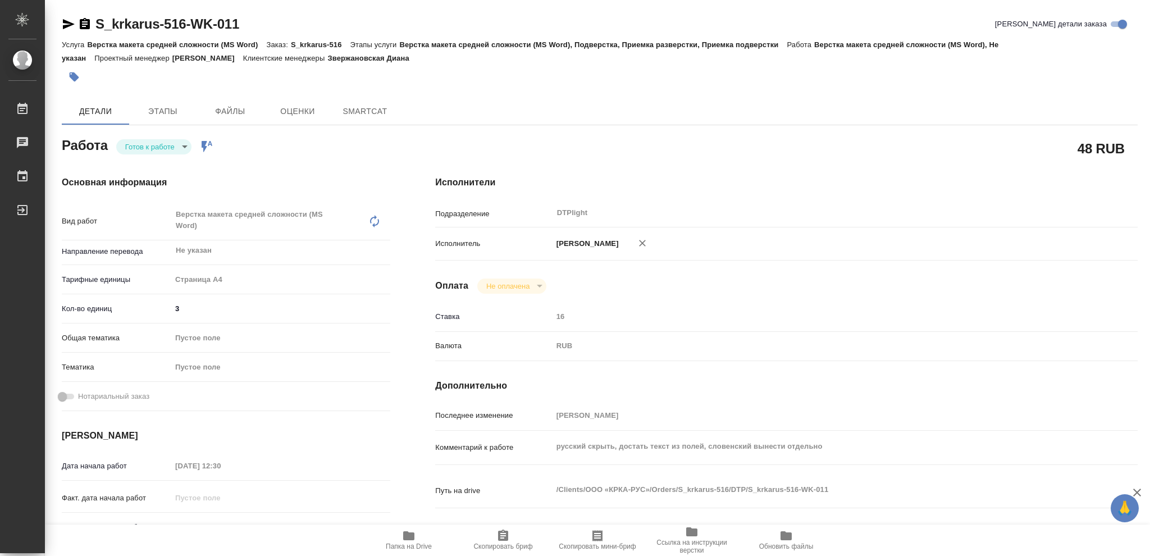
type textarea "x"
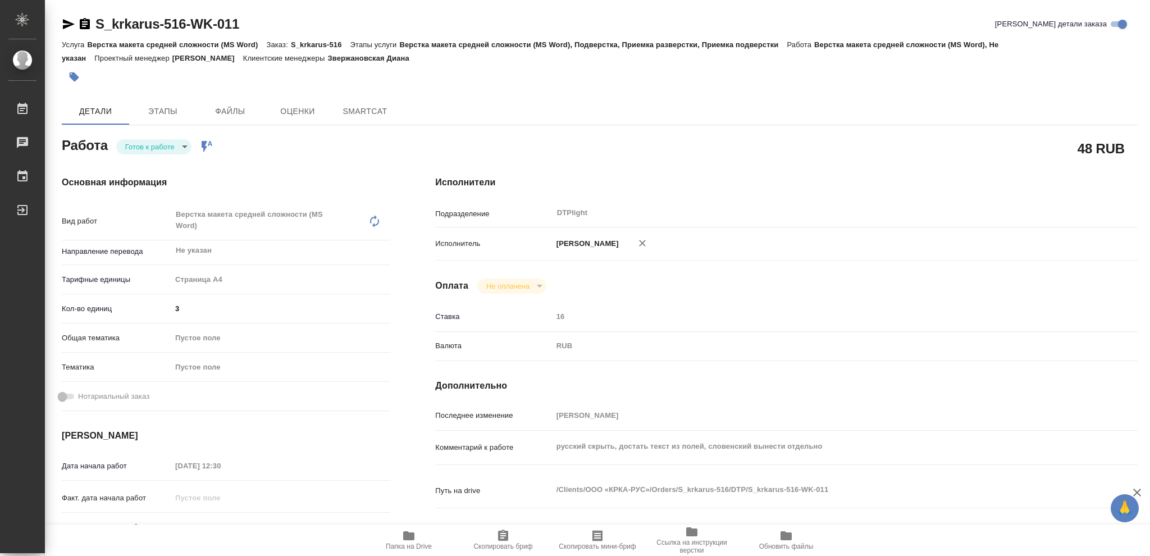
type textarea "x"
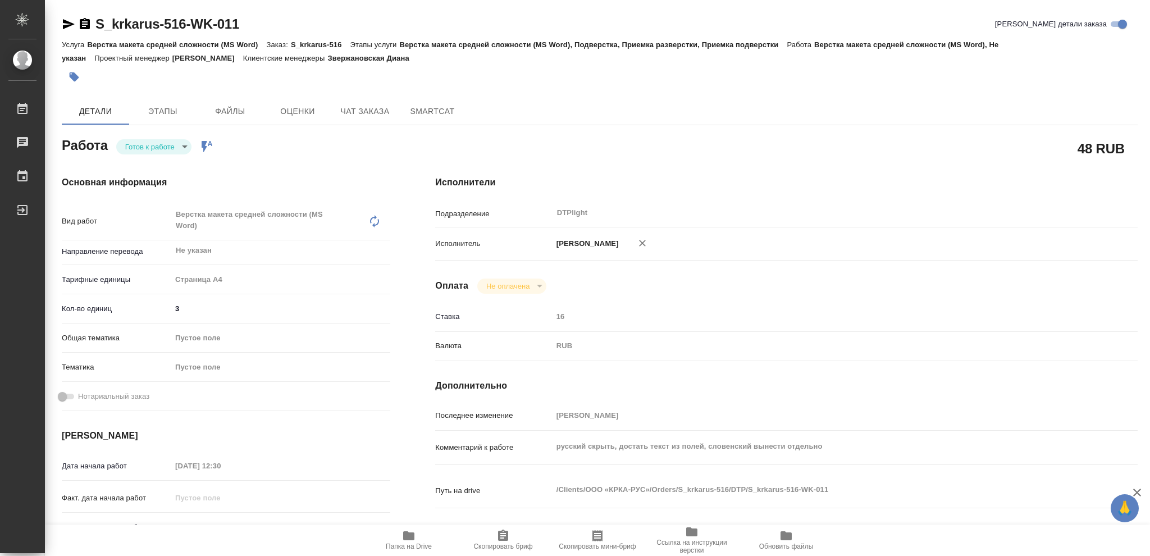
click at [183, 146] on body "🙏 .cls-1 fill:#fff; AWATERA [PERSON_NAME] Чаты График Выйти S_krkarus-516-WK-01…" at bounding box center [575, 278] width 1150 height 556
type textarea "x"
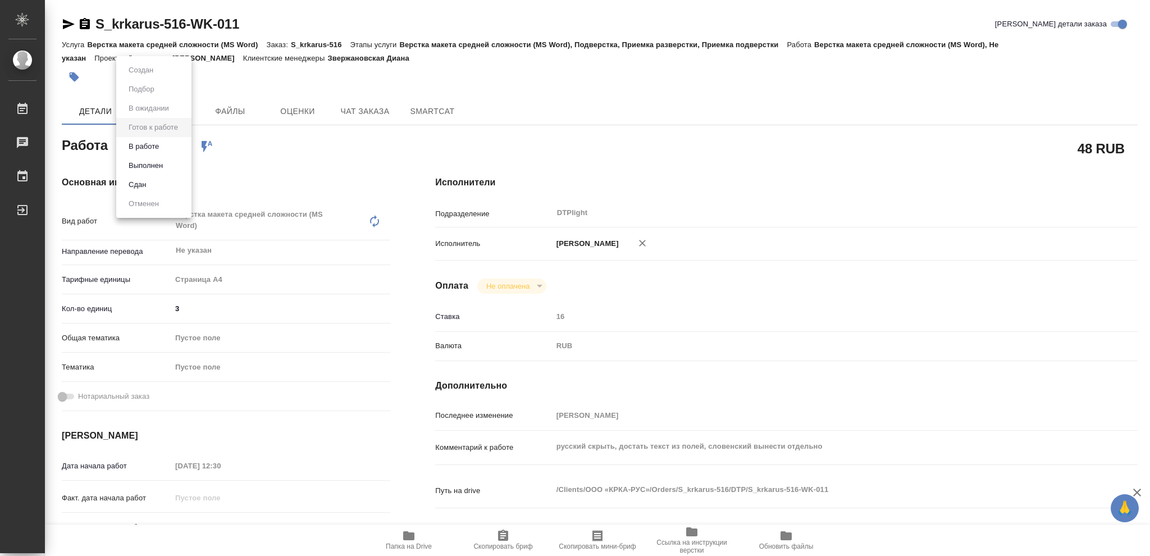
type textarea "x"
click at [159, 147] on button "В работе" at bounding box center [143, 146] width 37 height 12
type textarea "x"
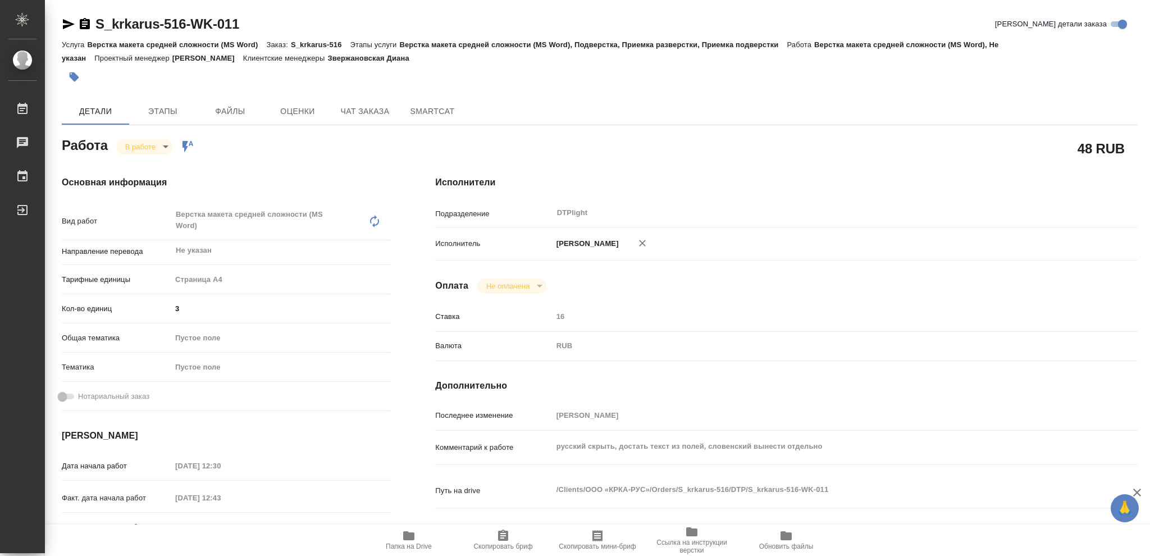
type textarea "x"
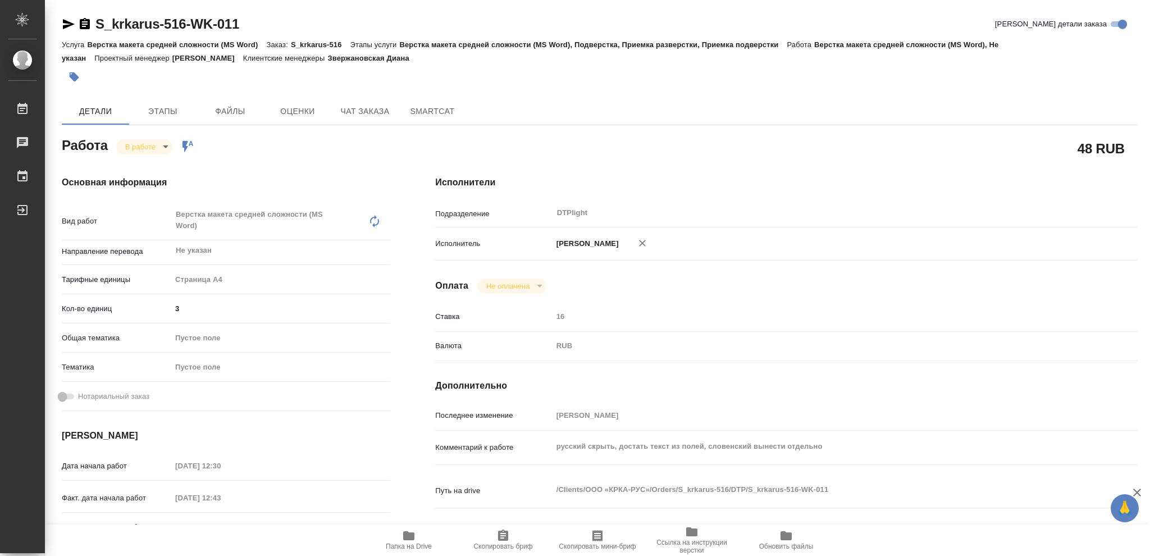
type textarea "x"
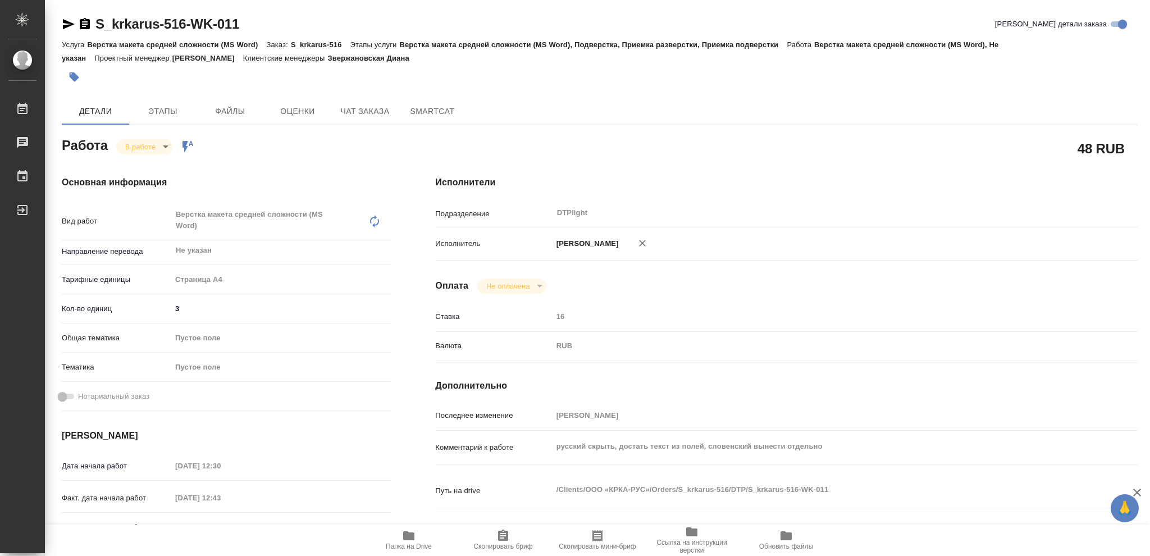
type textarea "x"
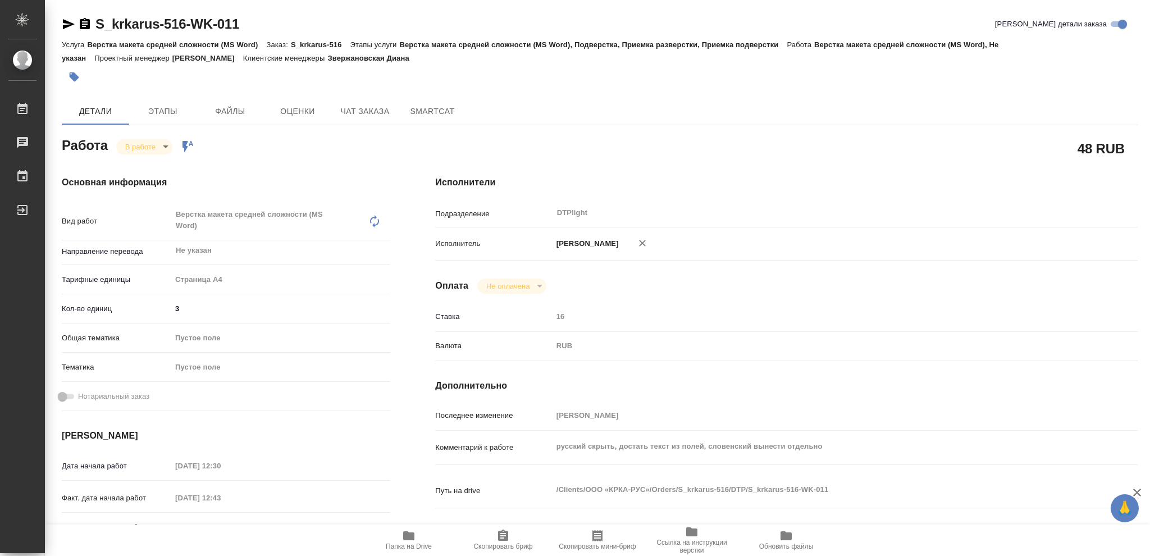
type textarea "x"
click at [86, 24] on icon "button" at bounding box center [84, 23] width 13 height 13
click at [409, 535] on icon "button" at bounding box center [408, 535] width 11 height 9
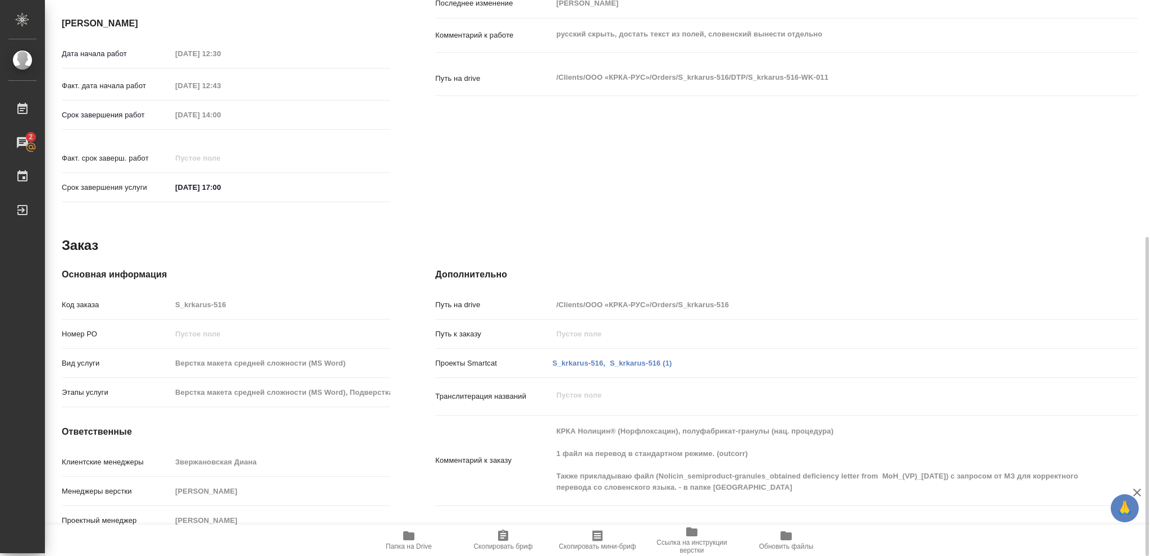
scroll to position [38, 0]
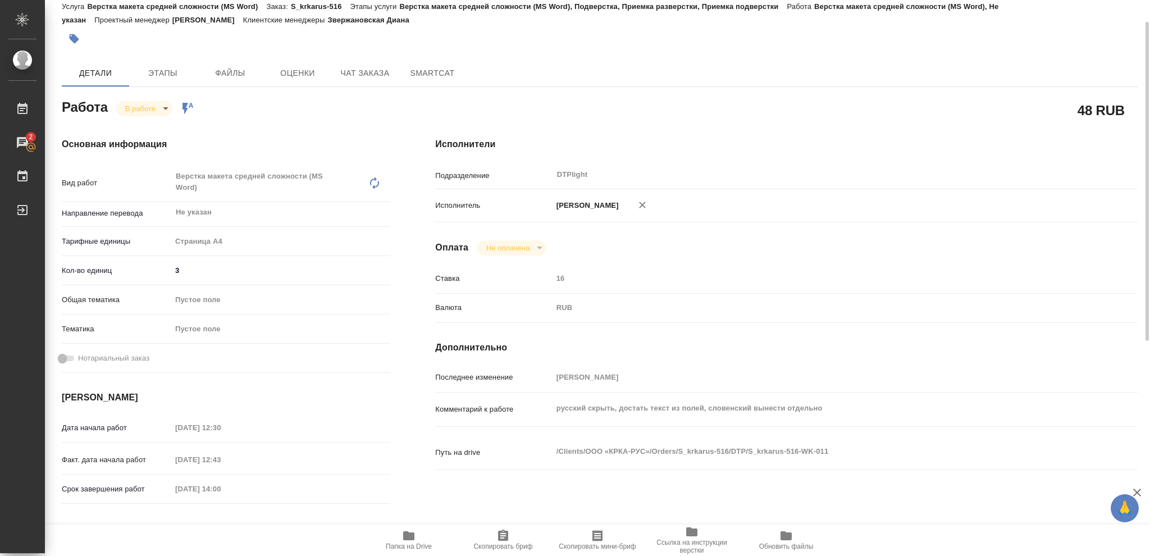
click at [165, 107] on body "🙏 .cls-1 fill:#fff; AWATERA Vasileva Olga Работы 2 Чаты График Выйти S_krkarus-…" at bounding box center [575, 278] width 1150 height 556
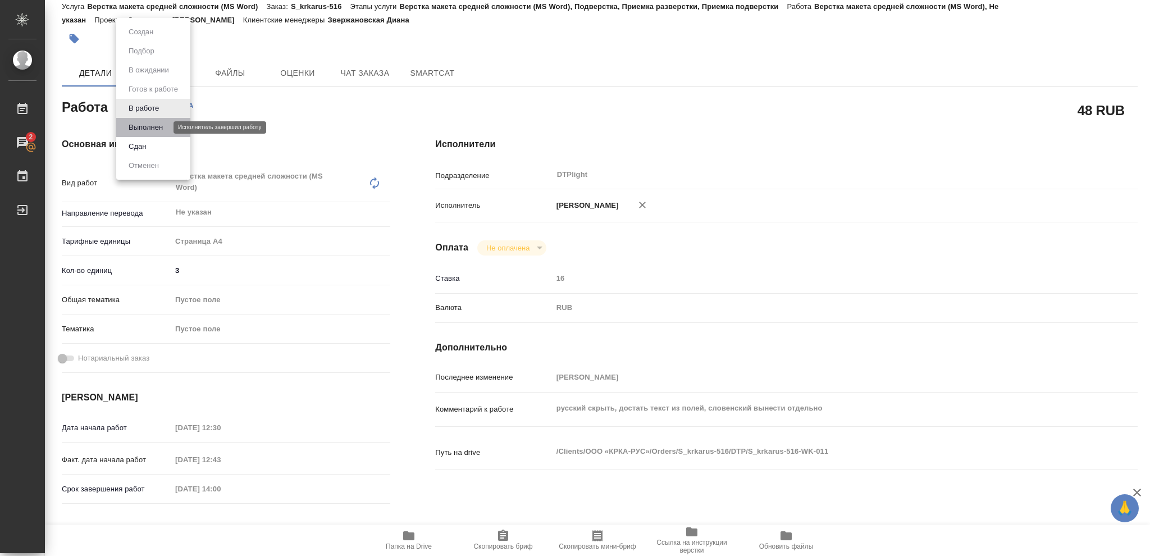
click at [147, 125] on button "Выполнен" at bounding box center [145, 127] width 41 height 12
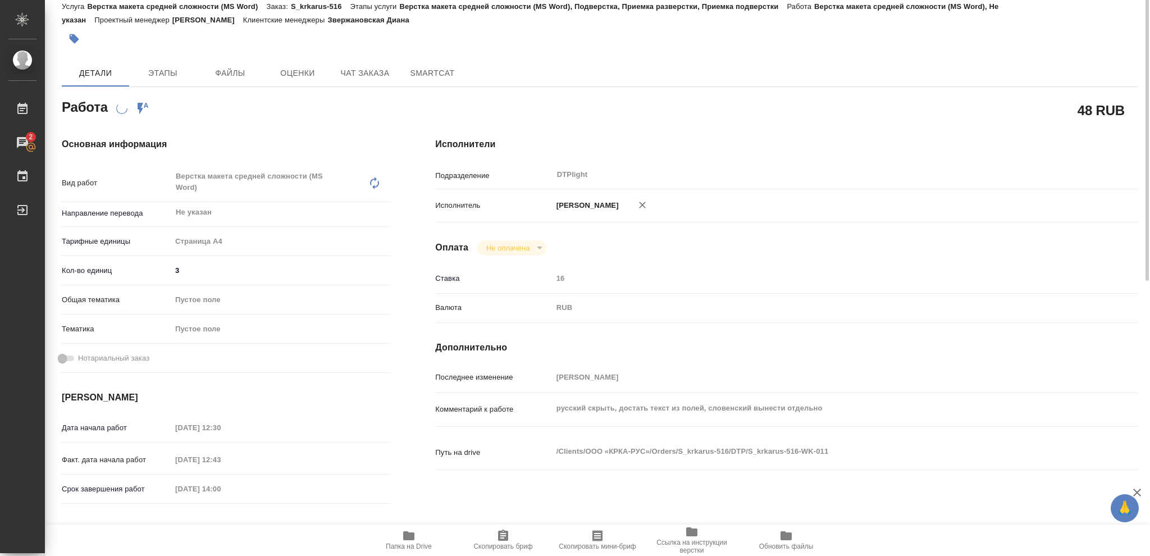
scroll to position [0, 0]
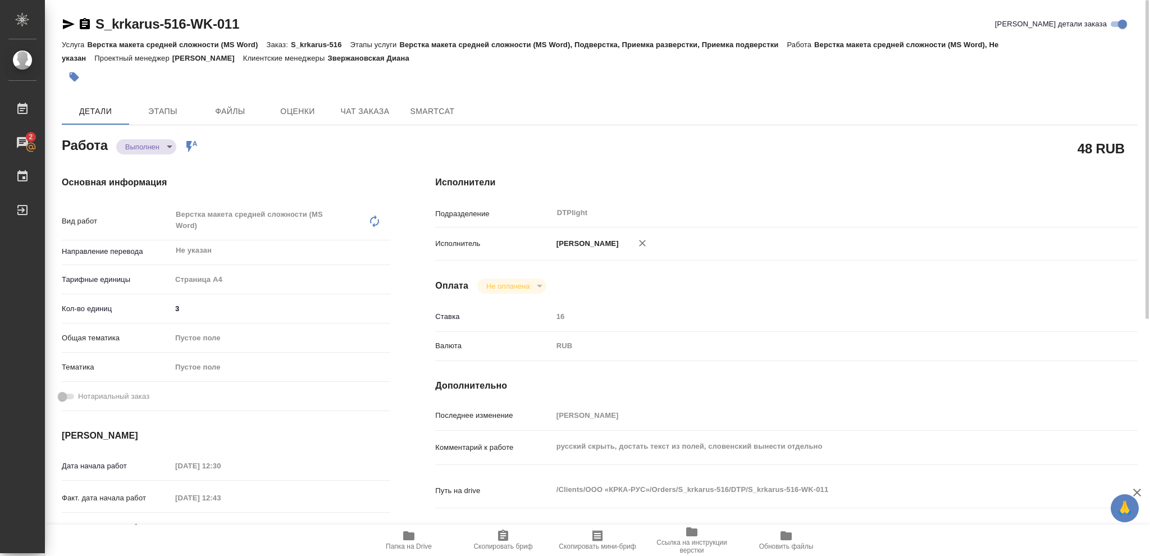
type textarea "x"
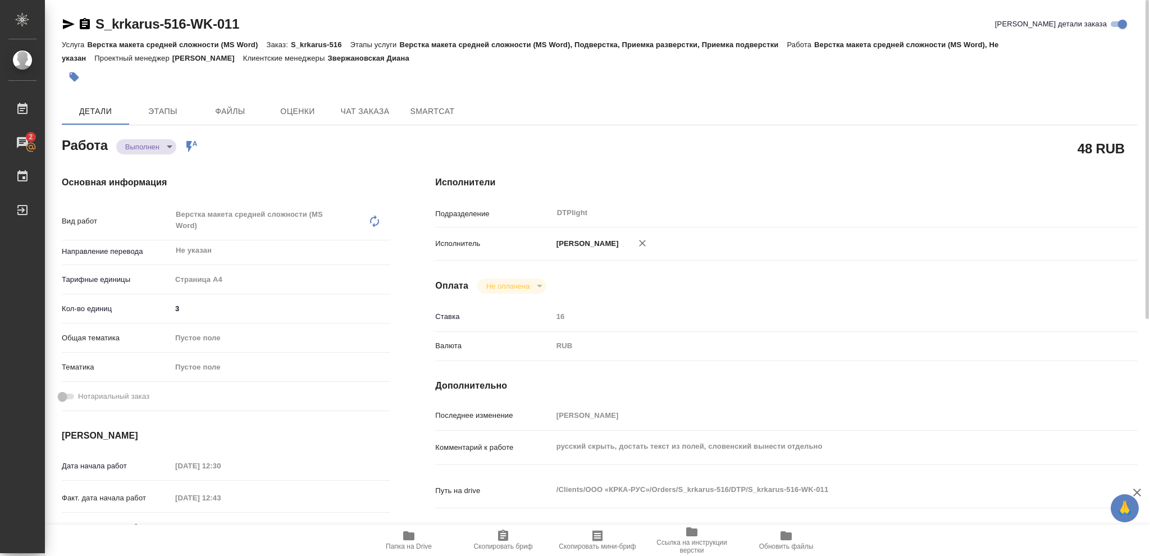
type textarea "x"
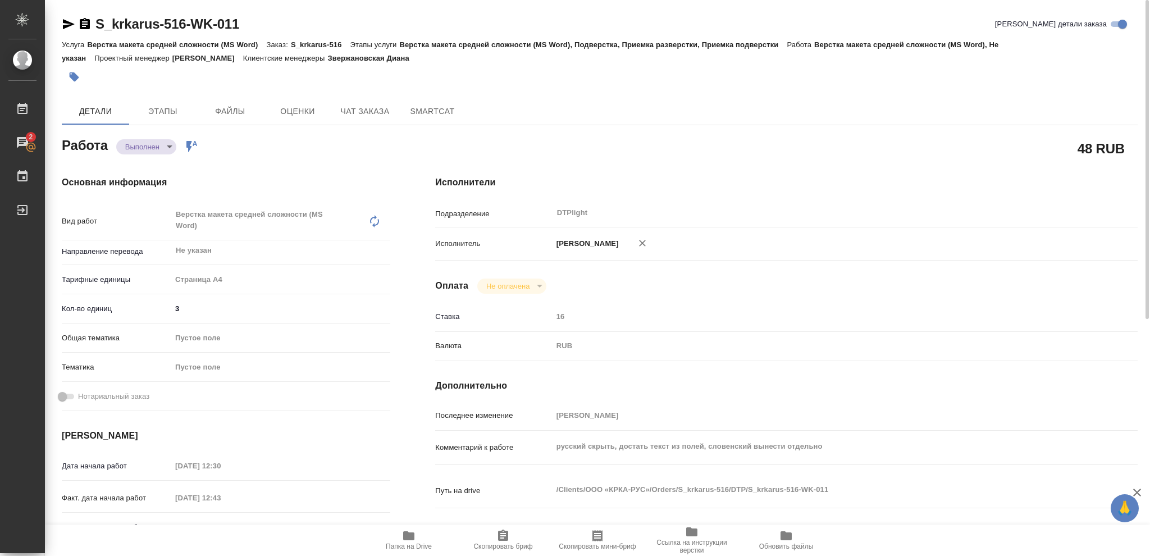
type textarea "x"
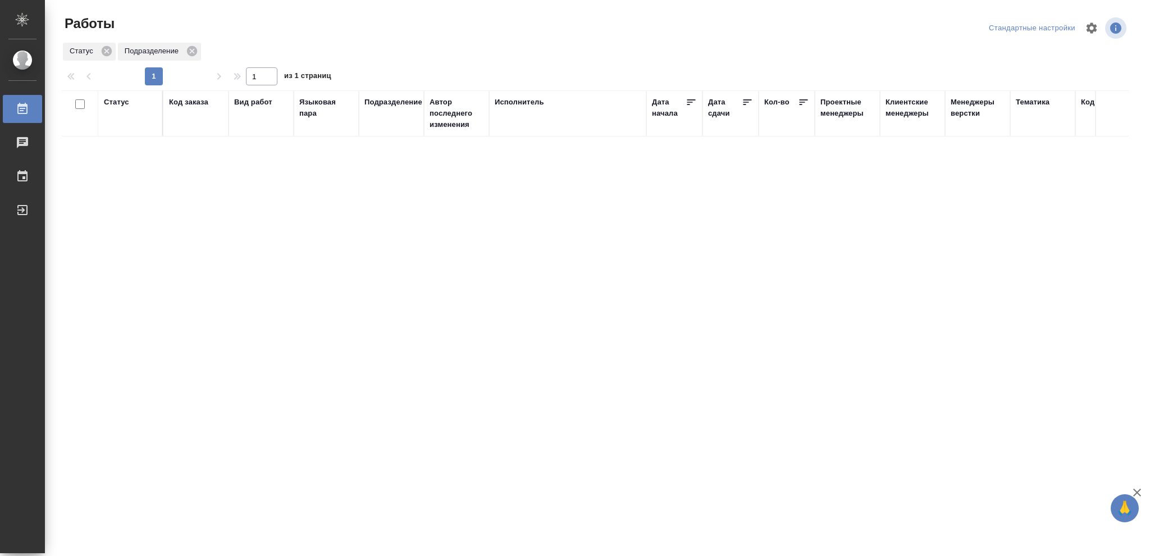
click at [120, 104] on div "Статус" at bounding box center [116, 102] width 25 height 11
click at [126, 130] on icon at bounding box center [125, 131] width 4 height 4
click at [385, 130] on icon at bounding box center [387, 128] width 4 height 4
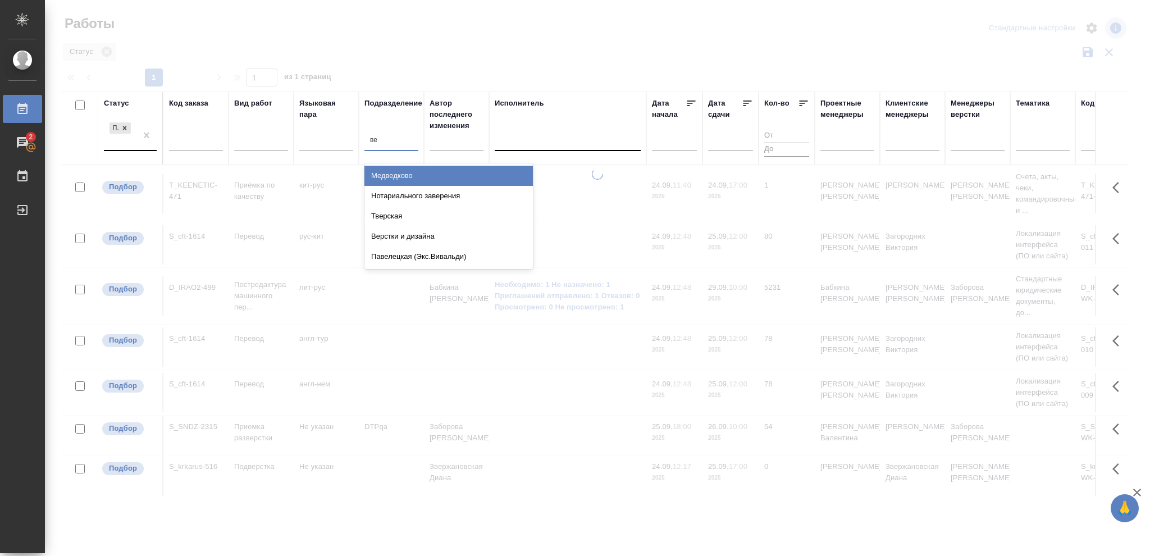
type input "вер"
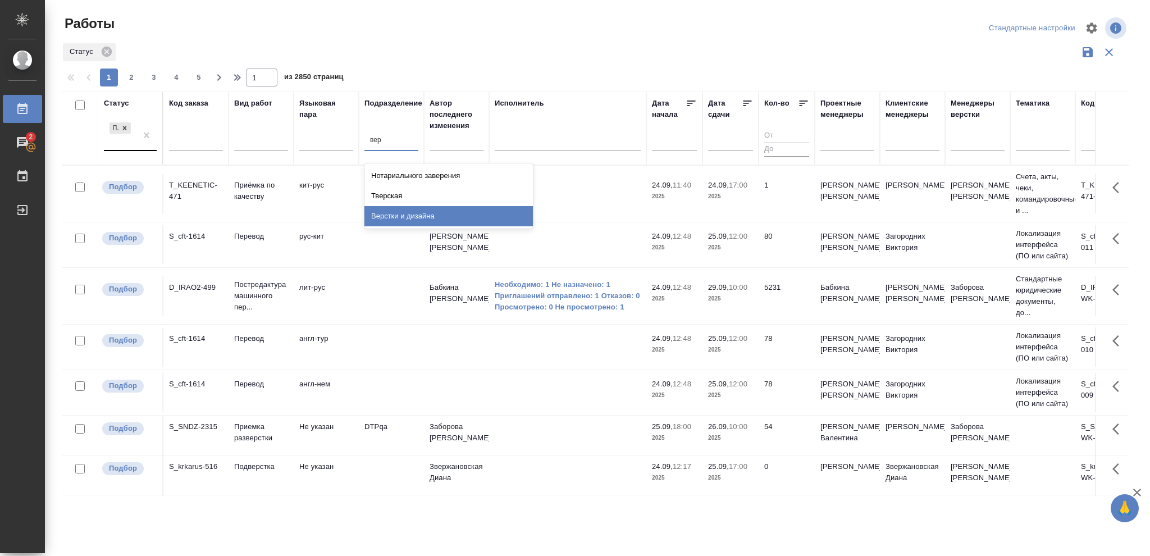
click at [426, 214] on div "Верстки и дизайна" at bounding box center [448, 216] width 168 height 20
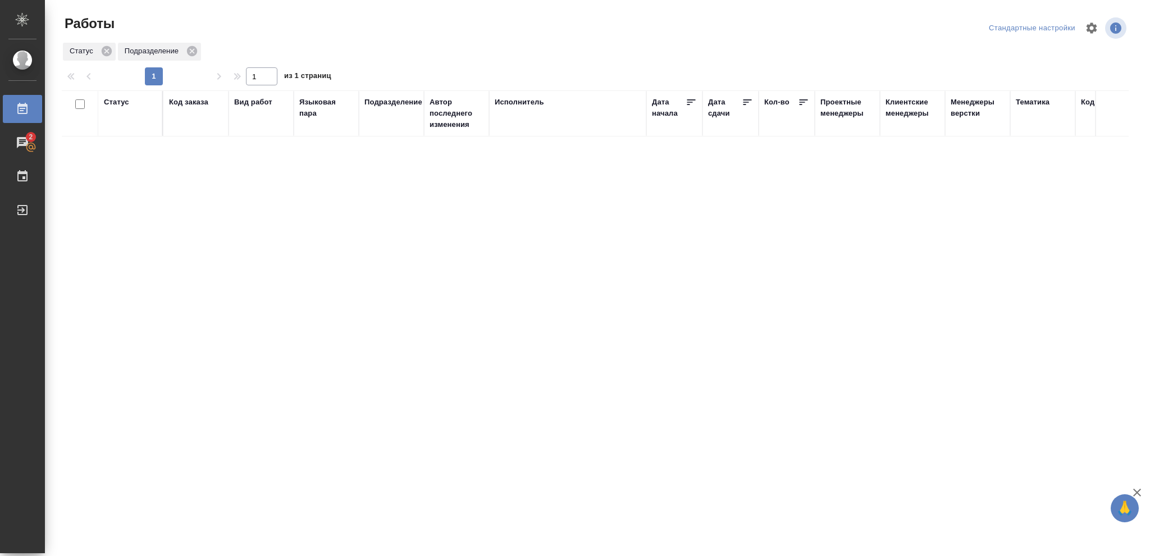
click at [118, 99] on div "Статус" at bounding box center [116, 102] width 25 height 11
click at [124, 130] on icon at bounding box center [125, 131] width 8 height 8
click at [387, 132] on icon at bounding box center [386, 128] width 8 height 8
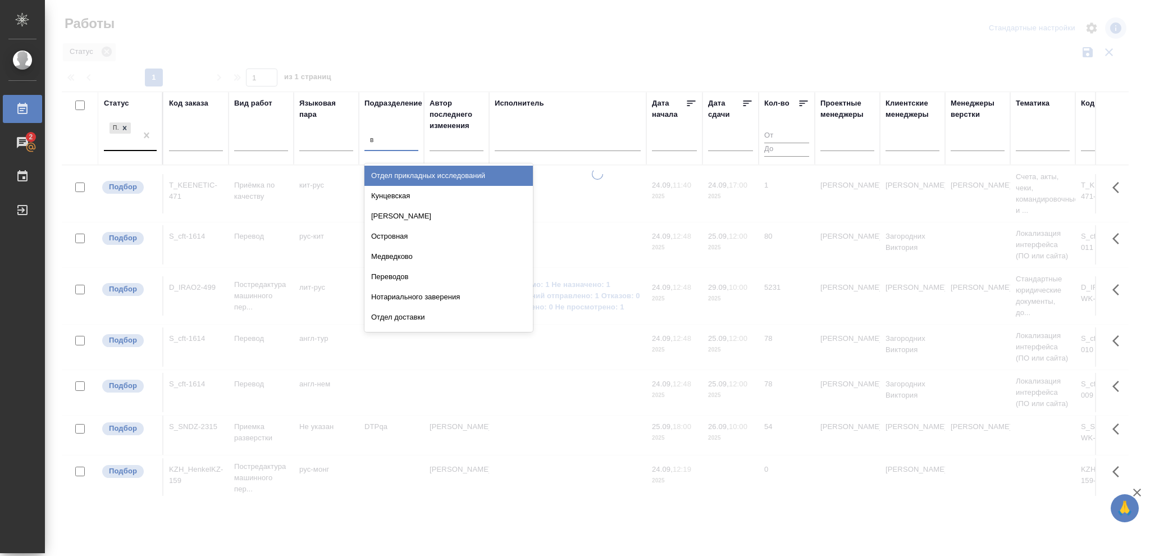
type input "ве"
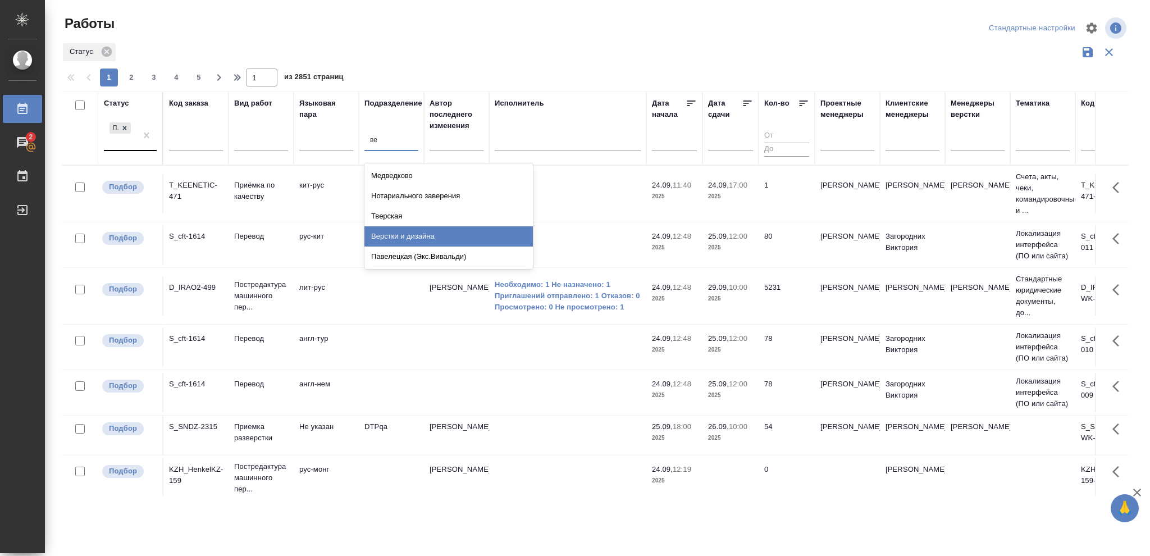
click at [421, 236] on div "Верстки и дизайна" at bounding box center [448, 236] width 168 height 20
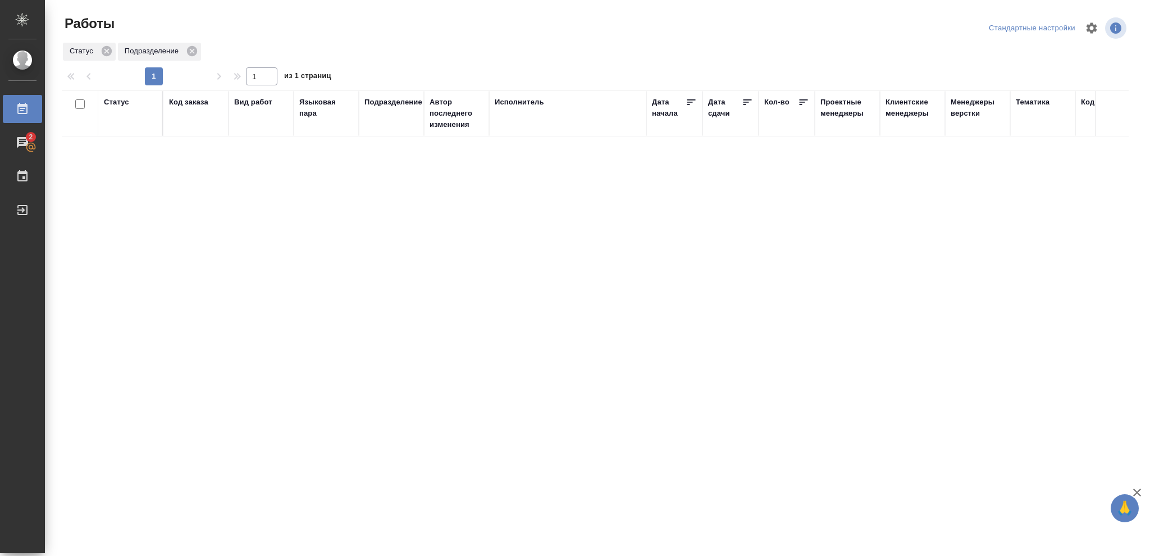
click at [120, 102] on div "Статус" at bounding box center [116, 102] width 25 height 11
click at [387, 133] on icon at bounding box center [386, 137] width 8 height 8
type input "ве"
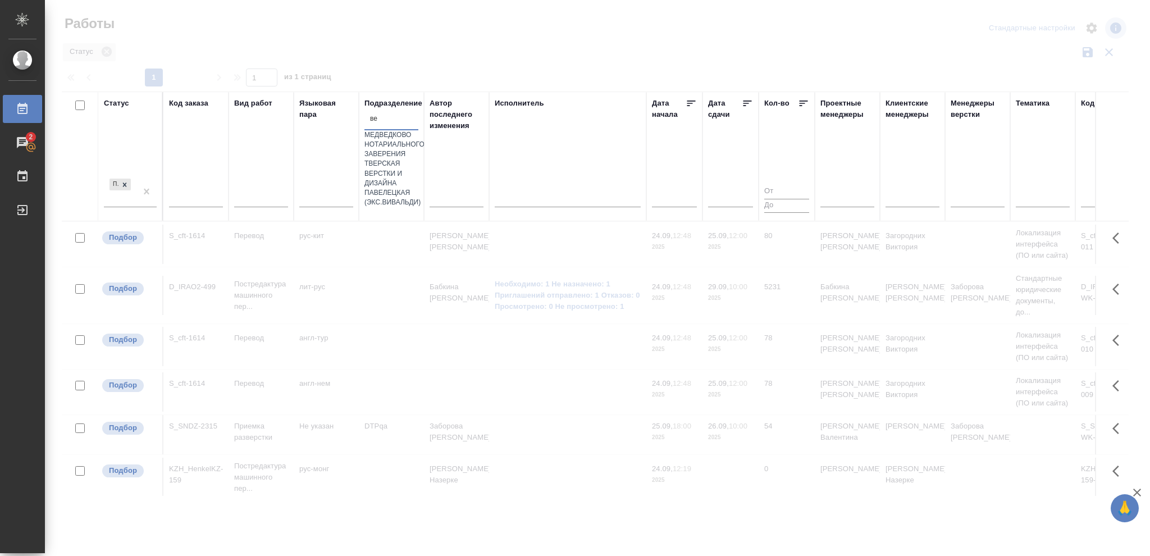
click at [401, 188] on div "Верстки и дизайна" at bounding box center [391, 178] width 54 height 19
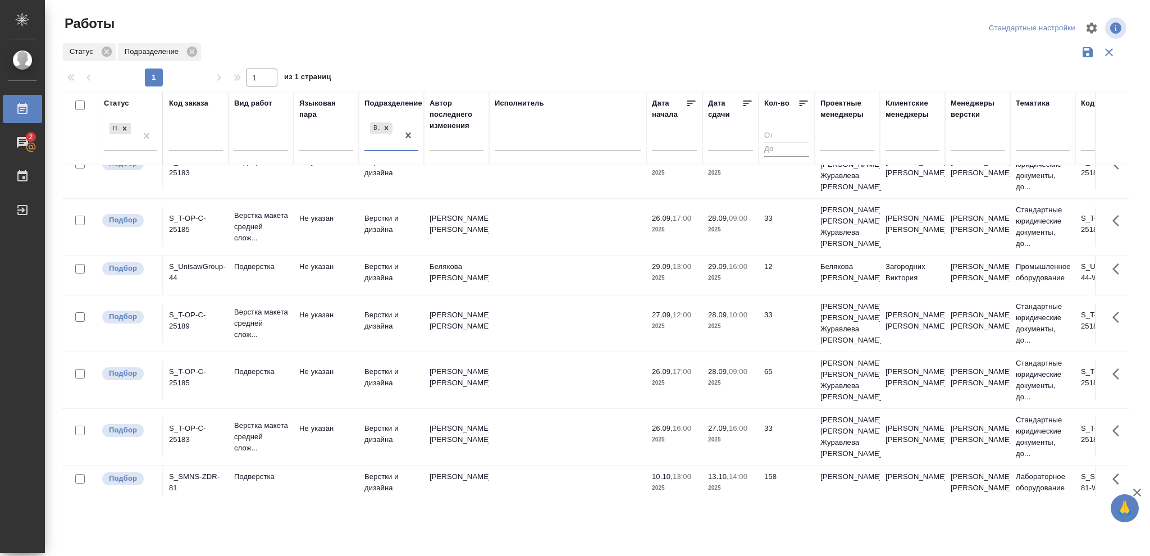
scroll to position [187, 0]
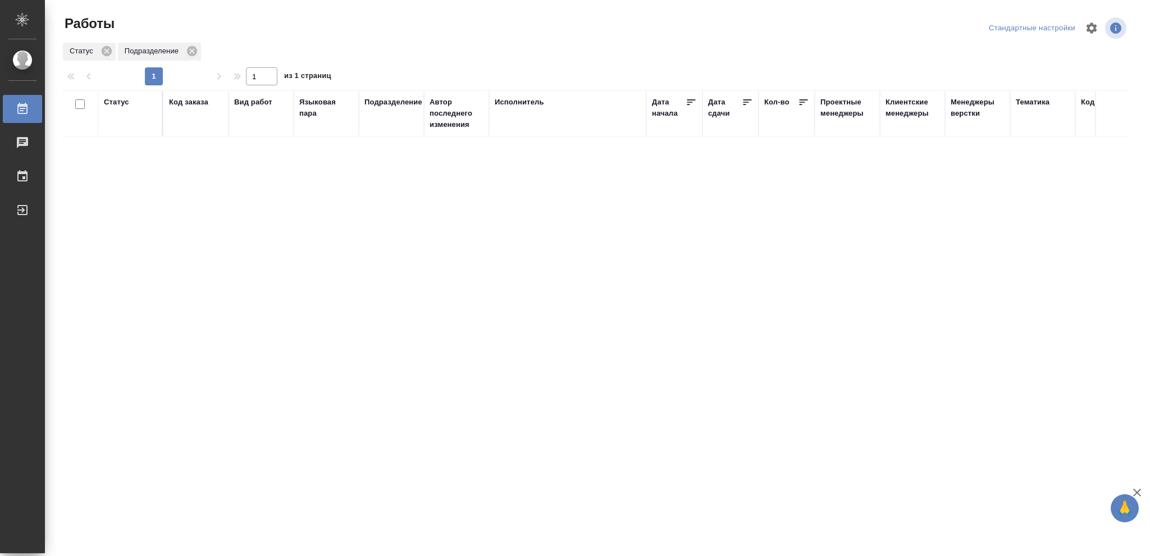
click at [123, 99] on div "Статус" at bounding box center [116, 102] width 25 height 11
click at [127, 128] on icon at bounding box center [125, 131] width 8 height 8
click at [127, 128] on icon at bounding box center [125, 128] width 8 height 8
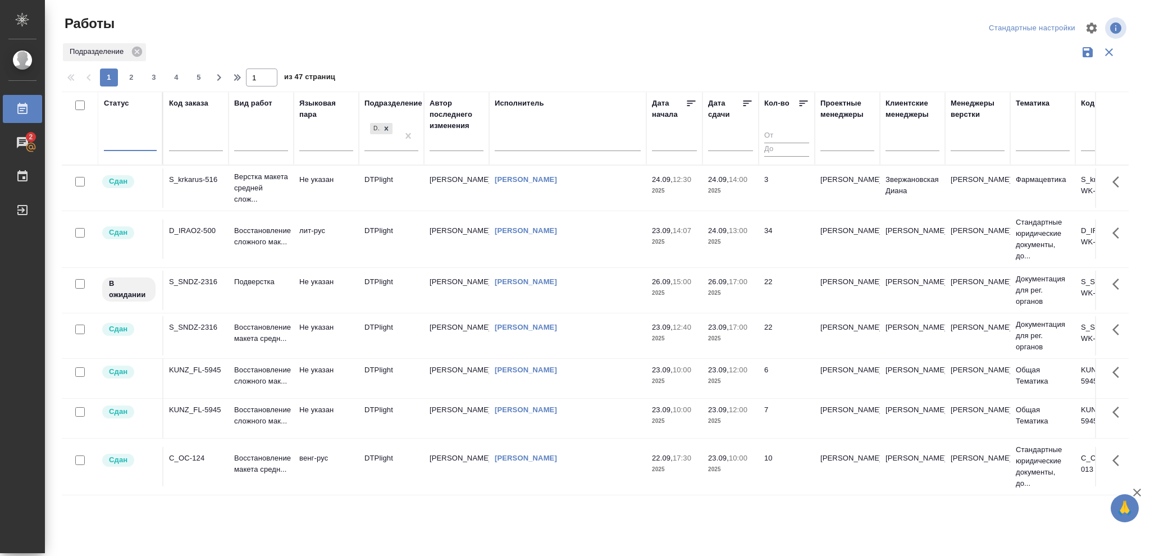
click at [127, 137] on div at bounding box center [130, 140] width 53 height 16
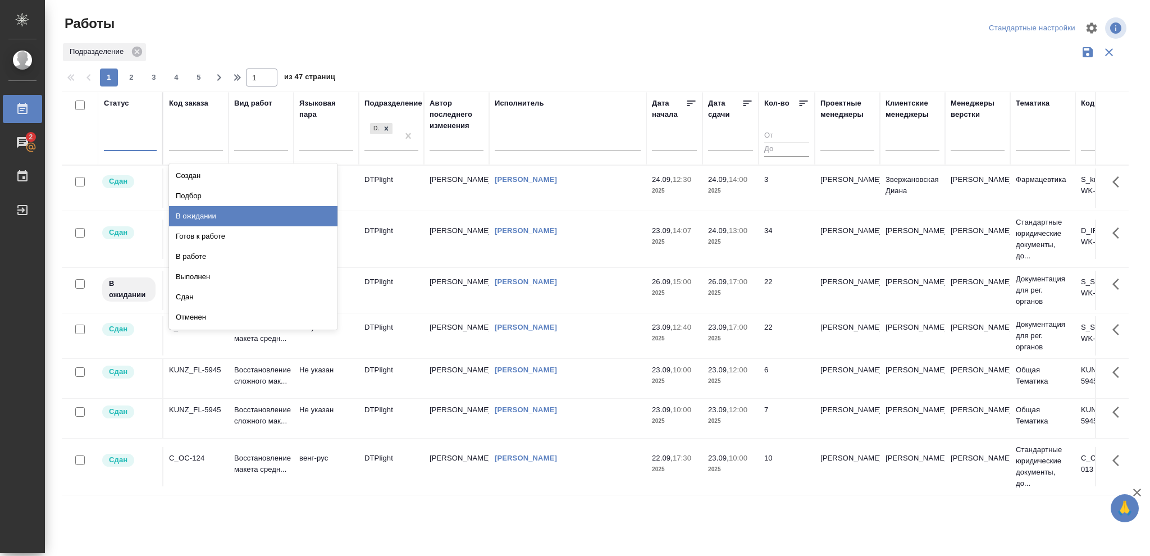
click at [195, 218] on div "В ожидании" at bounding box center [253, 216] width 168 height 20
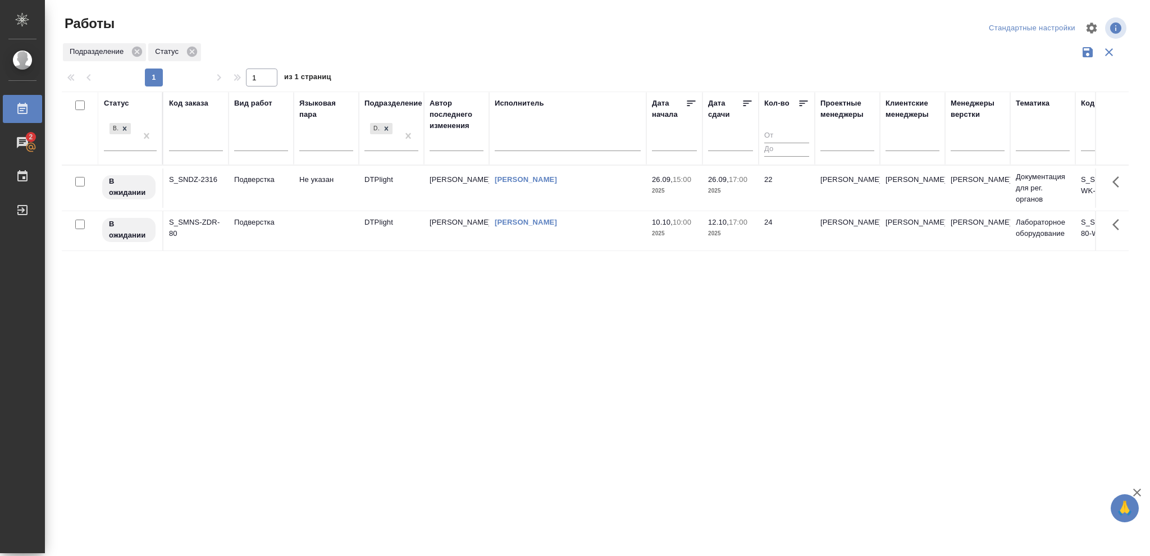
click at [743, 102] on icon at bounding box center [747, 103] width 11 height 11
click at [124, 129] on icon at bounding box center [125, 128] width 4 height 4
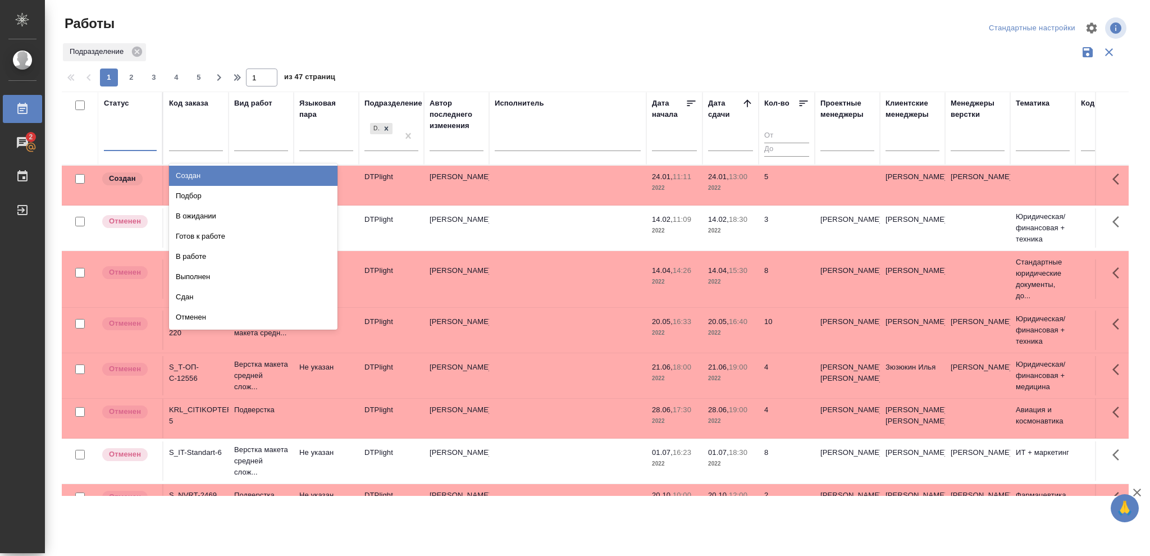
click at [122, 138] on div at bounding box center [130, 140] width 53 height 16
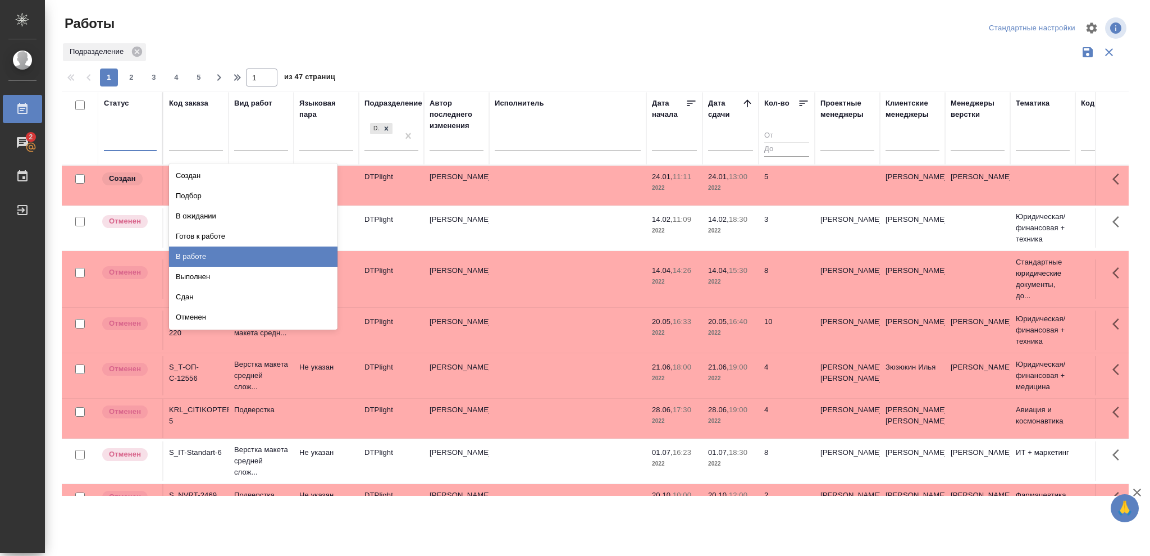
click at [185, 250] on div "В работе" at bounding box center [253, 256] width 168 height 20
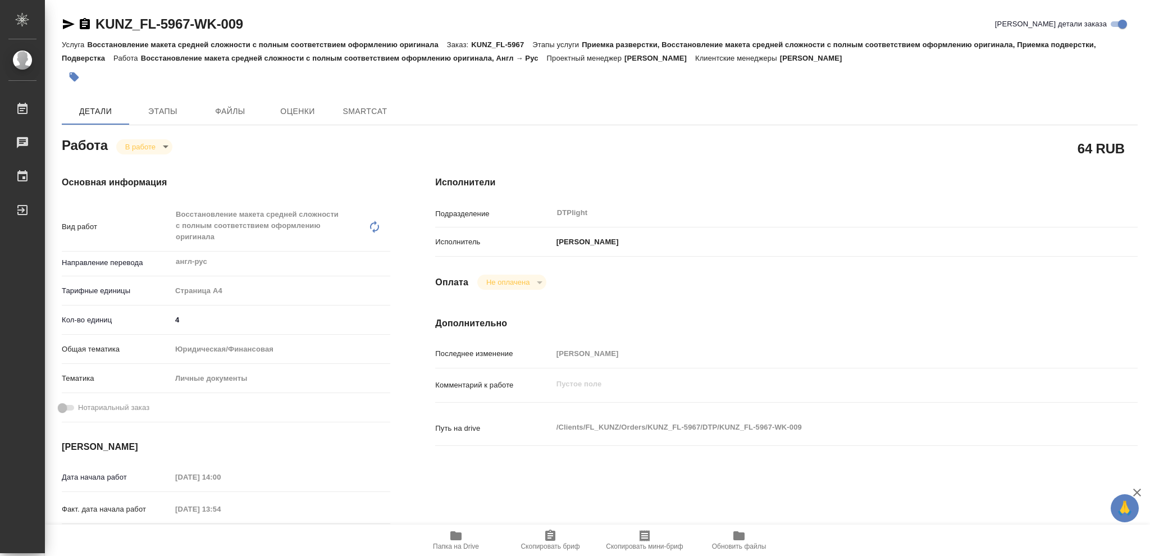
type textarea "x"
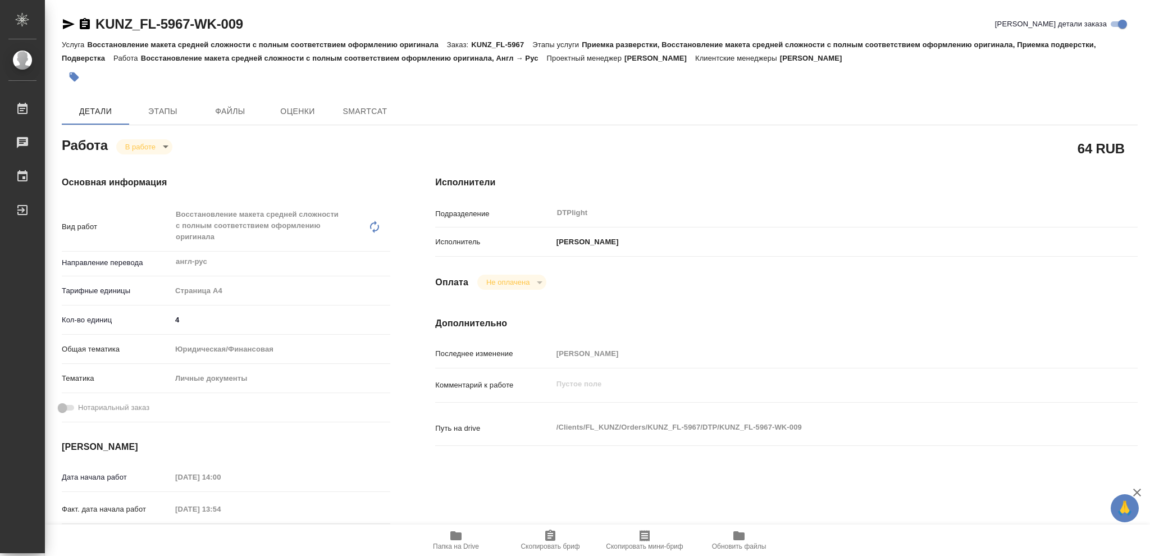
type textarea "x"
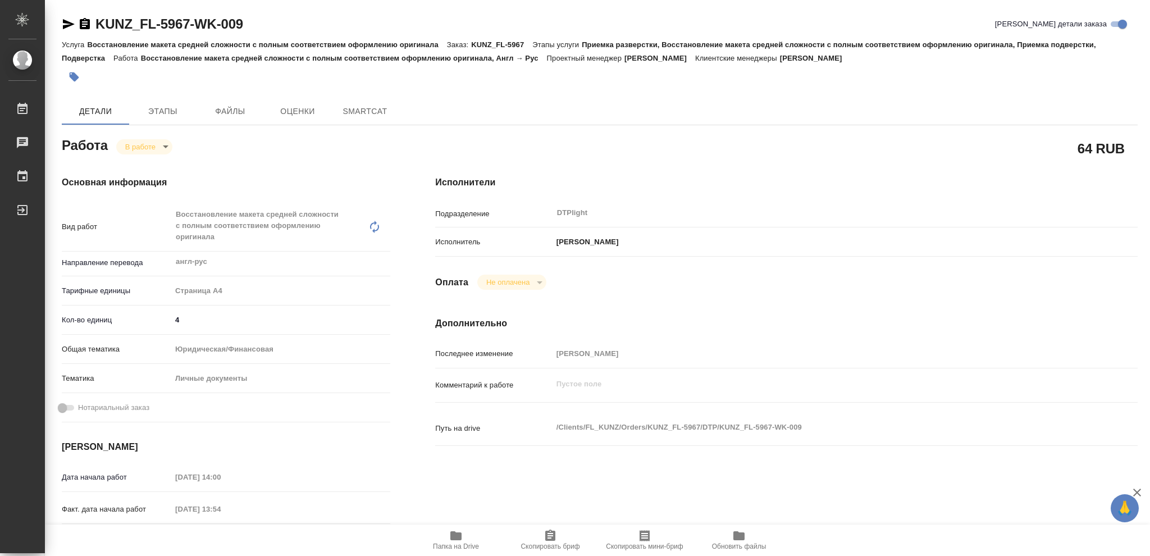
type textarea "x"
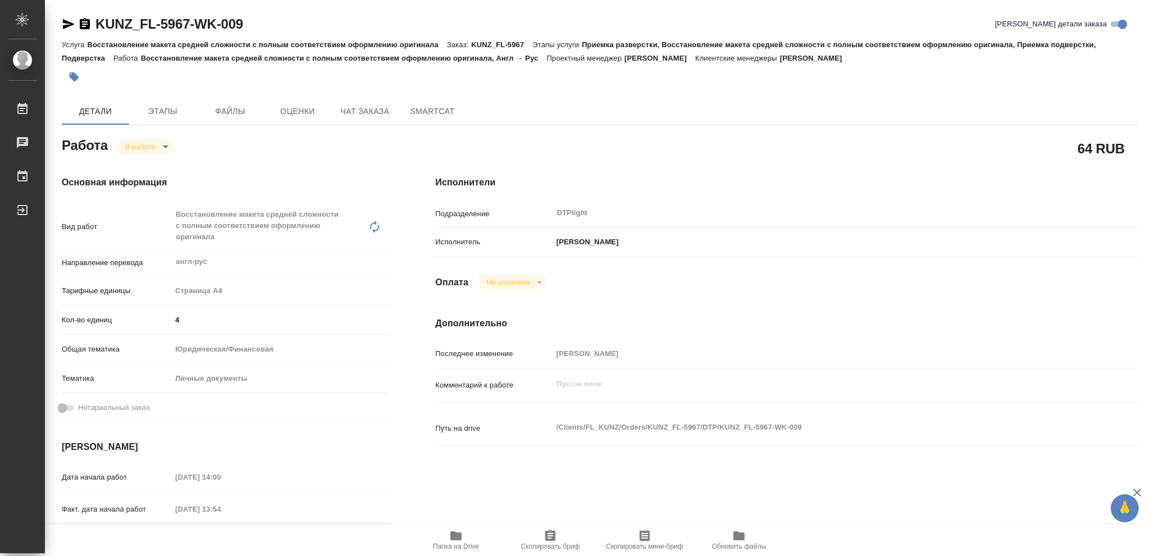
type textarea "x"
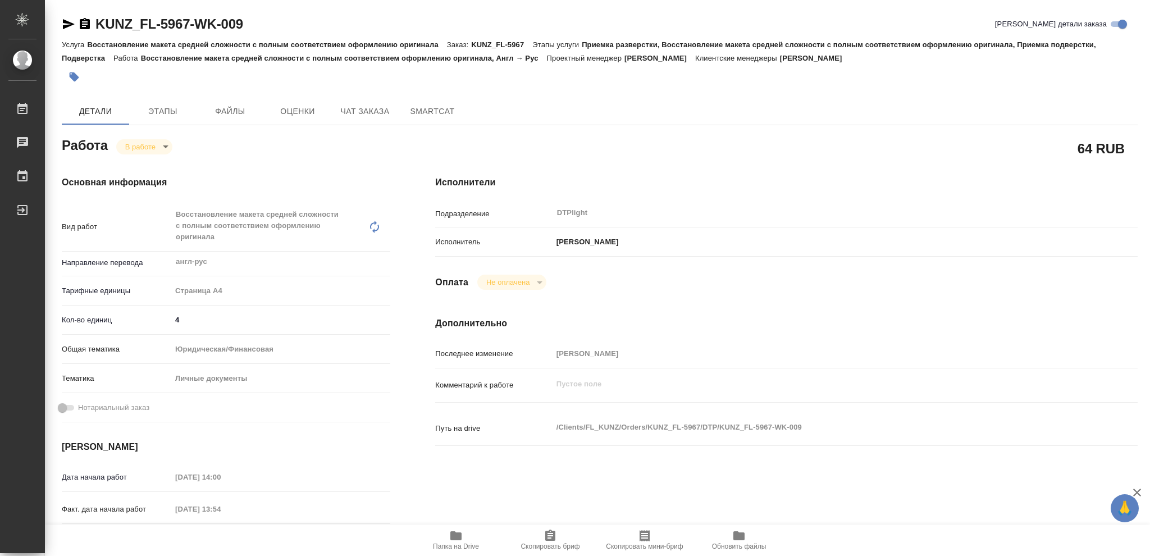
type textarea "x"
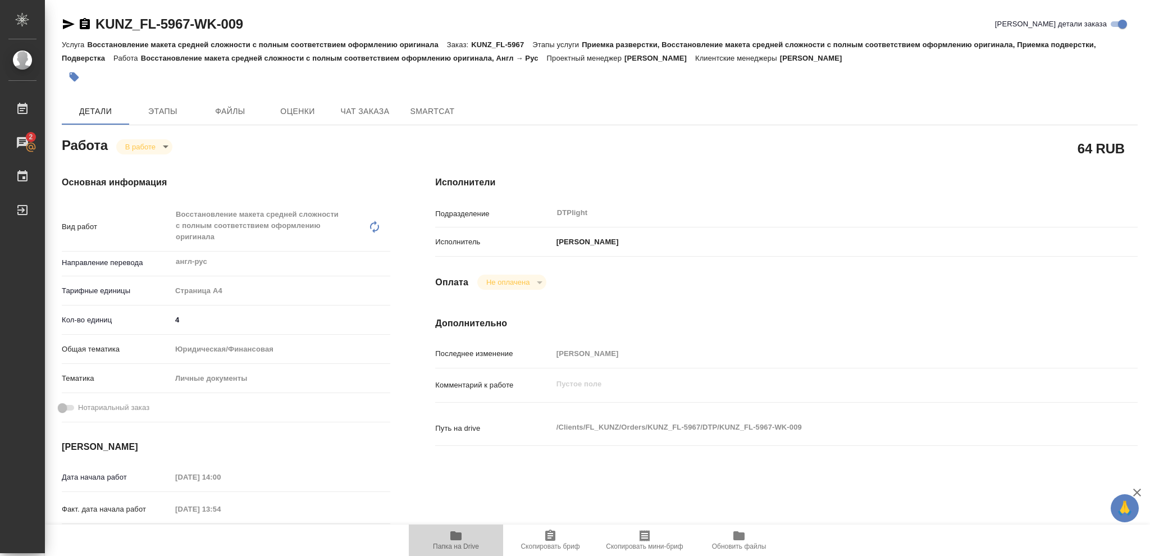
click at [459, 534] on icon "button" at bounding box center [455, 535] width 11 height 9
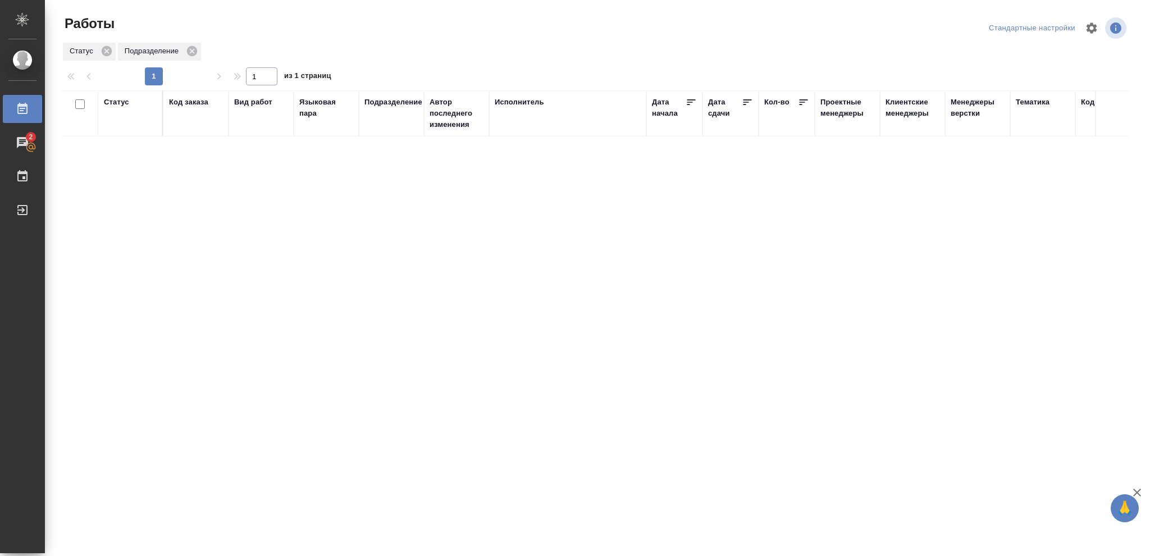
click at [115, 103] on div "Статус" at bounding box center [116, 102] width 25 height 11
click at [122, 132] on icon at bounding box center [125, 131] width 8 height 8
click at [389, 130] on icon at bounding box center [386, 128] width 8 height 8
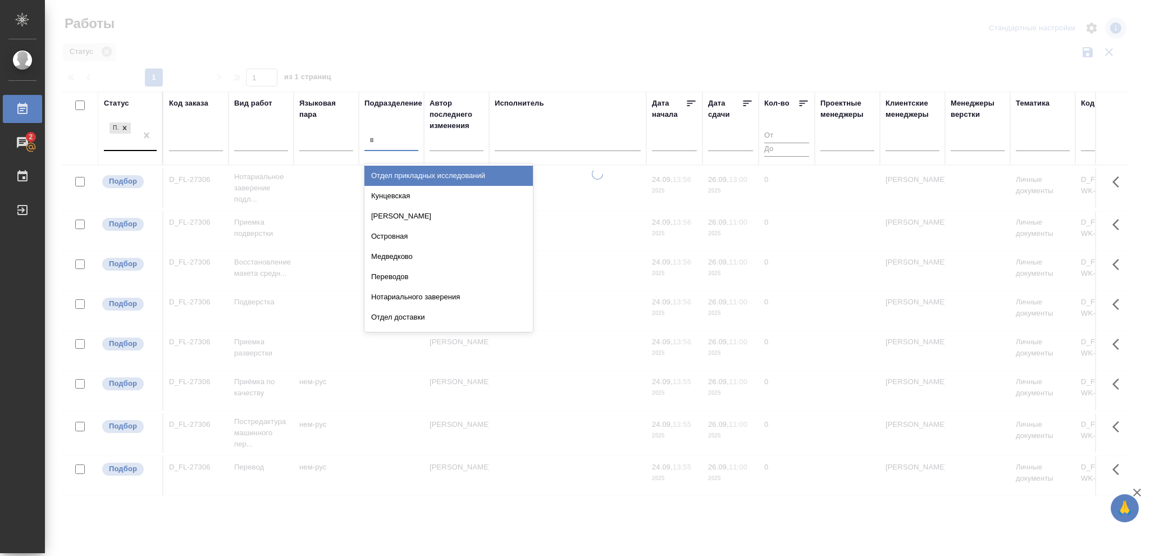
type input "ве"
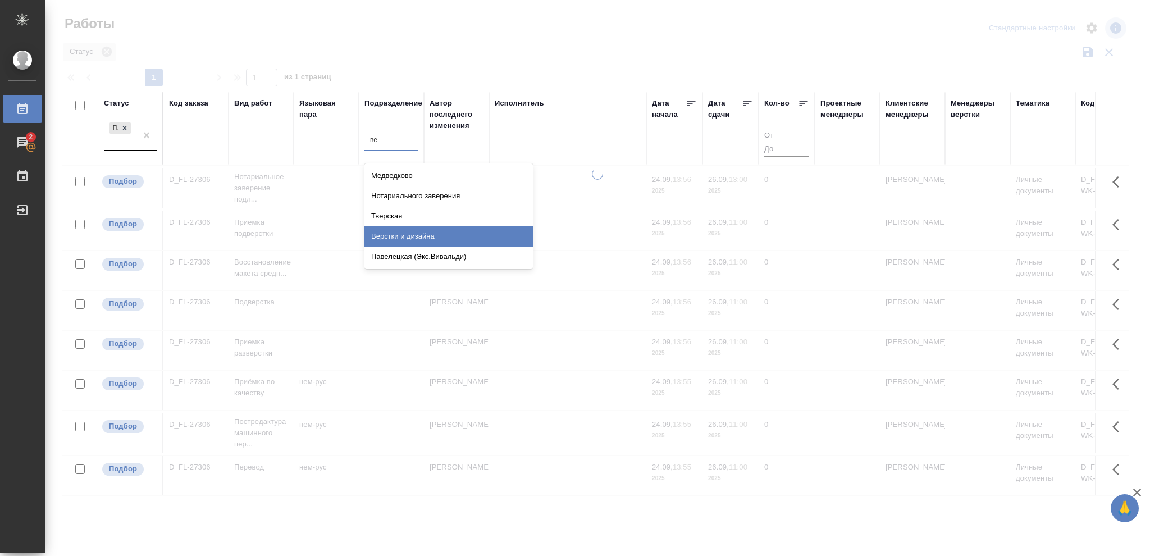
click at [419, 239] on div "Верстки и дизайна" at bounding box center [448, 236] width 168 height 20
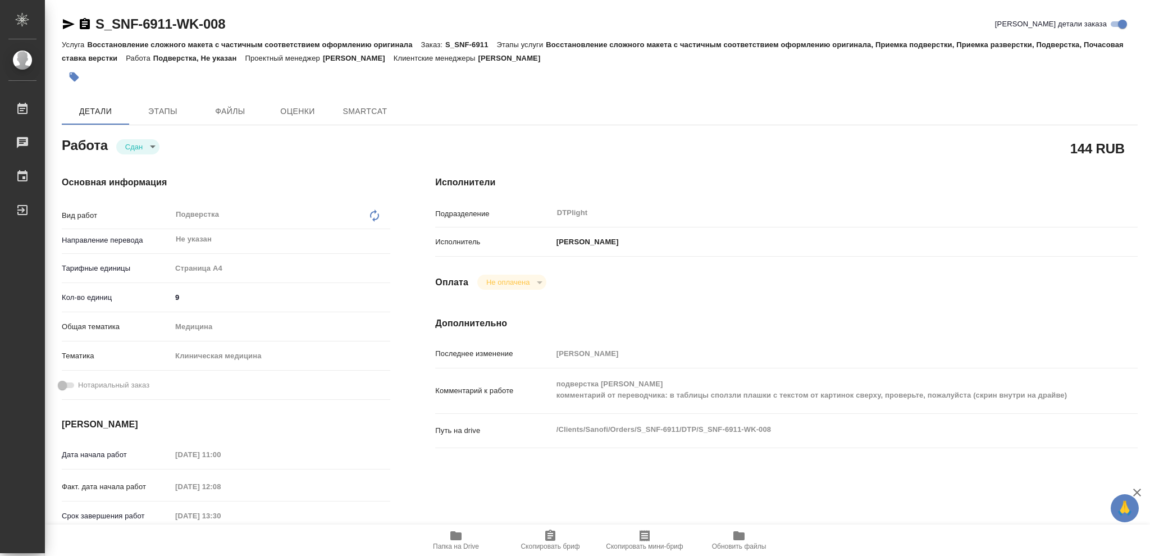
type textarea "x"
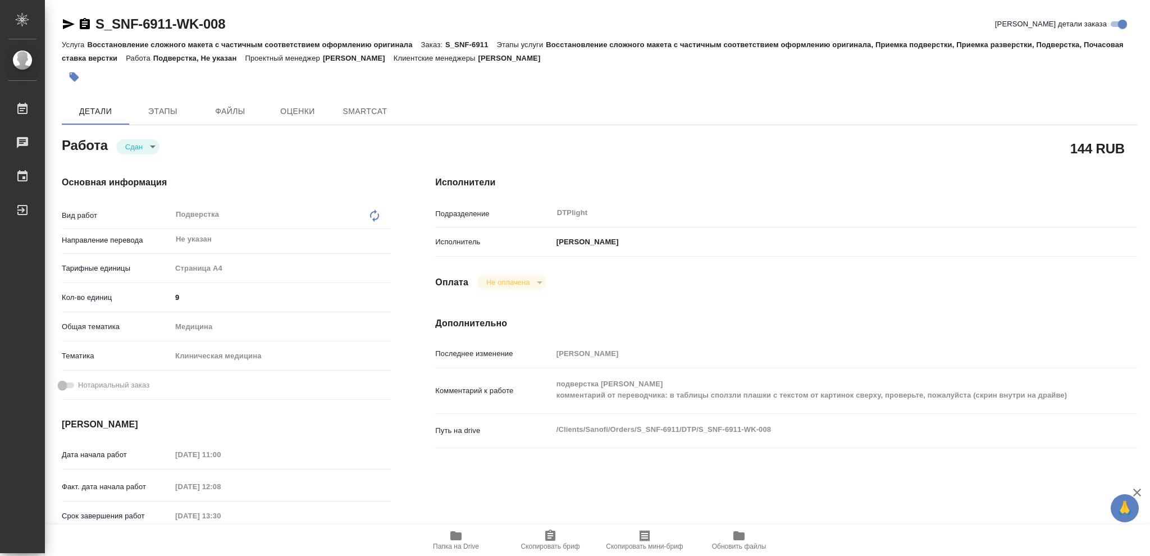
type textarea "x"
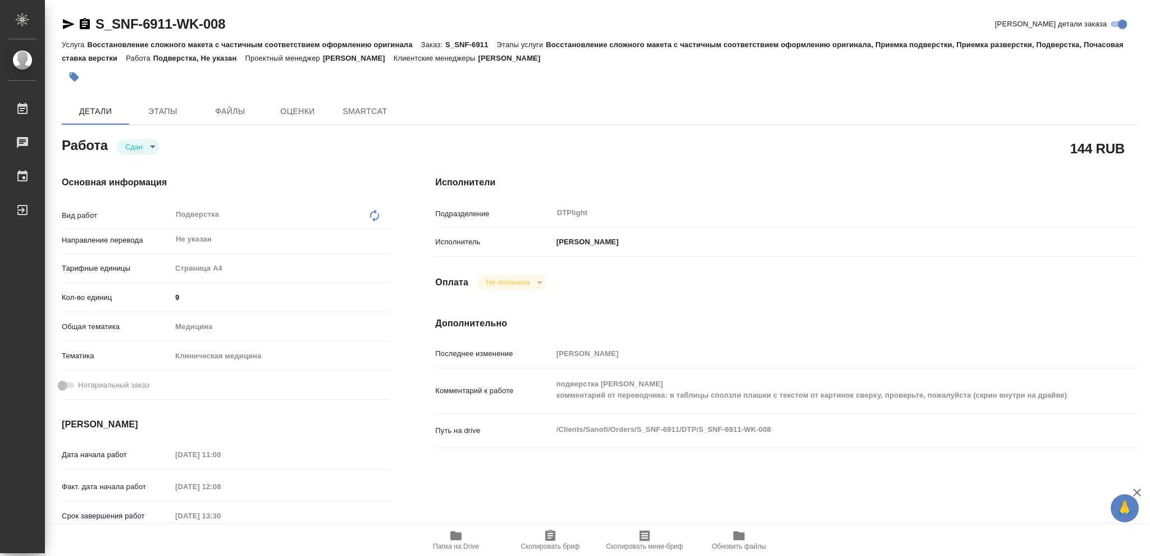
type textarea "x"
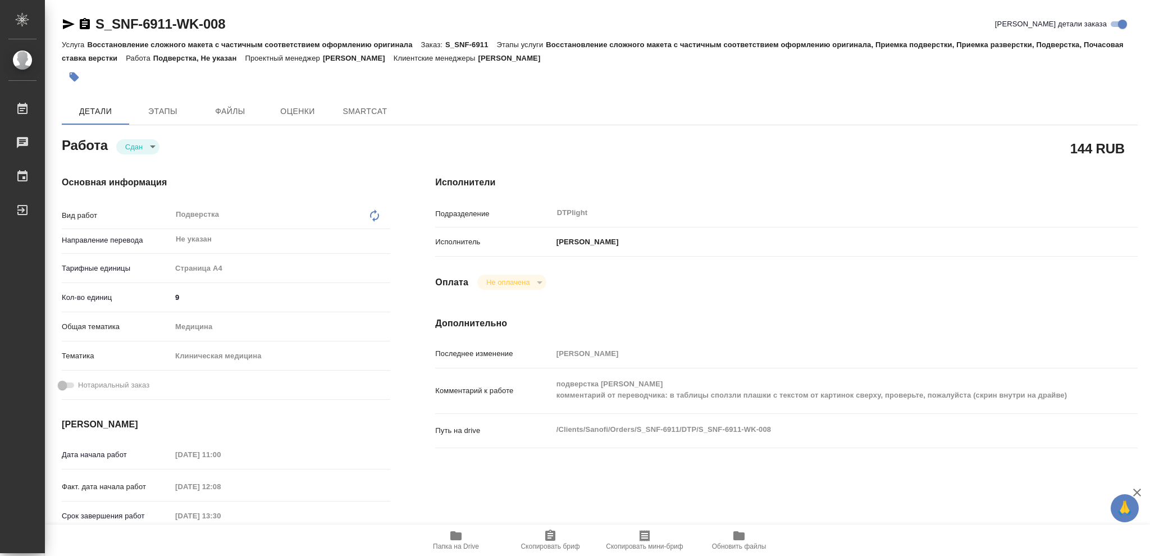
type textarea "x"
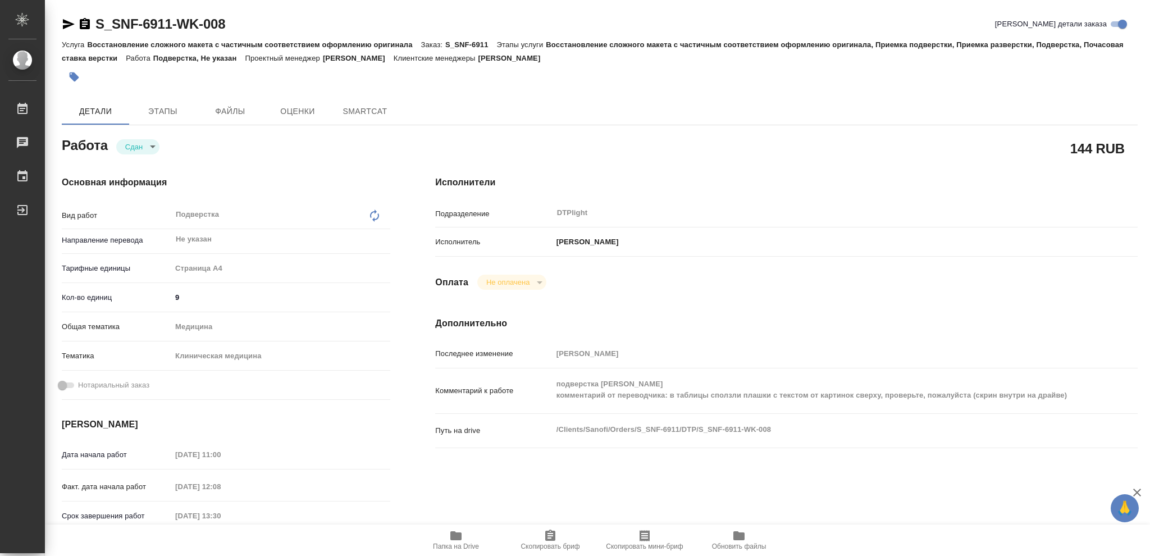
type textarea "x"
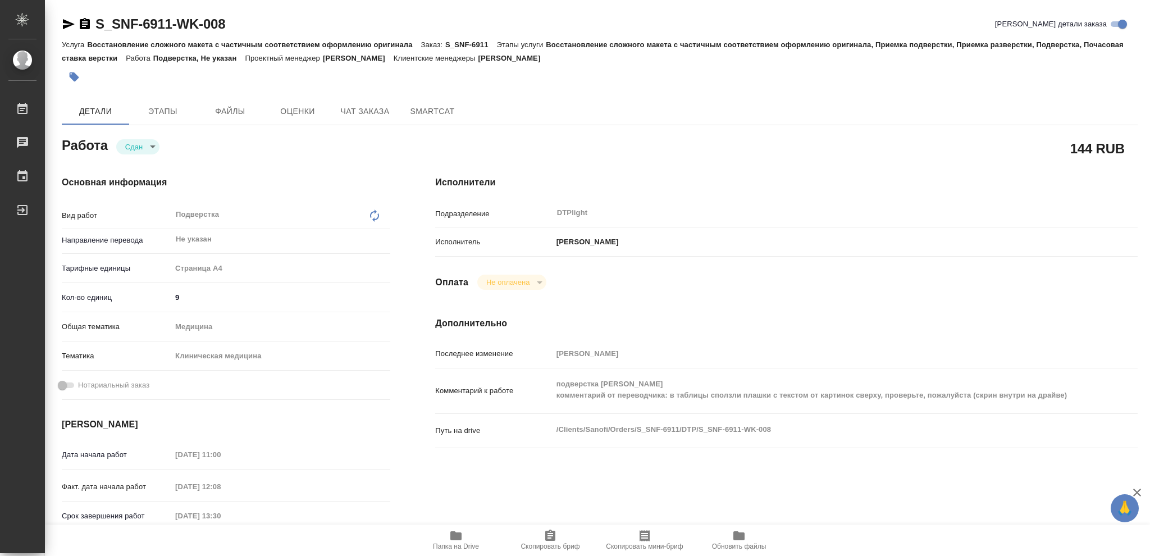
type textarea "x"
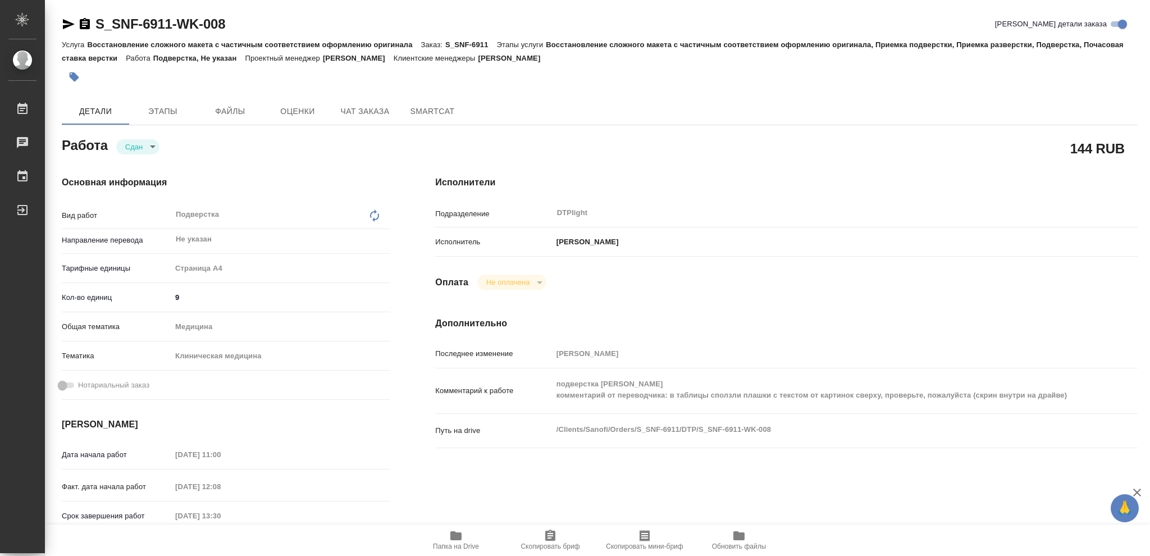
type textarea "x"
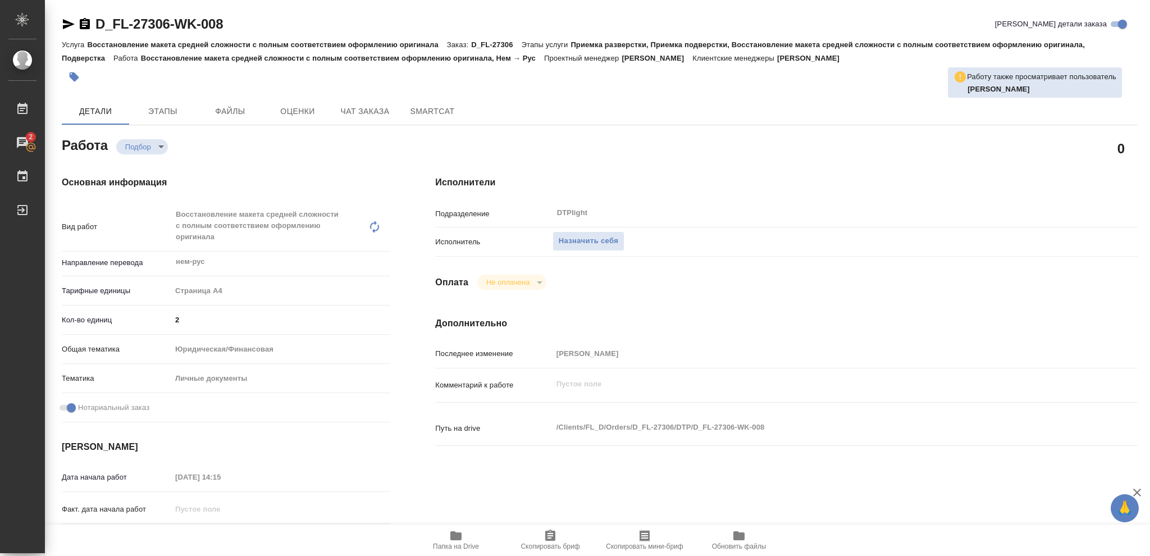
click at [454, 536] on icon "button" at bounding box center [455, 535] width 11 height 9
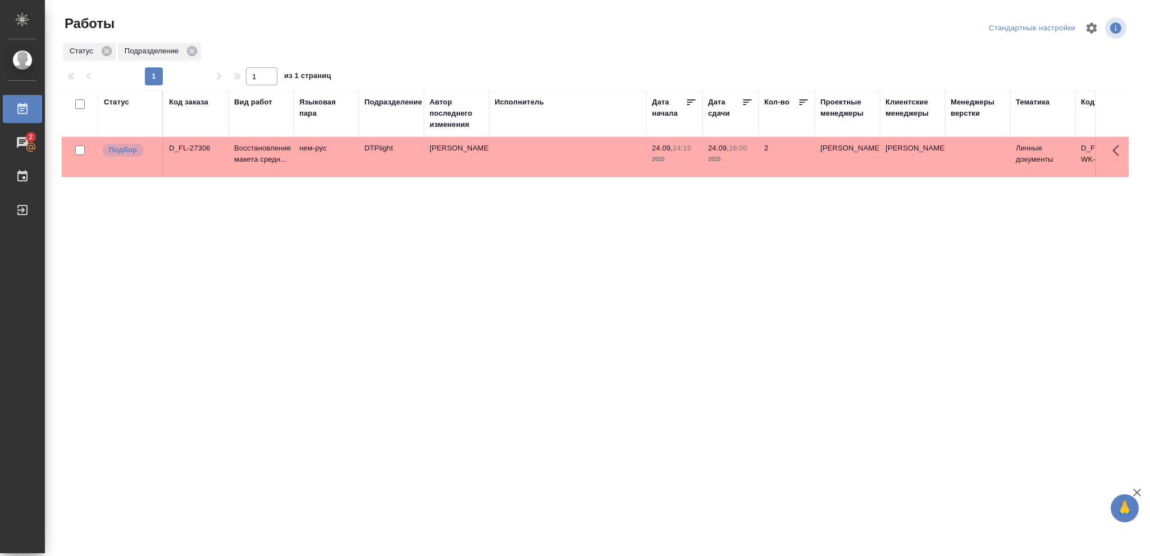
click at [538, 153] on td at bounding box center [567, 156] width 157 height 39
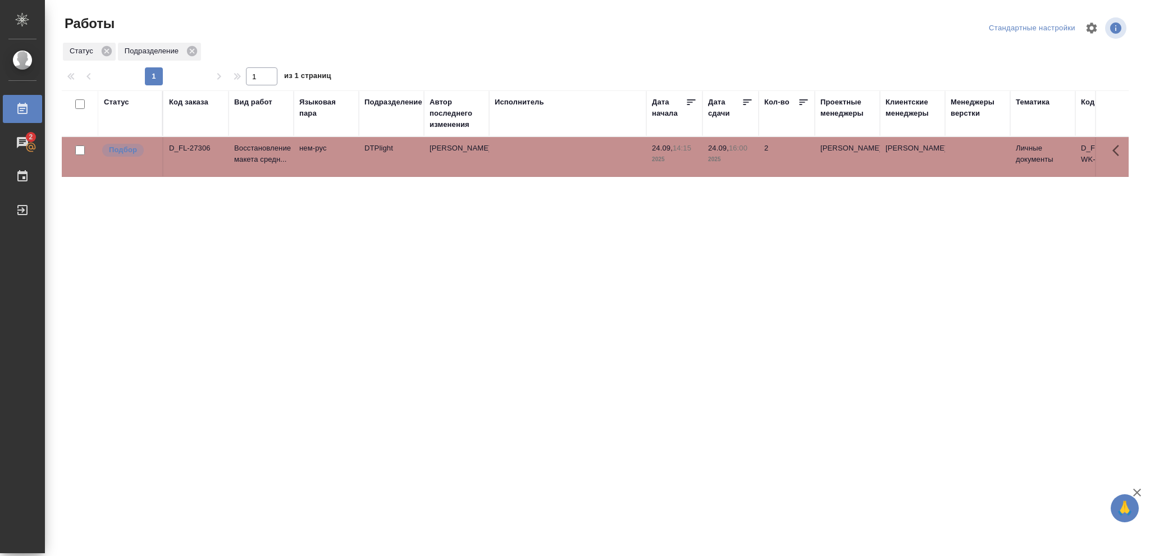
click at [538, 153] on td at bounding box center [567, 156] width 157 height 39
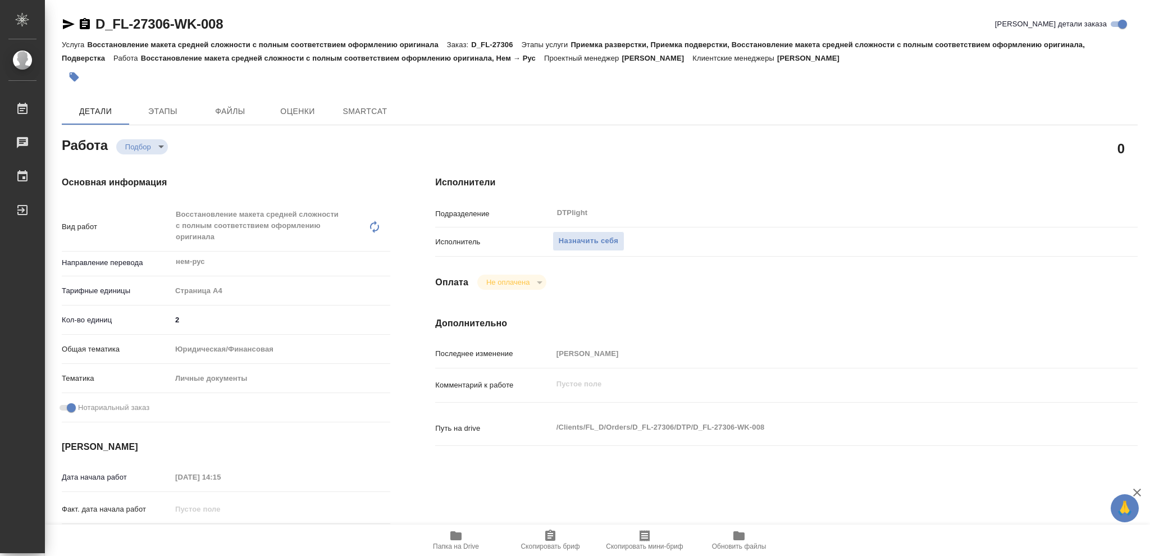
type textarea "x"
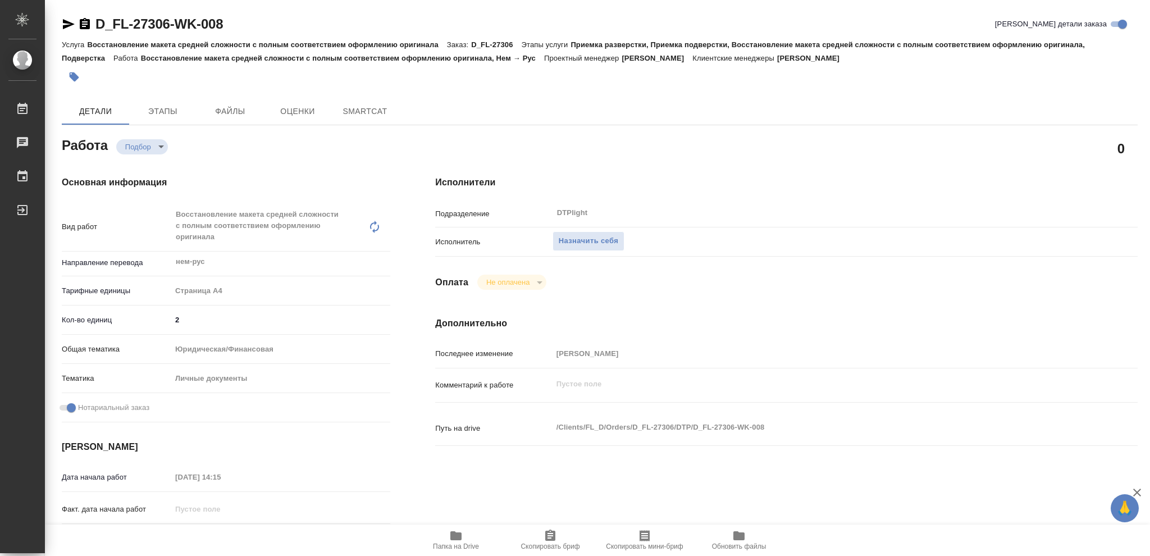
type textarea "x"
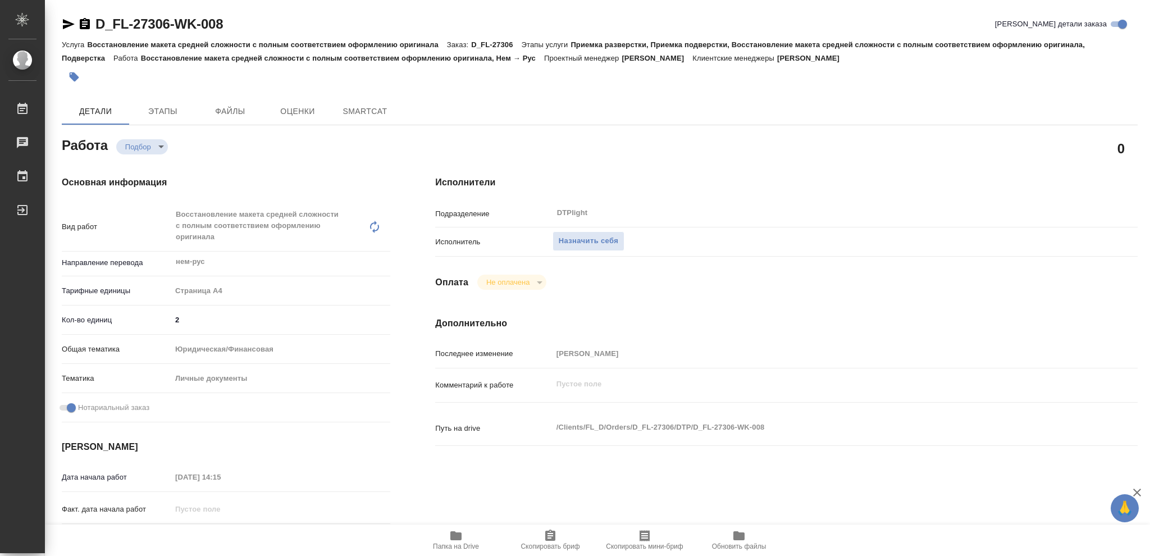
type textarea "x"
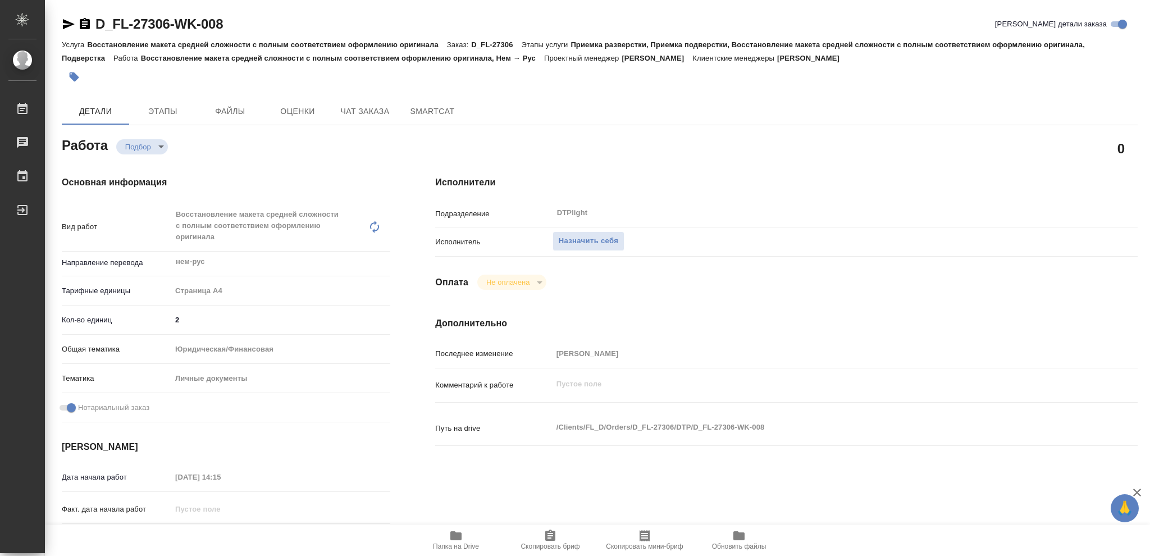
type textarea "x"
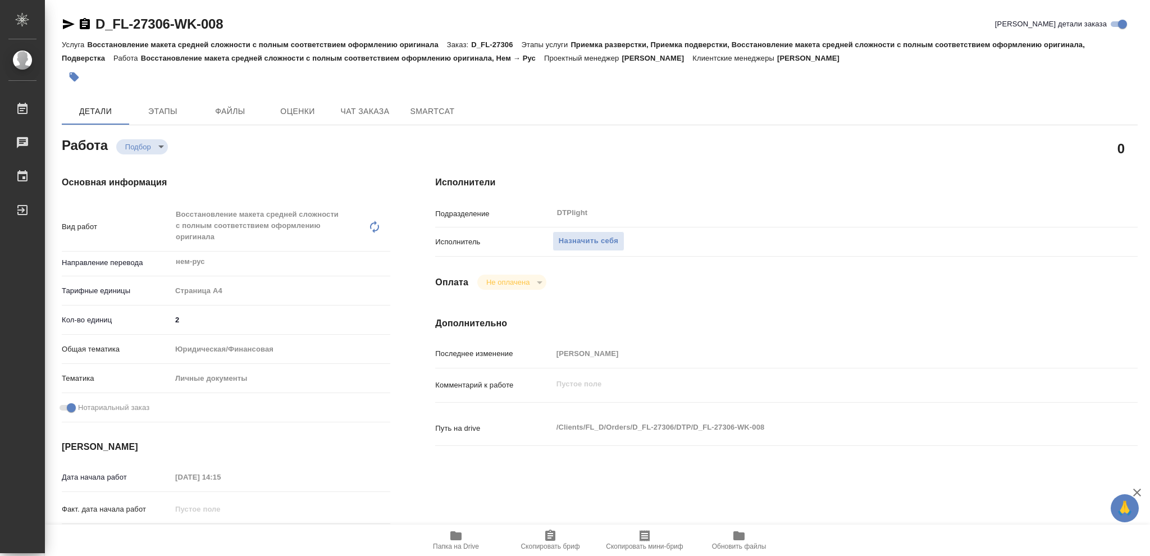
type textarea "x"
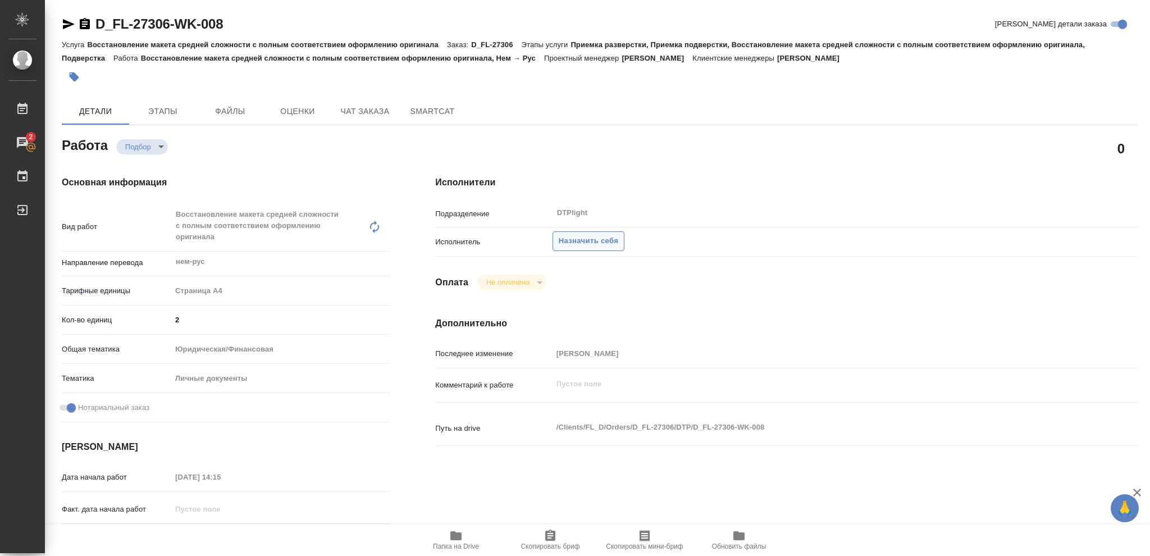
click at [586, 240] on span "Назначить себя" at bounding box center [589, 241] width 60 height 13
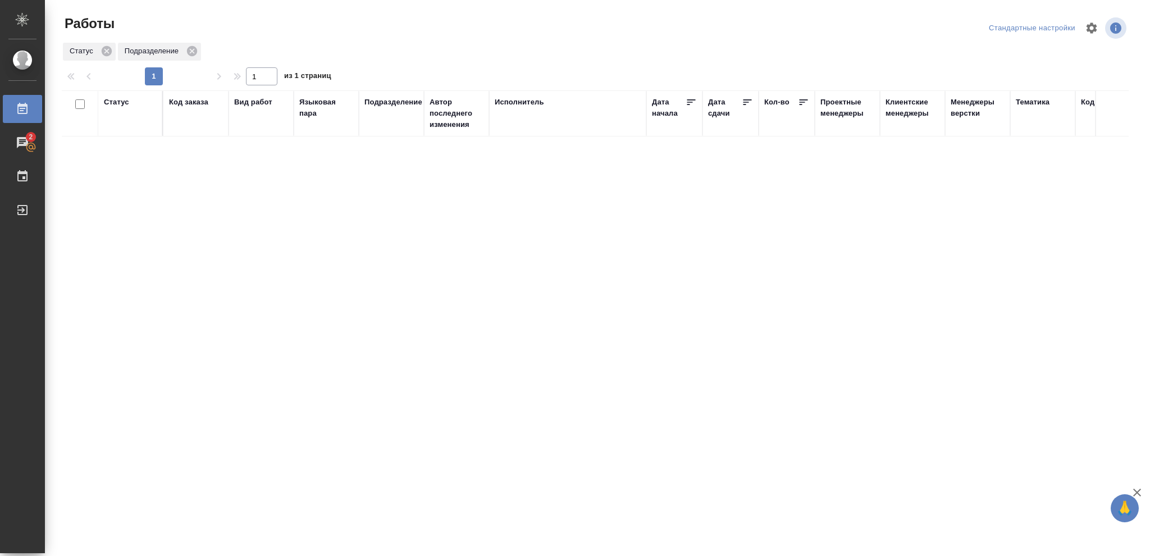
click at [121, 103] on div "Статус" at bounding box center [116, 102] width 25 height 11
click at [125, 131] on icon at bounding box center [125, 131] width 4 height 4
click at [387, 129] on icon at bounding box center [386, 128] width 8 height 8
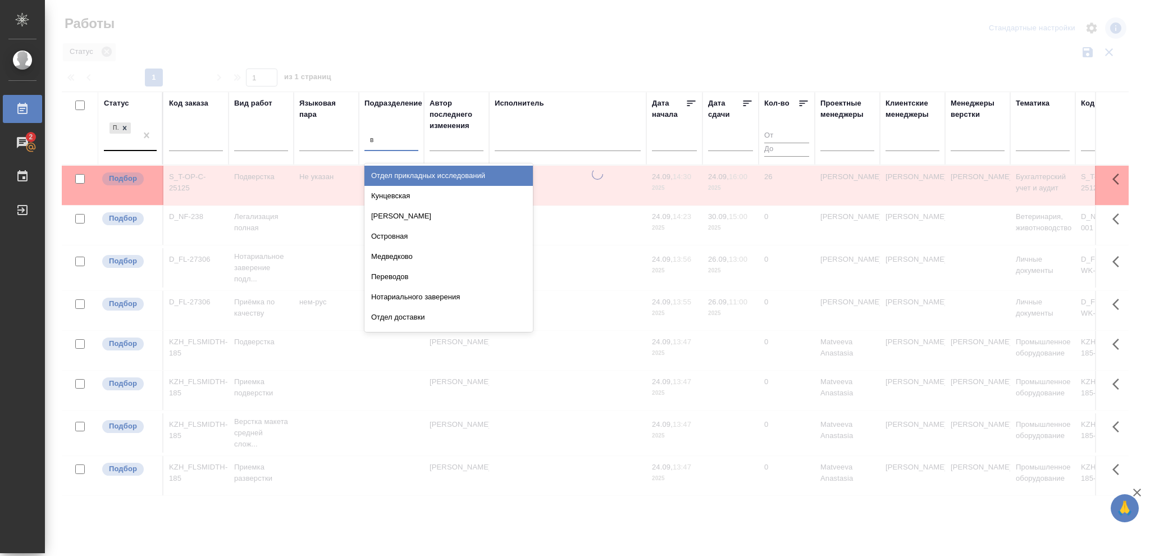
type input "ве"
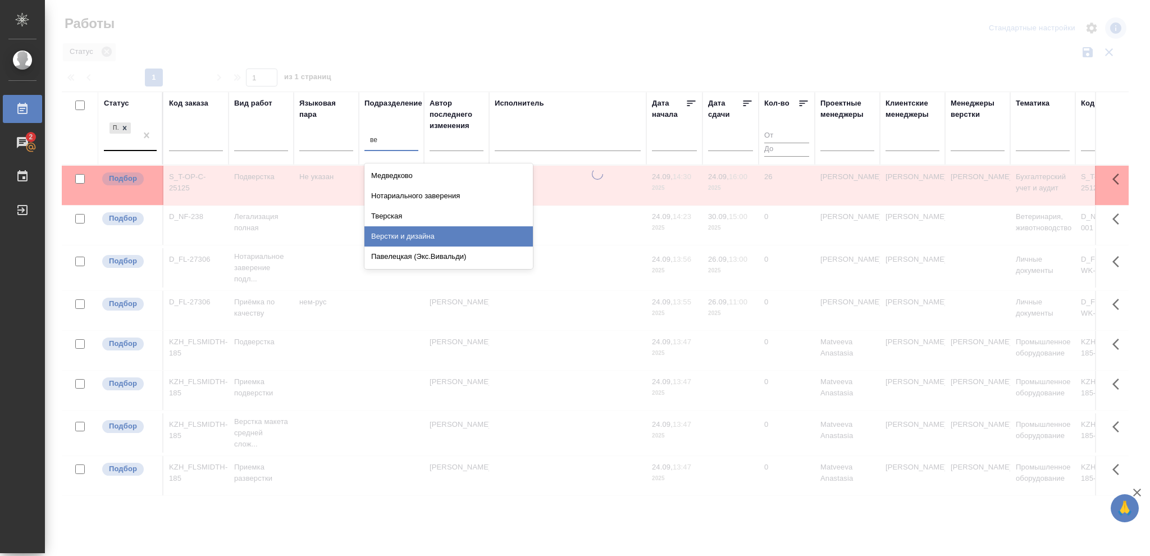
click at [415, 235] on div "Верстки и дизайна" at bounding box center [448, 236] width 168 height 20
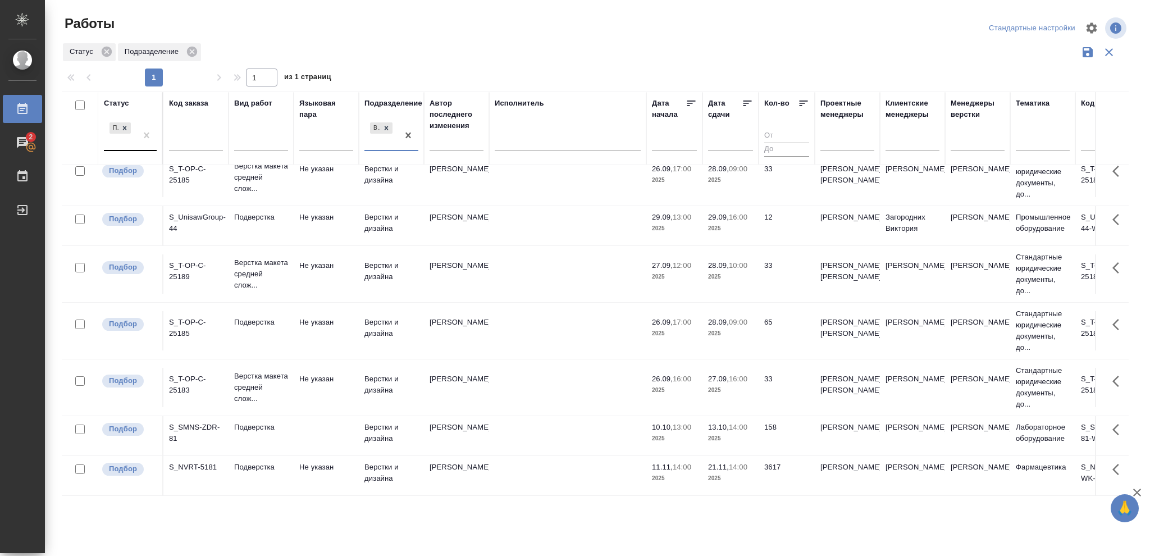
scroll to position [324, 0]
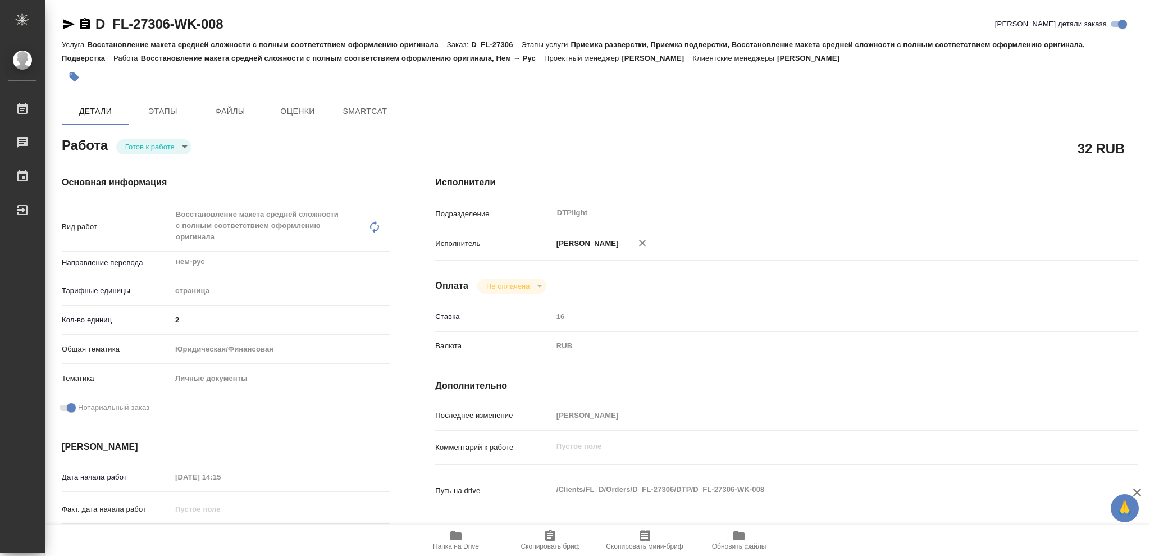
type textarea "x"
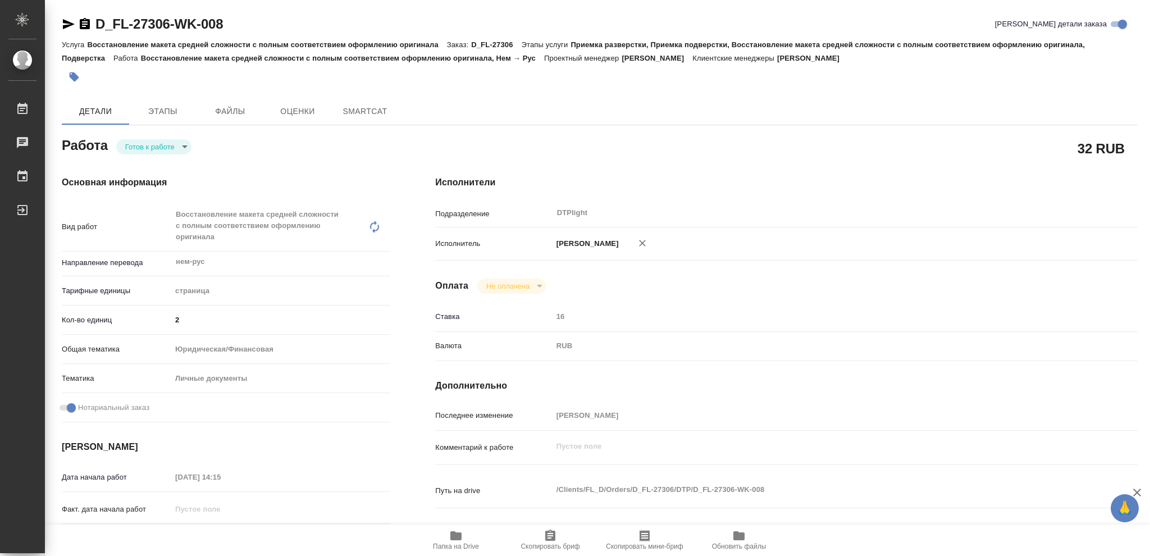
type textarea "x"
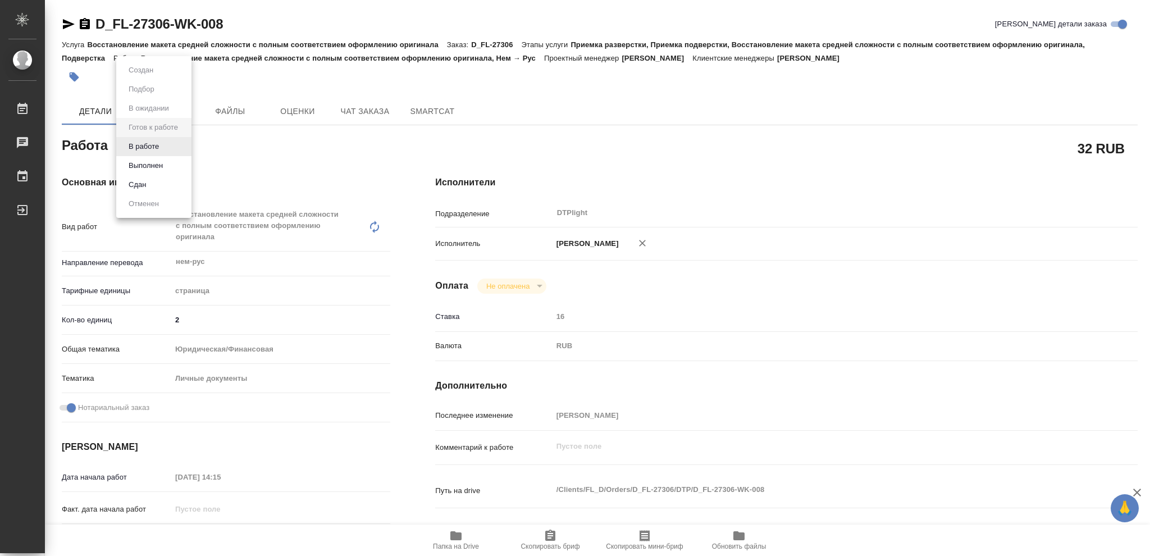
click at [183, 147] on body "🙏 .cls-1 fill:#fff; AWATERA Vasileva Olga Работы Чаты График Выйти D_FL-27306-W…" at bounding box center [575, 278] width 1150 height 556
type textarea "x"
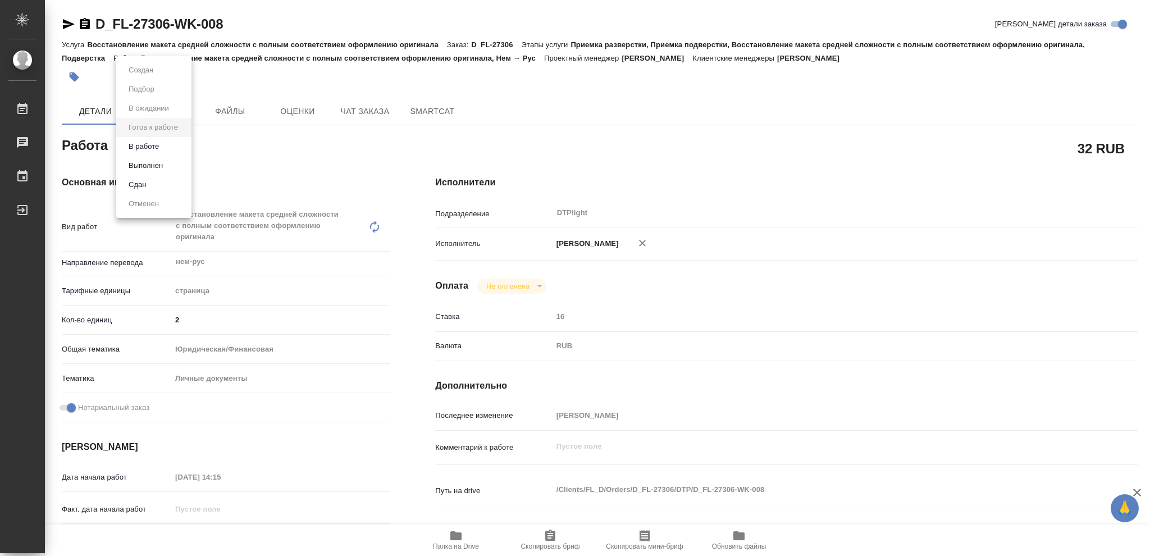
type textarea "x"
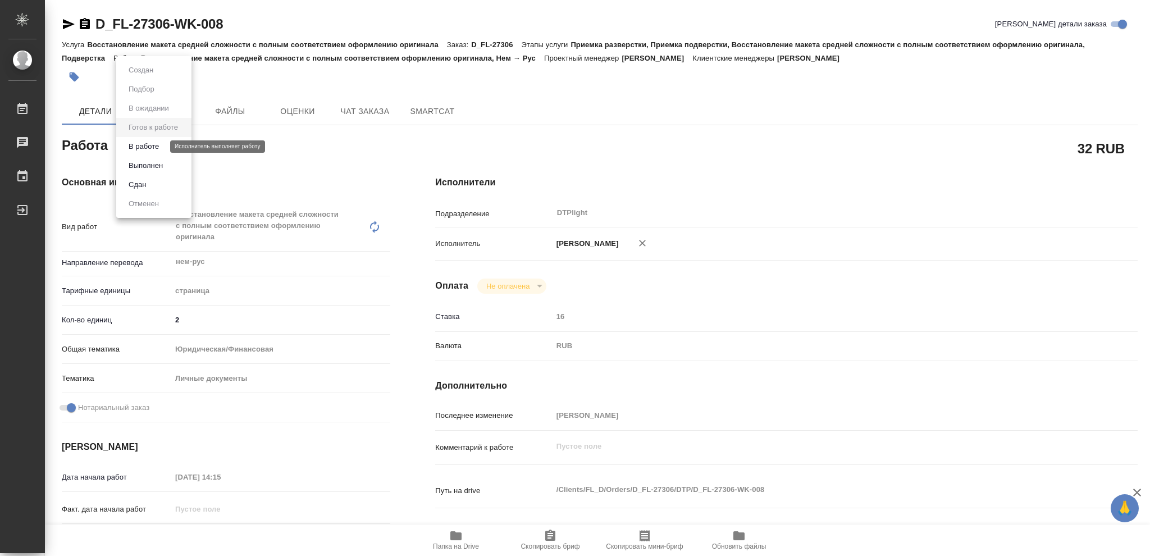
type textarea "x"
click at [145, 150] on button "В работе" at bounding box center [143, 146] width 37 height 12
type textarea "x"
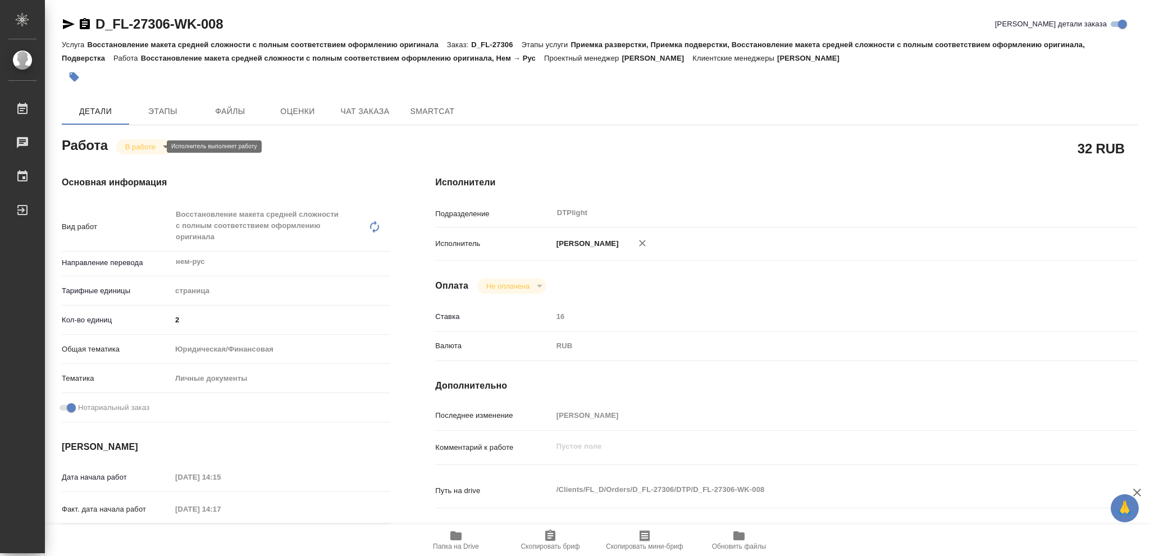
type textarea "x"
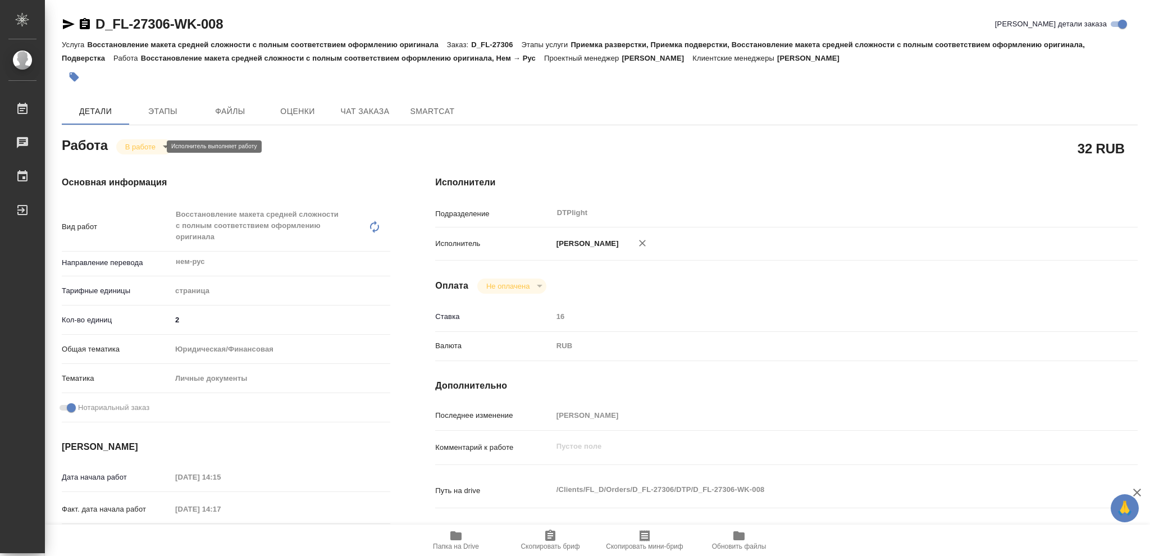
type textarea "x"
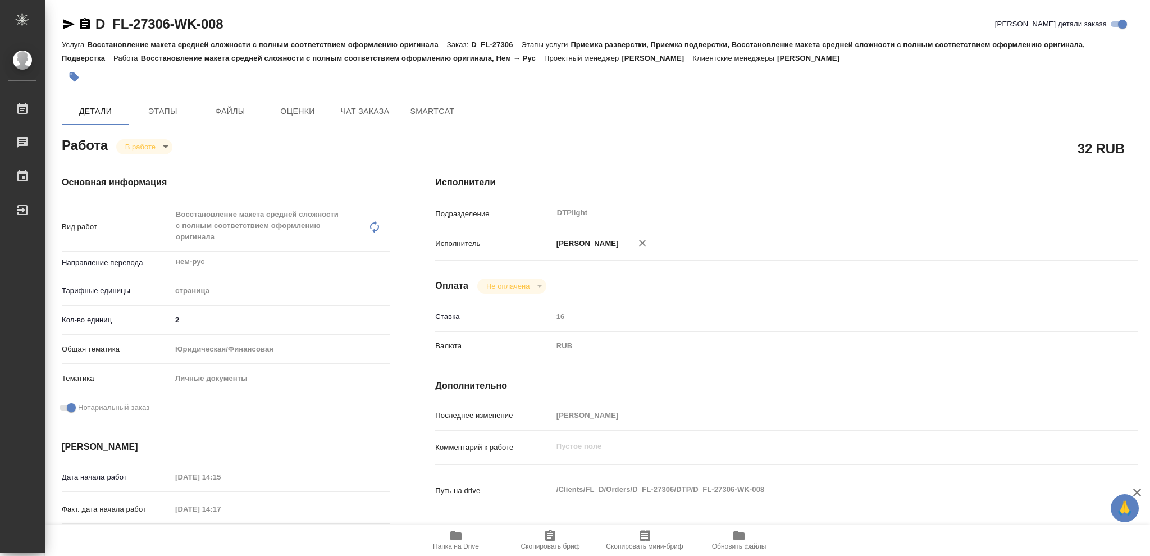
type textarea "x"
drag, startPoint x: 85, startPoint y: 24, endPoint x: 138, endPoint y: 138, distance: 126.1
click at [85, 24] on icon "button" at bounding box center [84, 23] width 13 height 13
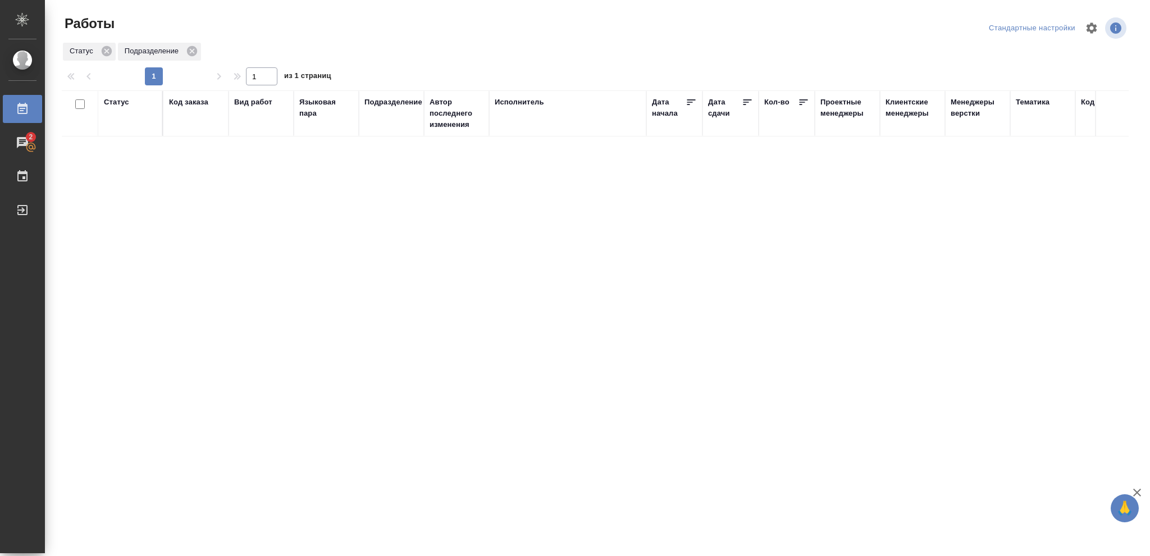
click at [119, 100] on div "Статус" at bounding box center [116, 102] width 25 height 11
click at [126, 129] on icon at bounding box center [125, 131] width 8 height 8
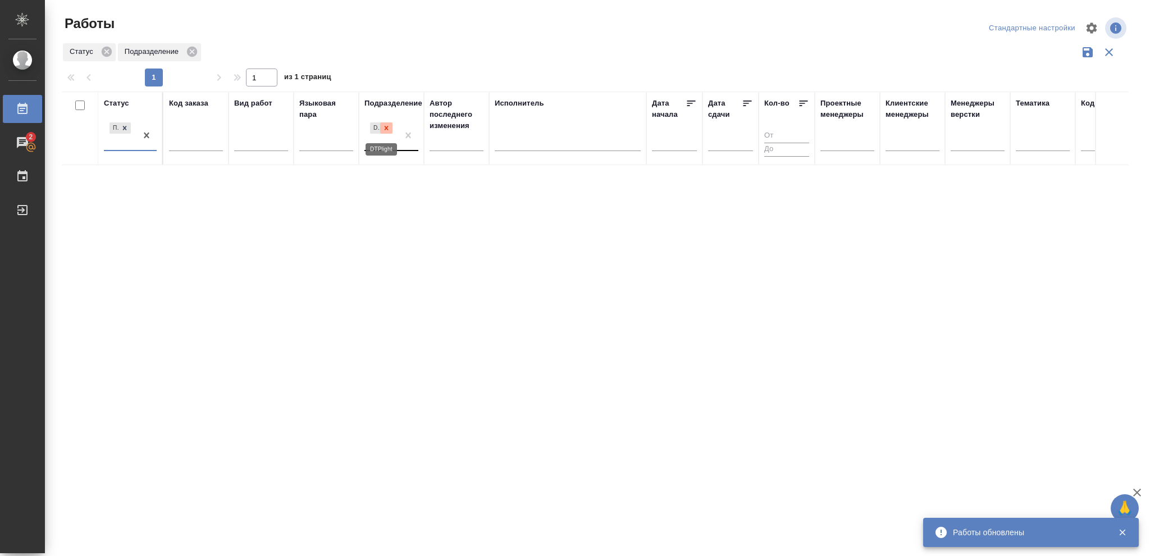
click at [390, 130] on icon at bounding box center [386, 128] width 8 height 8
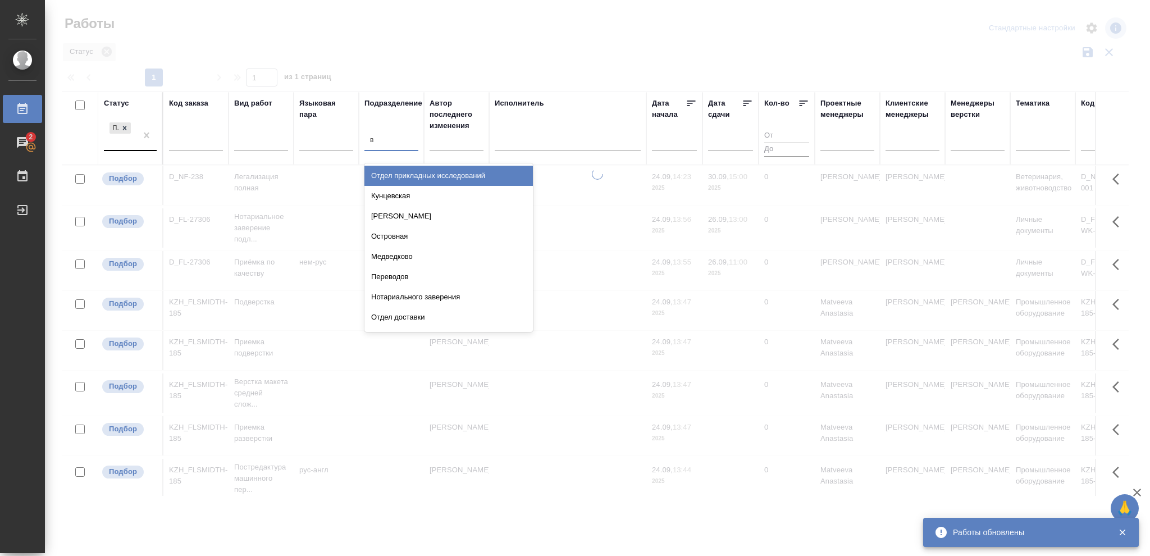
type input "ве"
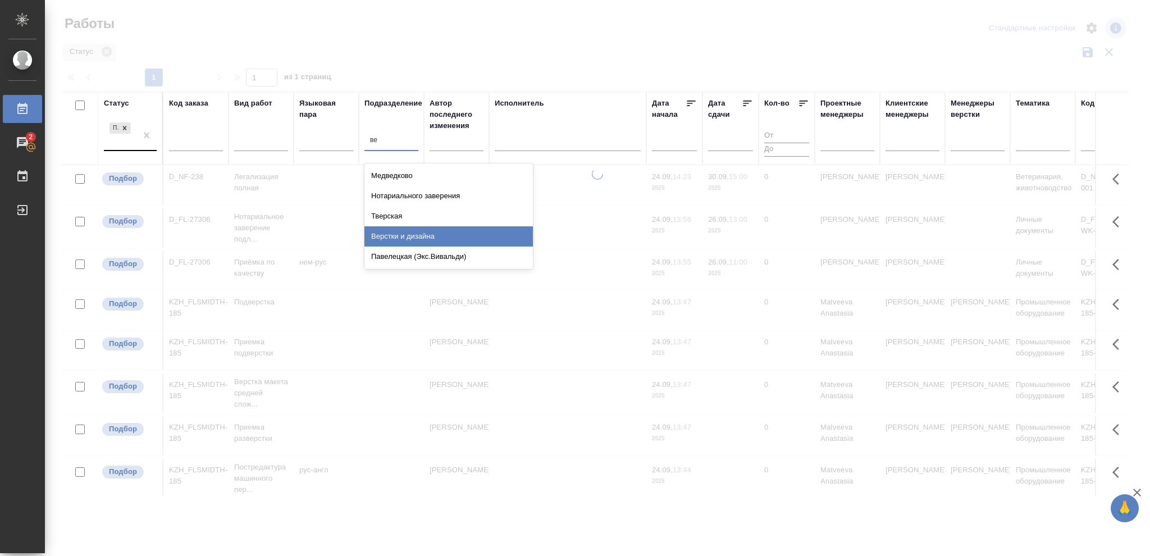
click at [428, 233] on div "Верстки и дизайна" at bounding box center [448, 236] width 168 height 20
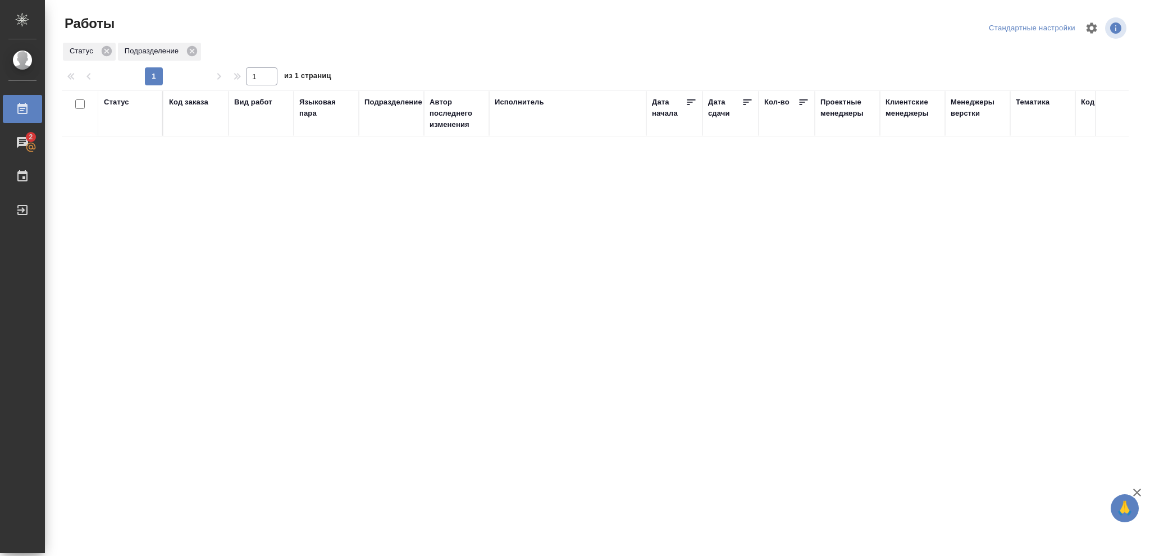
click at [124, 100] on div "Статус" at bounding box center [116, 102] width 25 height 11
click at [126, 131] on icon at bounding box center [125, 131] width 4 height 4
click at [126, 126] on icon at bounding box center [125, 128] width 4 height 4
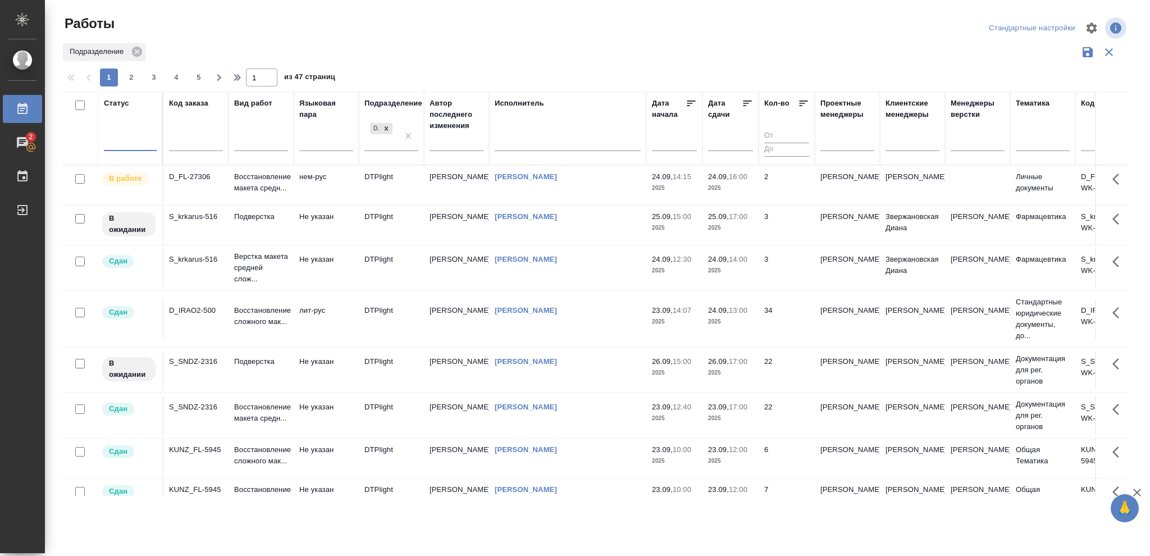
click at [120, 139] on div at bounding box center [130, 140] width 53 height 16
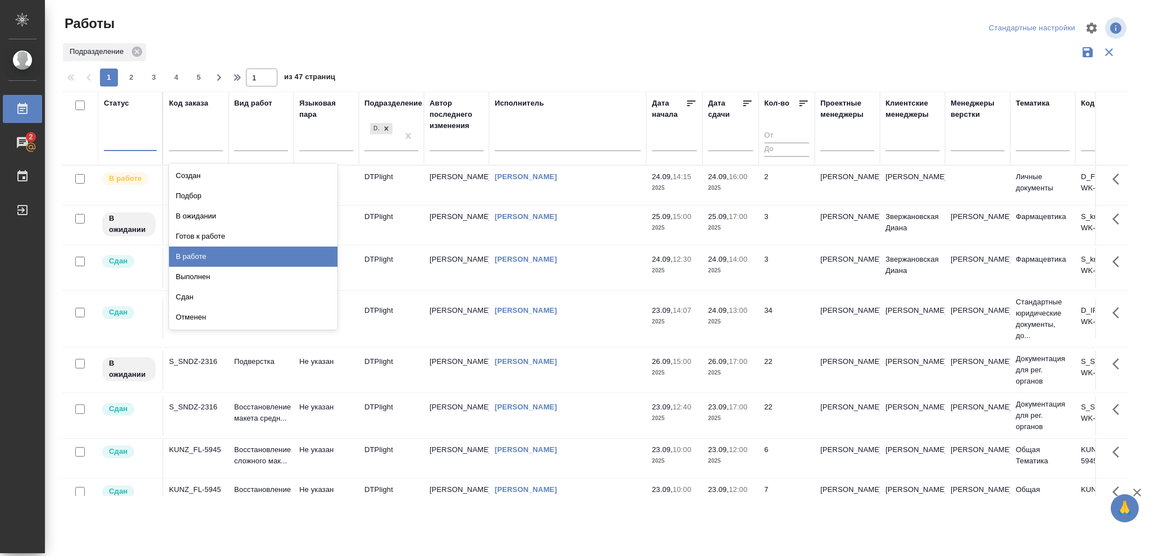
click at [199, 254] on div "В работе" at bounding box center [253, 256] width 168 height 20
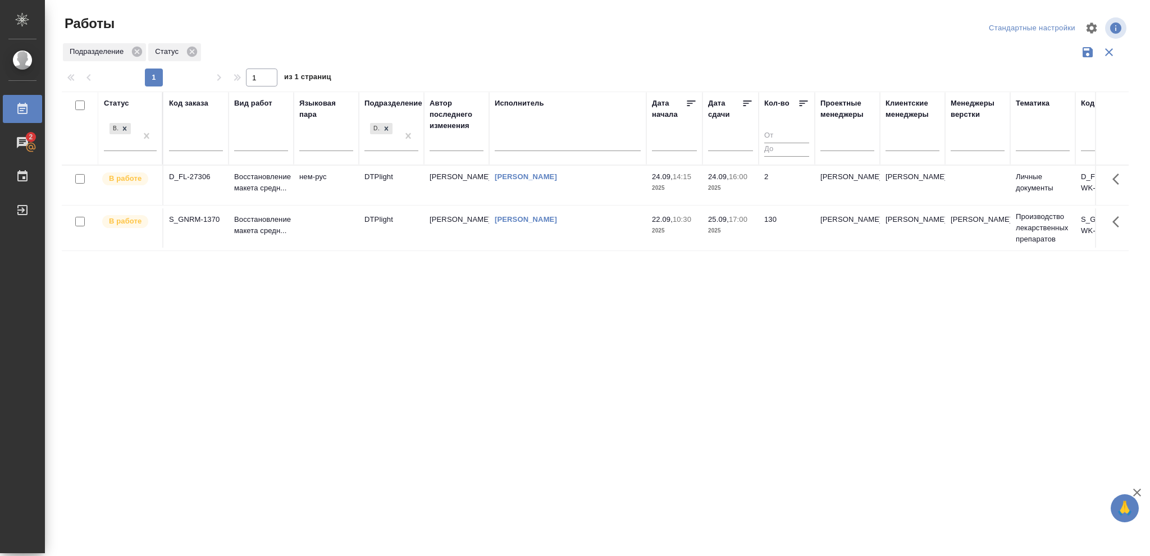
click at [725, 190] on p "2025" at bounding box center [730, 187] width 45 height 11
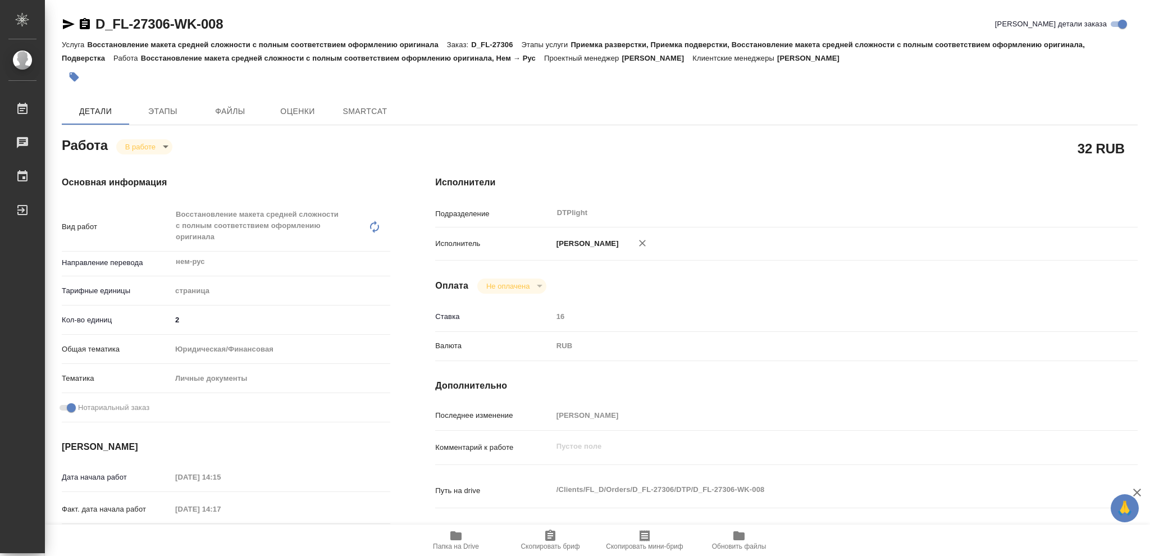
type textarea "x"
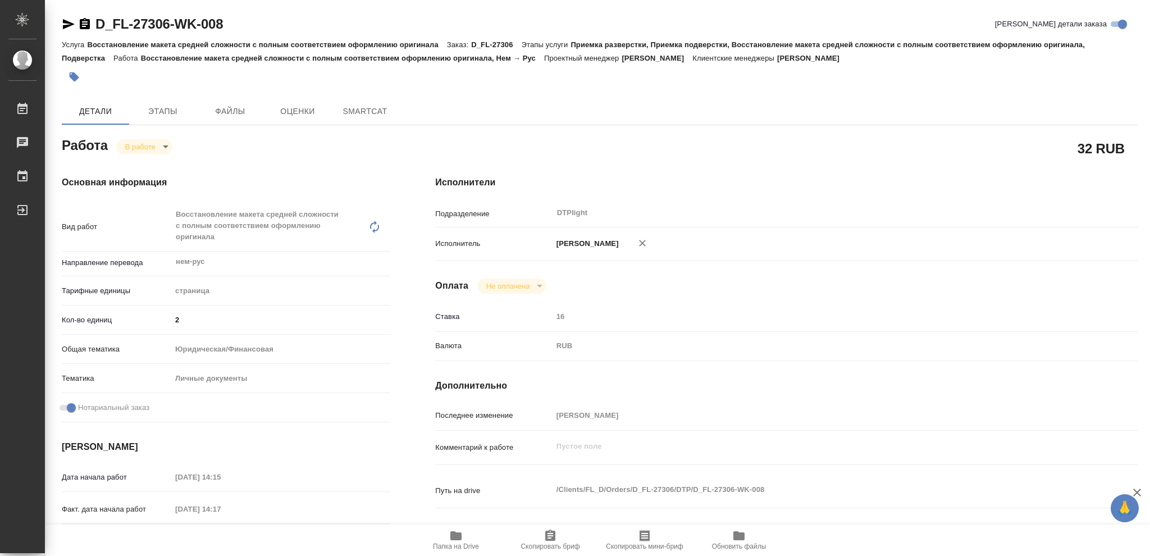
type textarea "x"
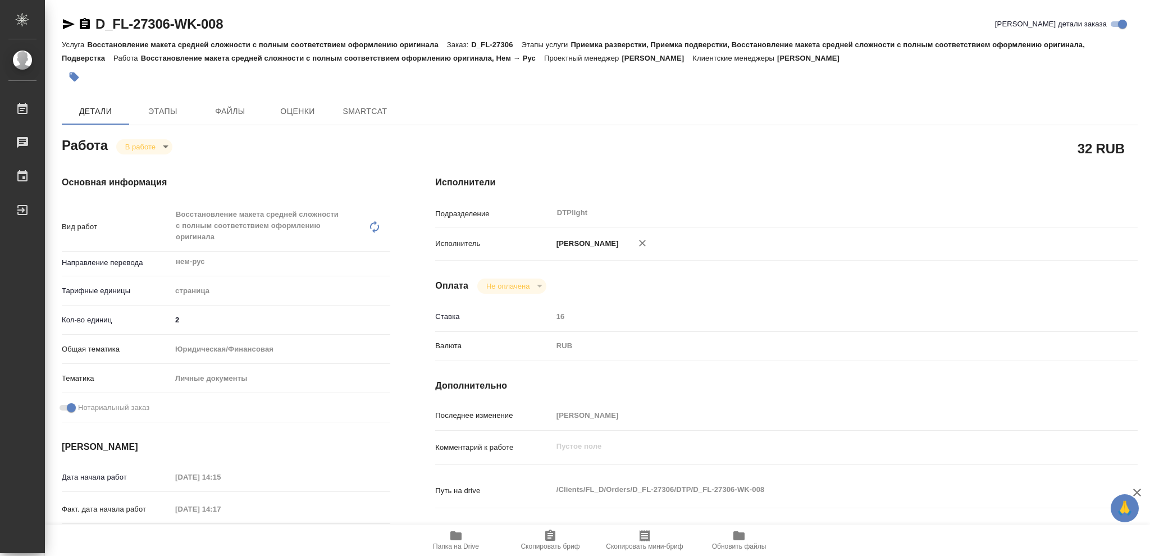
type textarea "x"
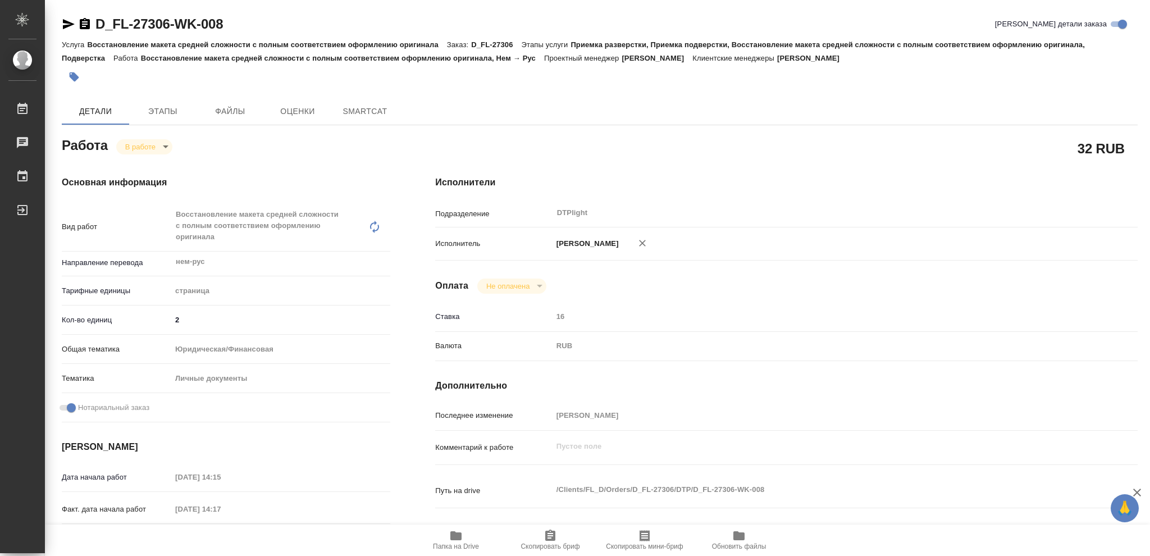
type textarea "x"
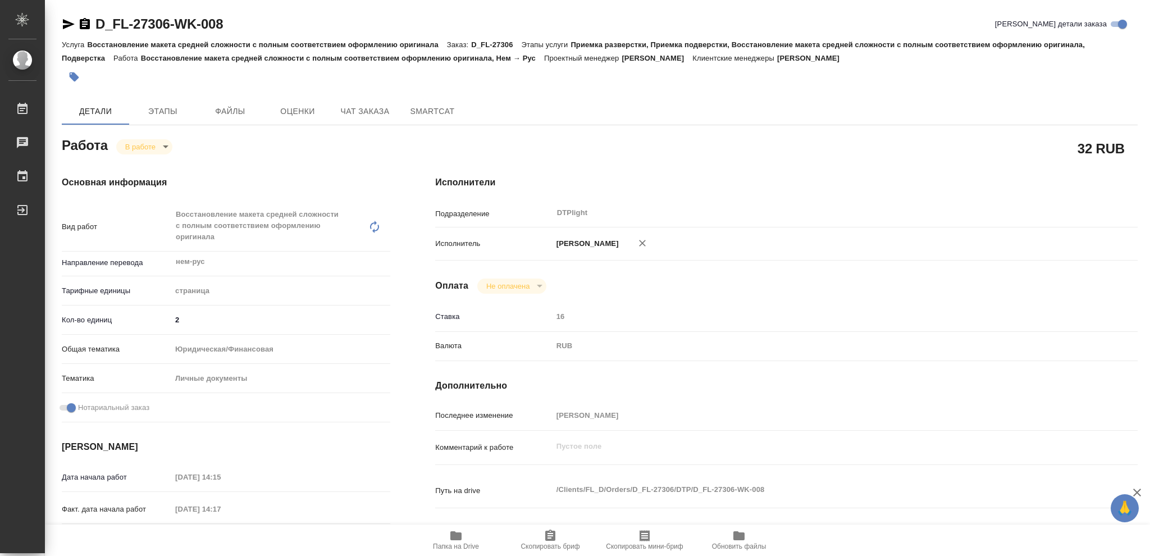
click at [455, 538] on icon "button" at bounding box center [455, 535] width 11 height 9
type textarea "x"
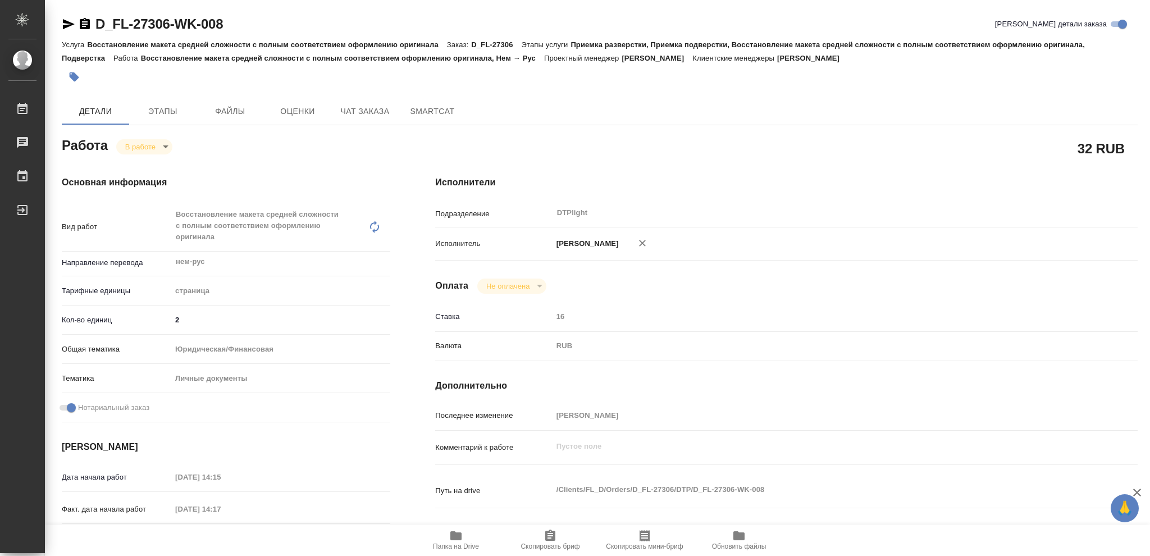
type textarea "x"
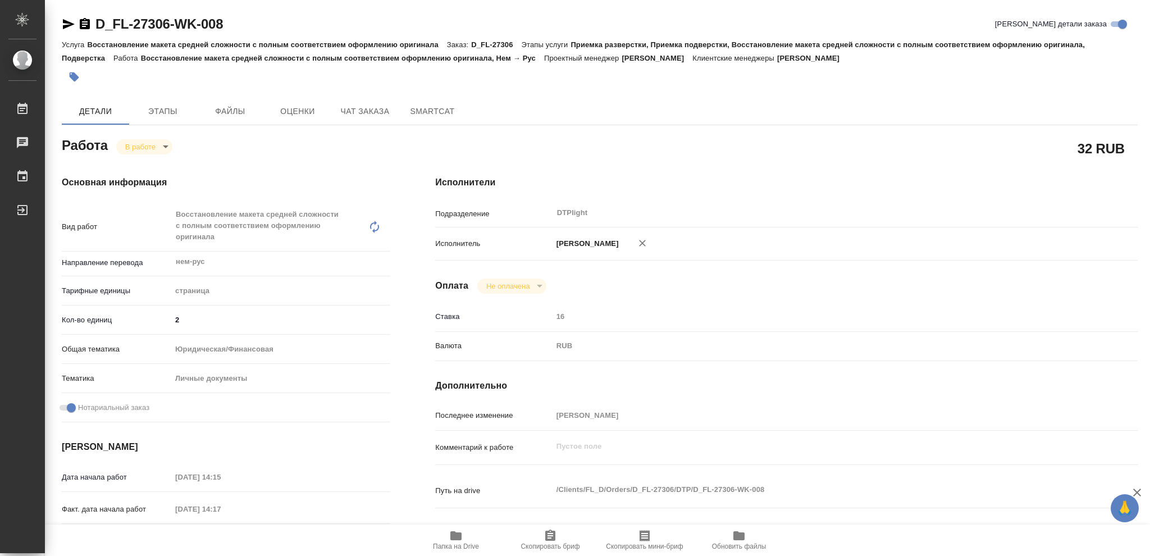
type textarea "x"
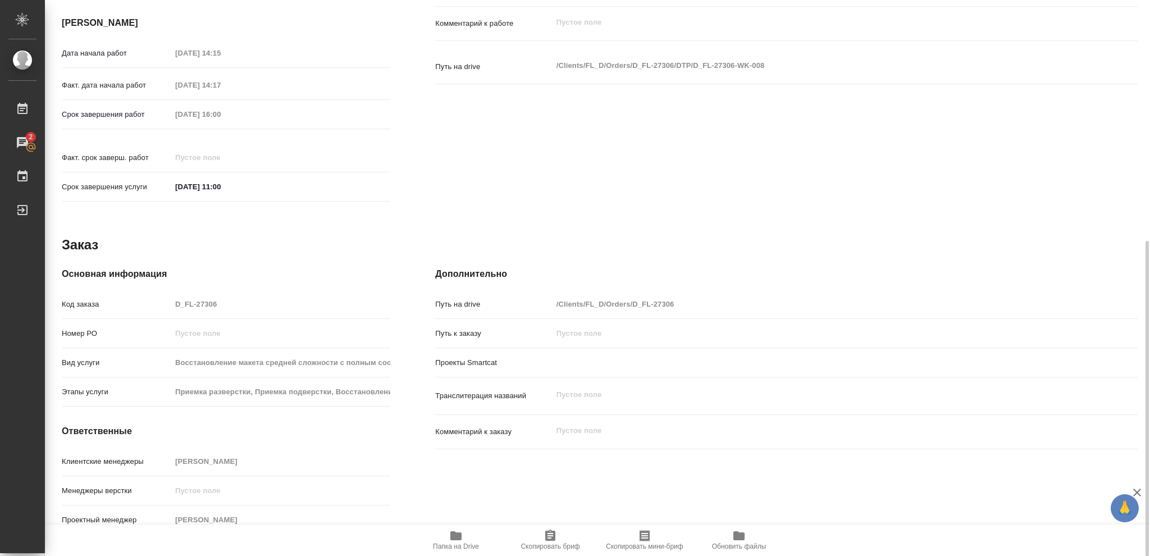
scroll to position [49, 0]
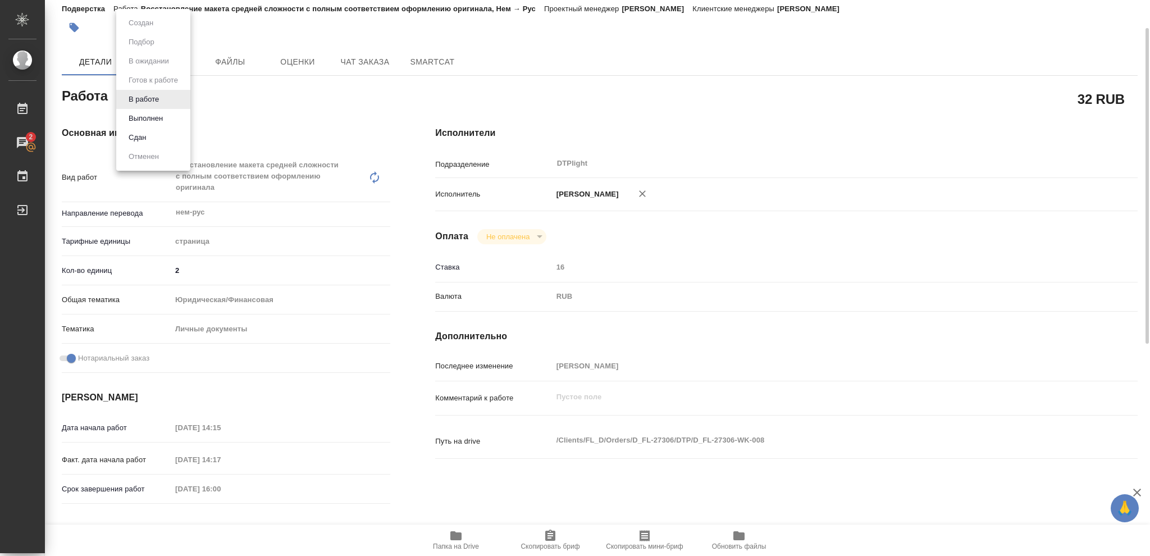
click at [165, 95] on body "🙏 .cls-1 fill:#fff; AWATERA Vasileva Olga Работы 2 Чаты График Выйти D_FL-27306…" at bounding box center [575, 278] width 1150 height 556
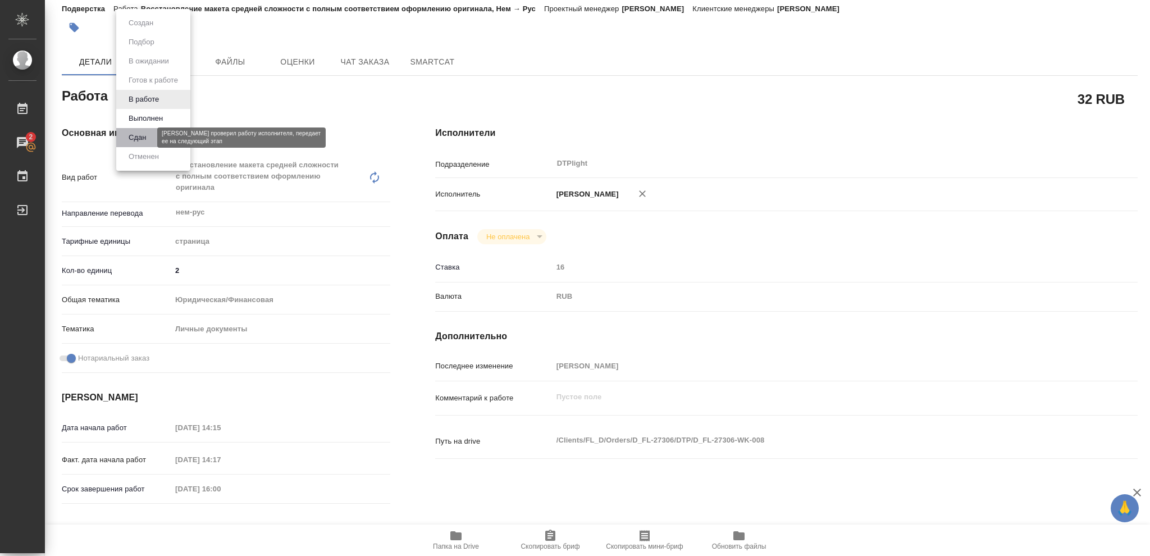
click at [139, 138] on button "Сдан" at bounding box center [137, 137] width 24 height 12
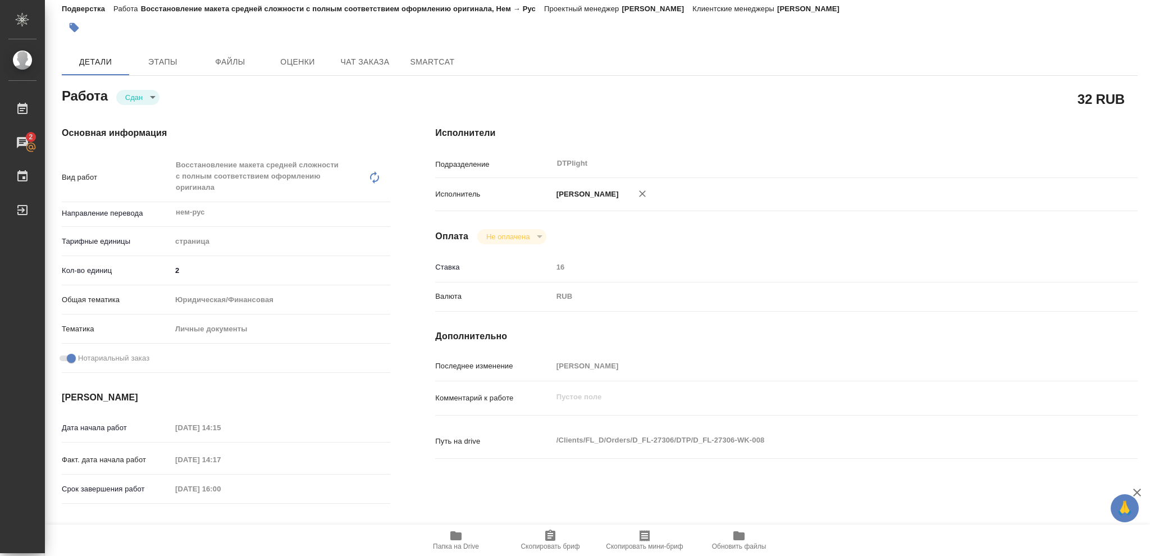
type textarea "x"
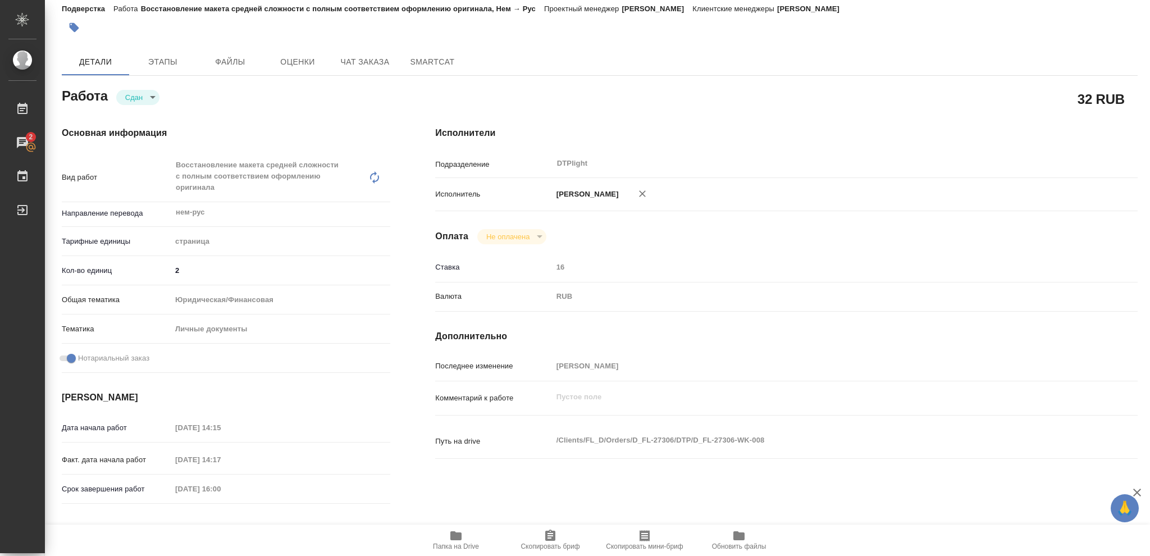
type textarea "x"
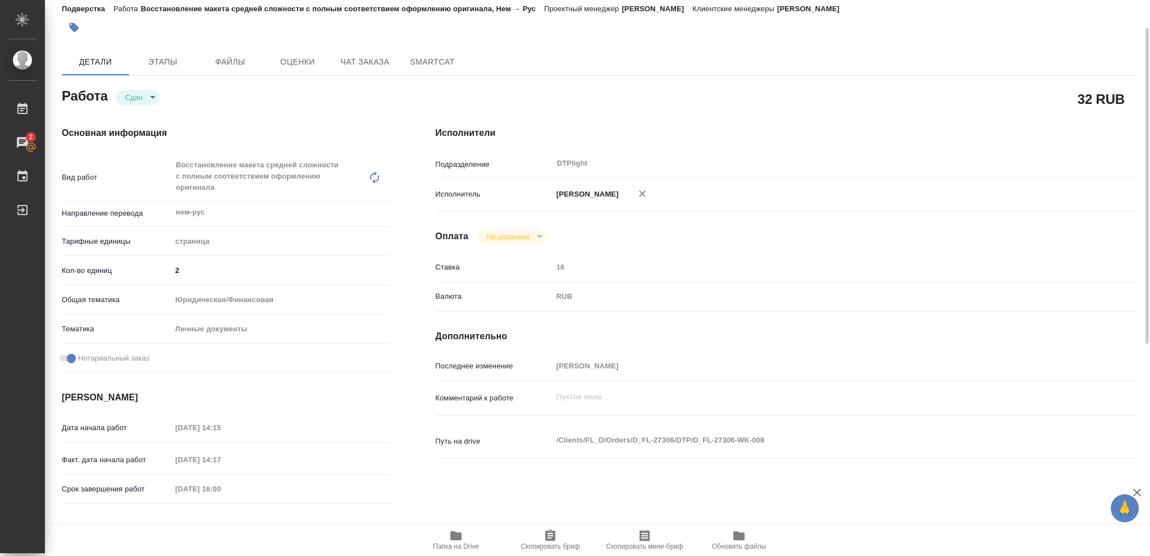
type textarea "x"
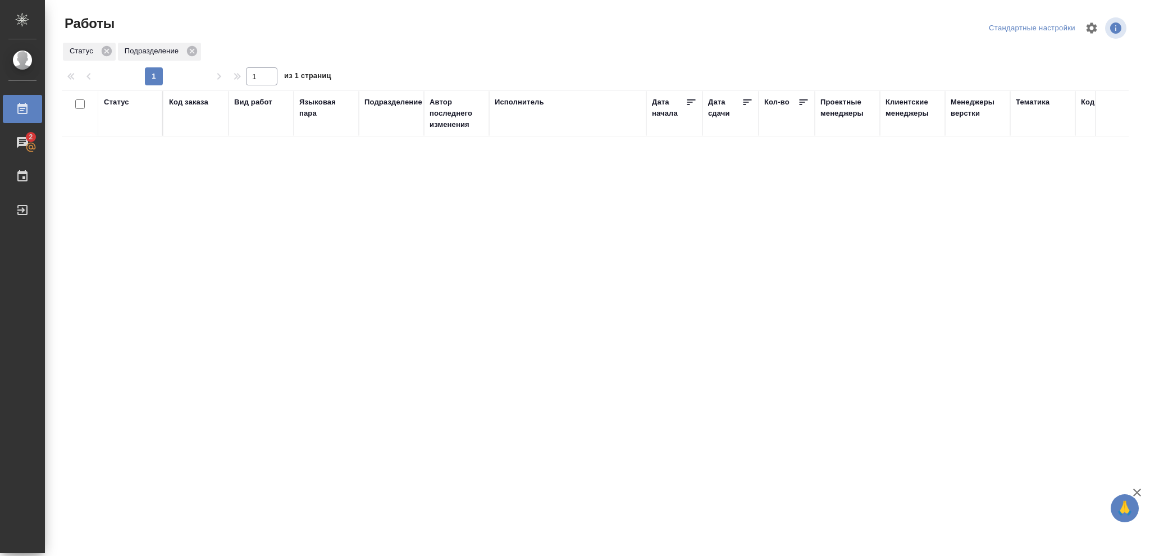
click at [117, 104] on div "Статус" at bounding box center [116, 102] width 25 height 11
click at [124, 134] on icon at bounding box center [125, 131] width 8 height 8
click at [388, 127] on icon at bounding box center [386, 128] width 8 height 8
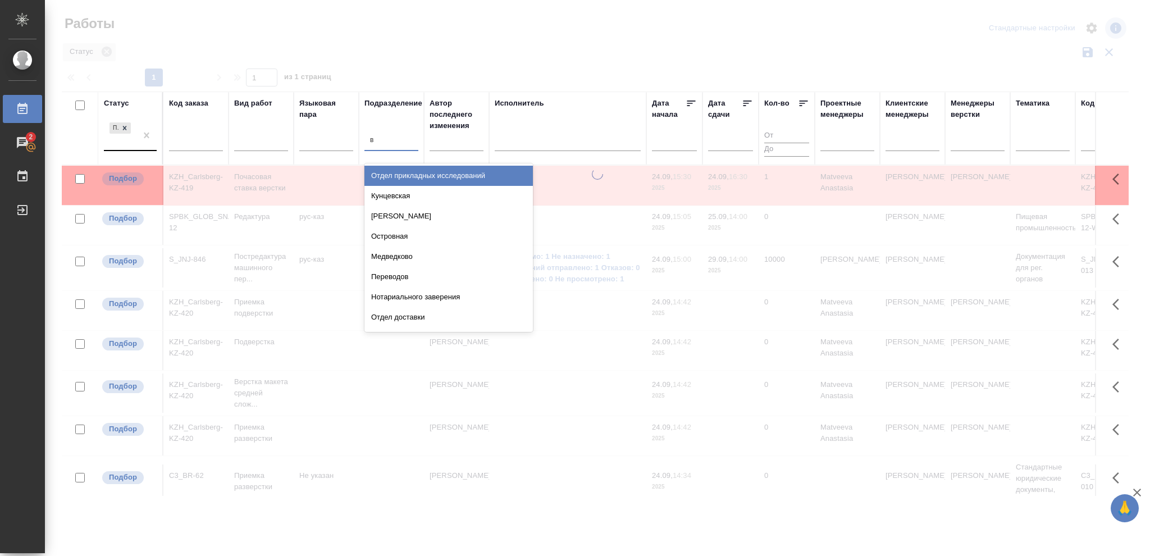
type input "ве"
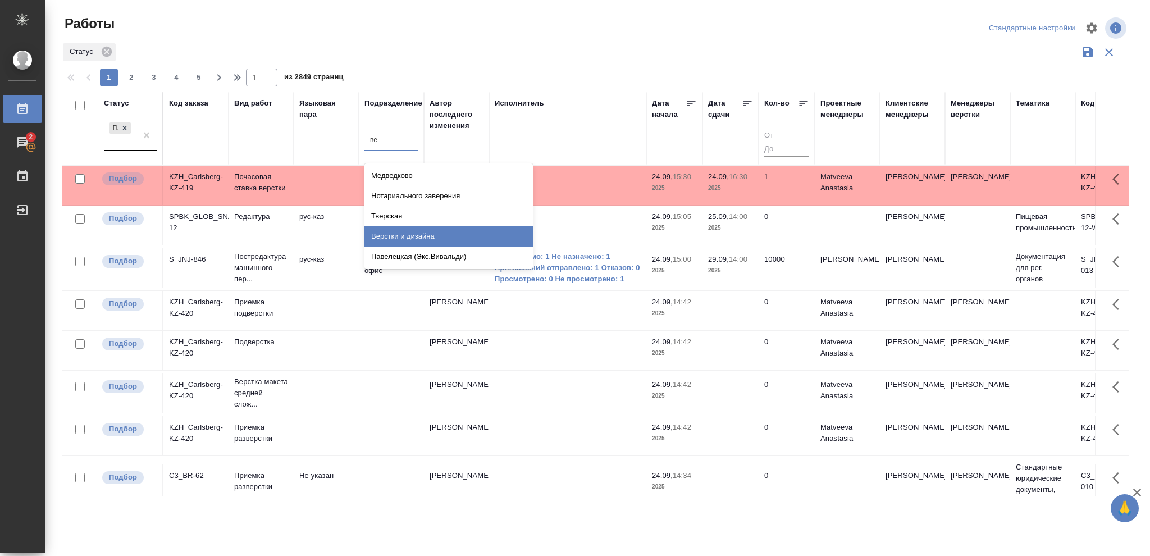
click at [414, 237] on div "Верстки и дизайна" at bounding box center [448, 236] width 168 height 20
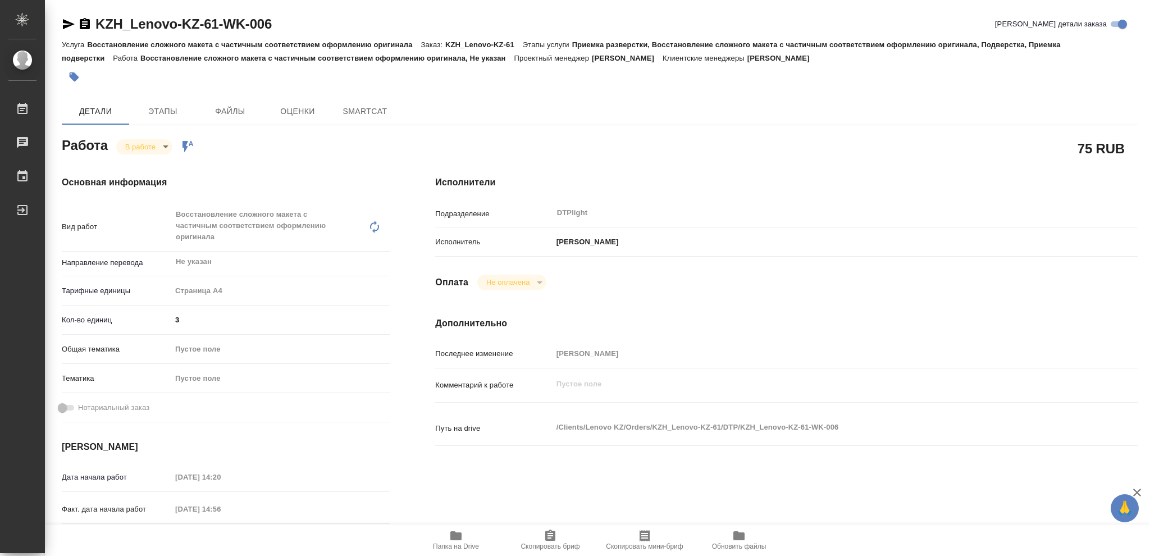
type textarea "x"
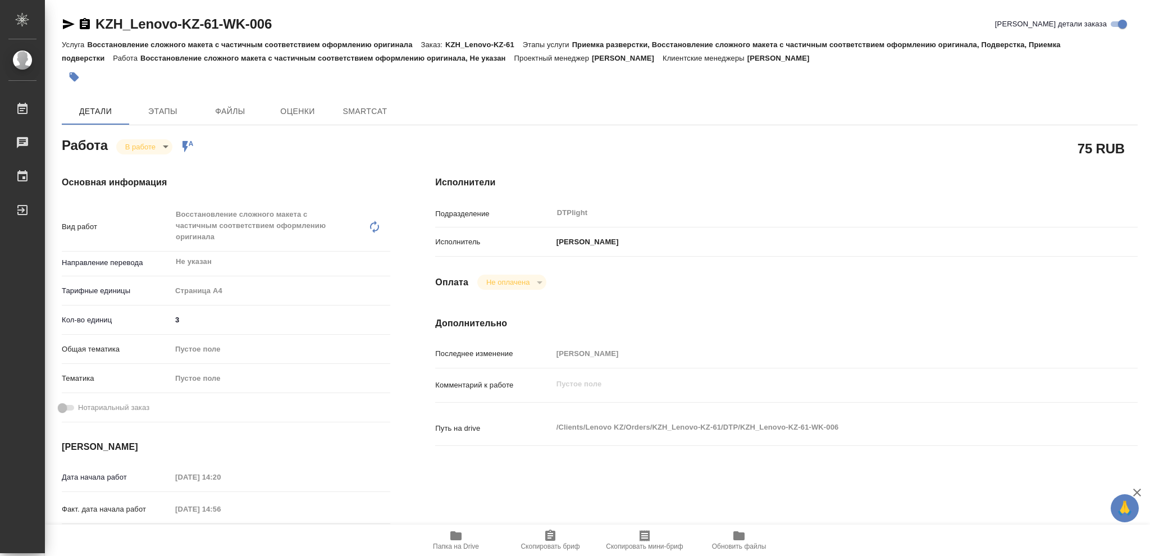
type textarea "x"
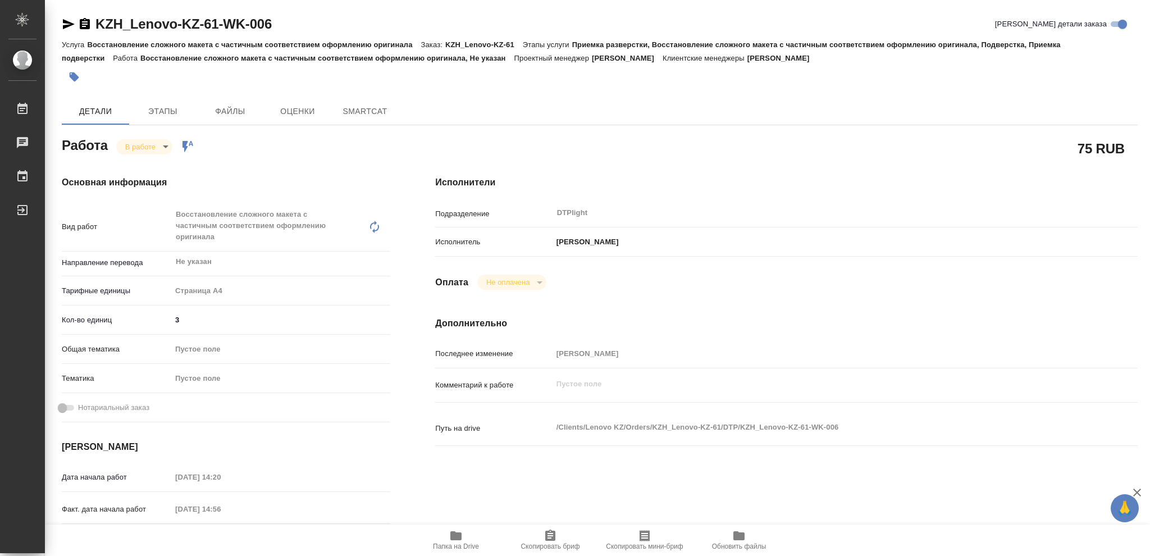
type textarea "x"
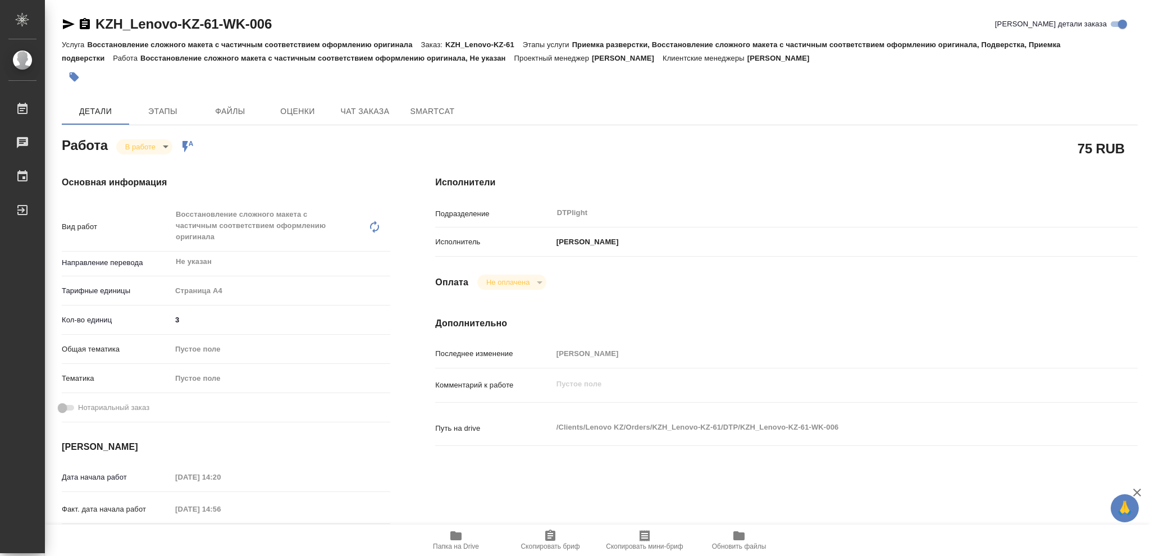
type textarea "x"
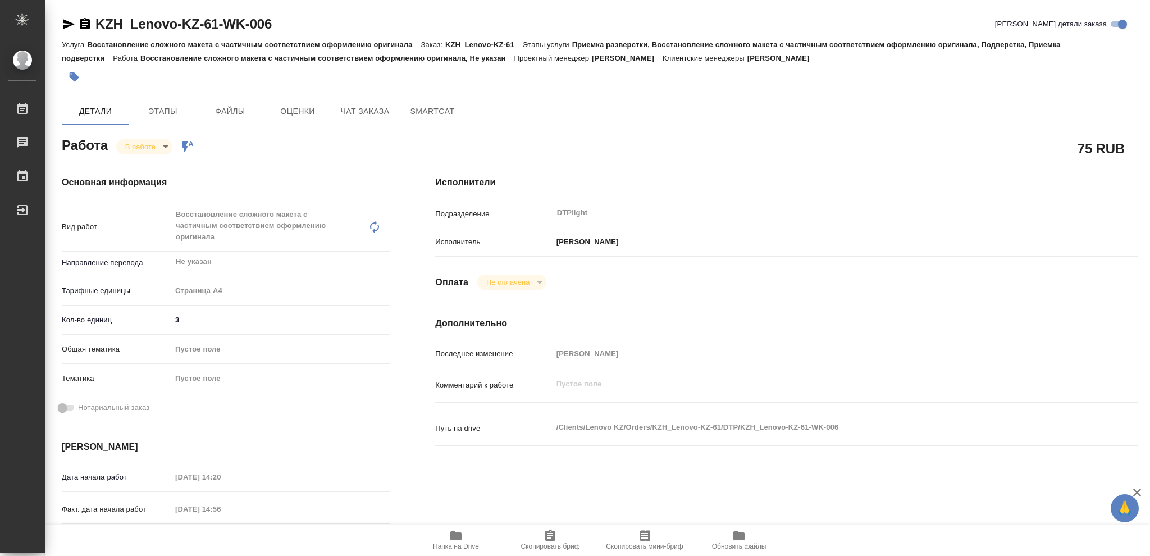
type textarea "x"
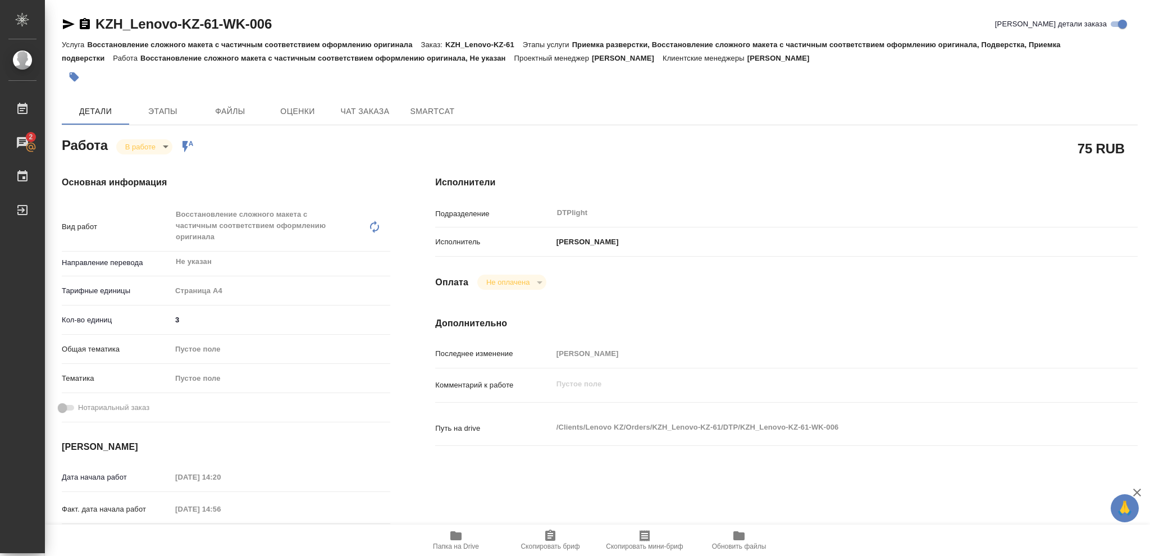
click at [451, 536] on icon "button" at bounding box center [455, 535] width 11 height 9
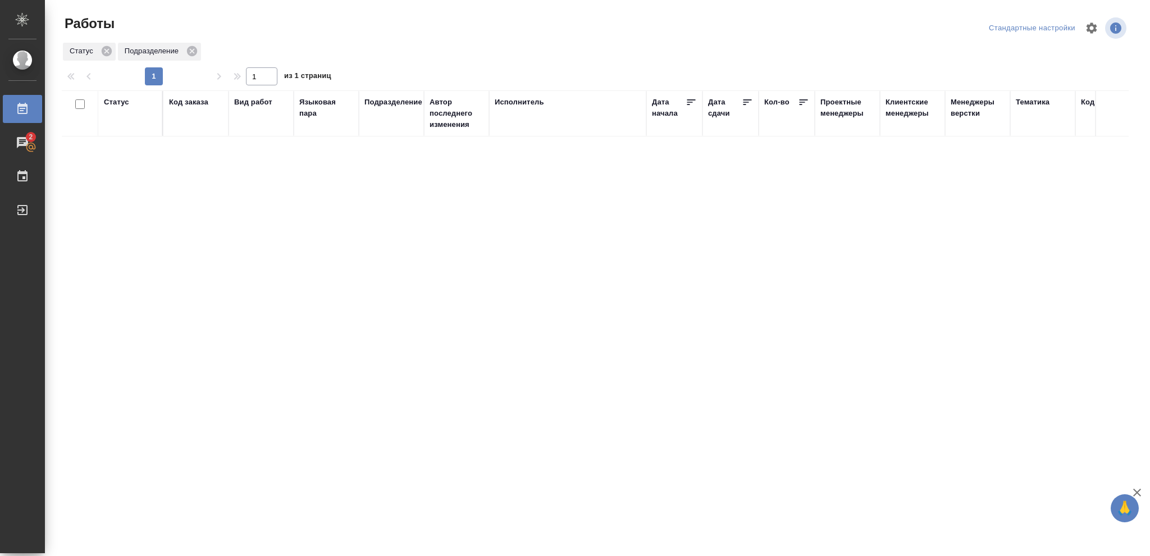
click at [113, 102] on div "Статус" at bounding box center [116, 102] width 25 height 11
click at [124, 131] on icon at bounding box center [125, 131] width 4 height 4
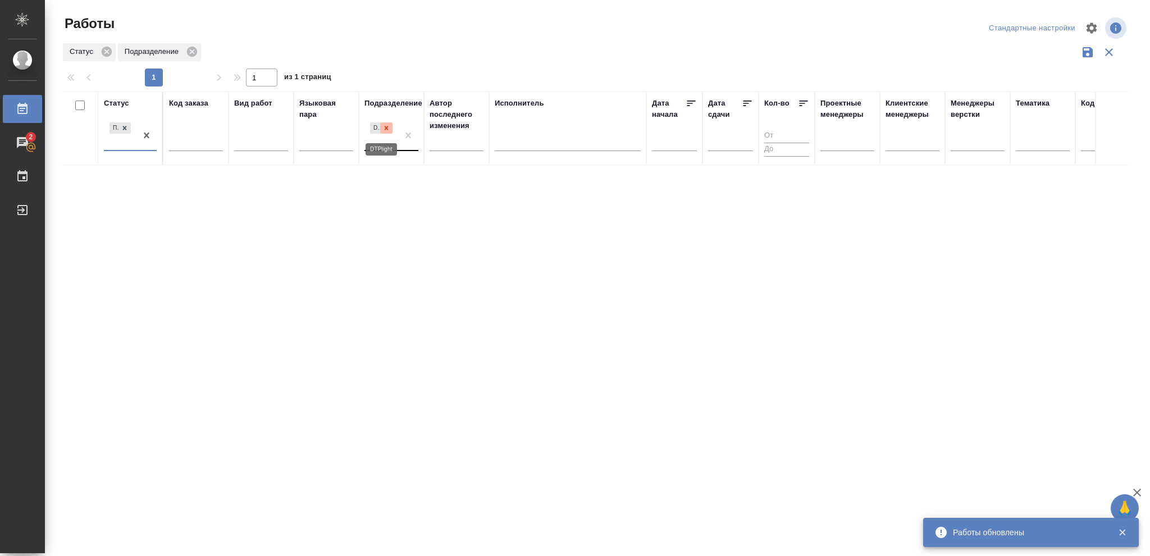
click at [383, 129] on icon at bounding box center [386, 128] width 8 height 8
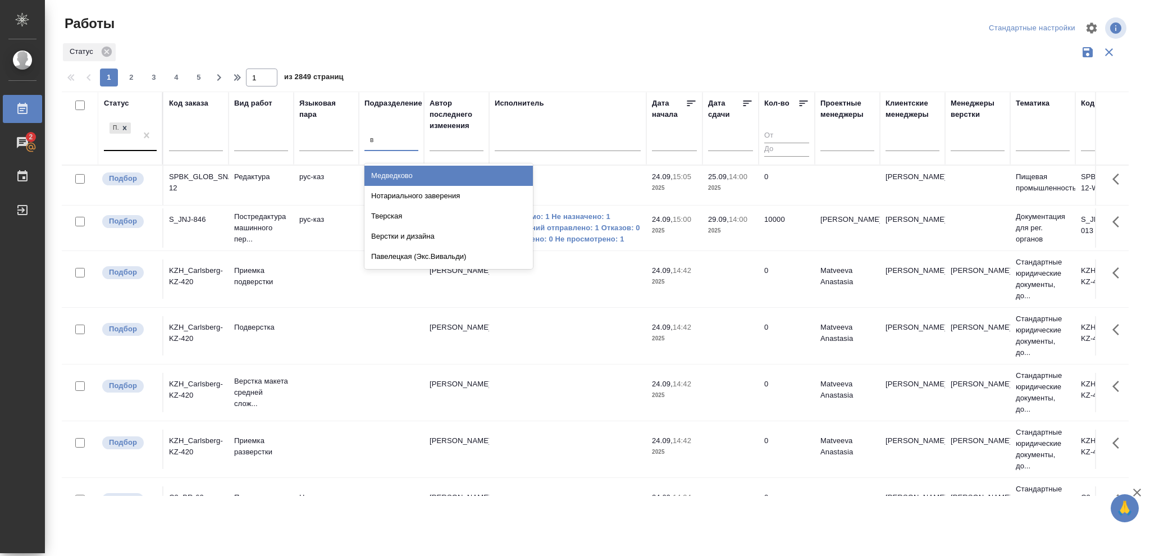
type input "ве"
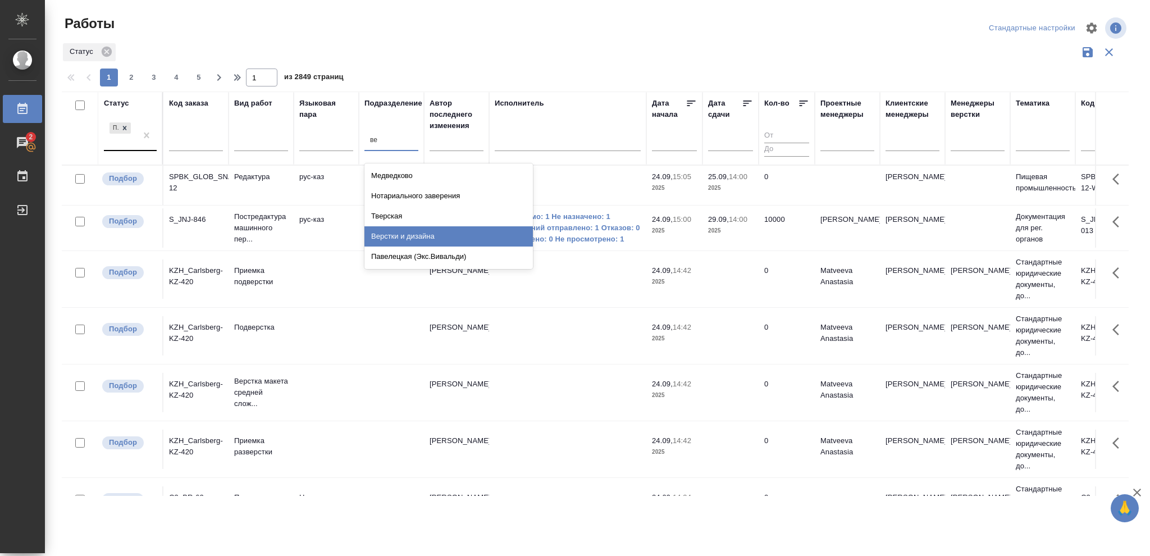
click at [412, 233] on div "Верстки и дизайна" at bounding box center [448, 236] width 168 height 20
